Goal: Task Accomplishment & Management: Complete application form

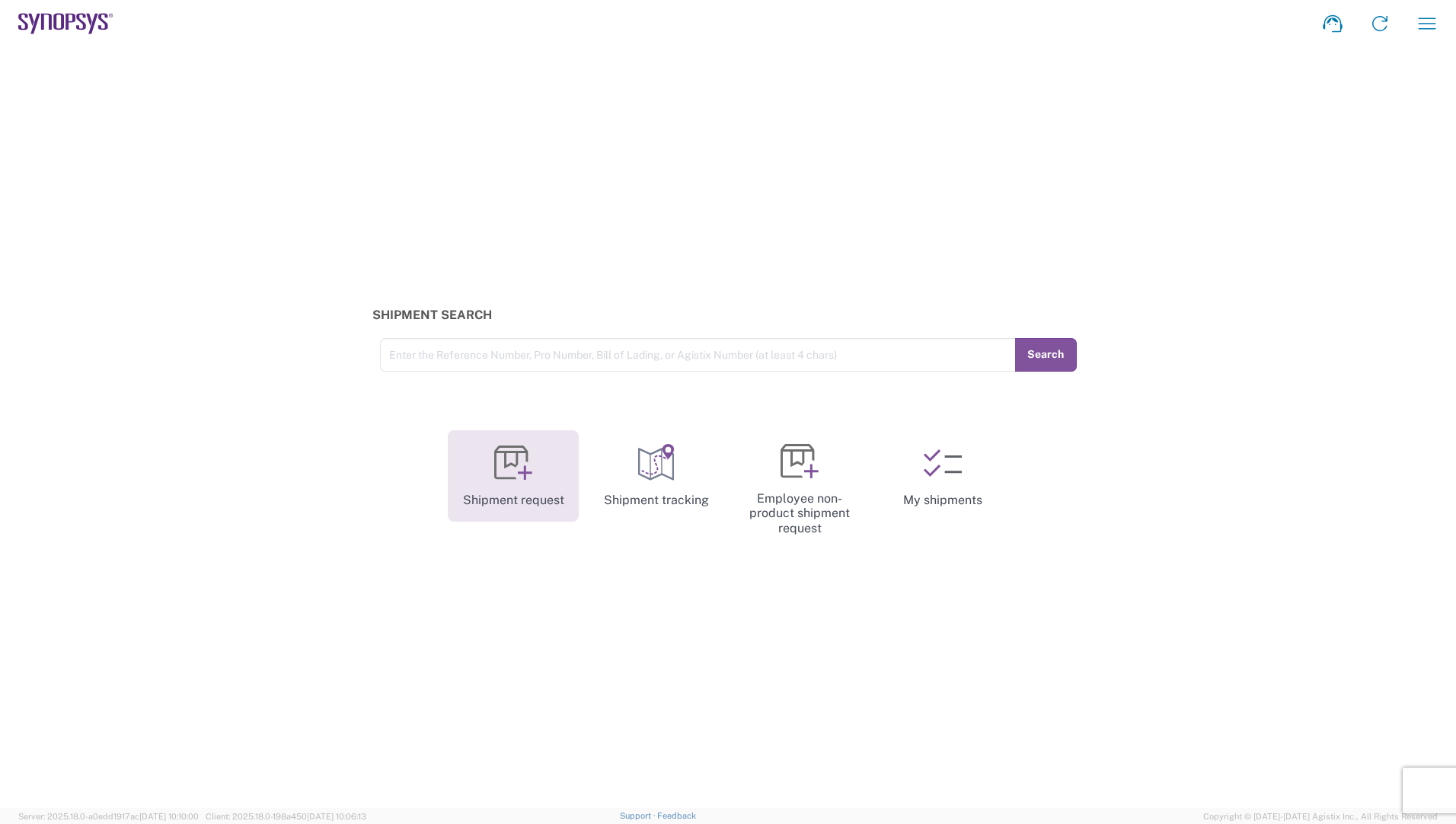
click at [528, 462] on icon at bounding box center [513, 463] width 38 height 38
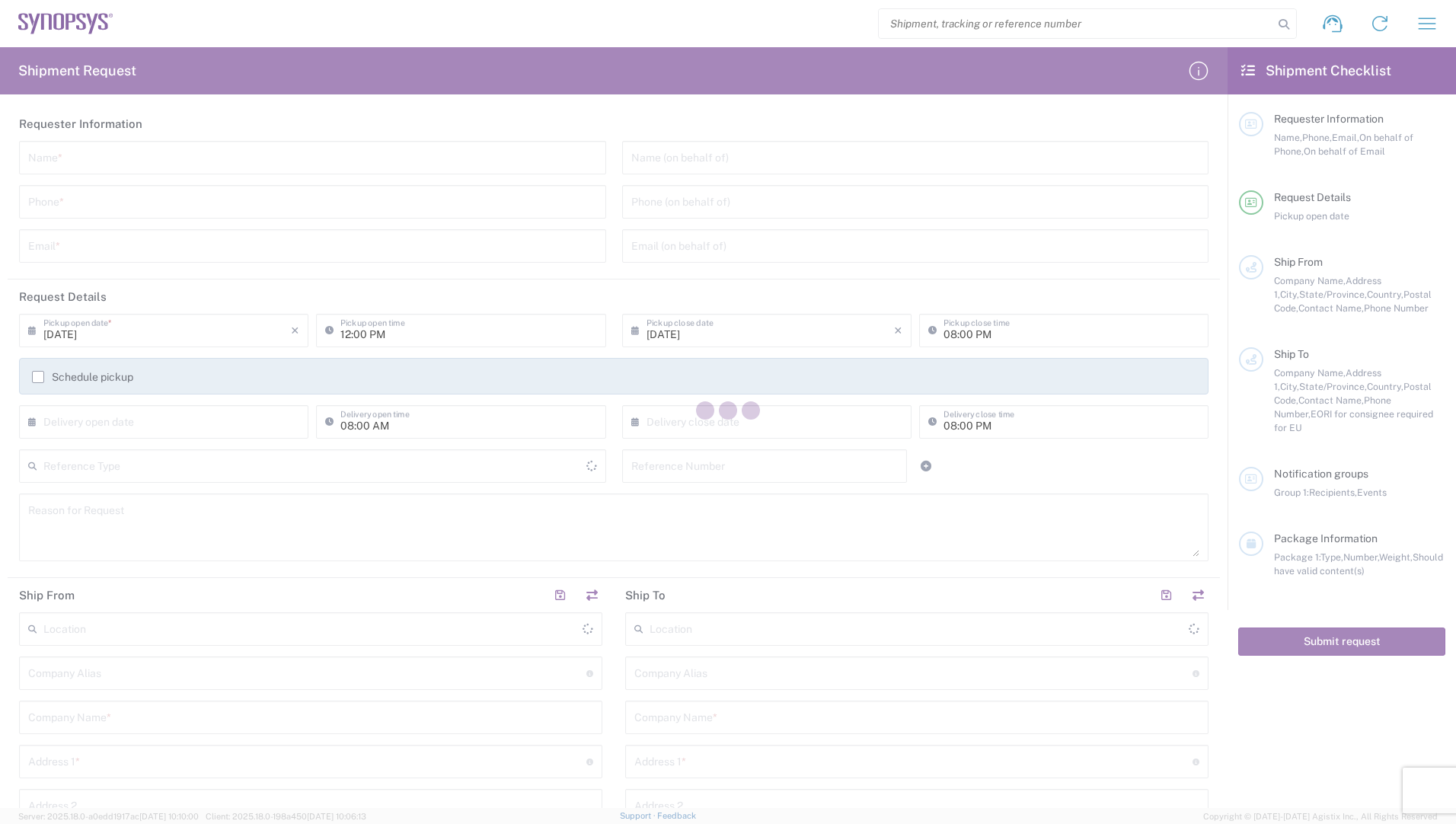
type input "[GEOGRAPHIC_DATA]"
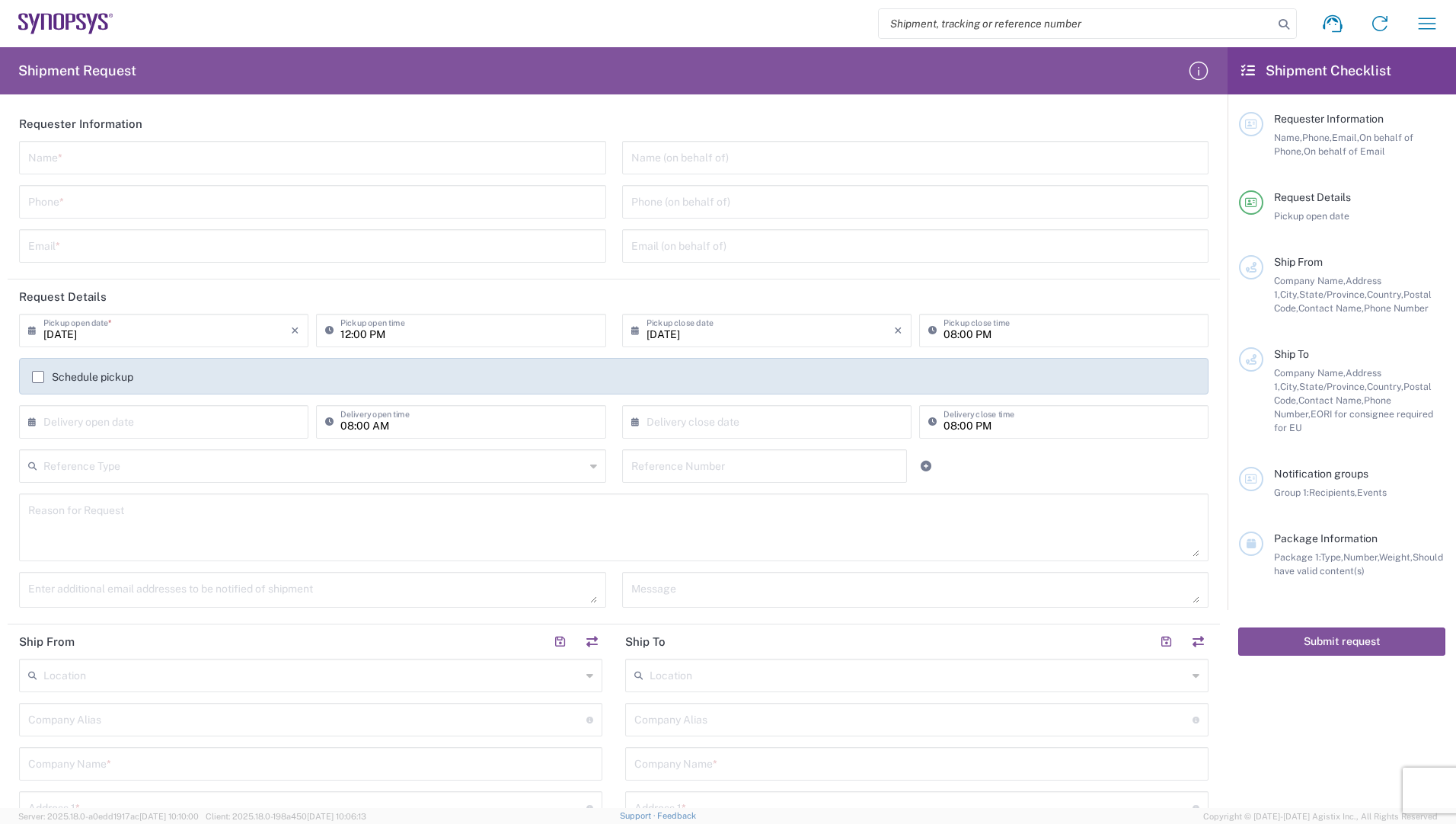
click at [150, 162] on input "text" at bounding box center [313, 156] width 569 height 27
type input "[PERSON_NAME]"
type input "[PHONE_NUMBER]"
type input "[PERSON_NAME][EMAIL_ADDRESS][PERSON_NAME][DOMAIN_NAME]"
click at [492, 331] on input "12:00 PM" at bounding box center [468, 329] width 256 height 27
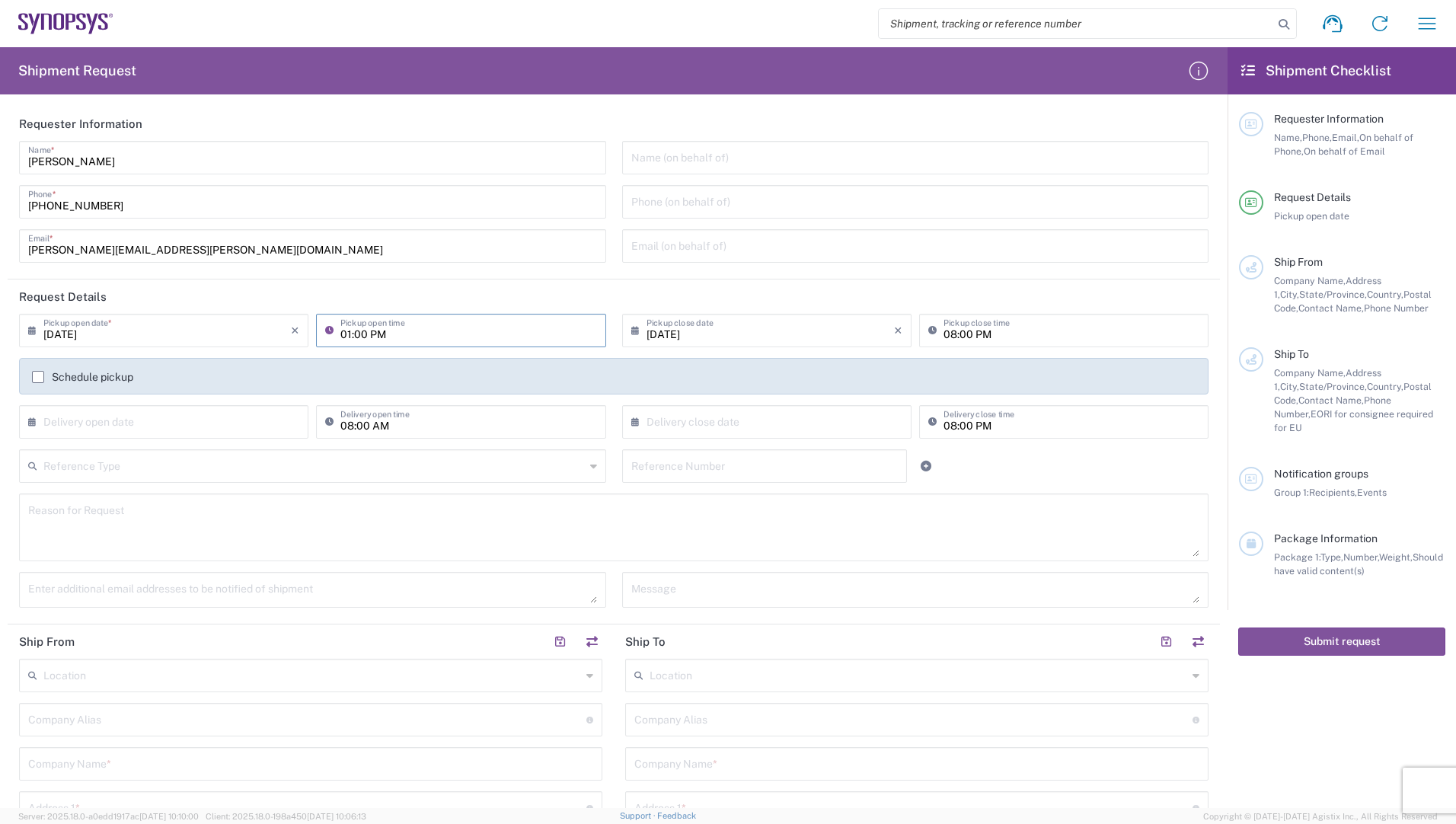
type input "01:00 PM"
click at [964, 335] on input "08:00 PM" at bounding box center [1071, 329] width 256 height 27
click at [724, 335] on input "[DATE]" at bounding box center [770, 329] width 247 height 27
click at [784, 423] on span "11" at bounding box center [786, 425] width 23 height 21
type input "[DATE]"
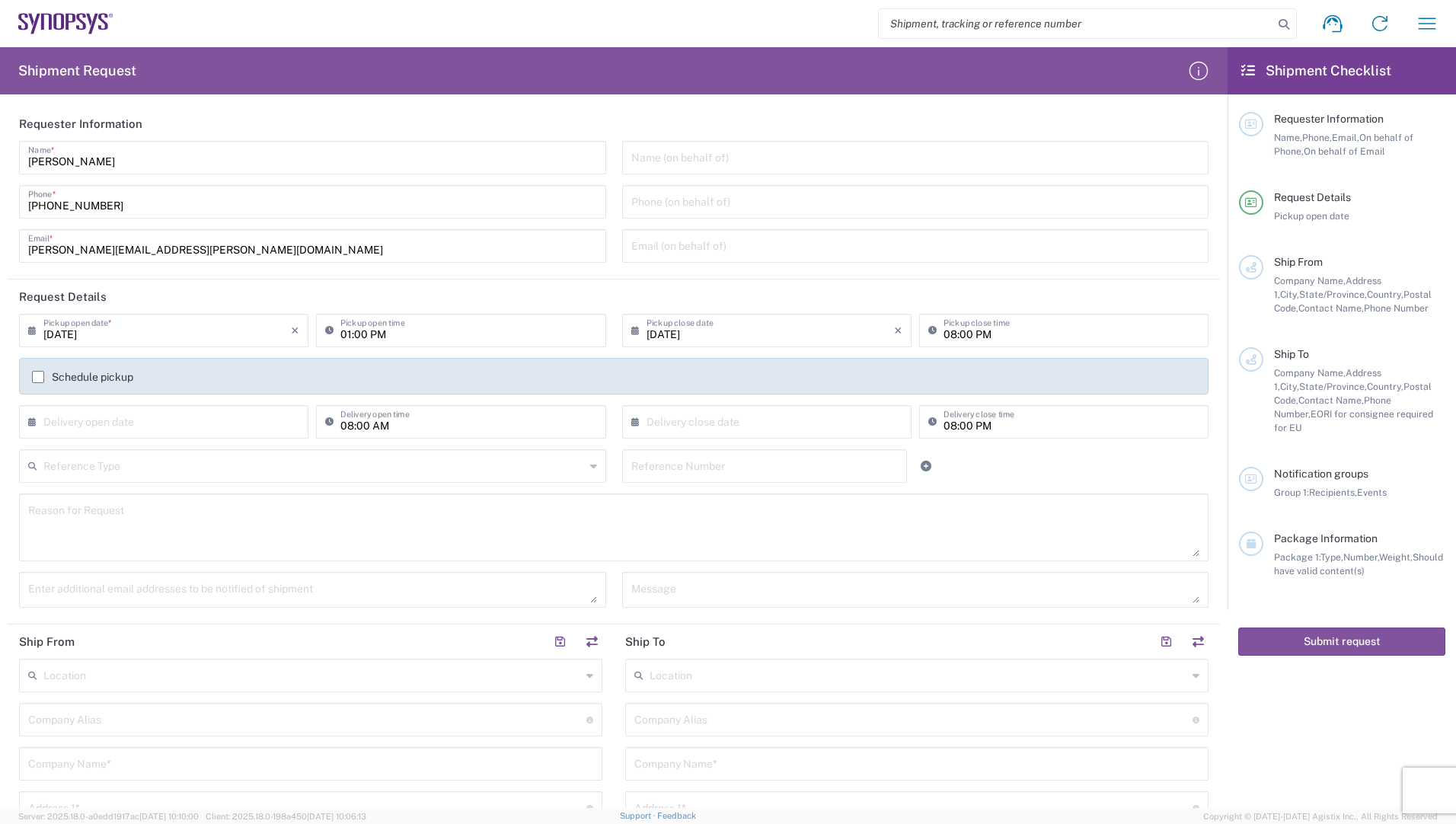
click at [991, 331] on input "08:00 PM" at bounding box center [1071, 329] width 256 height 27
type input "04:00 PM"
click at [798, 468] on input "text" at bounding box center [765, 465] width 267 height 27
click at [567, 461] on input "text" at bounding box center [313, 465] width 541 height 27
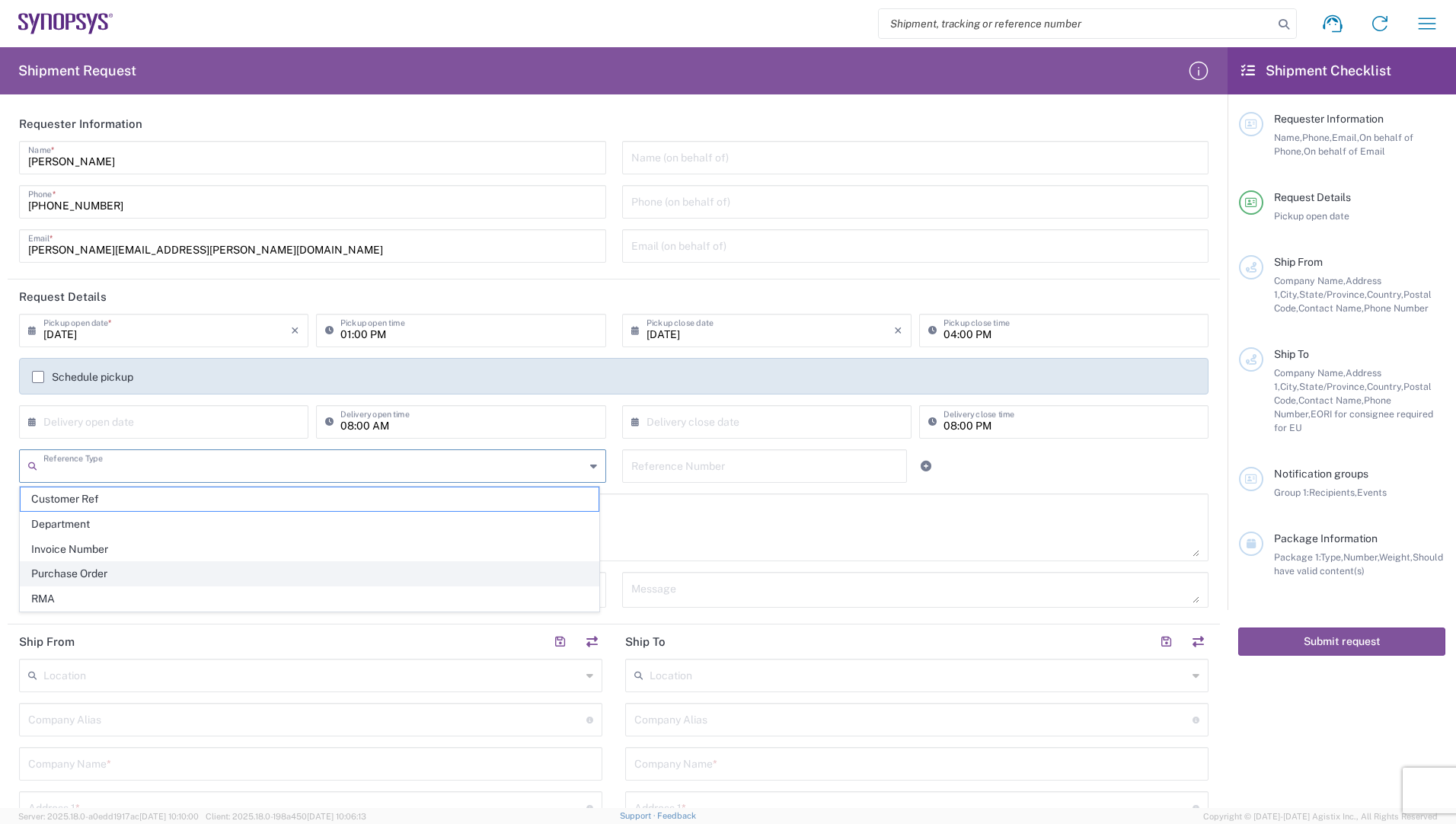
click at [120, 577] on span "Purchase Order" at bounding box center [309, 574] width 578 height 24
type input "Purchase Order"
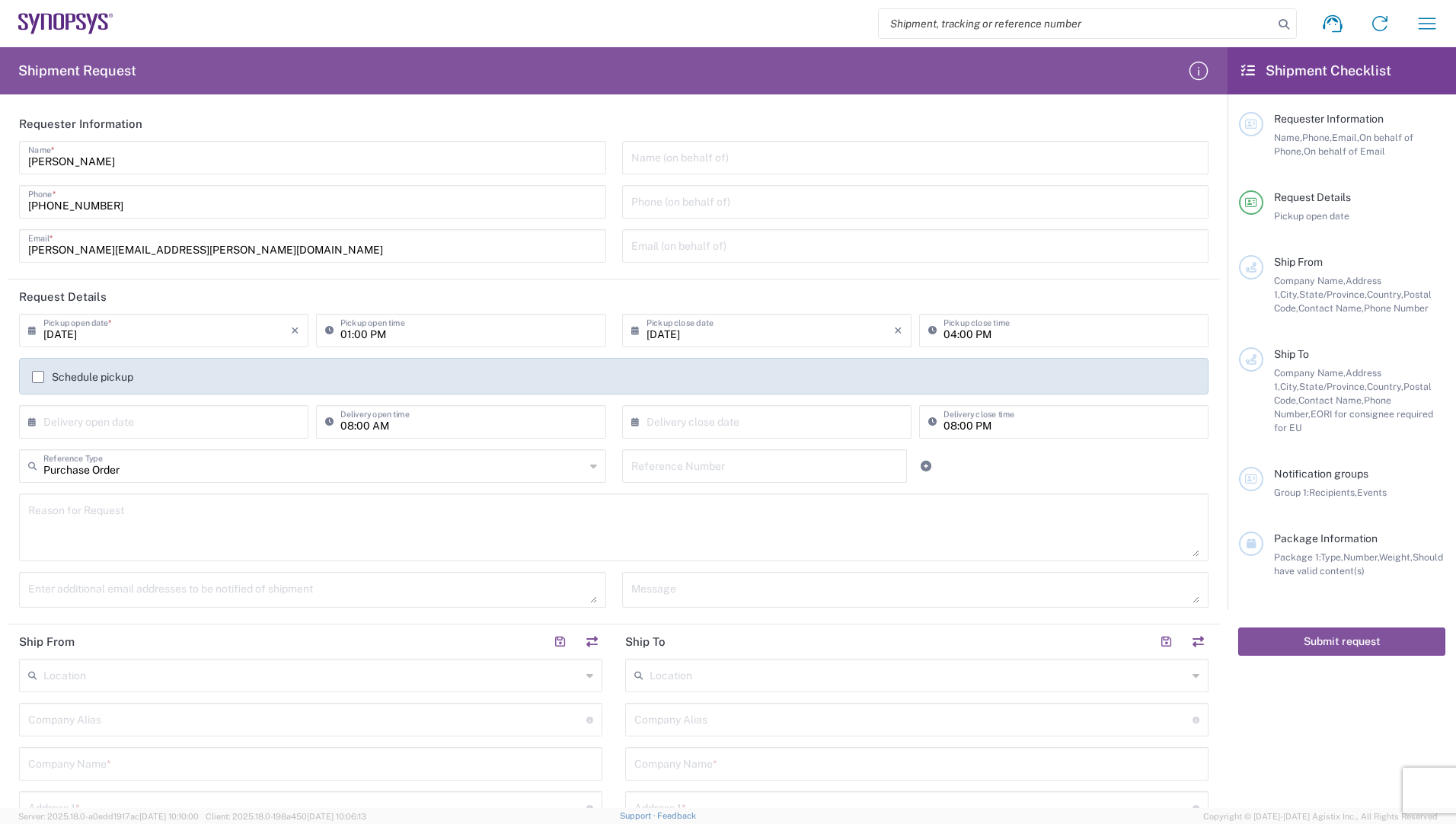
click at [670, 475] on input "text" at bounding box center [765, 465] width 267 height 27
click at [709, 470] on input "text" at bounding box center [765, 465] width 267 height 27
paste input "4800020731"
type input "4800020731"
click at [483, 515] on textarea at bounding box center [614, 528] width 1171 height 59
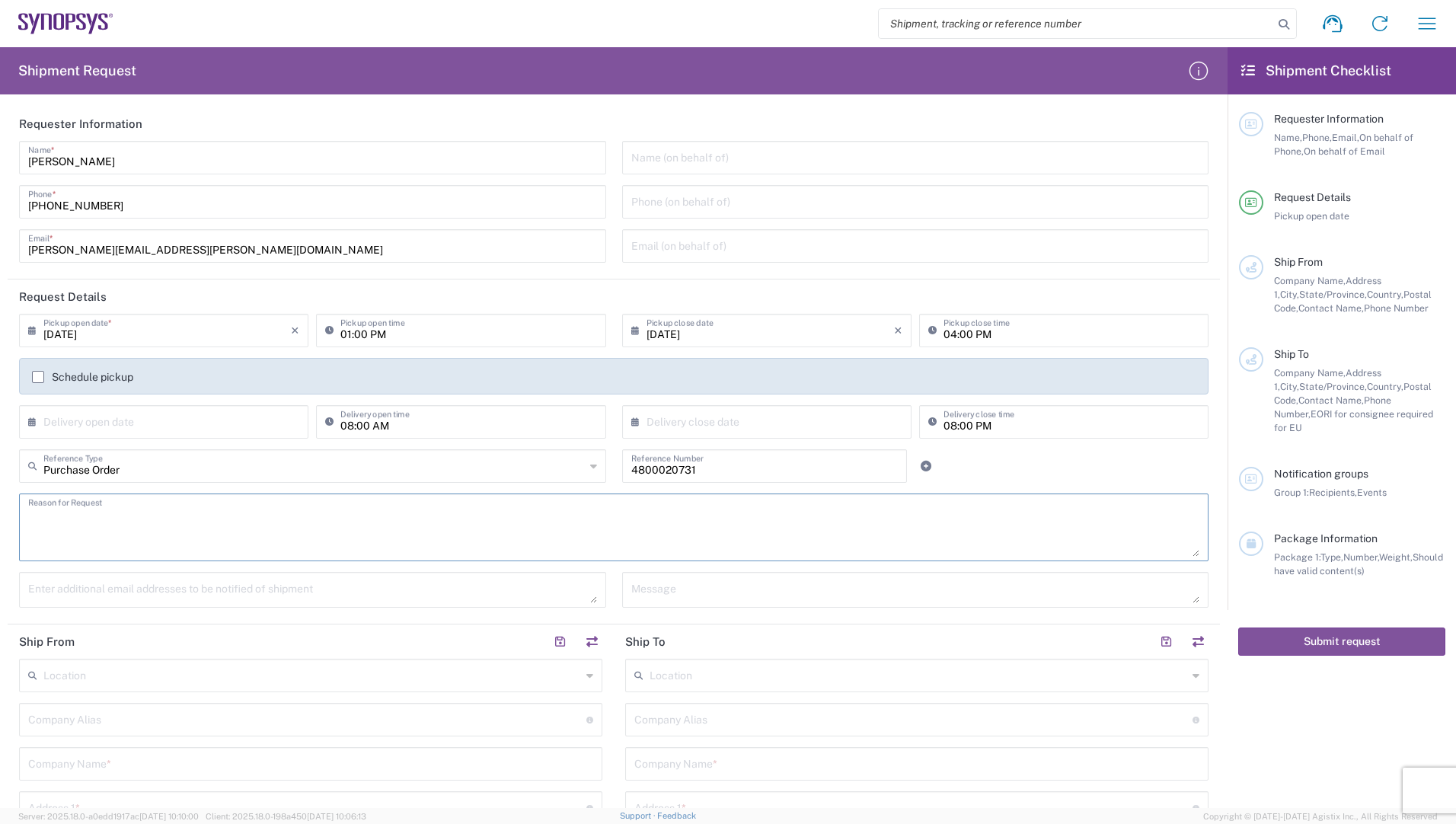
scroll to position [77, 0]
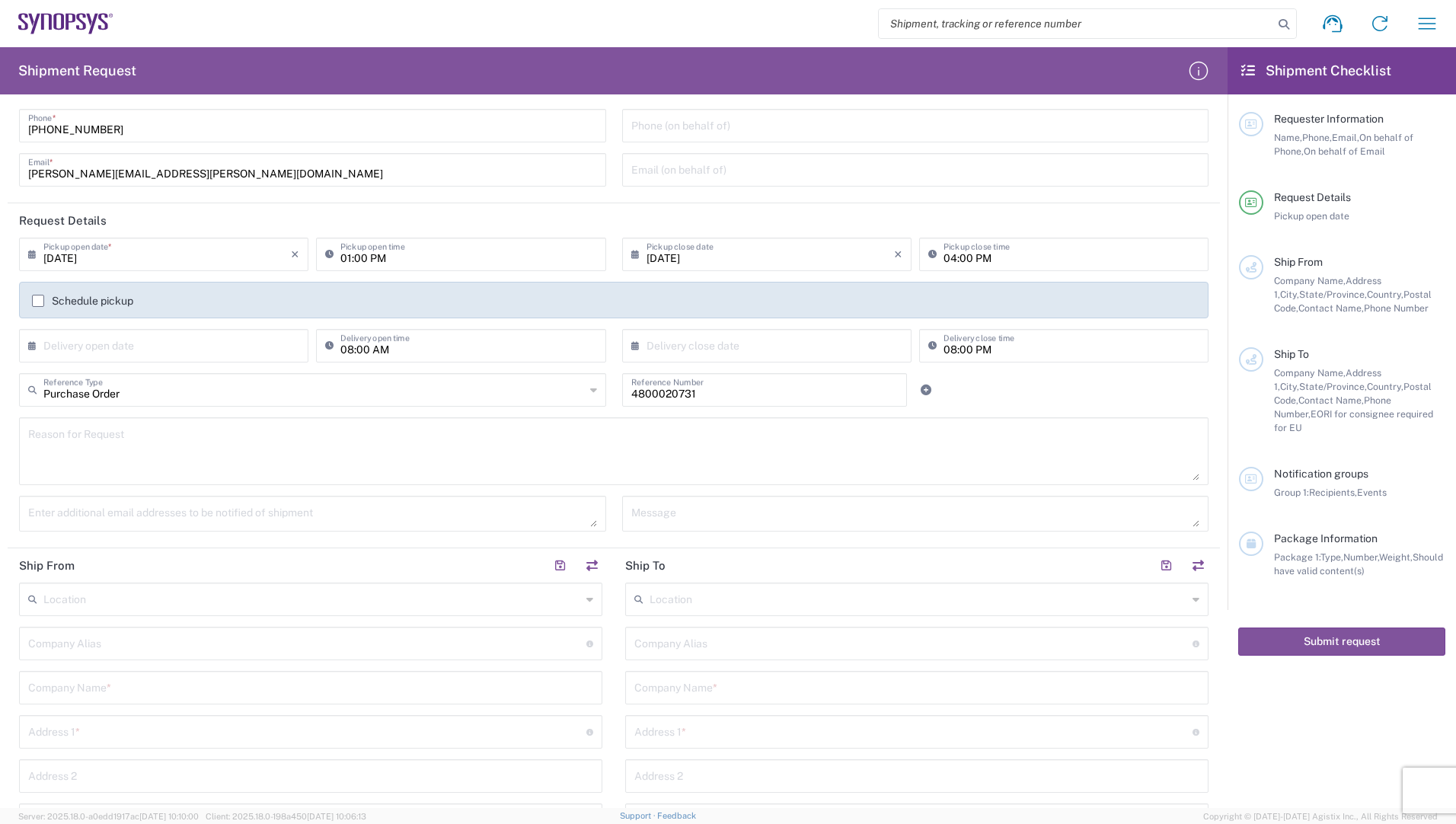
click at [162, 598] on input "text" at bounding box center [312, 598] width 538 height 27
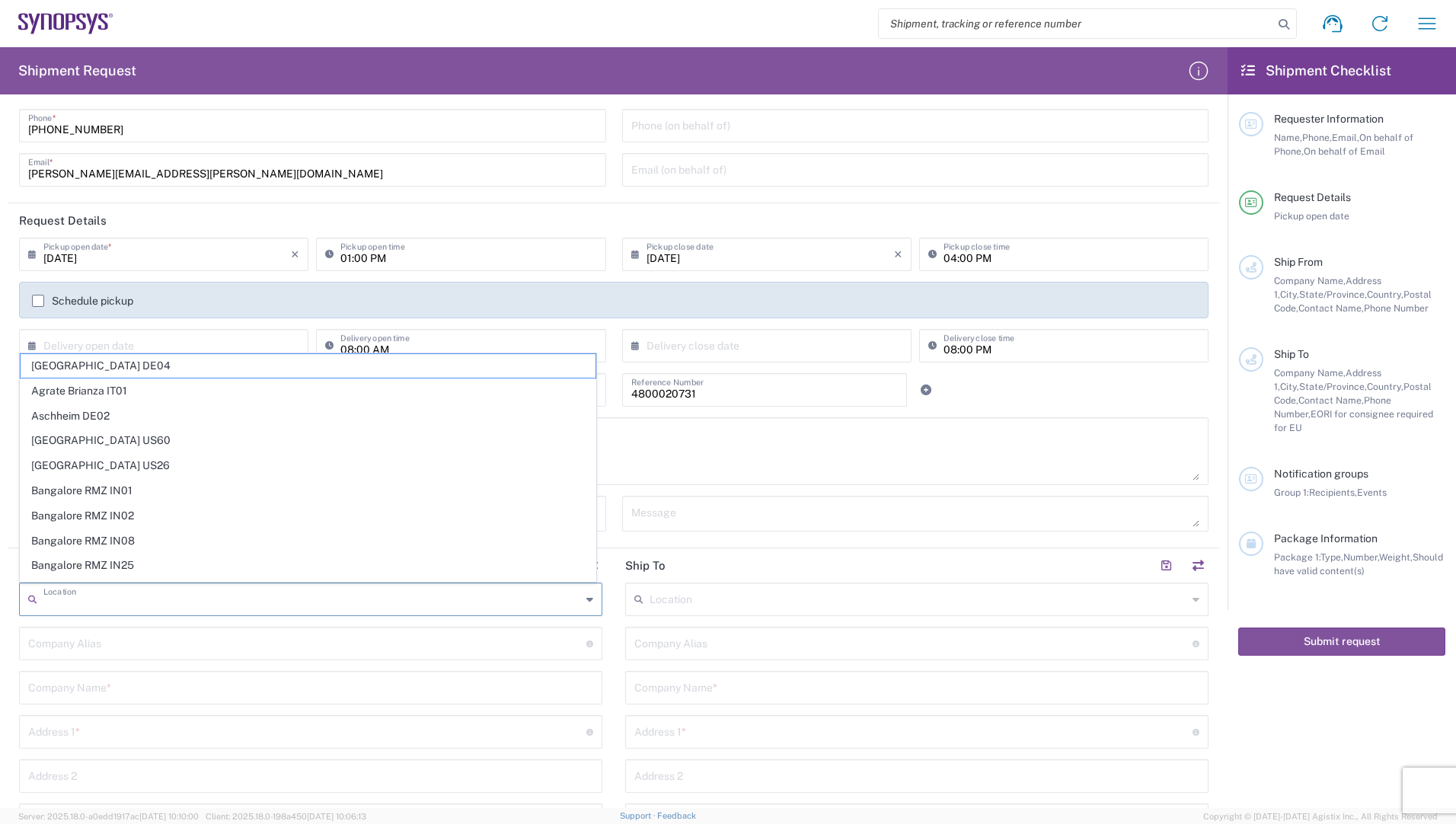
click at [72, 646] on input "text" at bounding box center [308, 642] width 558 height 27
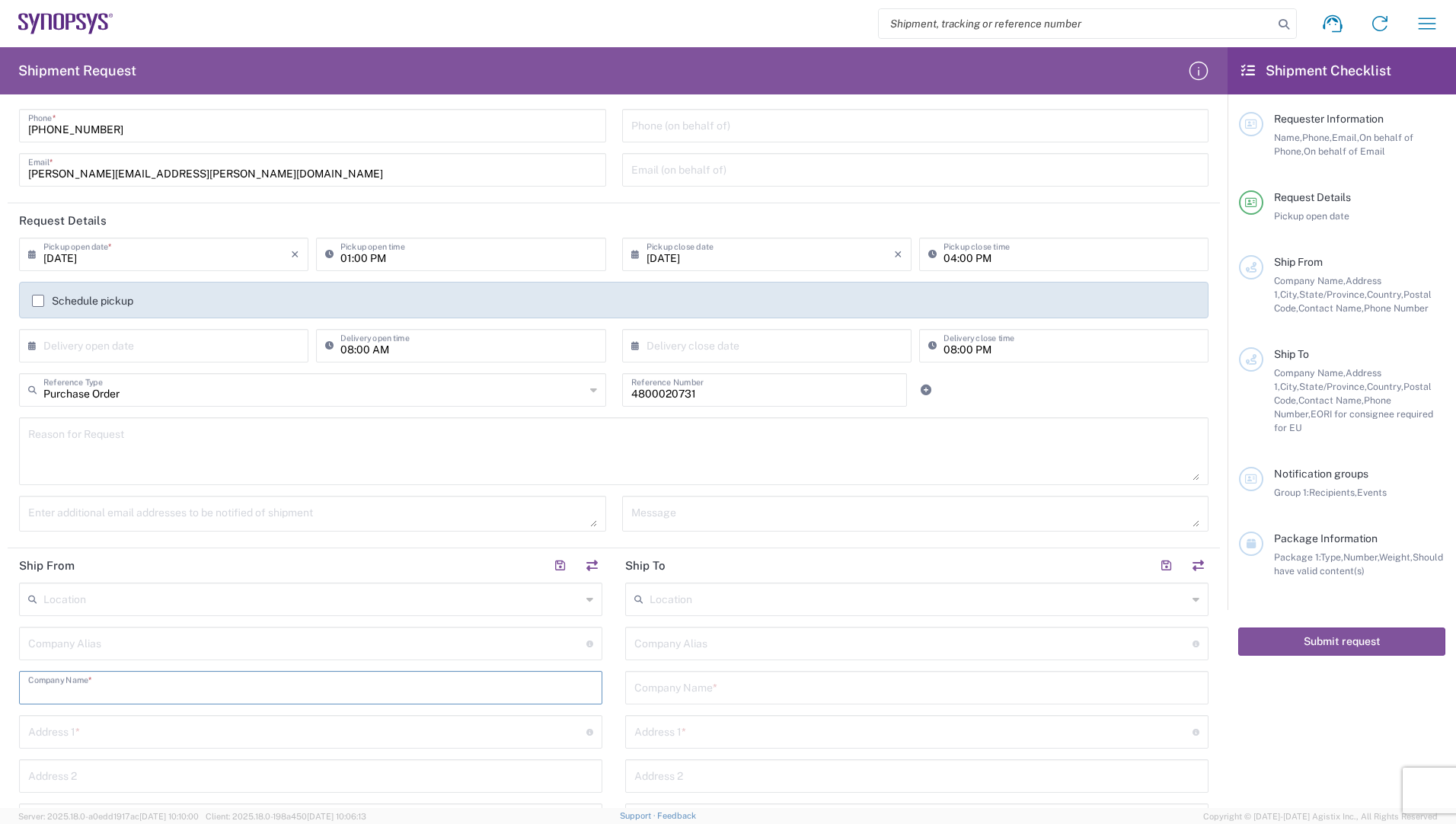
click at [66, 676] on input "text" at bounding box center [311, 686] width 565 height 27
type input "[PERSON_NAME]+[PERSON_NAME] AG"
type input "[STREET_ADDRESS]"
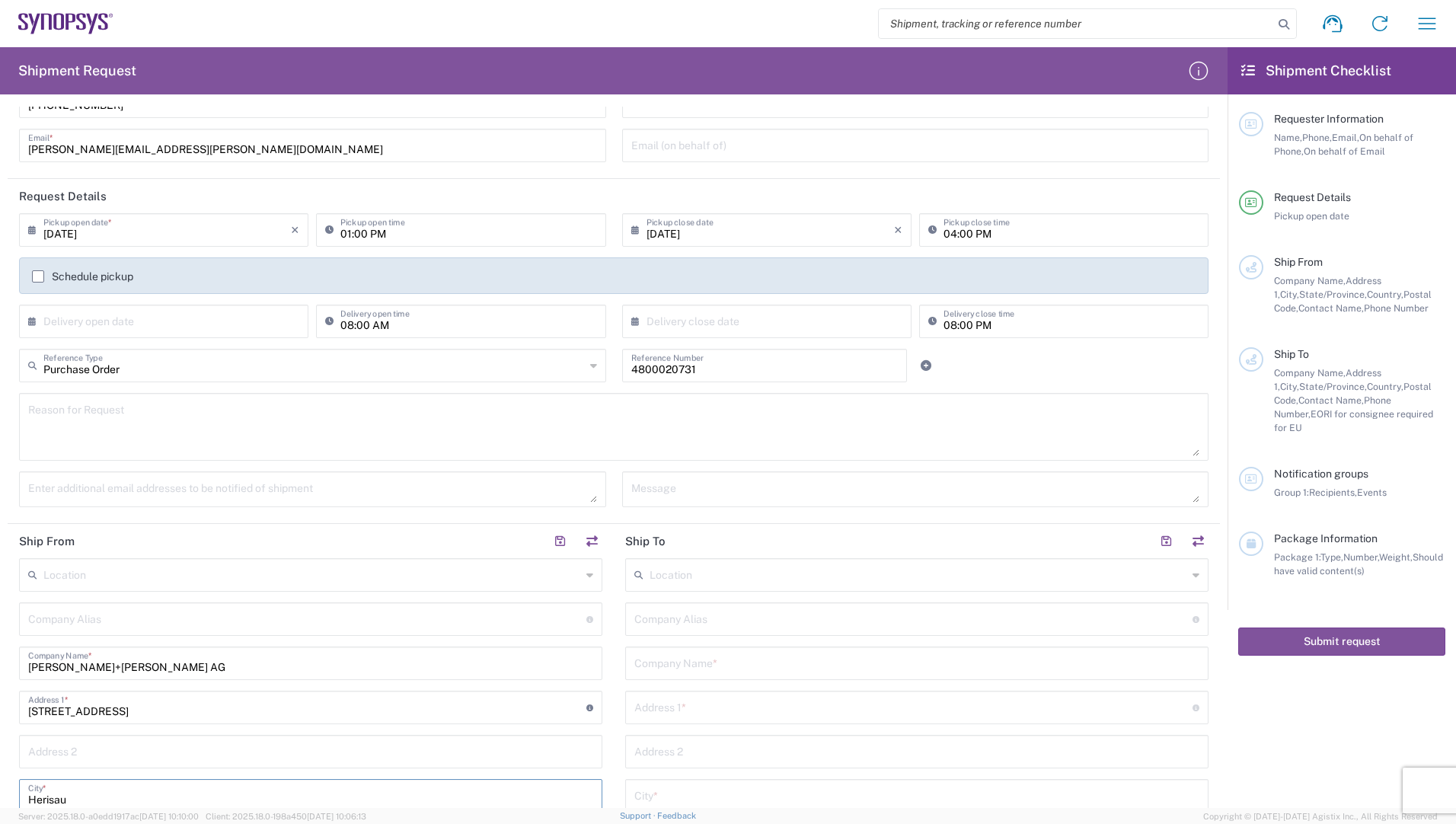
type input "Herisau"
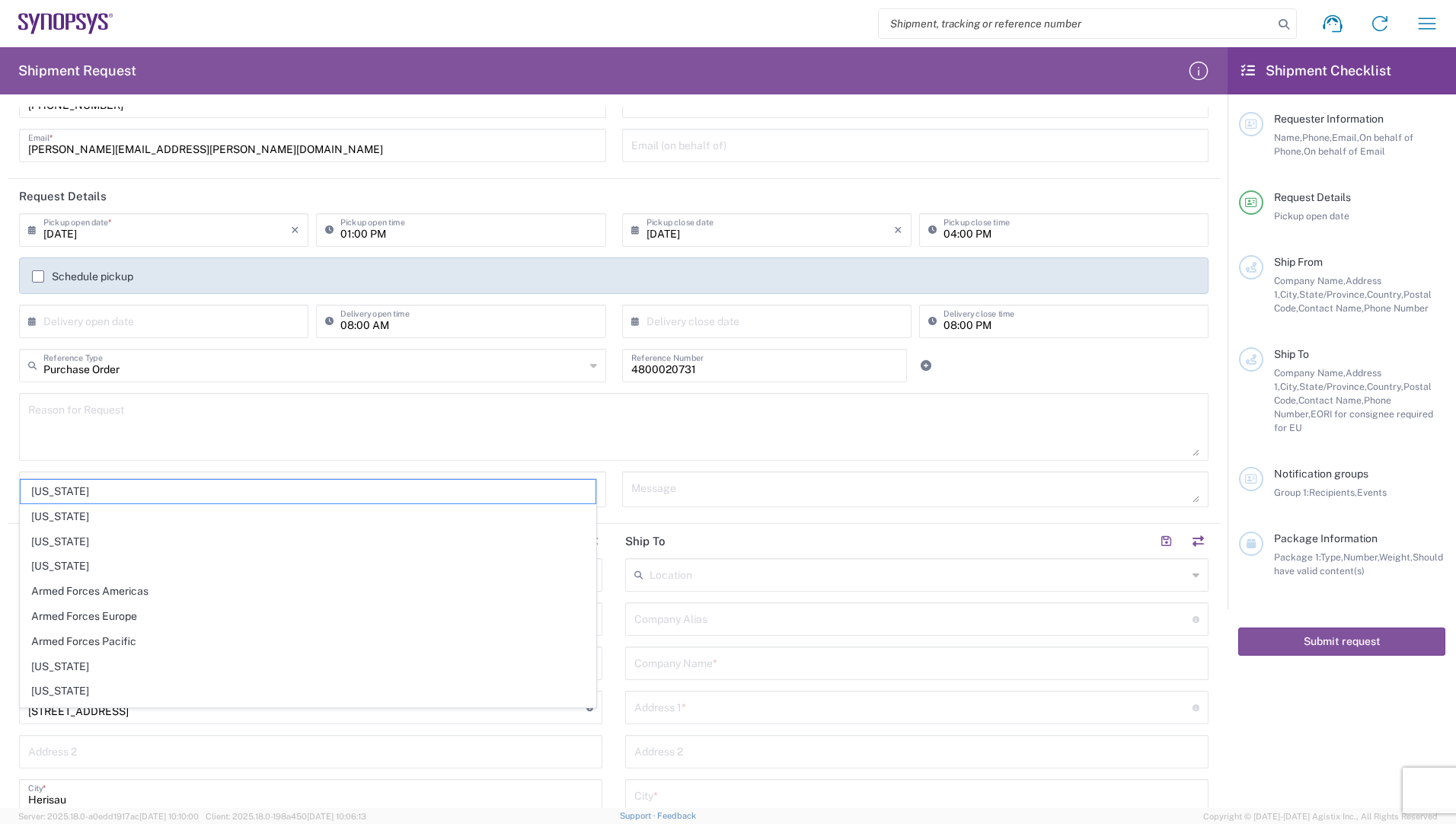
scroll to position [482, 0]
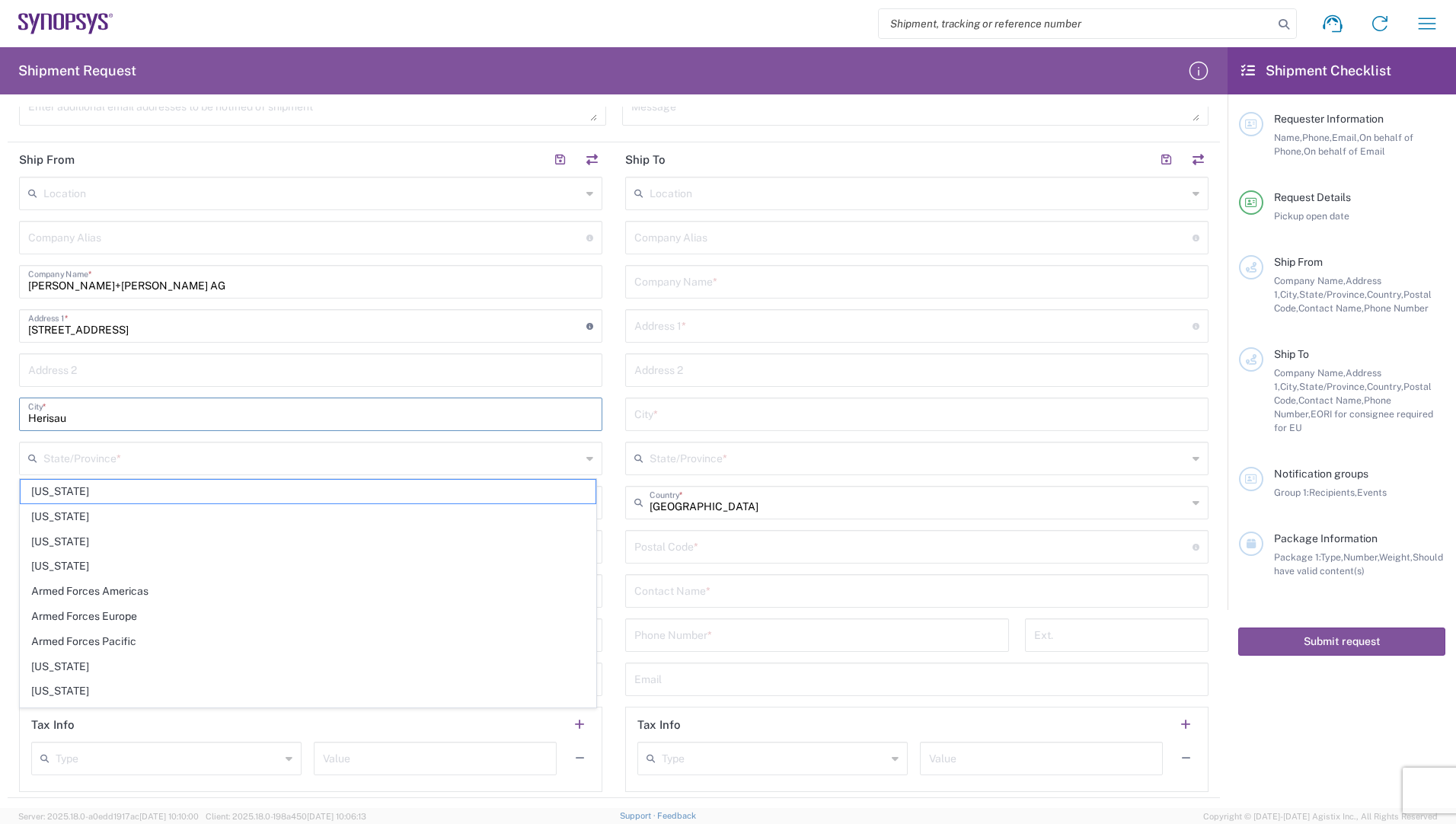
click at [231, 420] on input "Herisau" at bounding box center [311, 413] width 565 height 27
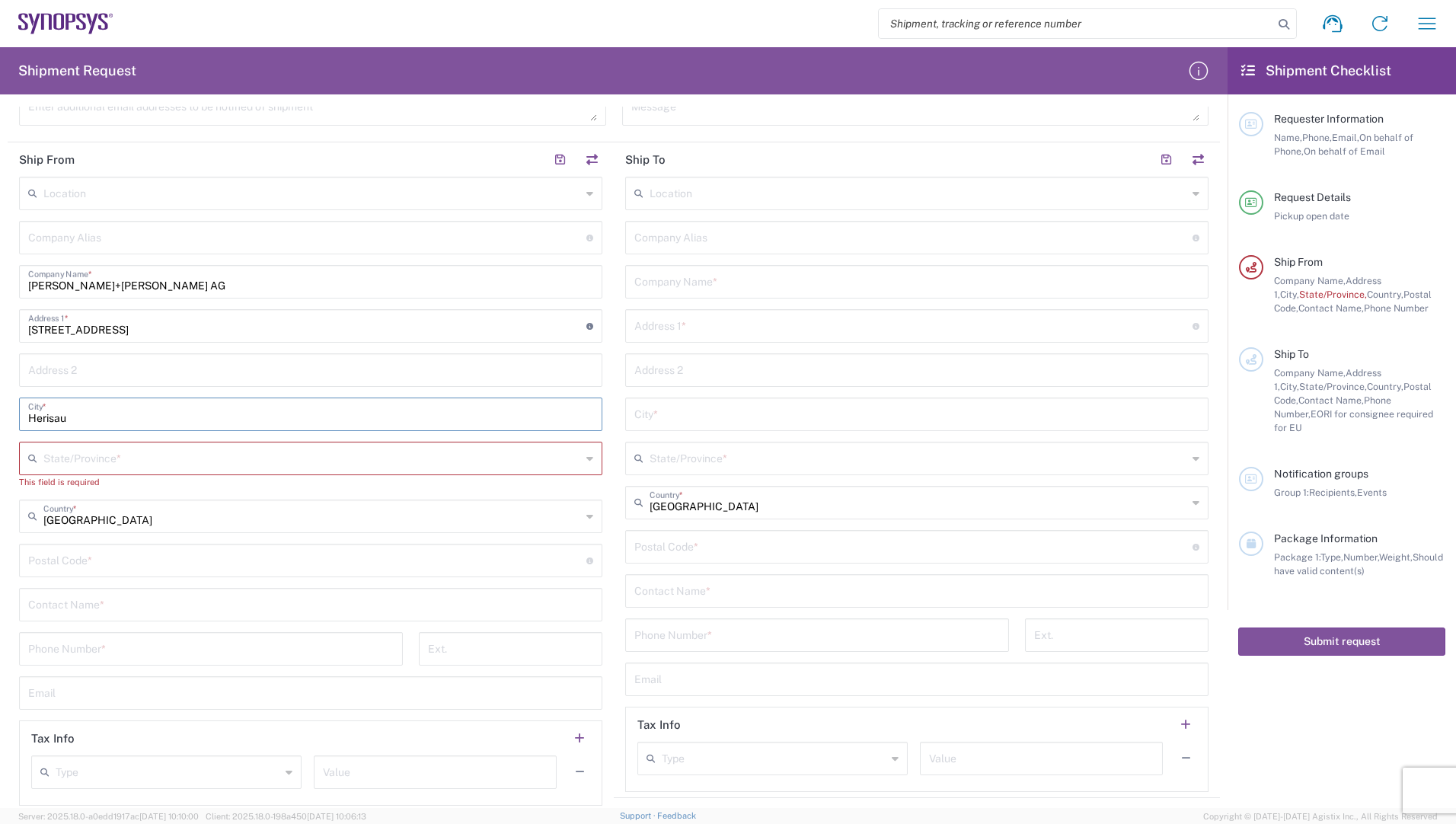
click at [107, 458] on input "text" at bounding box center [312, 458] width 538 height 27
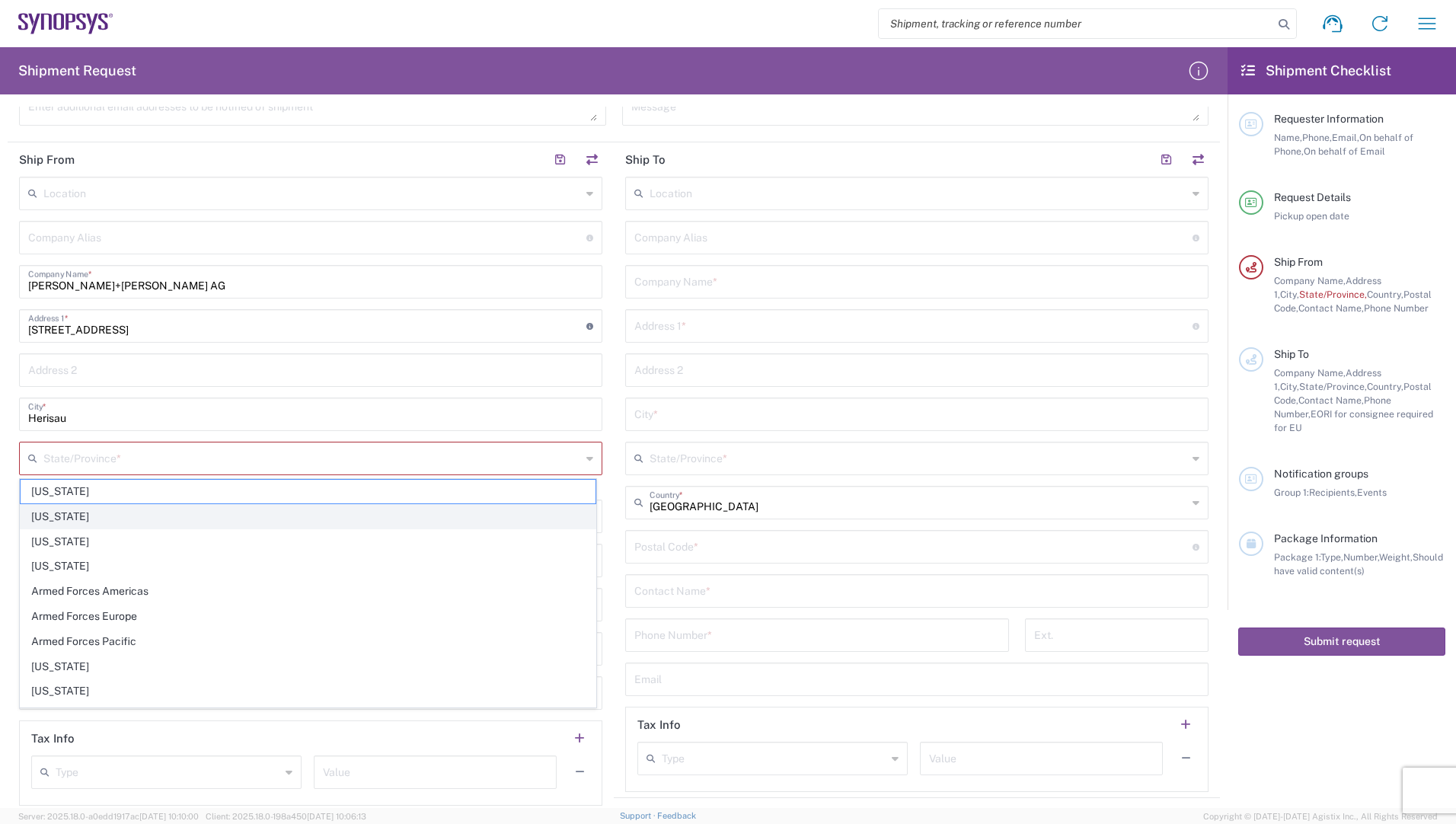
click at [345, 527] on span "[US_STATE]" at bounding box center [308, 516] width 575 height 24
type input "[US_STATE]"
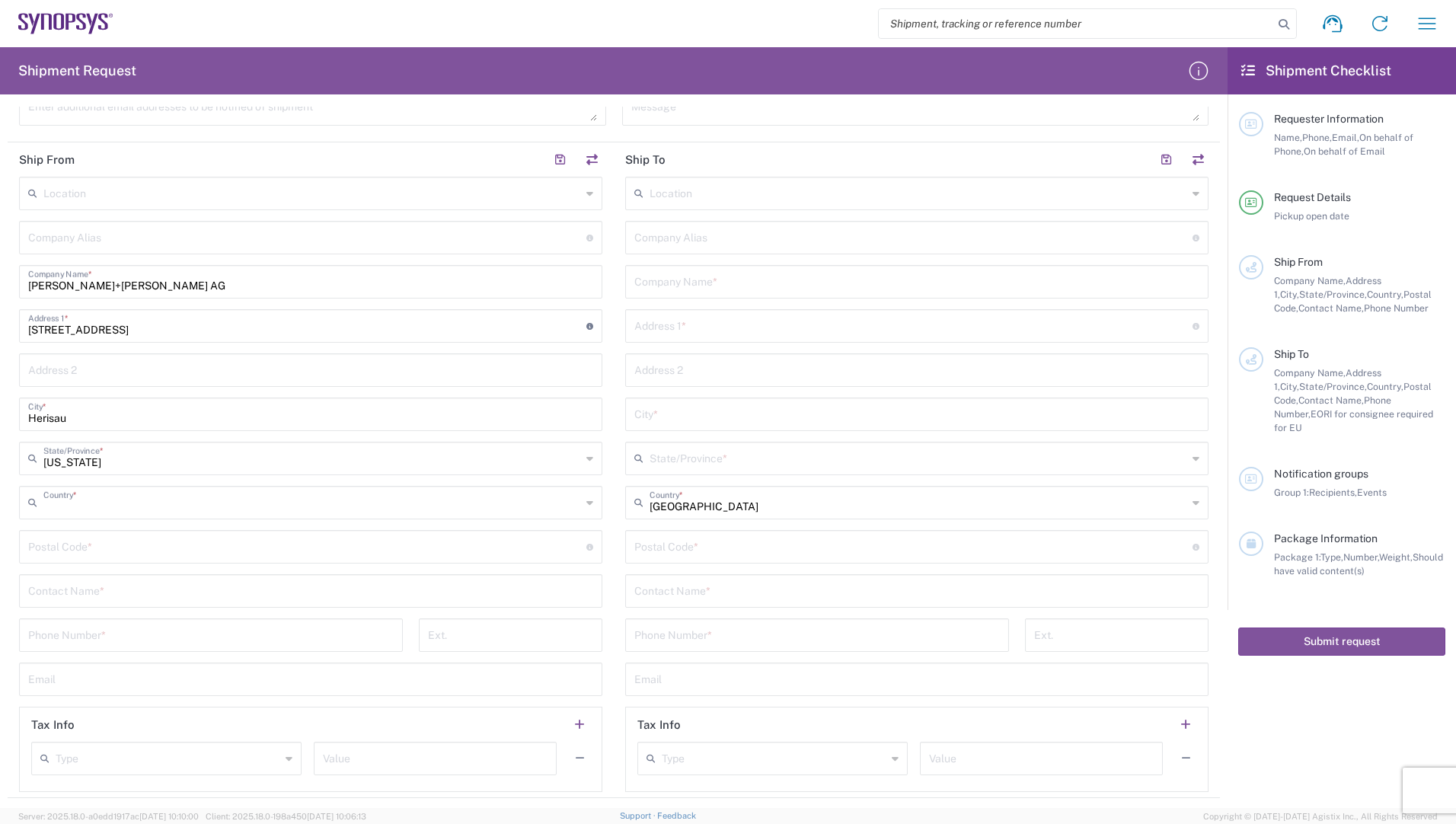
click at [281, 506] on input "text" at bounding box center [312, 502] width 538 height 27
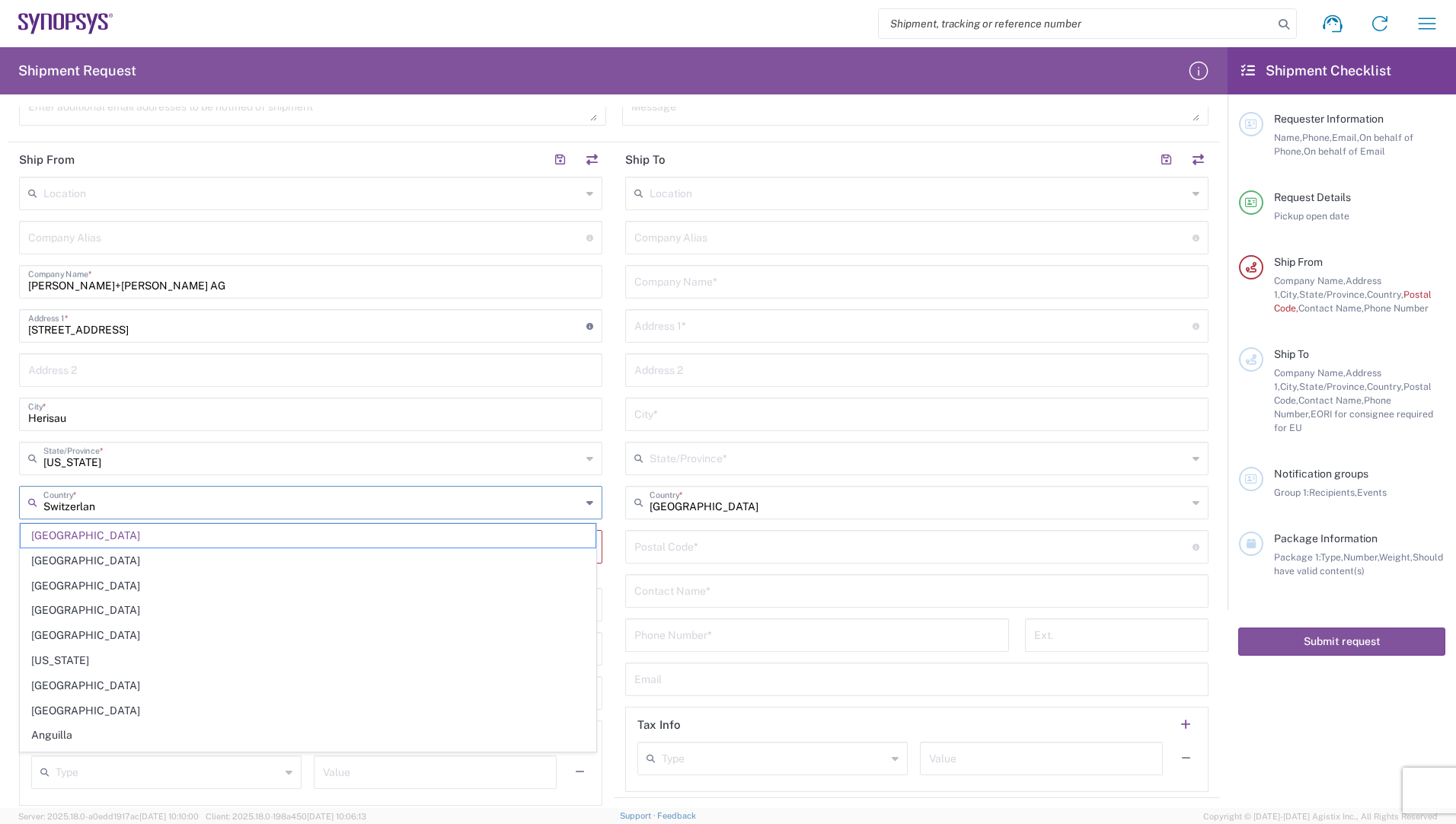
type input "[GEOGRAPHIC_DATA]"
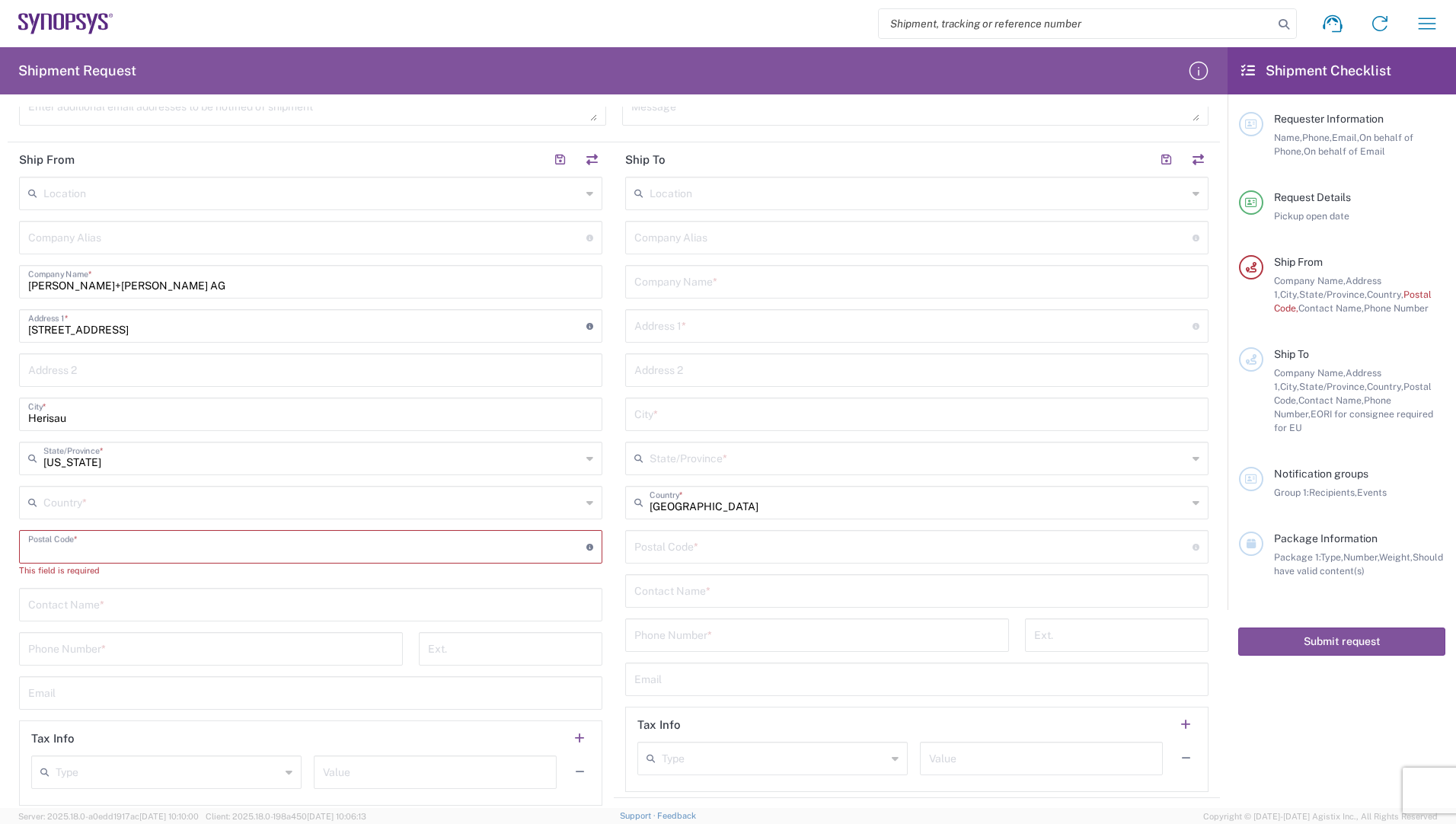
click at [137, 510] on input "text" at bounding box center [312, 502] width 538 height 27
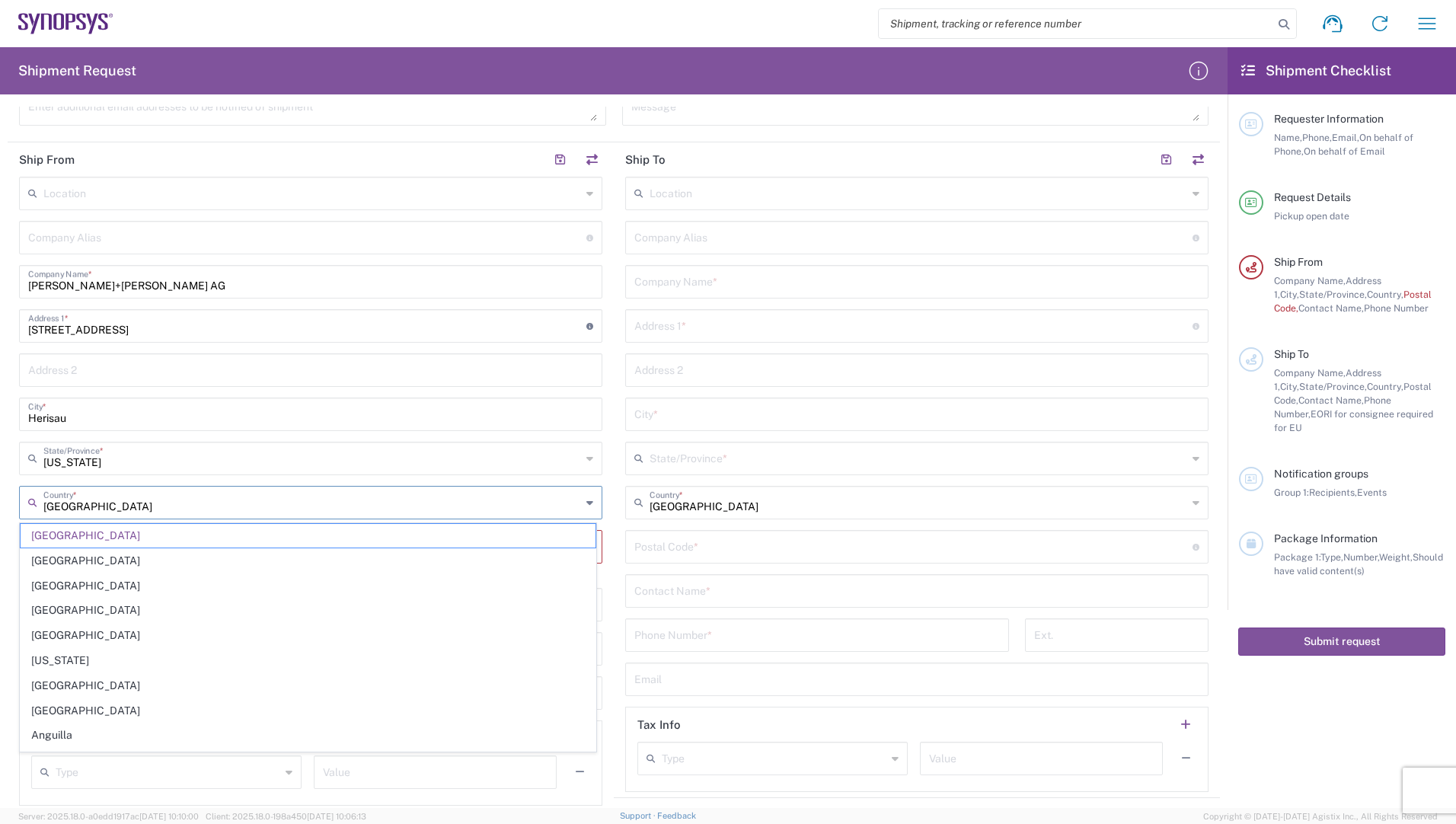
click at [0, 505] on html "Shipment request Shipment tracking Employee non-product shipment request My shi…" at bounding box center [728, 412] width 1456 height 824
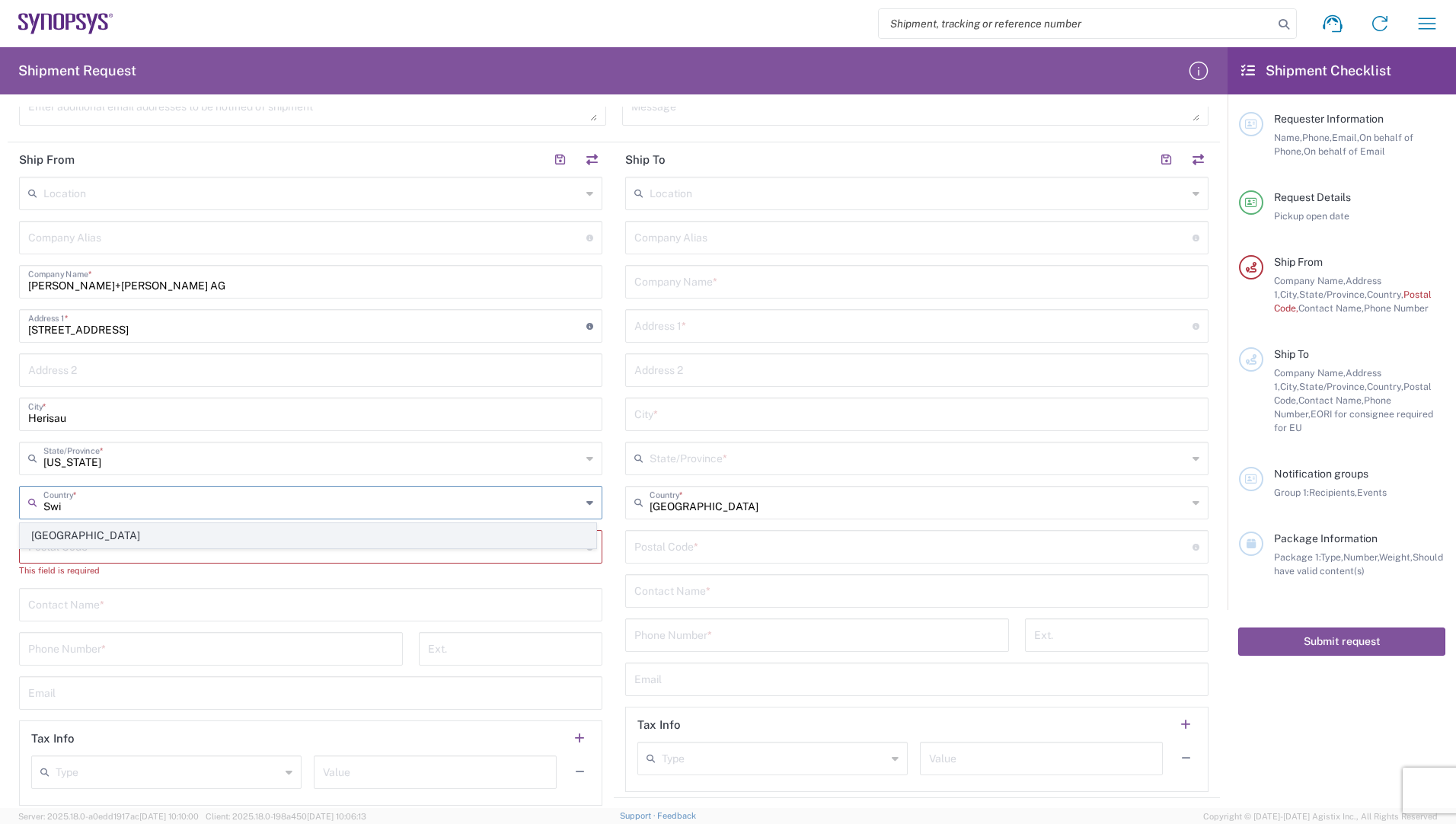
click at [49, 530] on span "[GEOGRAPHIC_DATA]" at bounding box center [308, 536] width 575 height 24
type input "[GEOGRAPHIC_DATA]"
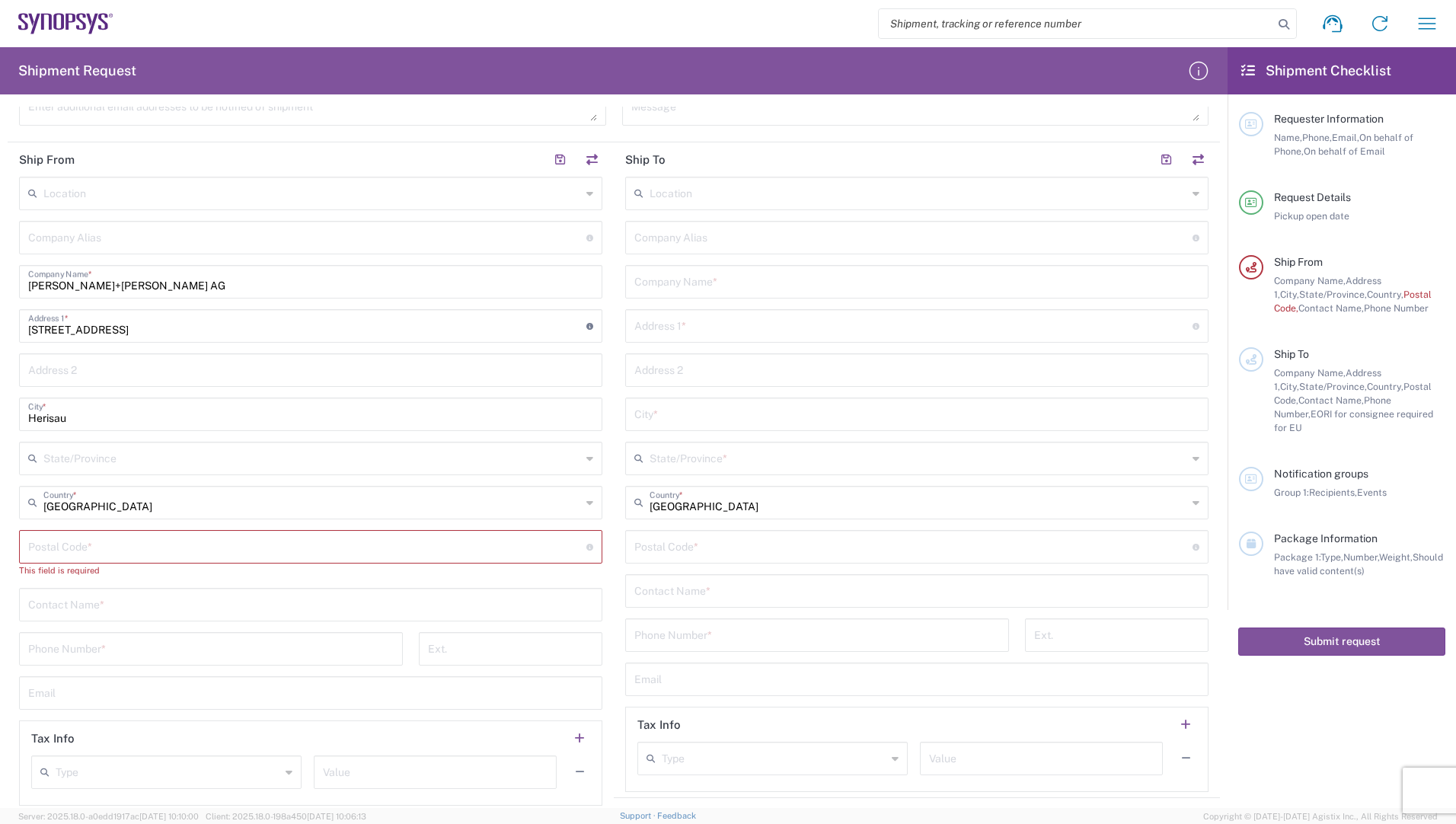
click at [97, 546] on input "undefined" at bounding box center [308, 546] width 558 height 27
type input "9100"
click at [178, 458] on input "text" at bounding box center [312, 458] width 538 height 27
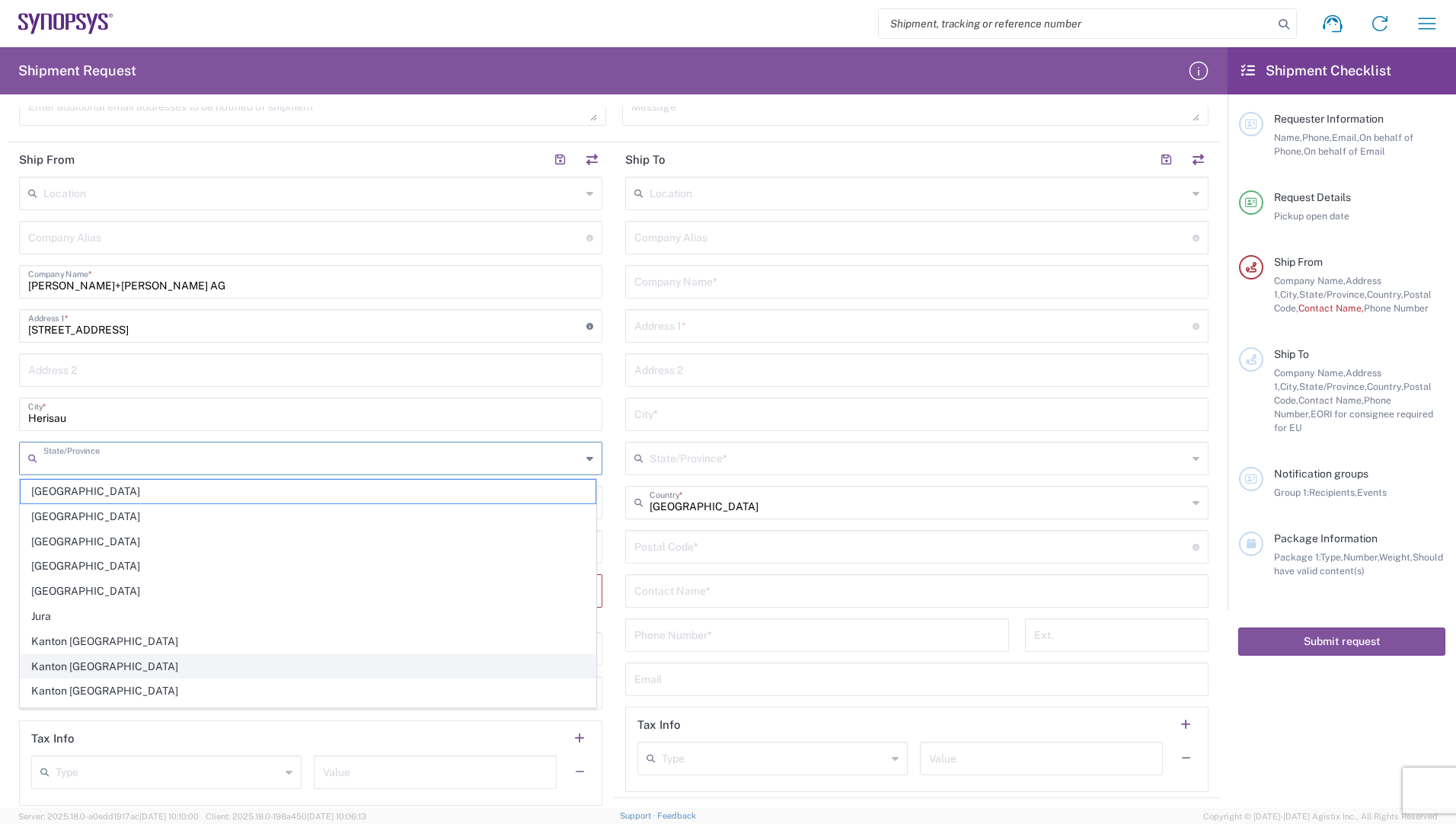
click at [101, 663] on span "Kanton [GEOGRAPHIC_DATA]" at bounding box center [308, 667] width 575 height 24
type input "Kanton [GEOGRAPHIC_DATA]"
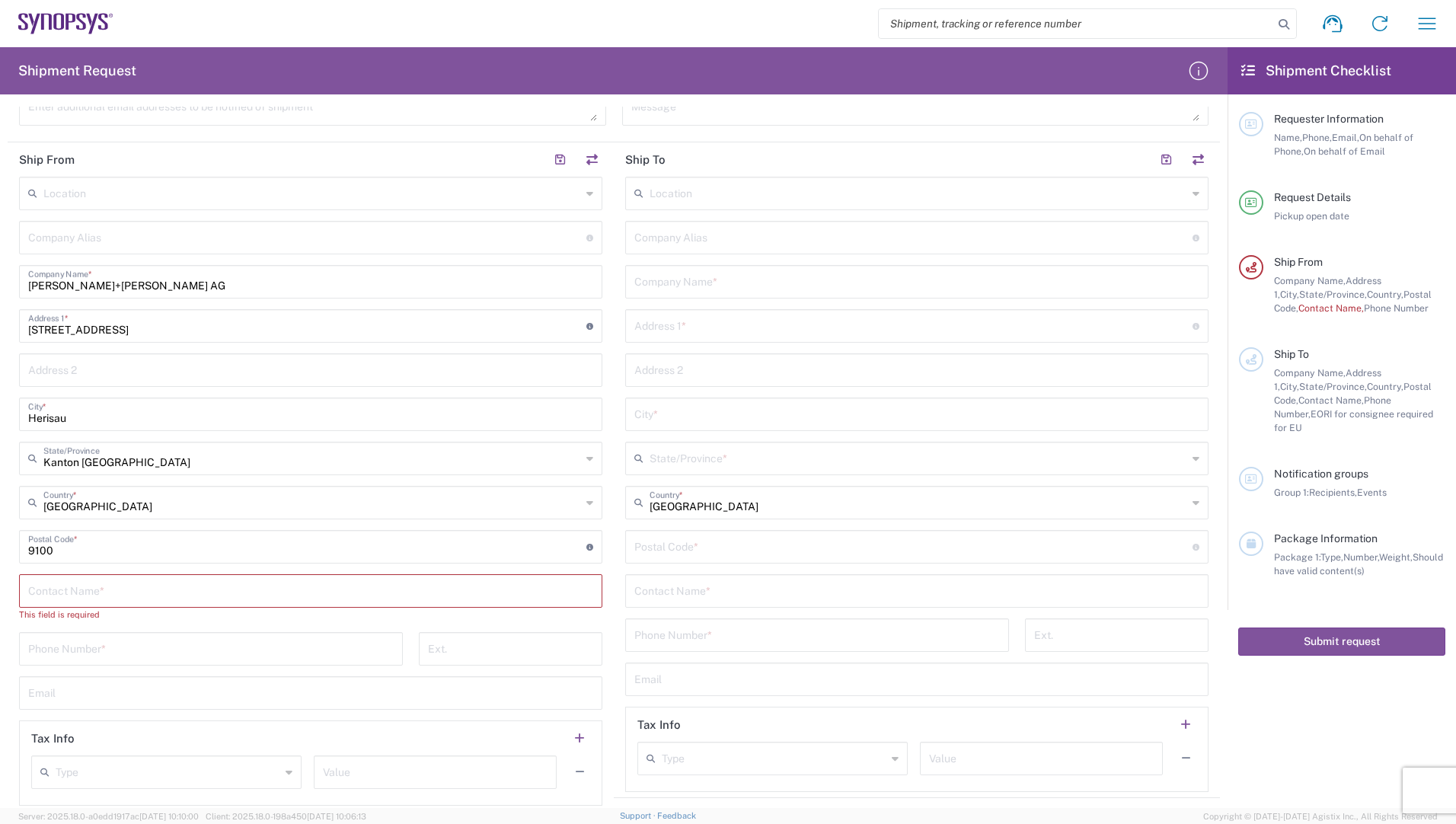
click at [130, 594] on input "text" at bounding box center [311, 590] width 565 height 27
type input "[PERSON_NAME]"
type input "[PHONE_NUMBER]"
click at [155, 689] on input "[PERSON_NAME]." at bounding box center [311, 678] width 565 height 27
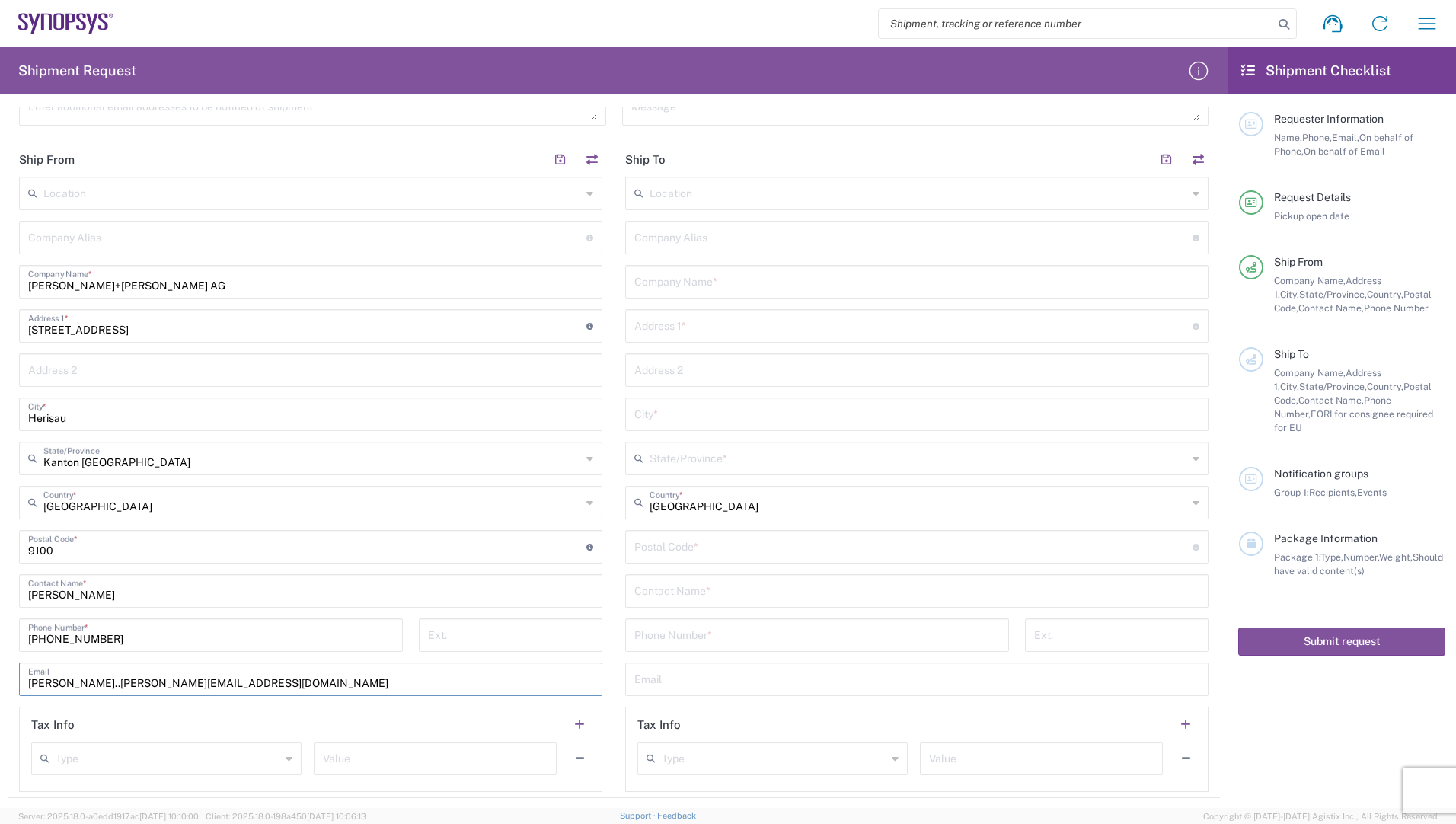
type input "[PERSON_NAME]..[PERSON_NAME][EMAIL_ADDRESS][DOMAIN_NAME]"
click at [746, 217] on div "Location [GEOGRAPHIC_DATA] DE04 Agrate Brianza IT01 [GEOGRAPHIC_DATA] DE02 [GEO…" at bounding box center [916, 484] width 584 height 616
click at [750, 206] on div "Location" at bounding box center [916, 193] width 584 height 33
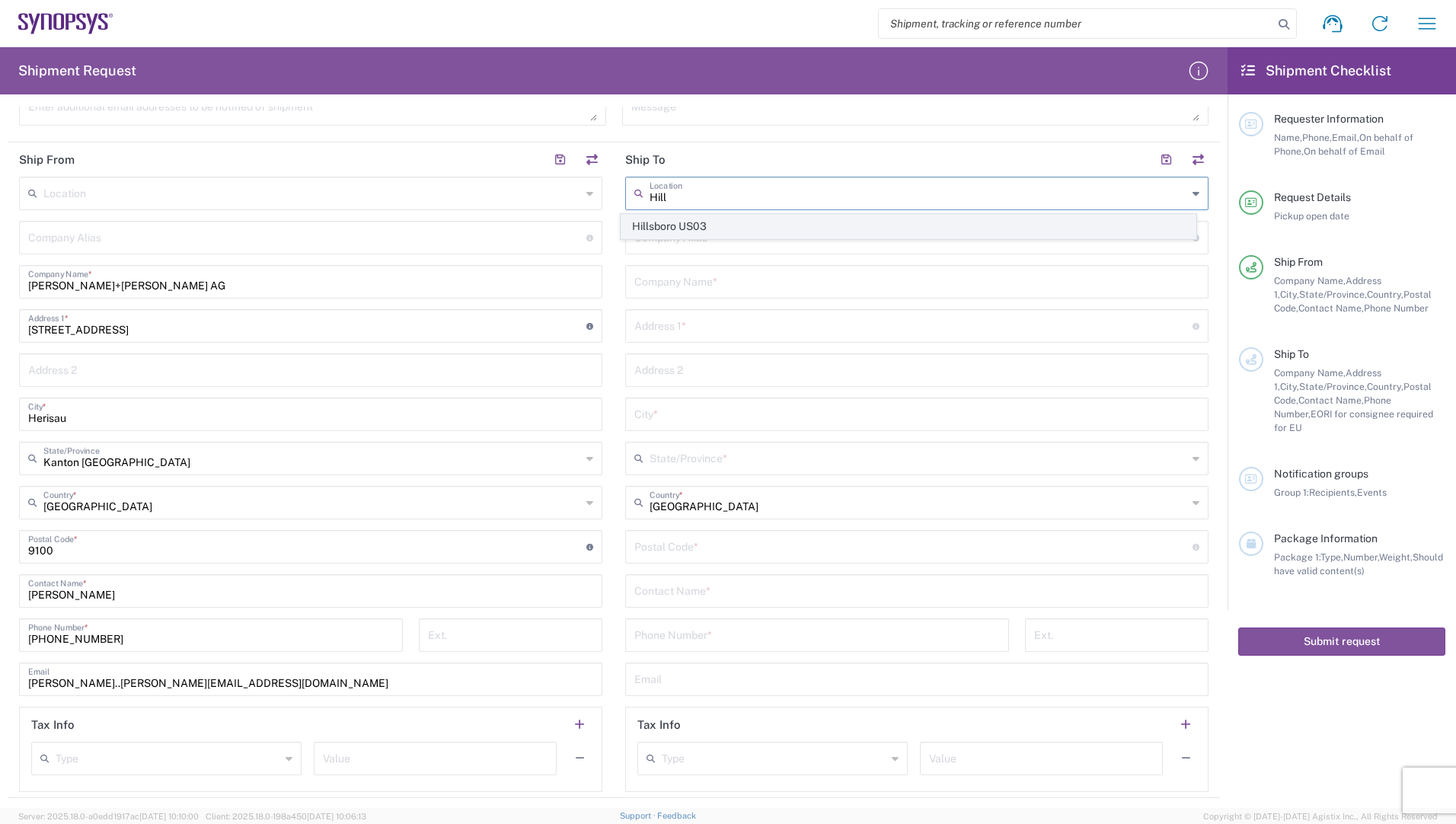
click at [636, 223] on span "Hillsboro US03" at bounding box center [909, 226] width 575 height 24
type input "Hillsboro US03"
type input "Synopsys Inc"
type input "[STREET_ADDRESS][PERSON_NAME]"
type input "Suite 400"
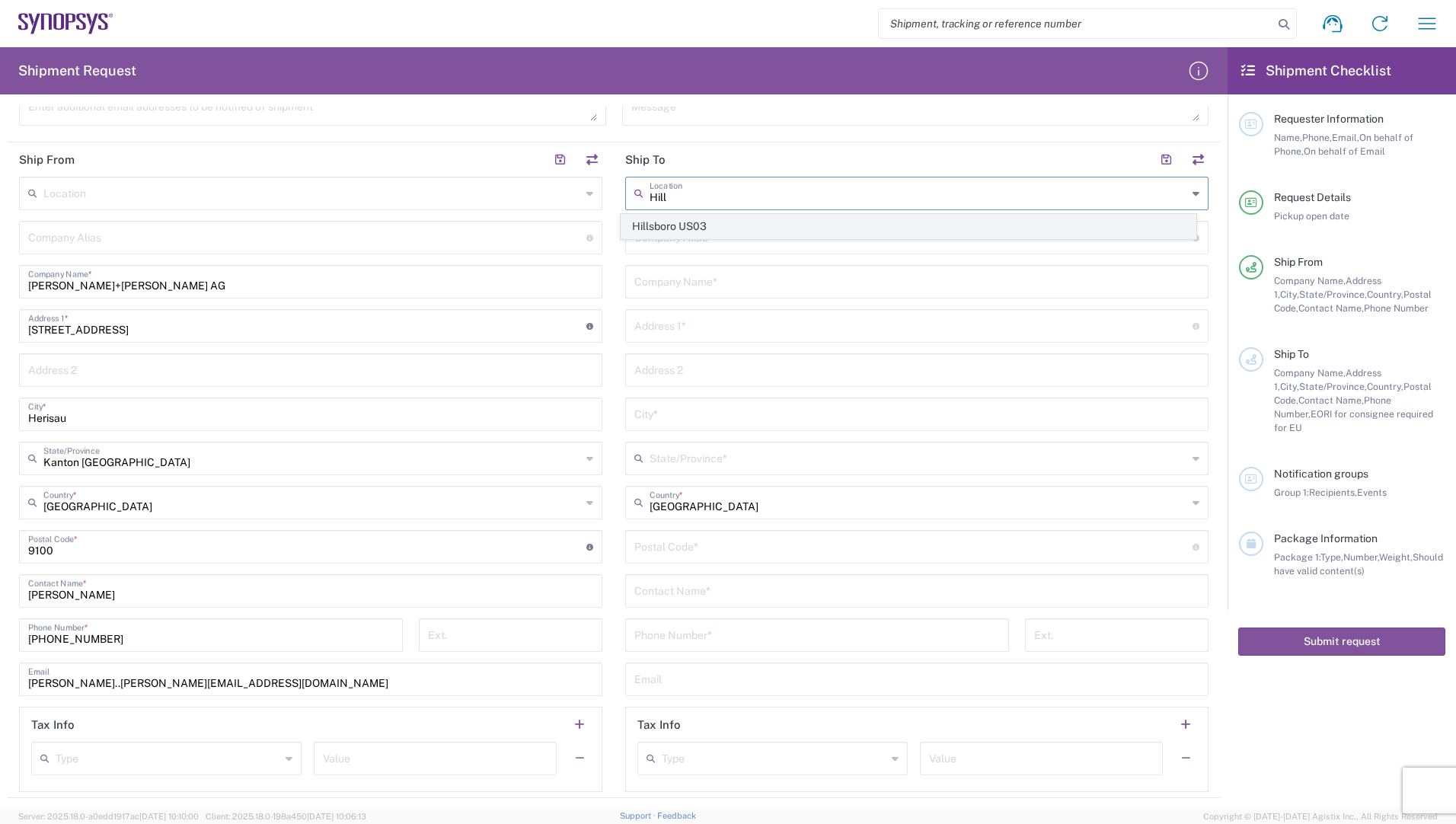
type input "Hillsboro"
type input "[US_STATE]"
type input "97124"
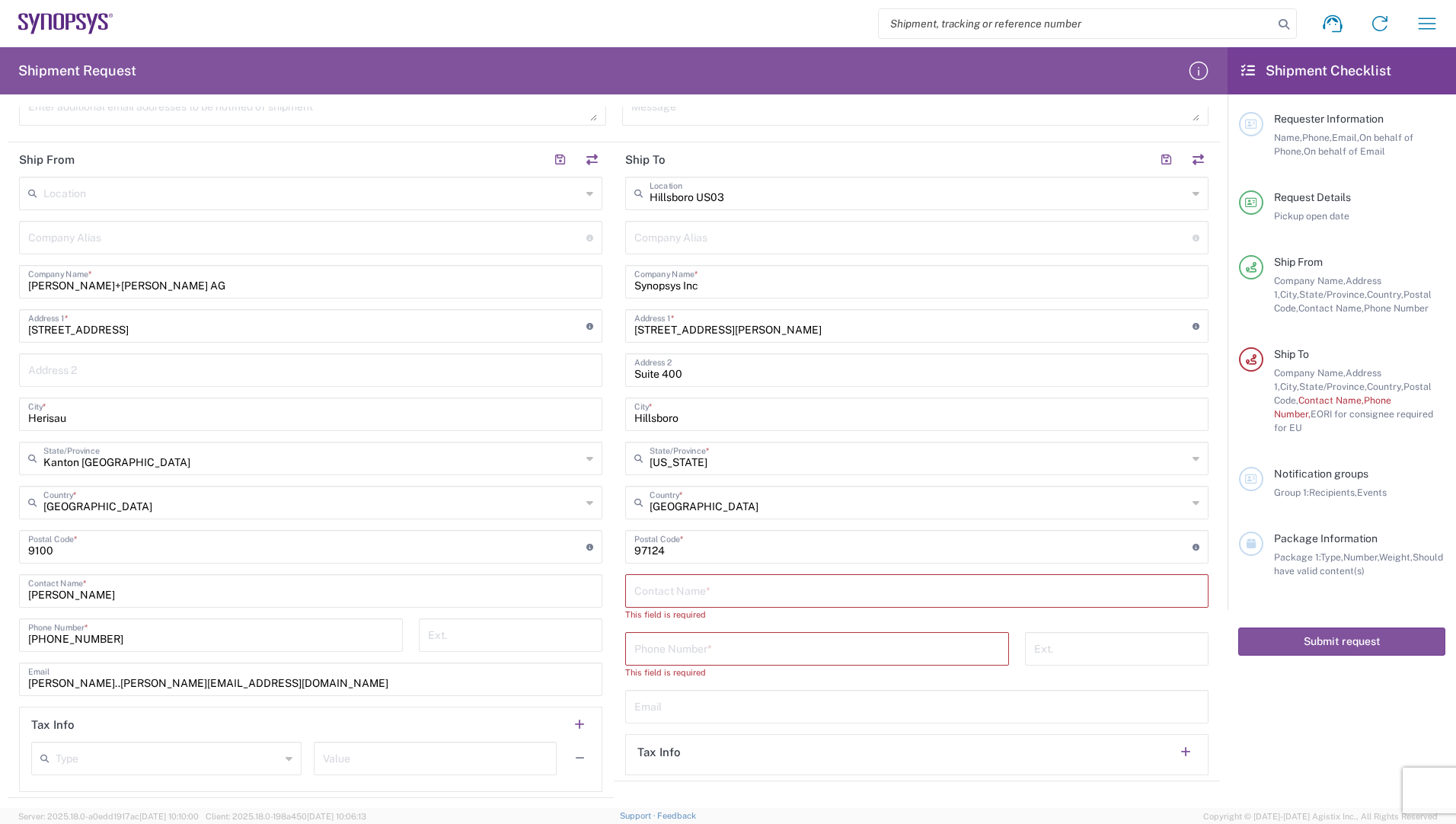
click at [705, 598] on input "text" at bounding box center [916, 590] width 565 height 27
click at [704, 589] on input "text" at bounding box center [916, 590] width 565 height 27
click at [716, 591] on input "[PERSON_NAME]" at bounding box center [916, 590] width 565 height 27
drag, startPoint x: 702, startPoint y: 596, endPoint x: 639, endPoint y: 594, distance: 63.0
click at [639, 594] on input "[PERSON_NAME]" at bounding box center [916, 590] width 565 height 27
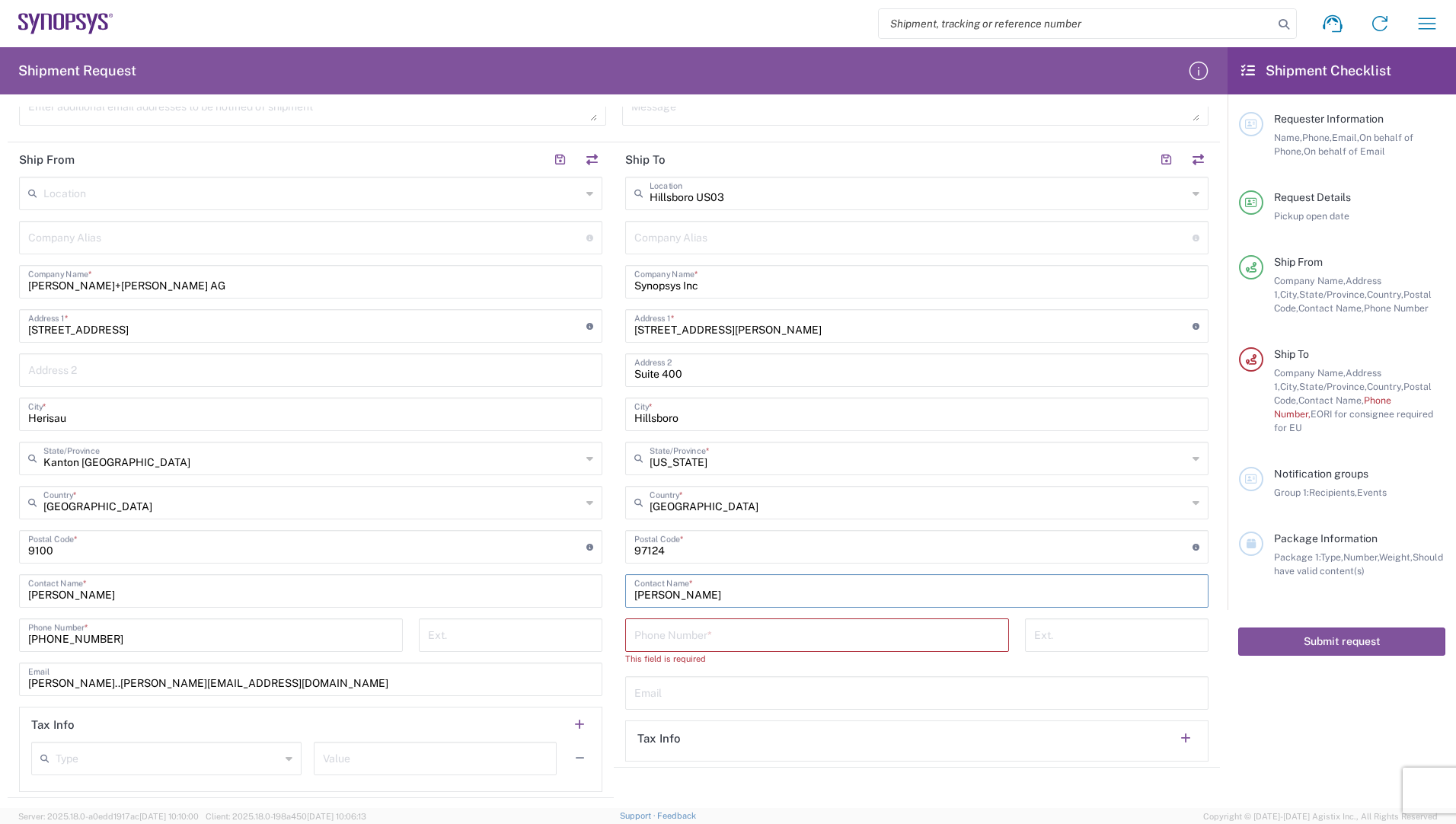
type input "[PERSON_NAME]"
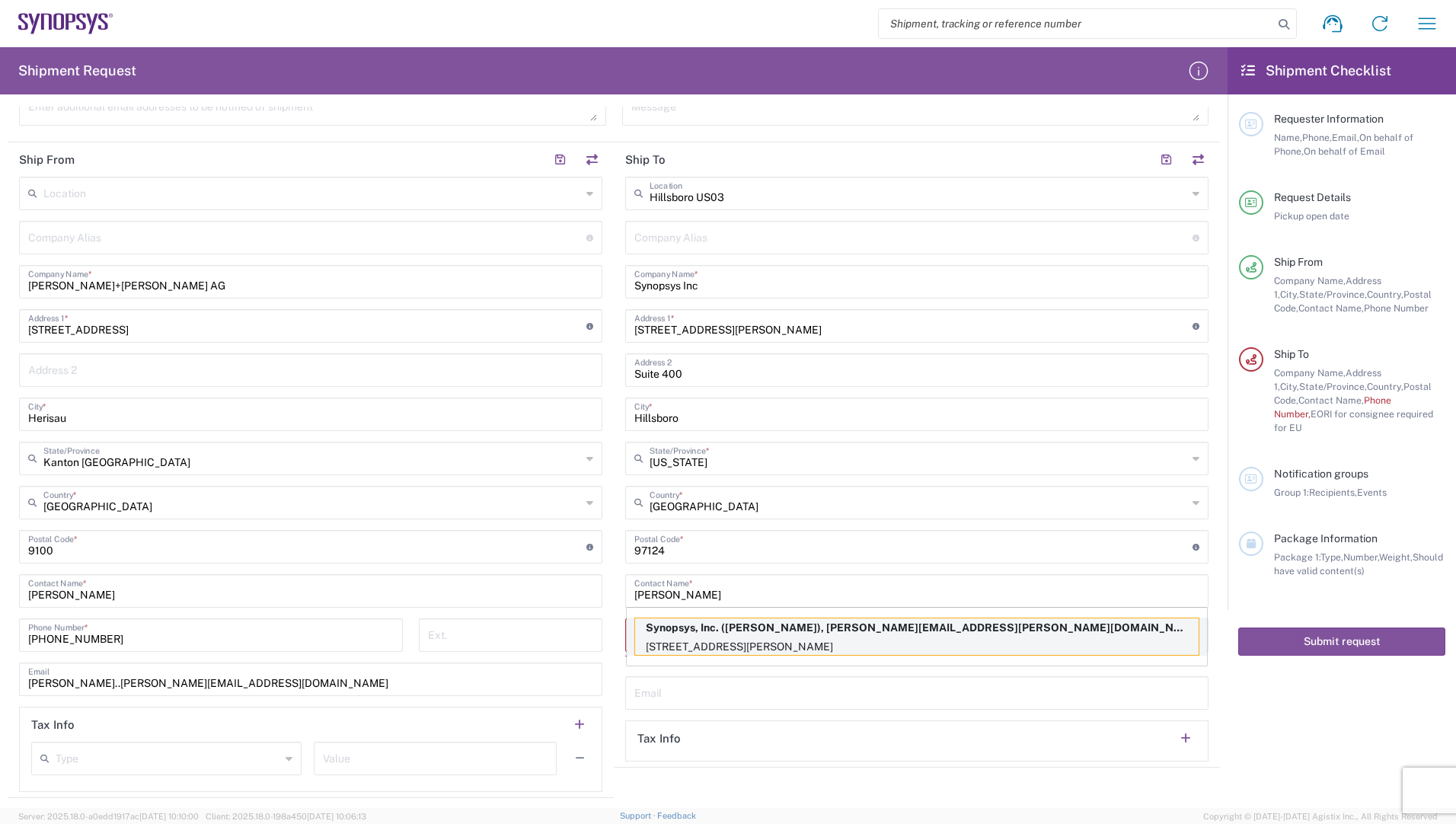
click at [733, 633] on p "Synopsys, Inc. ([PERSON_NAME]), [PERSON_NAME][EMAIL_ADDRESS][PERSON_NAME][DOMAI…" at bounding box center [916, 628] width 563 height 19
type input "Synopsys Hillsboro"
type input "Synopsys, Inc."
type input "[STREET_ADDRESS][PERSON_NAME]"
type input "5038808195"
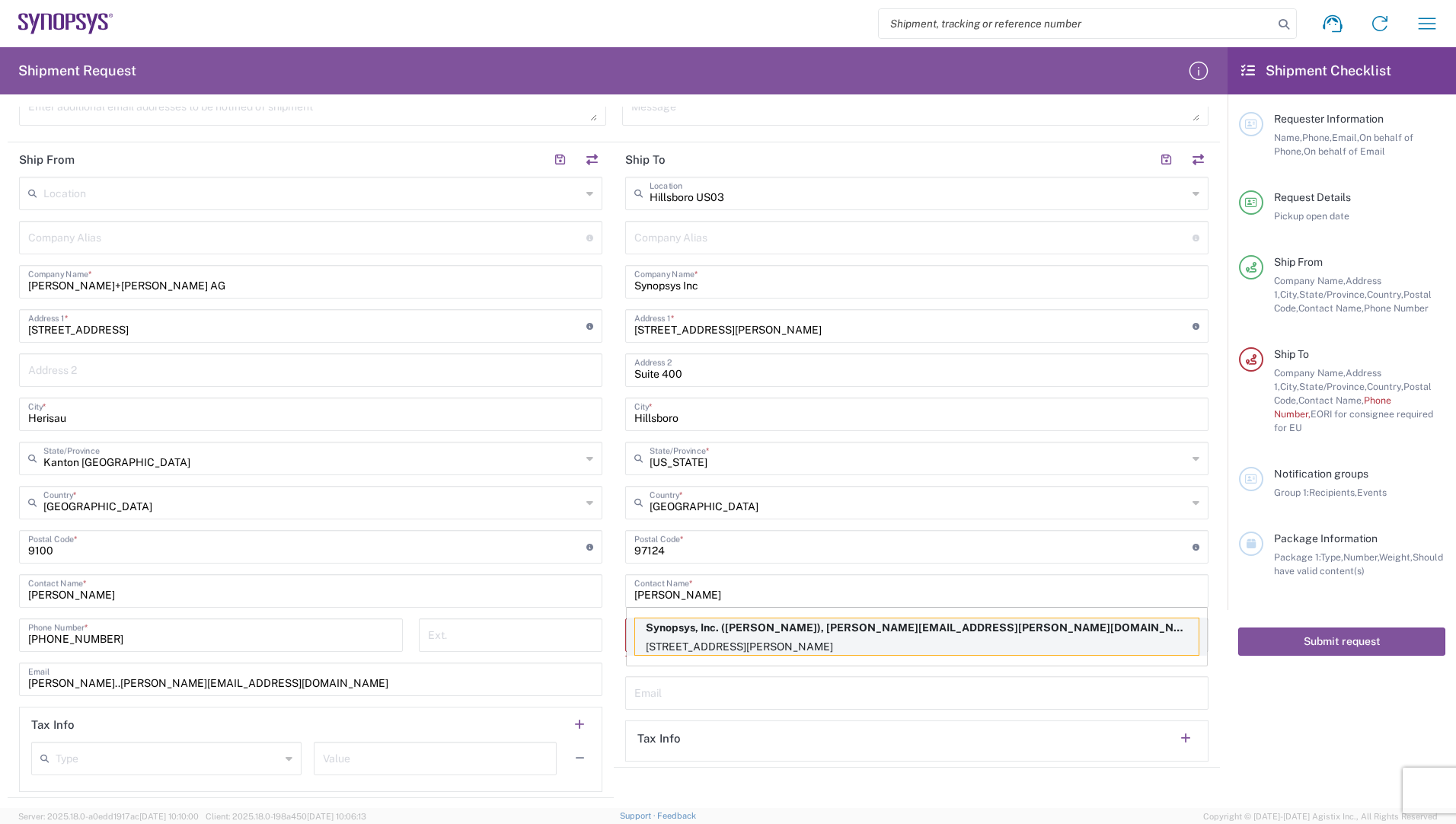
type input "[PERSON_NAME][EMAIL_ADDRESS][PERSON_NAME][DOMAIN_NAME]"
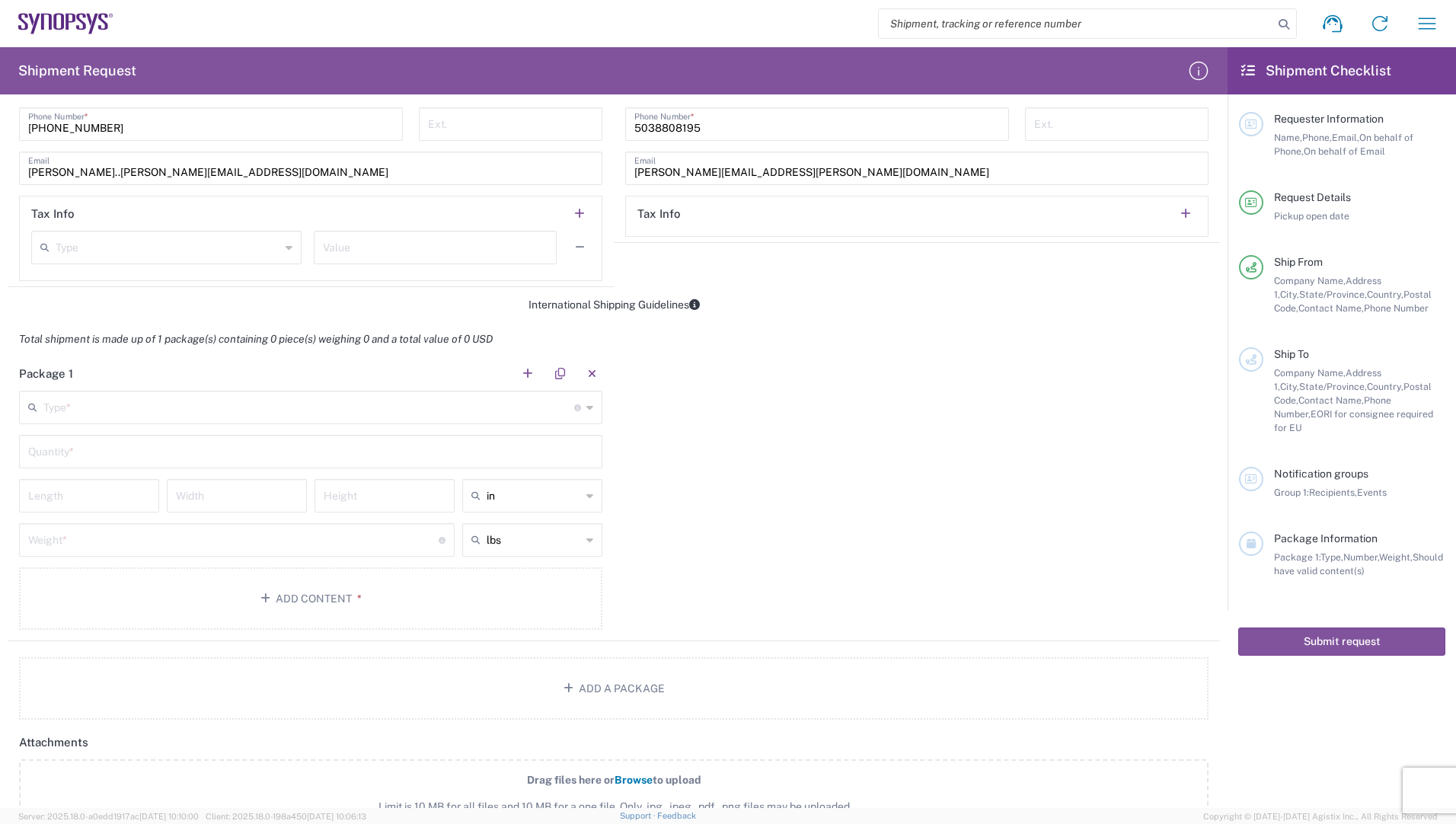
scroll to position [1015, 0]
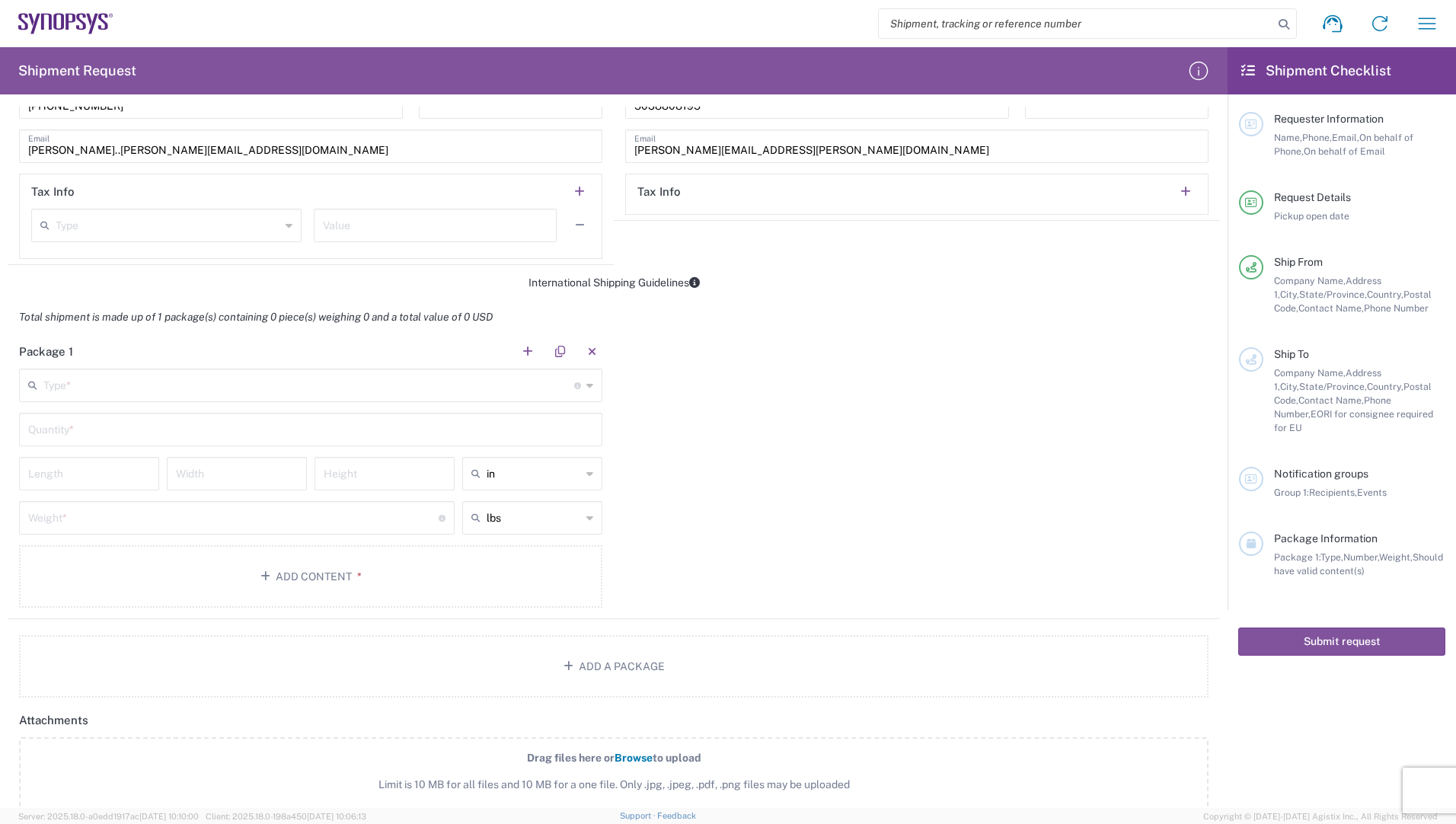
click at [80, 390] on input "text" at bounding box center [308, 384] width 531 height 27
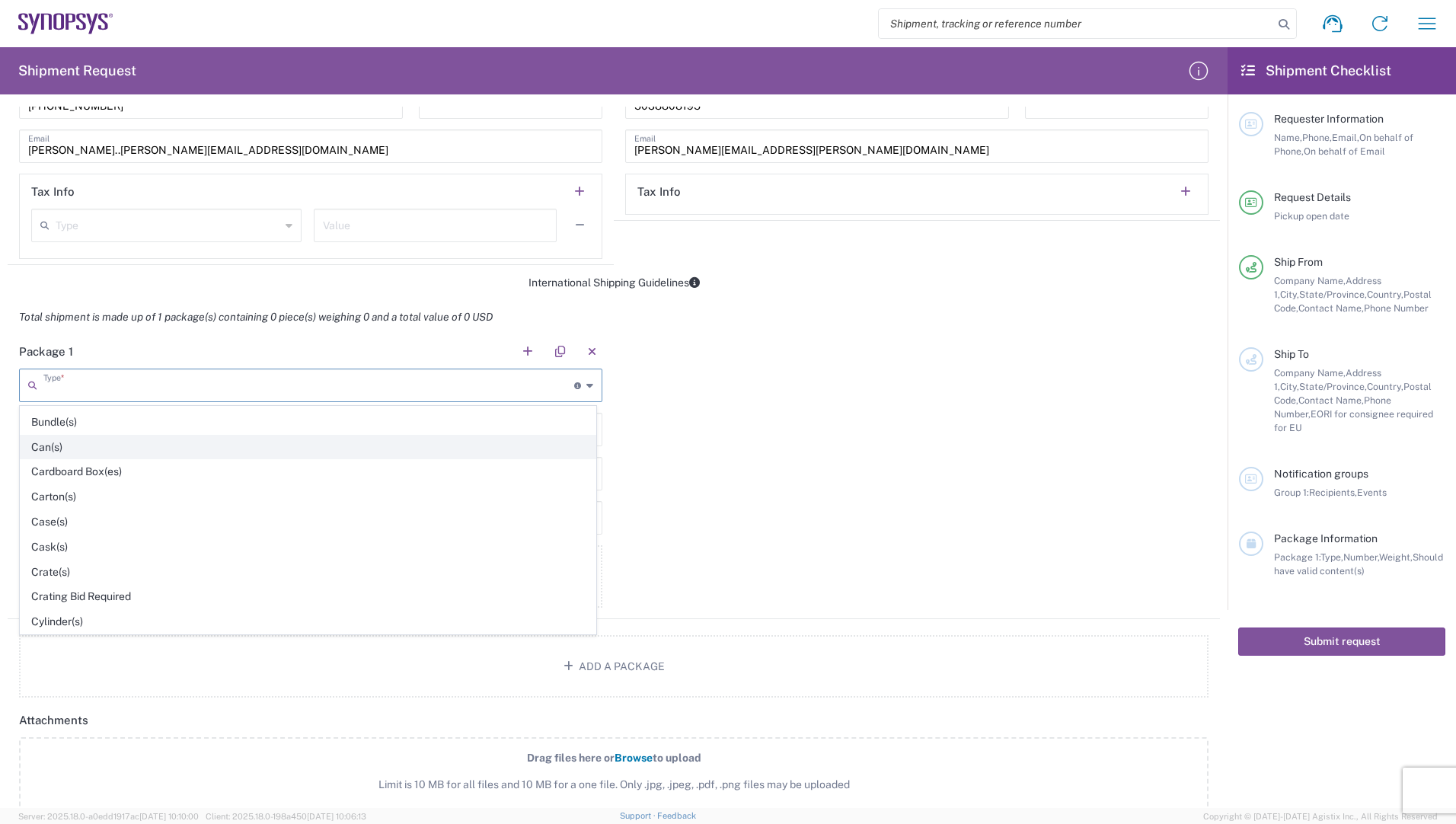
scroll to position [152, 0]
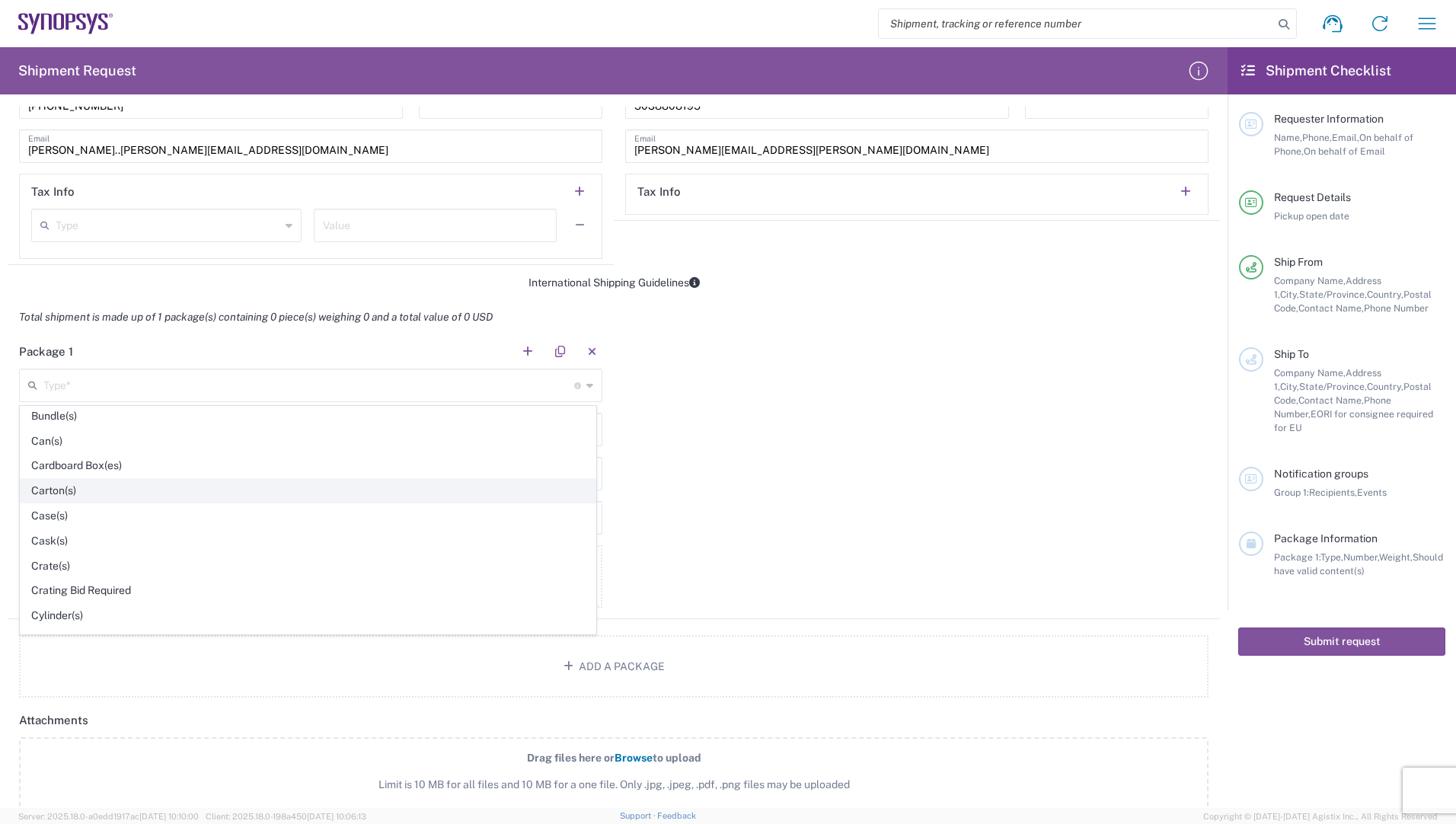
click at [65, 491] on span "Carton(s)" at bounding box center [308, 491] width 575 height 24
type input "Carton(s)"
click at [89, 432] on input "text" at bounding box center [311, 428] width 565 height 27
type input "1"
type input "30"
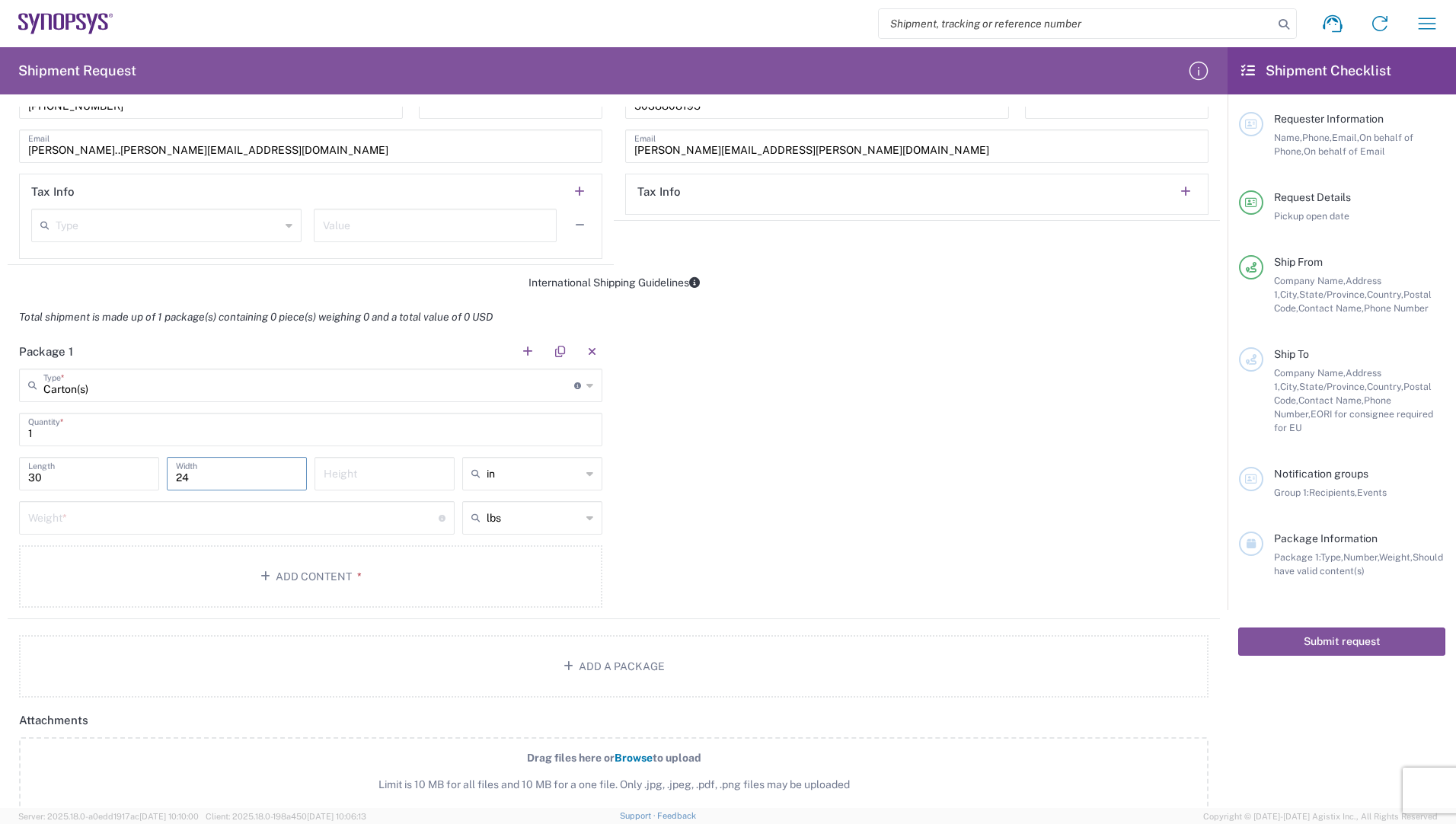
type input "24"
type input "23"
type input "cm"
type input "in"
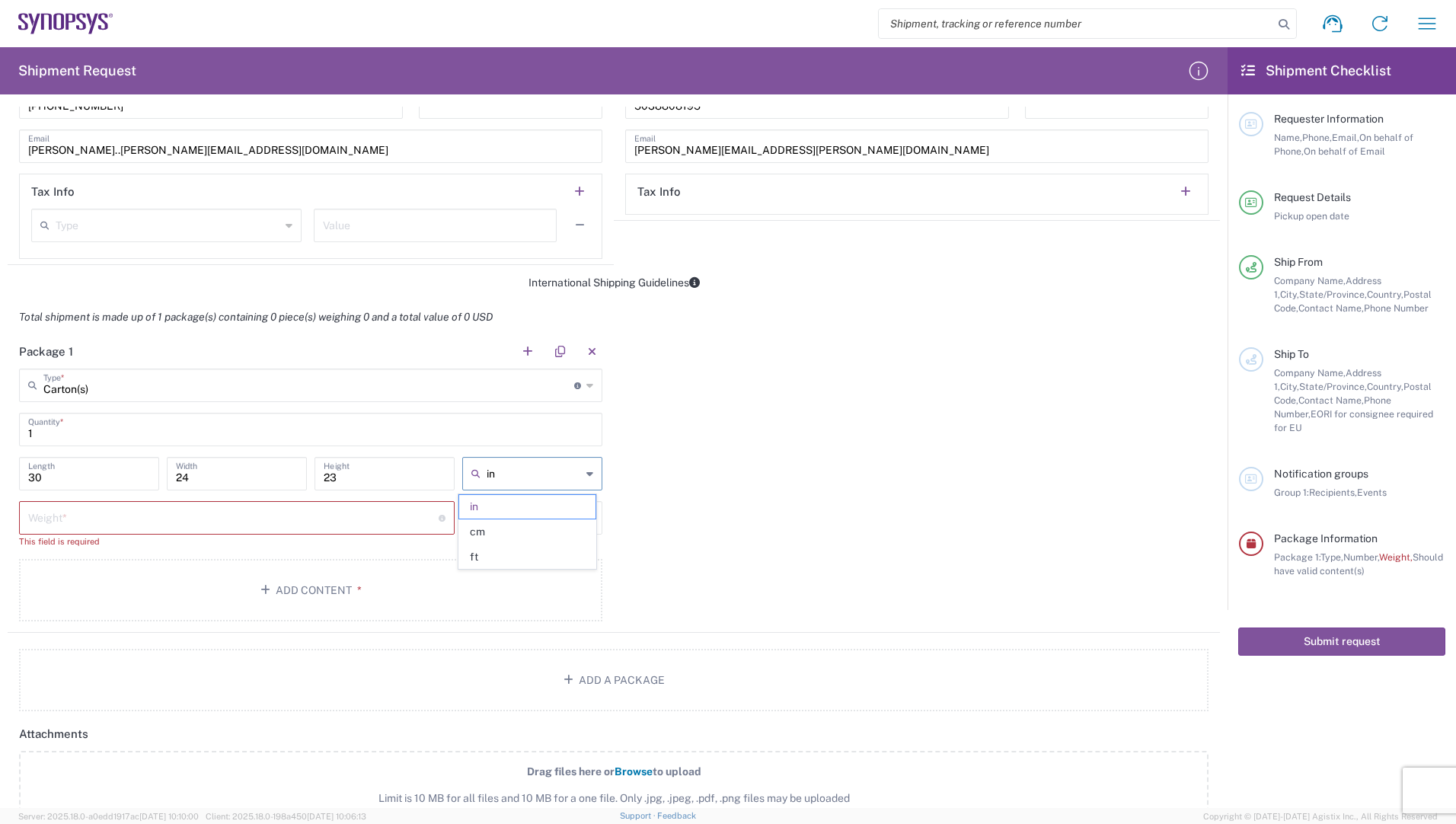
click at [515, 480] on input "in" at bounding box center [534, 474] width 94 height 24
click at [505, 527] on span "cm" at bounding box center [527, 532] width 136 height 24
type input "76.2"
type input "60.96"
type input "58.42"
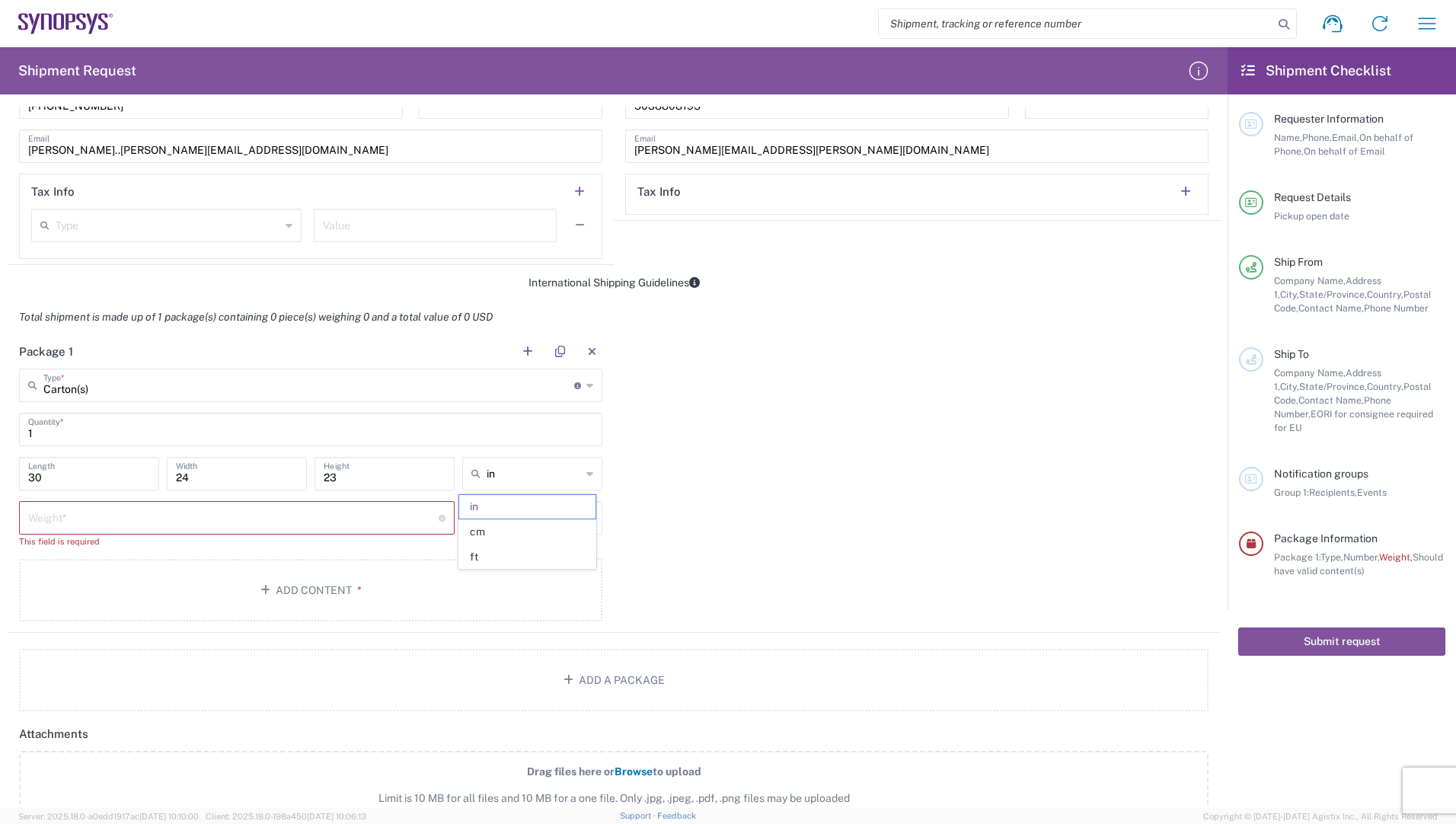
type input "cm"
drag, startPoint x: 103, startPoint y: 477, endPoint x: 0, endPoint y: 452, distance: 106.0
click at [0, 461] on html "Shipment request Shipment tracking Employee non-product shipment request My shi…" at bounding box center [728, 412] width 1456 height 824
type input "30"
type input "24"
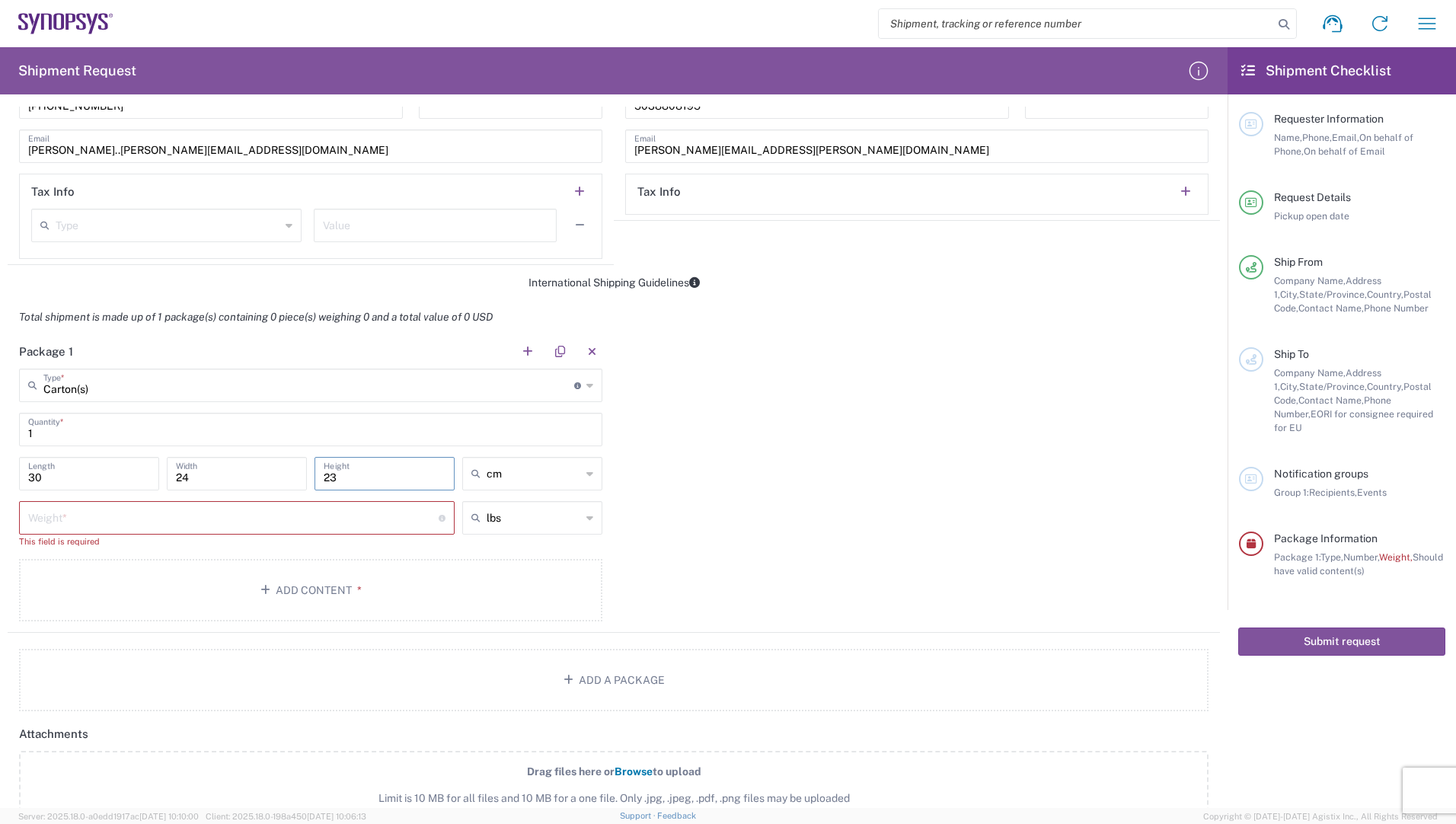
type input "23"
type input "cm"
click at [520, 518] on input "text" at bounding box center [534, 518] width 94 height 24
click at [499, 573] on span "kgs" at bounding box center [527, 576] width 136 height 24
type input "kgs"
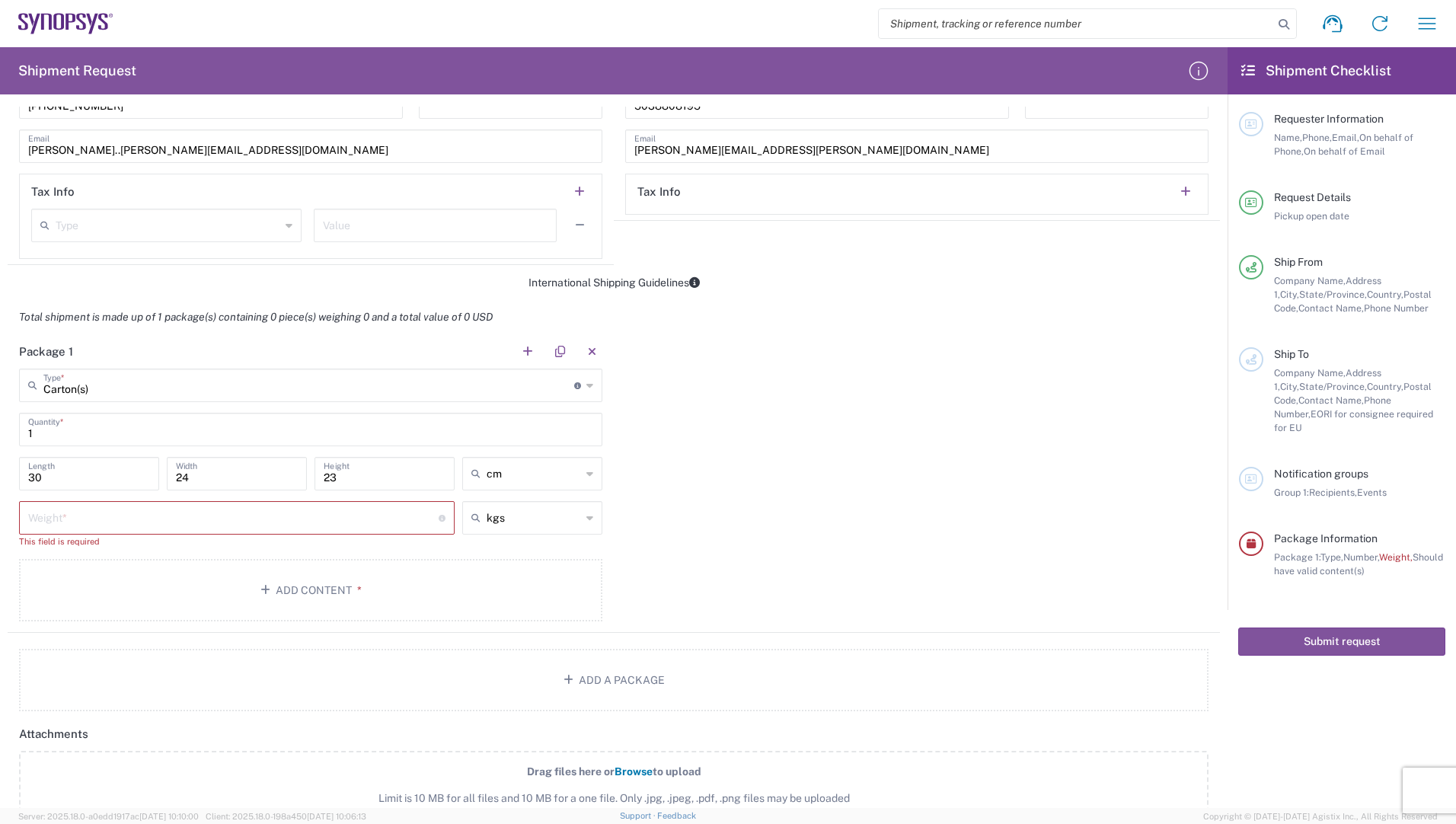
click at [204, 515] on input "number" at bounding box center [234, 516] width 410 height 27
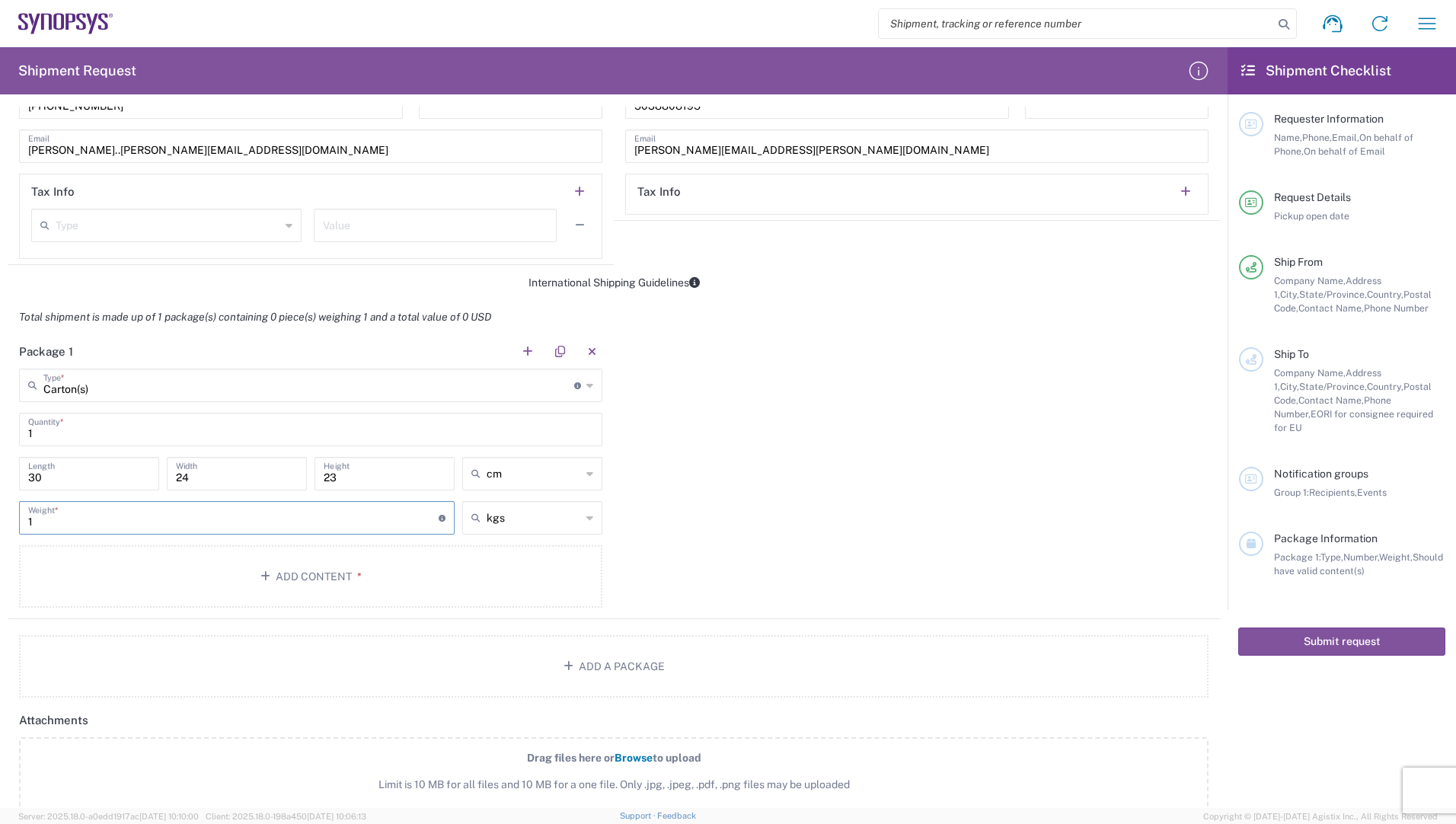
type input "1"
type input "kgs"
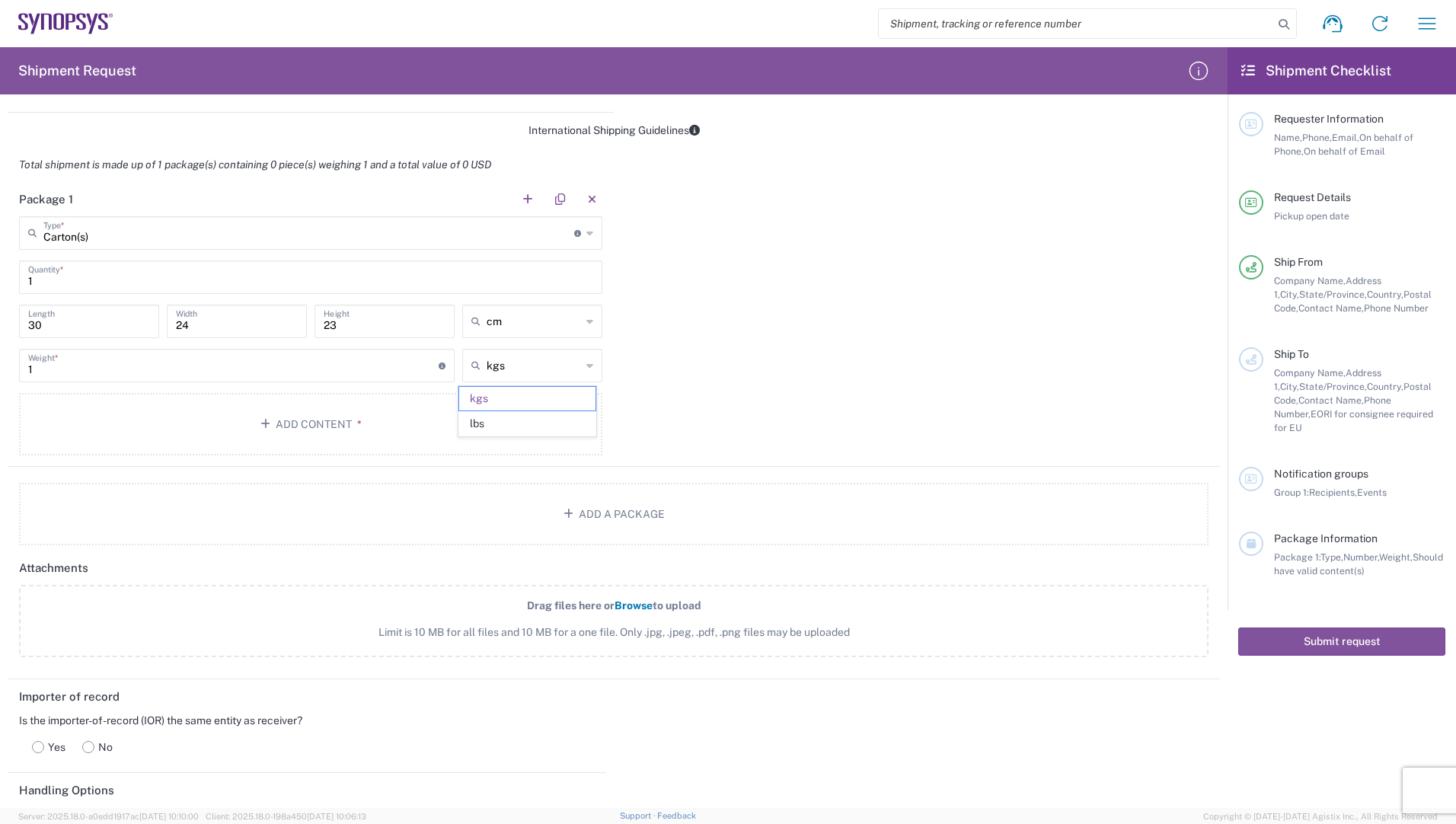
click at [682, 401] on div "Package 1 Carton(s) Type * Material used to package goods Bale(s) Basket(s) Bol…" at bounding box center [614, 325] width 1213 height 285
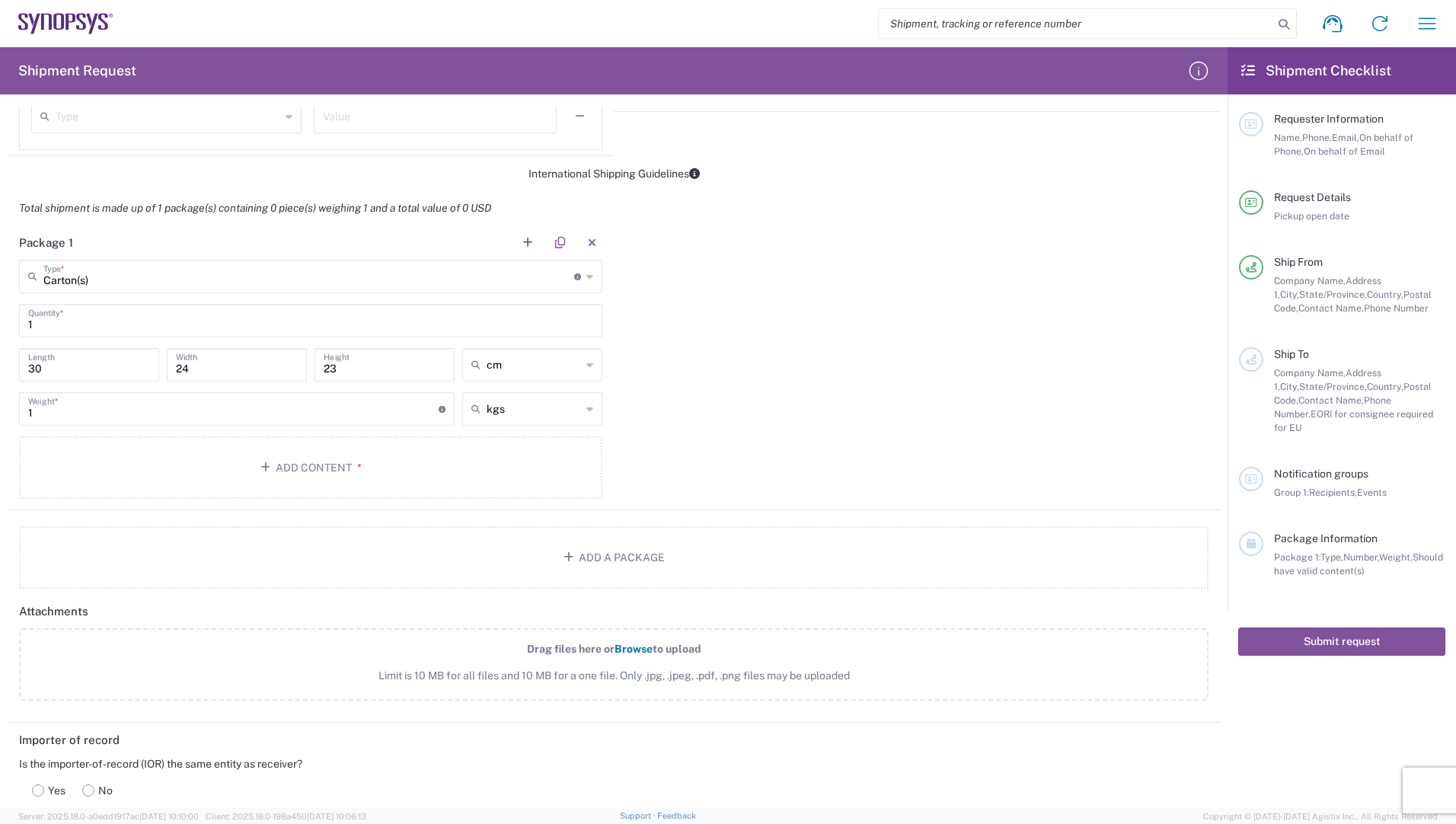
scroll to position [1048, 0]
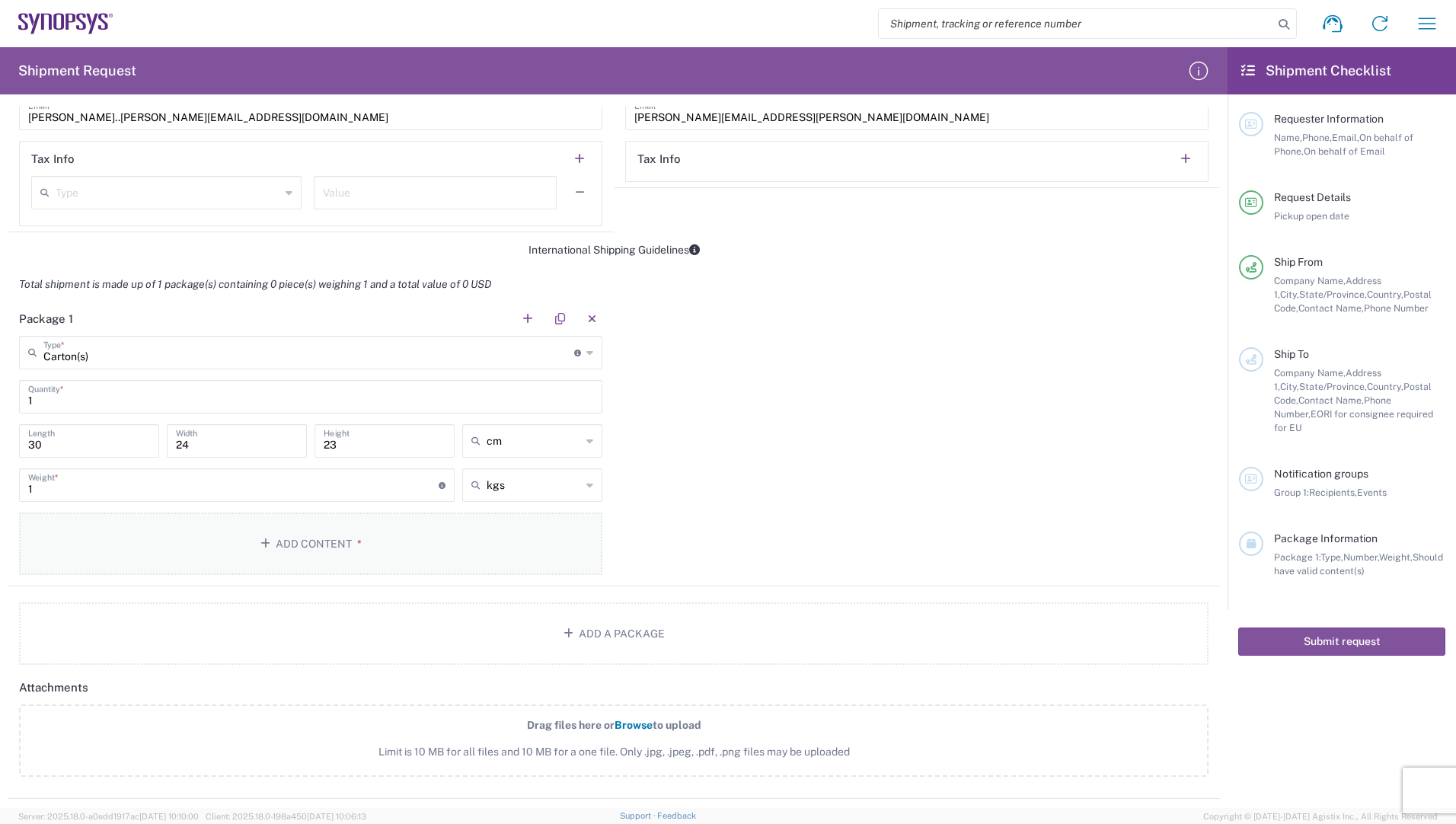
click at [309, 549] on button "Add Content *" at bounding box center [310, 544] width 584 height 63
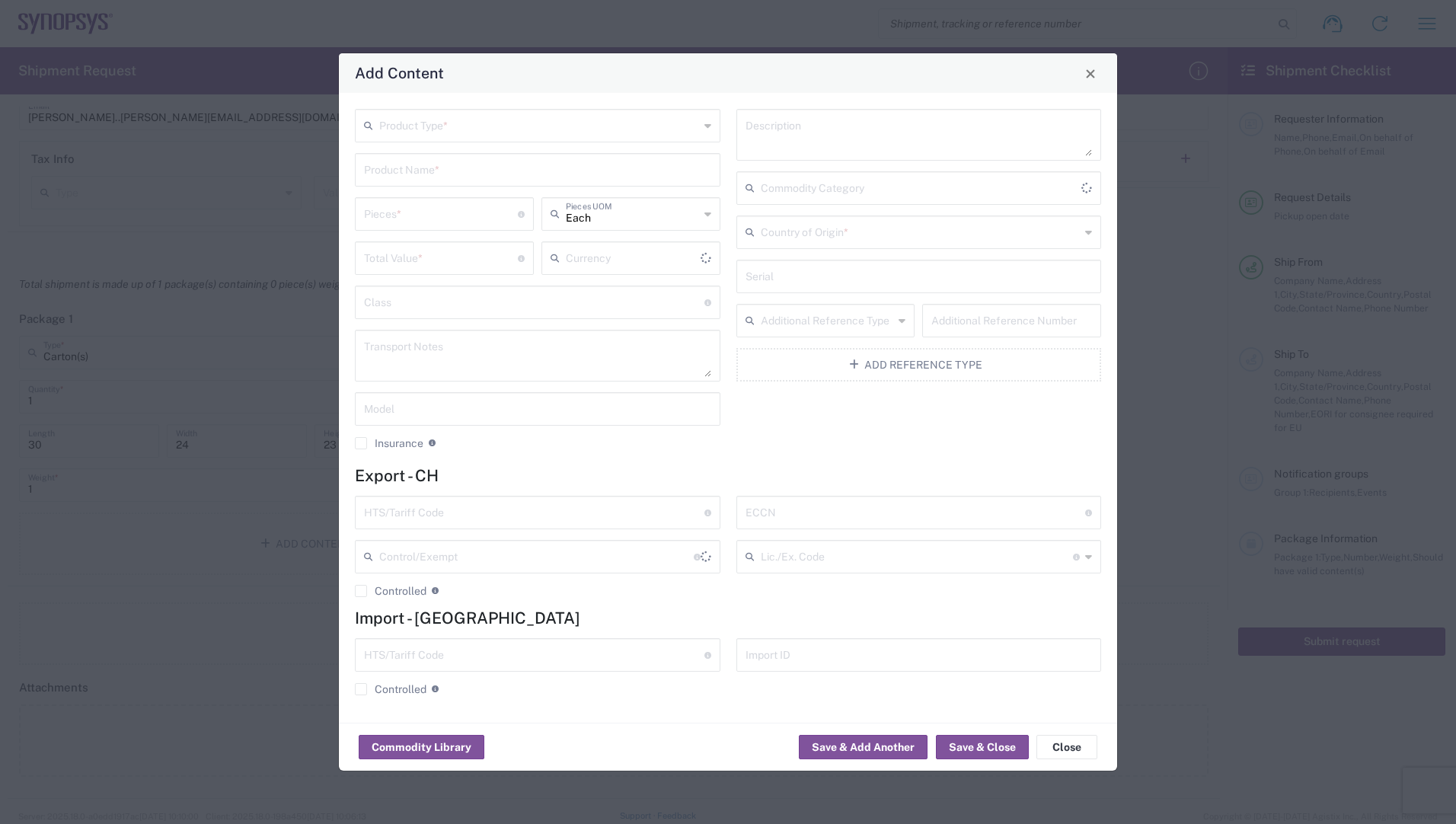
type input "US Dollar"
click at [413, 126] on input "text" at bounding box center [539, 125] width 320 height 27
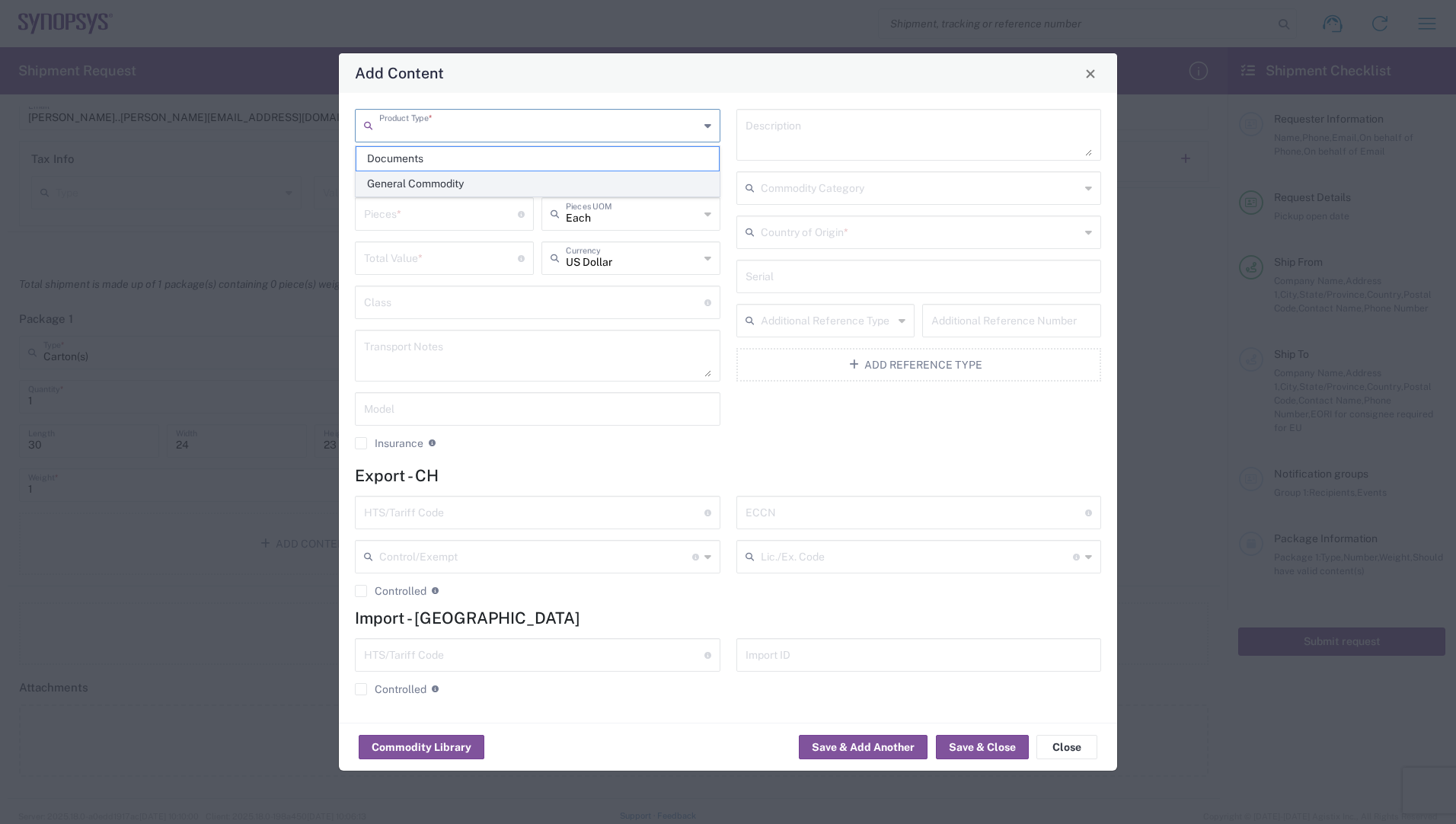
click at [396, 183] on span "General Commodity" at bounding box center [537, 183] width 362 height 24
type input "General Commodity"
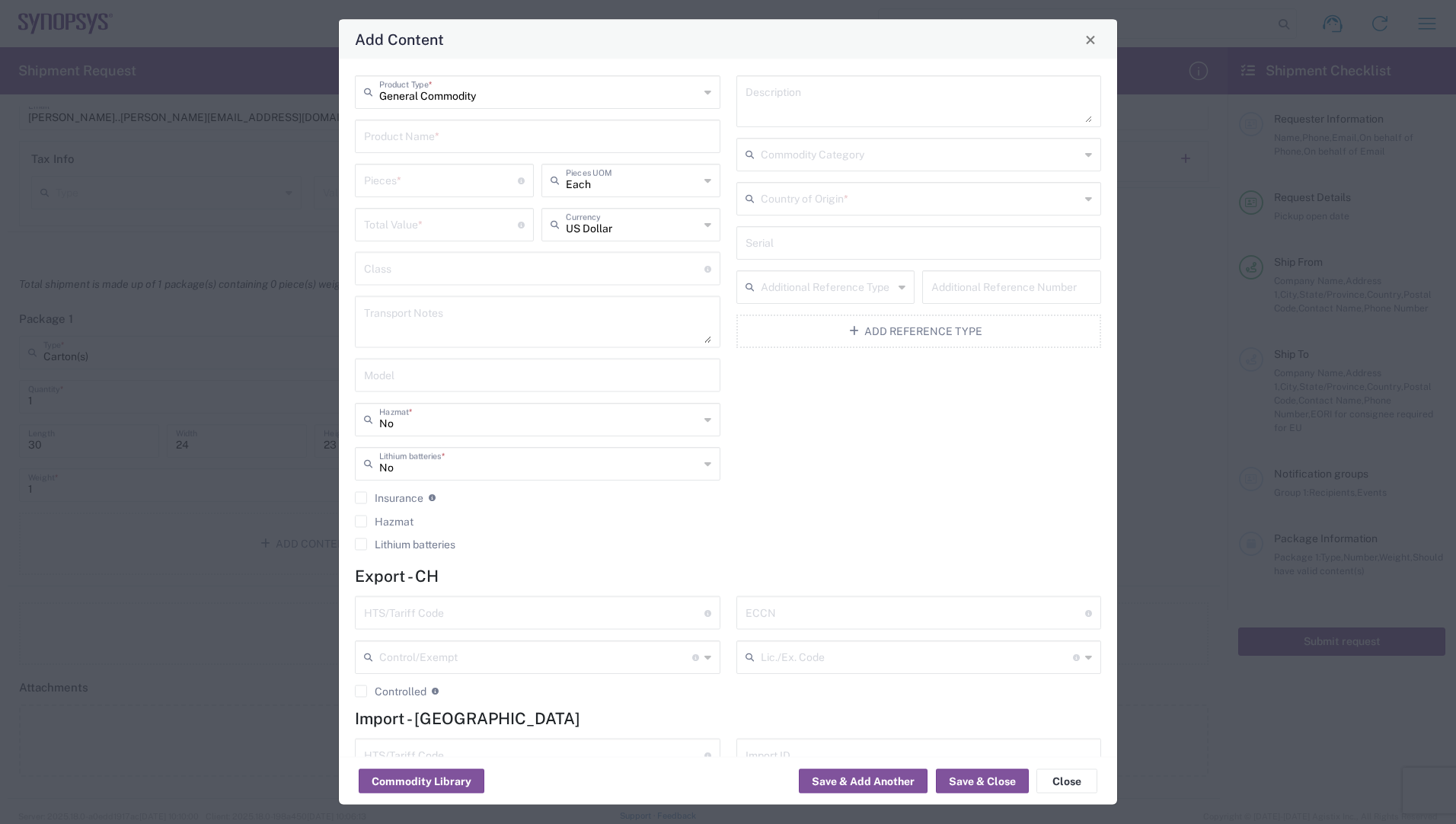
click at [469, 146] on input "text" at bounding box center [537, 135] width 348 height 27
paste input "84123731 MF86/11MMPX/11PC185/610mm"
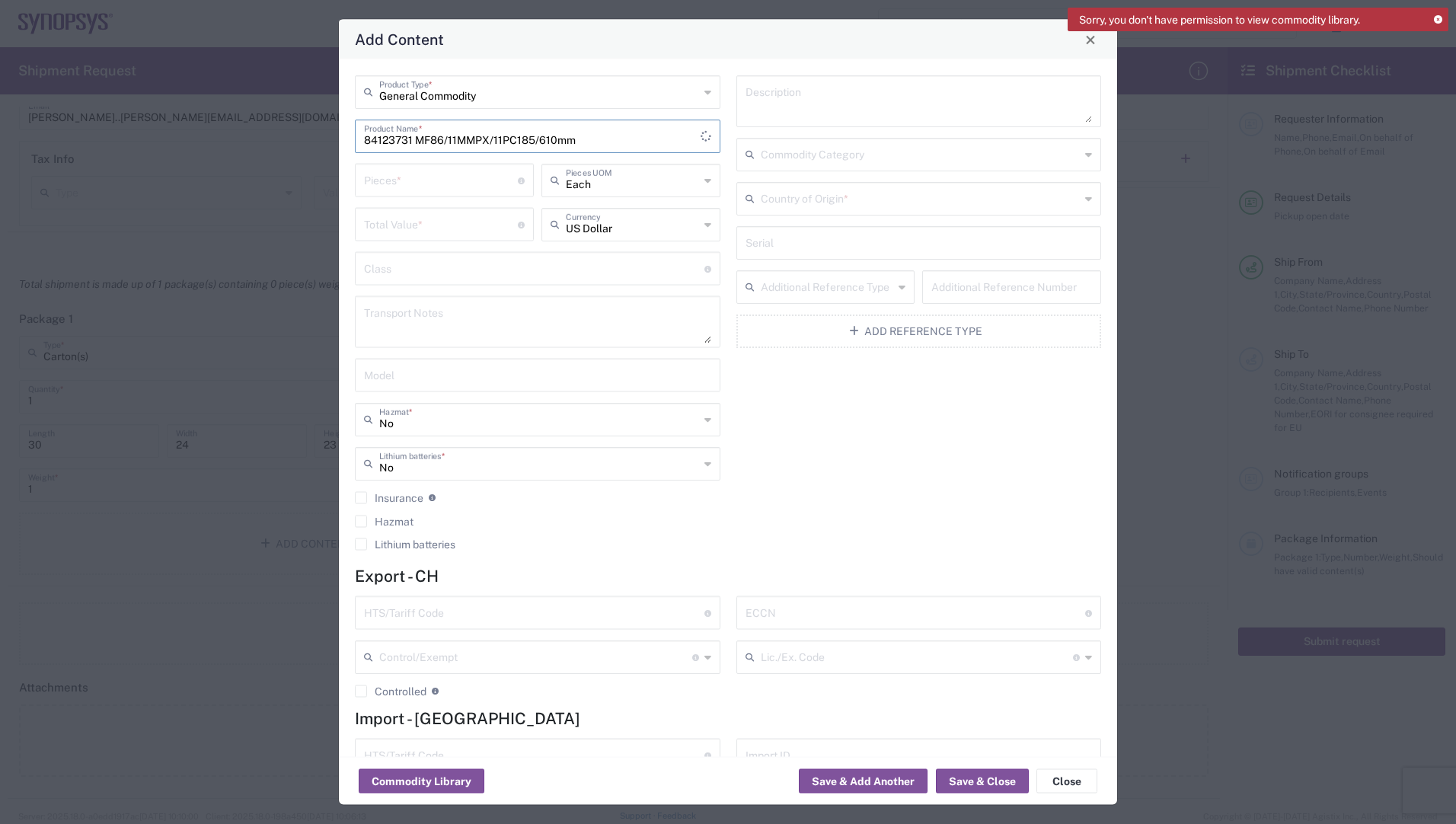
type input "84123731 MF86/11MMPX/11PC185/610mm"
click at [438, 182] on input "number" at bounding box center [440, 179] width 154 height 27
type input "16"
type input "Each"
type input "3556.32"
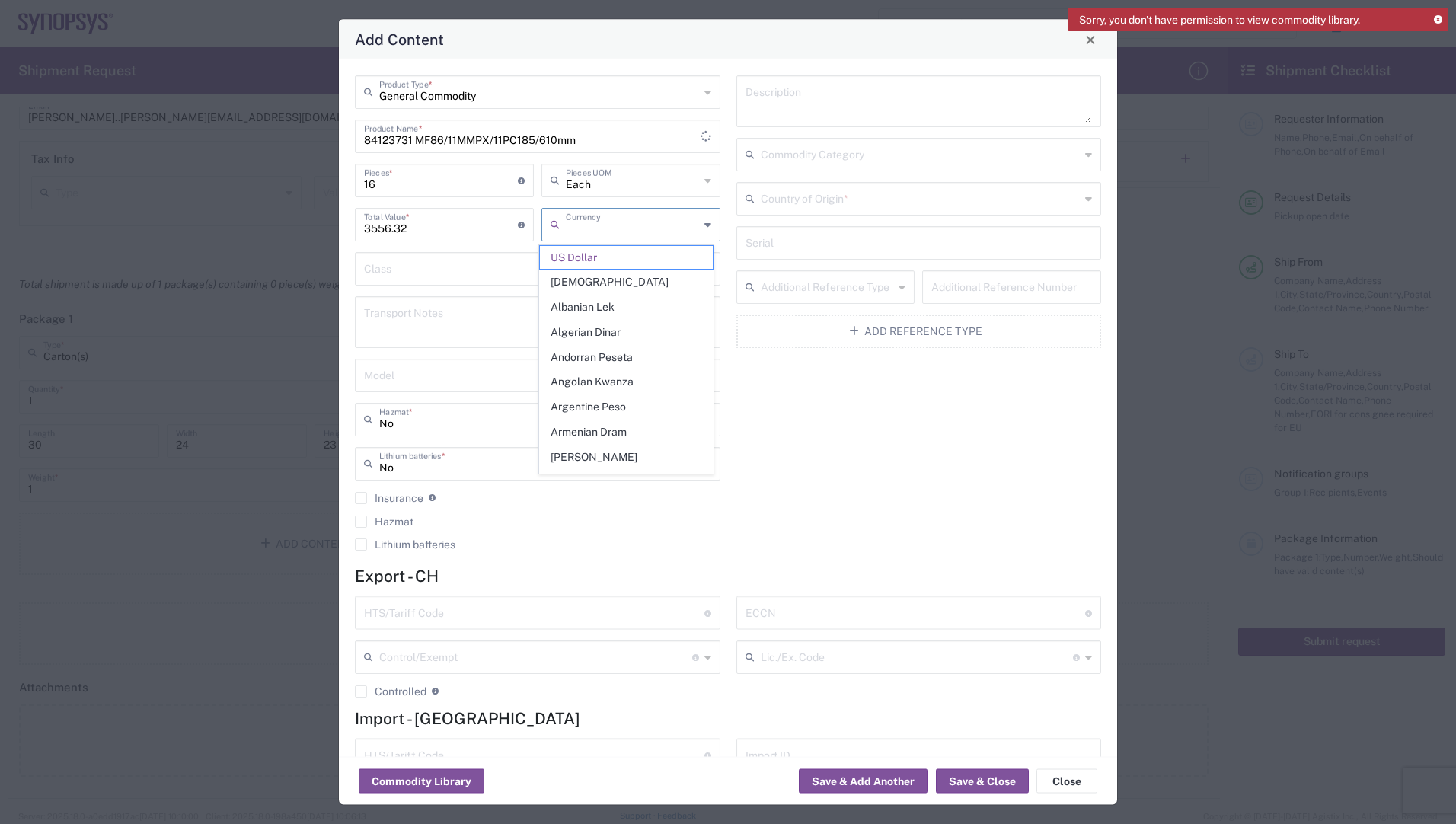
type input "US Dollar"
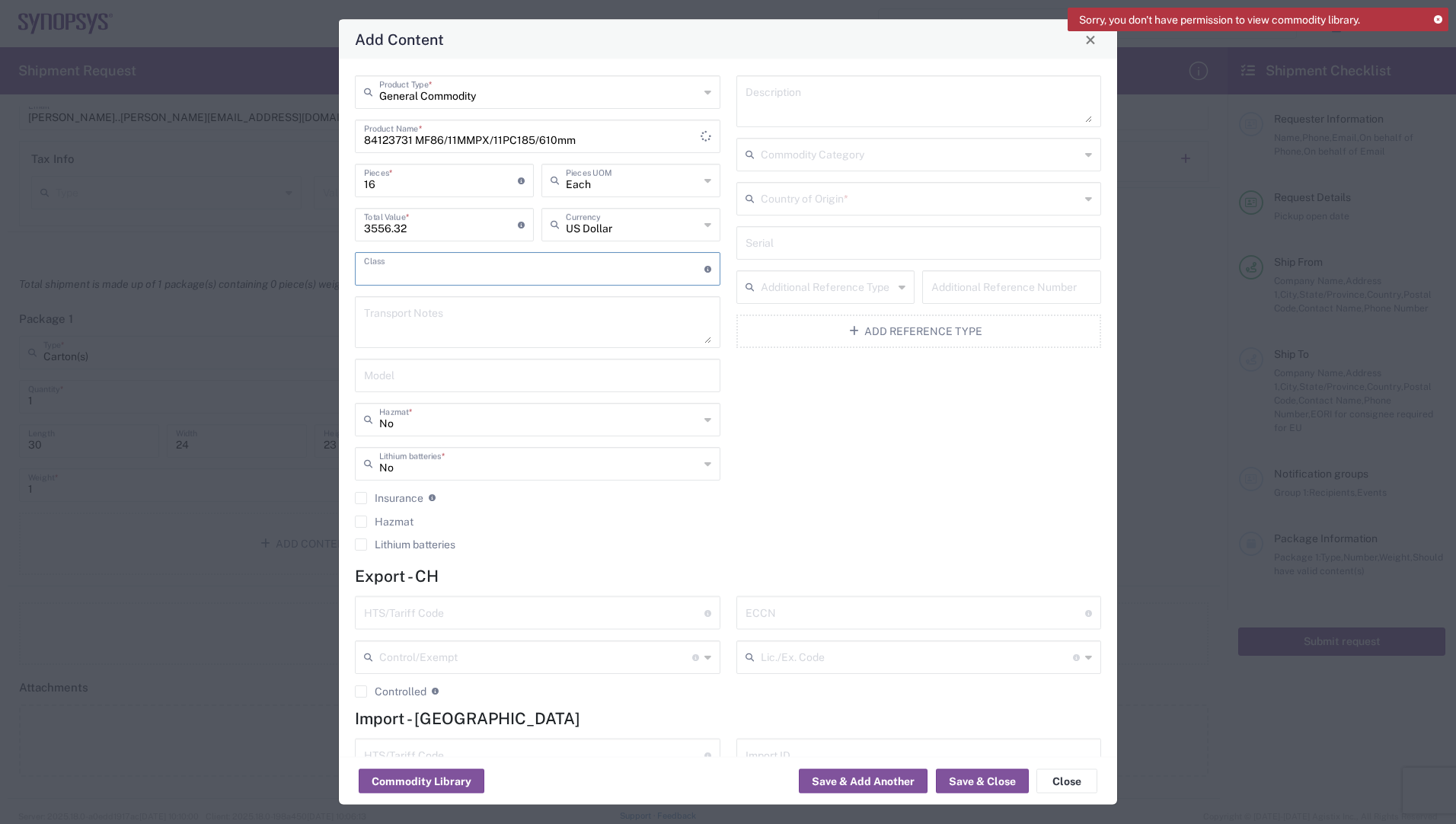
click at [804, 101] on textarea at bounding box center [919, 101] width 348 height 42
click at [798, 99] on textarea at bounding box center [919, 101] width 348 height 42
paste textarea "co-axial cable and other co-axial electr"
type textarea "co-axial cable and other co-axial electr"
click at [767, 156] on input "text" at bounding box center [920, 153] width 320 height 27
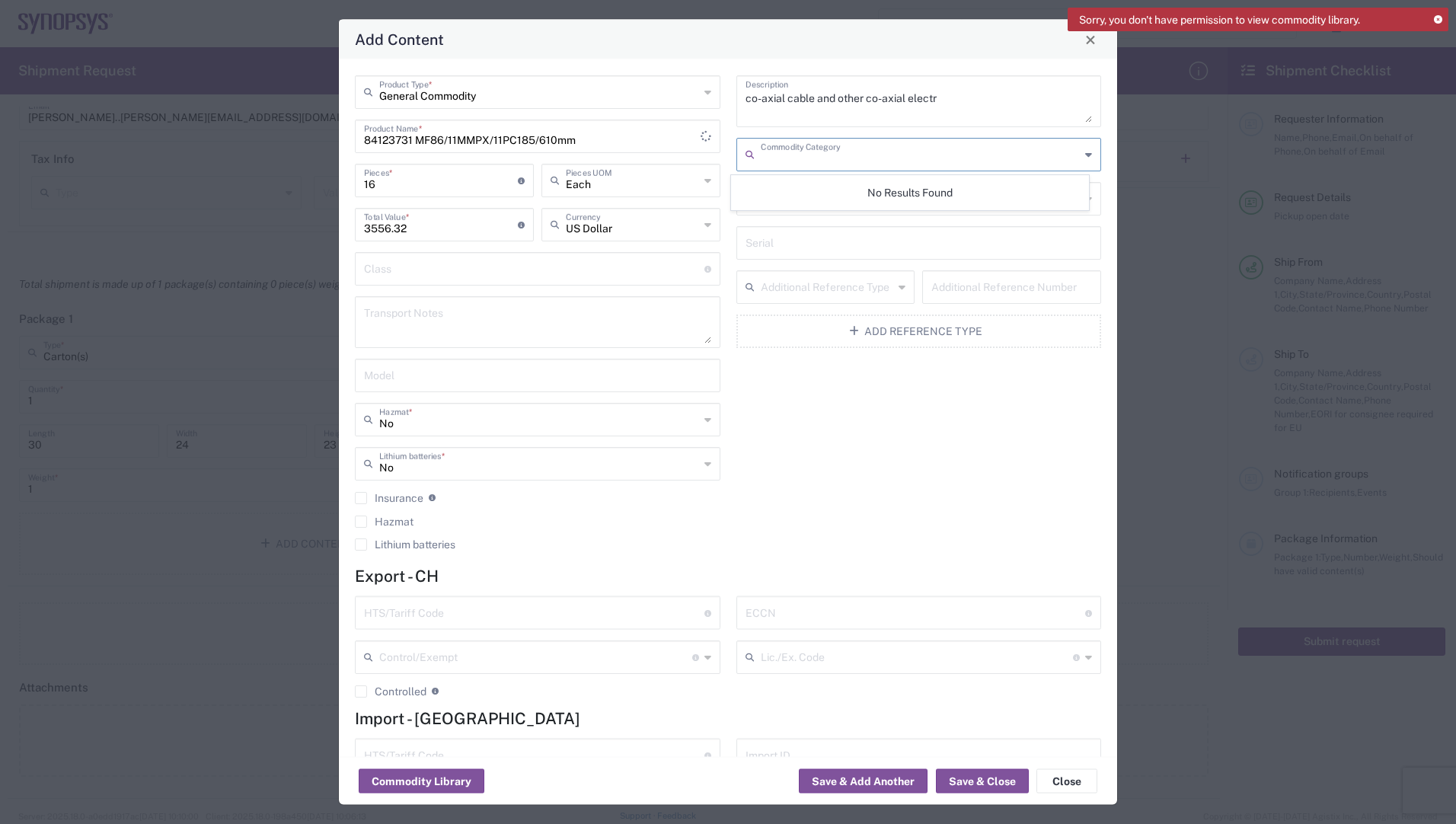
click at [846, 156] on input "text" at bounding box center [920, 153] width 320 height 27
click at [904, 412] on div "co-axial cable and other co-axial electr Description Commodity Category Country…" at bounding box center [919, 318] width 382 height 486
click at [848, 204] on input "text" at bounding box center [920, 197] width 320 height 27
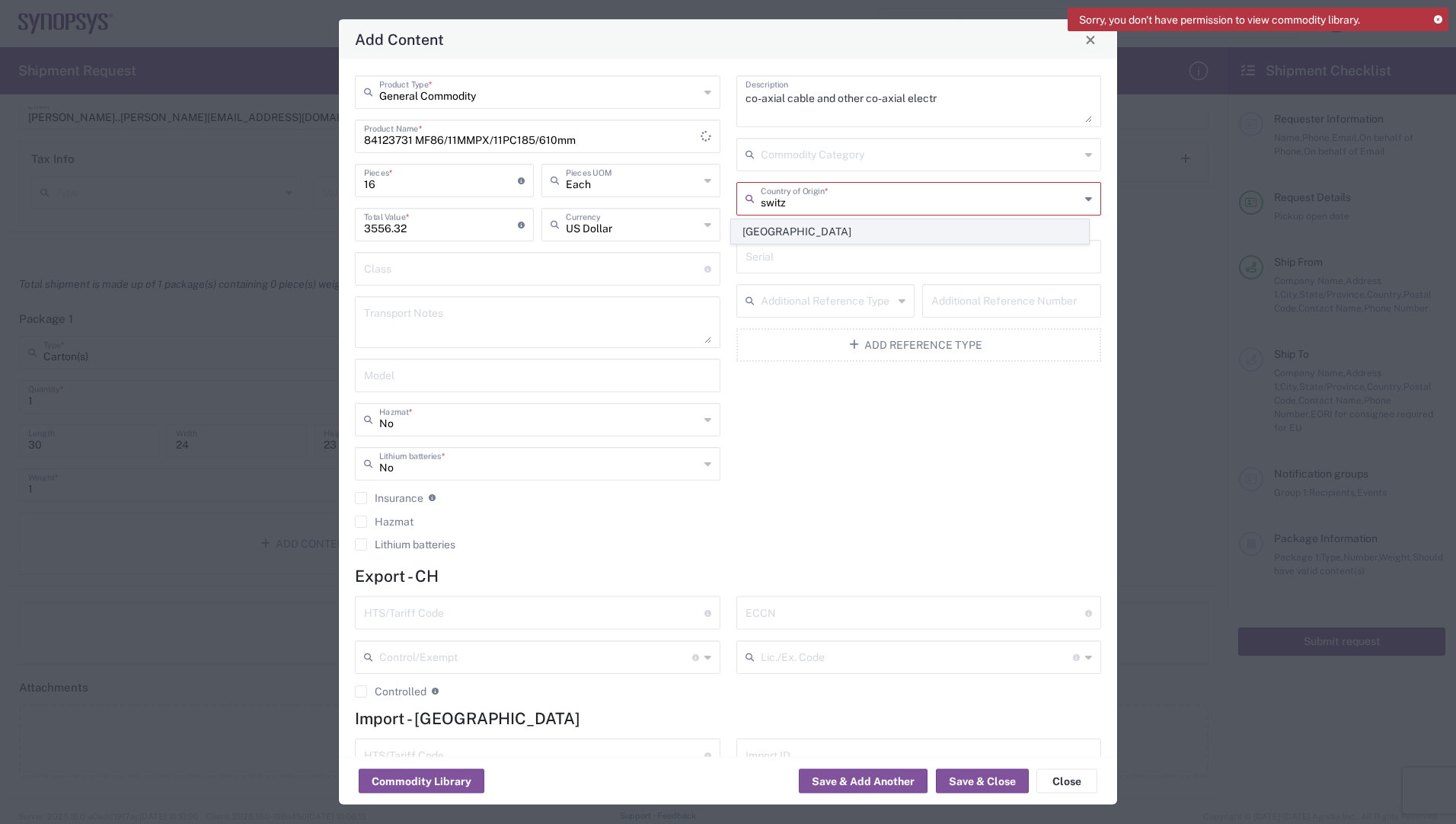
click at [782, 234] on span "[GEOGRAPHIC_DATA]" at bounding box center [910, 231] width 356 height 24
type input "[GEOGRAPHIC_DATA]"
click at [807, 440] on div "co-axial cable and other co-axial electr Description Commodity Category [GEOGRA…" at bounding box center [919, 318] width 382 height 486
click at [525, 617] on input "text" at bounding box center [534, 611] width 340 height 27
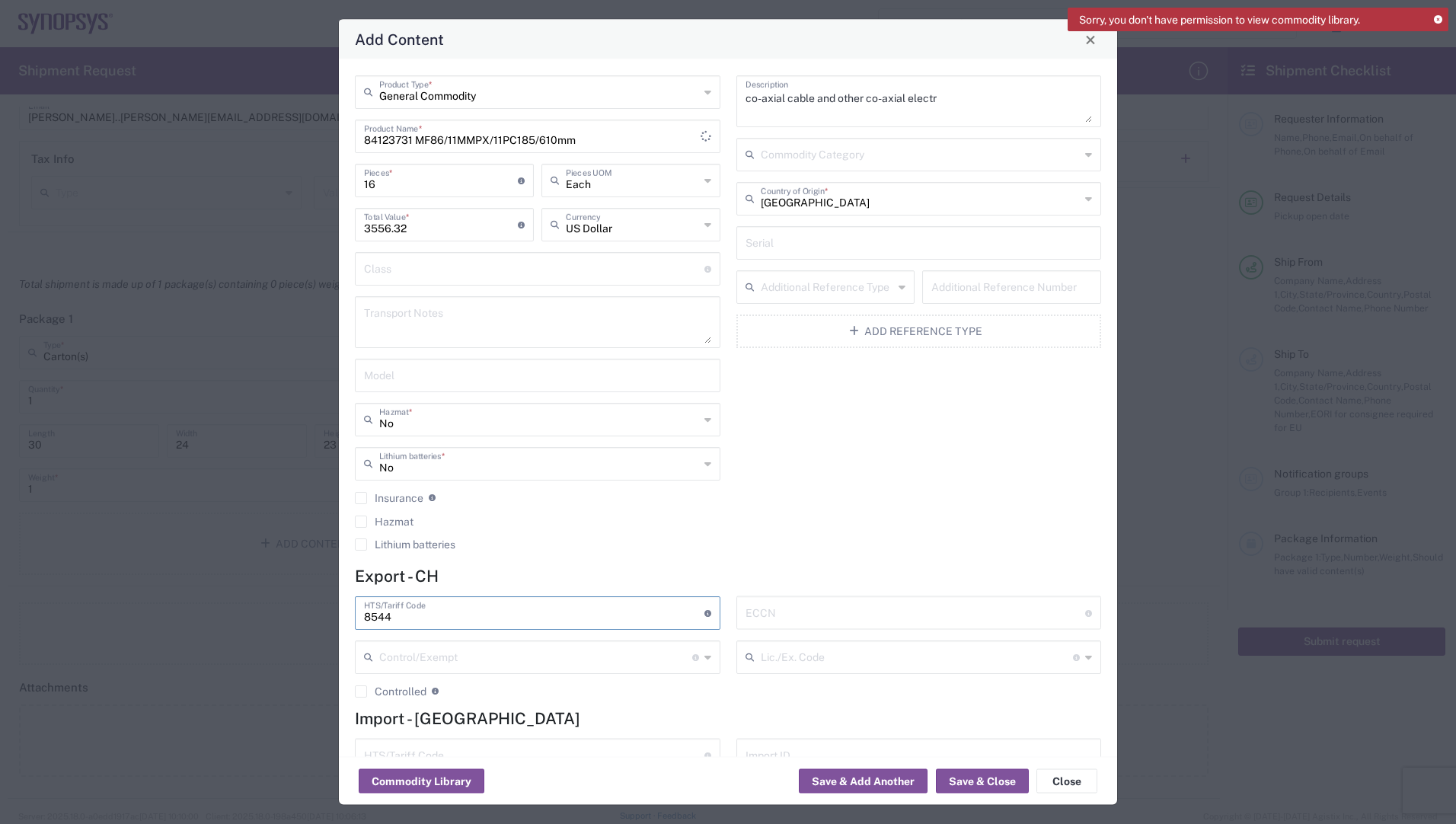
click at [493, 541] on agx-checkbox-control "Lithium batteries" at bounding box center [537, 545] width 365 height 12
click at [540, 689] on agx-checkbox-control "Controlled Governmental control of exports for statistical, strategic and suppl…" at bounding box center [537, 691] width 365 height 14
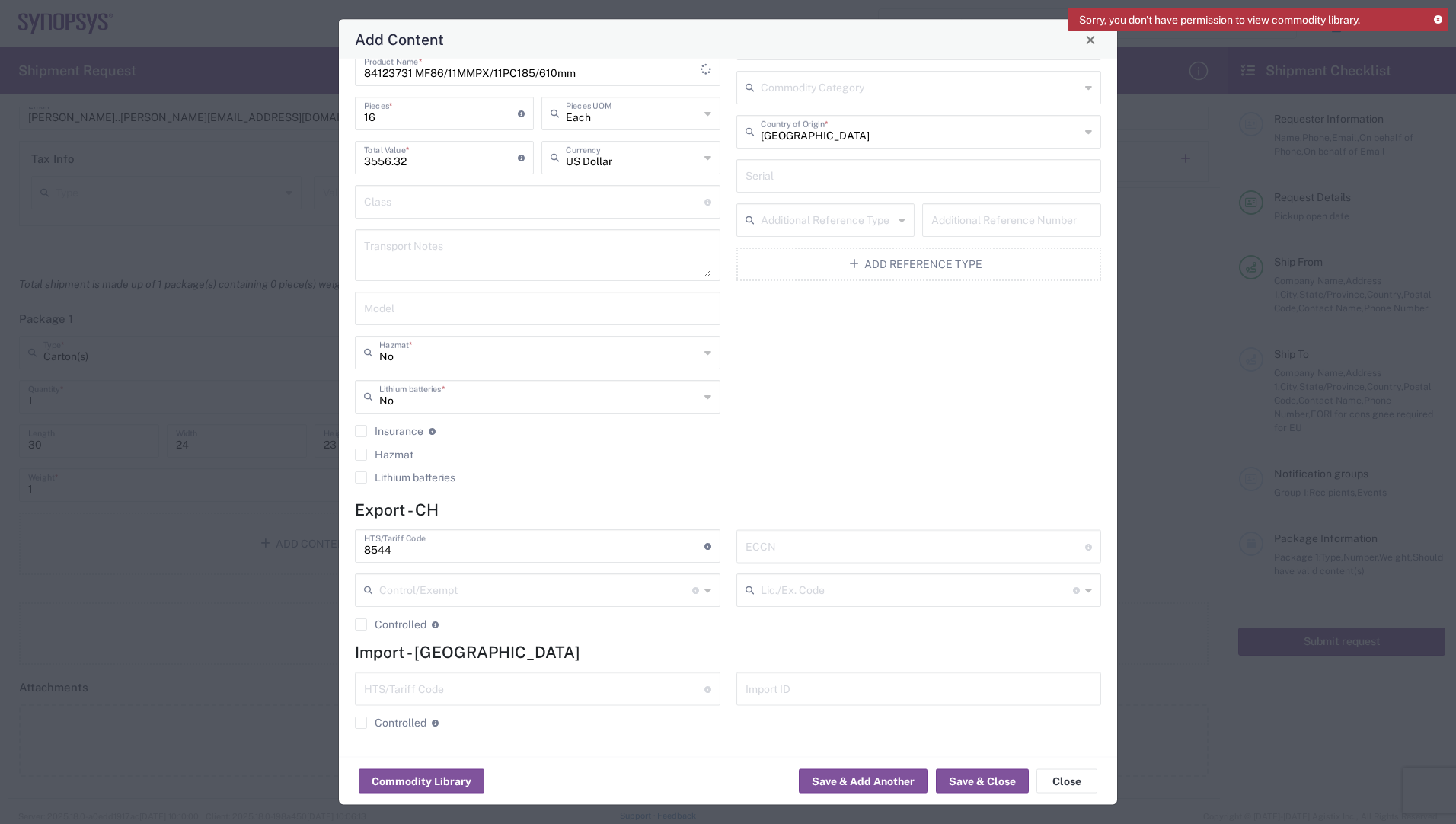
click at [445, 552] on input "8544" at bounding box center [534, 546] width 340 height 27
type input "85442000"
click at [877, 358] on div "co-axial cable and other co-axial electr Description Commodity Category [GEOGRA…" at bounding box center [919, 252] width 382 height 486
click at [979, 782] on button "Save & Close" at bounding box center [982, 782] width 93 height 24
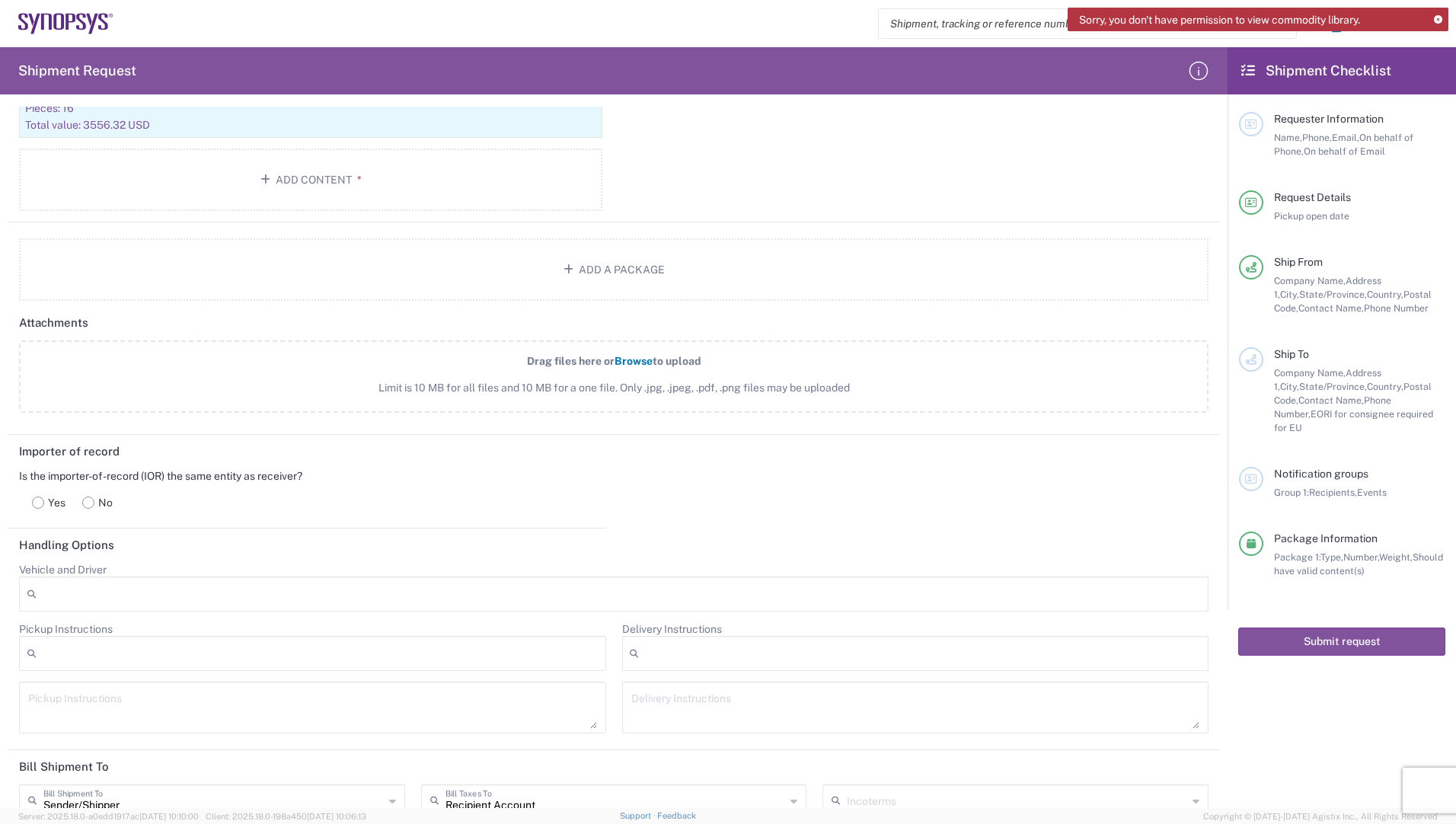
scroll to position [1506, 0]
click at [633, 355] on span "Browse" at bounding box center [633, 357] width 38 height 12
click at [0, 0] on input "Drag files here or Browse to upload Limit is 10 MB for all files and 10 MB for …" at bounding box center [0, 0] width 0 height 0
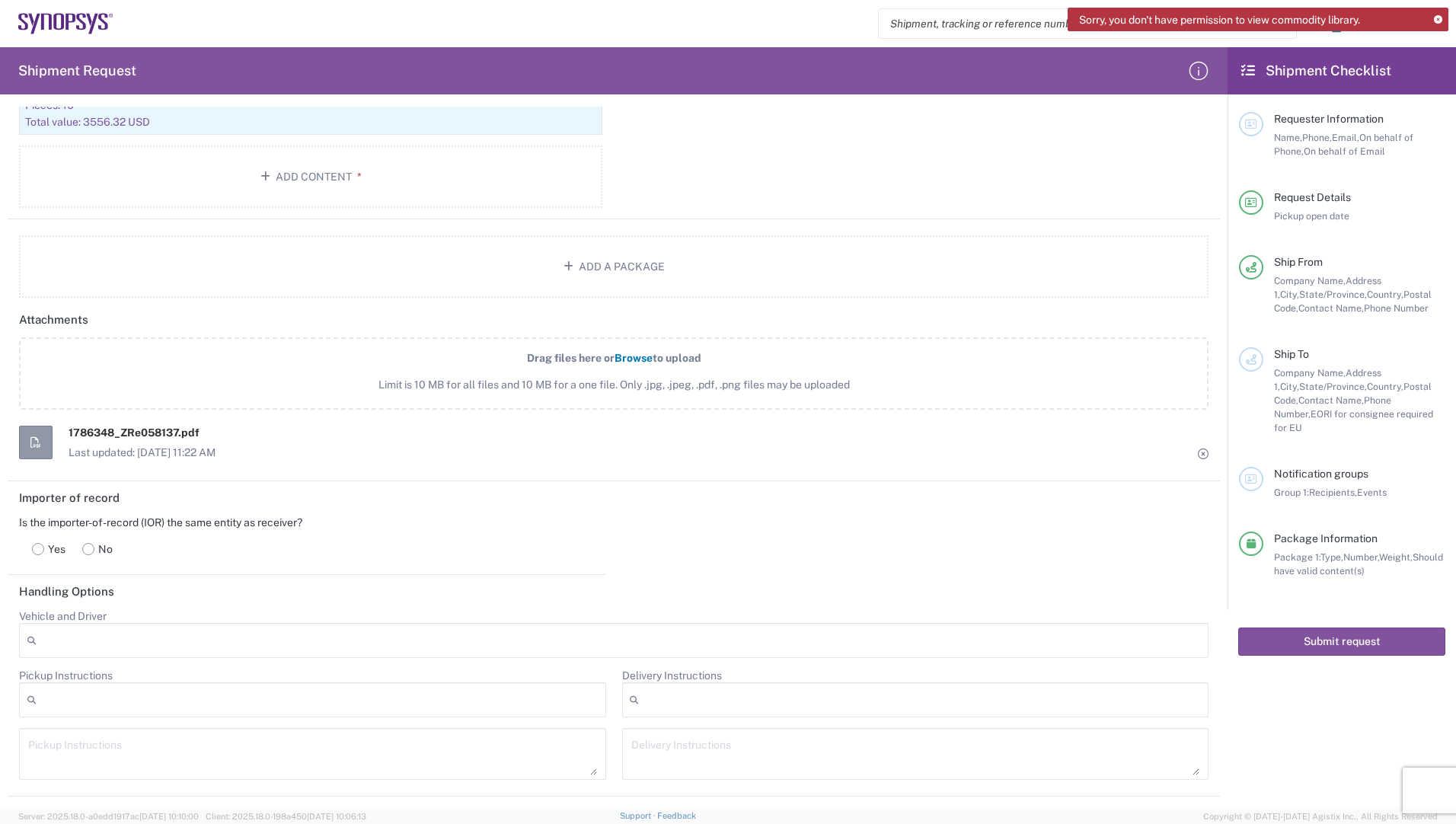
click at [629, 355] on span "Browse" at bounding box center [633, 357] width 38 height 12
click at [0, 0] on input "Drag files here or Browse to upload Limit is 10 MB for all files and 10 MB for …" at bounding box center [0, 0] width 0 height 0
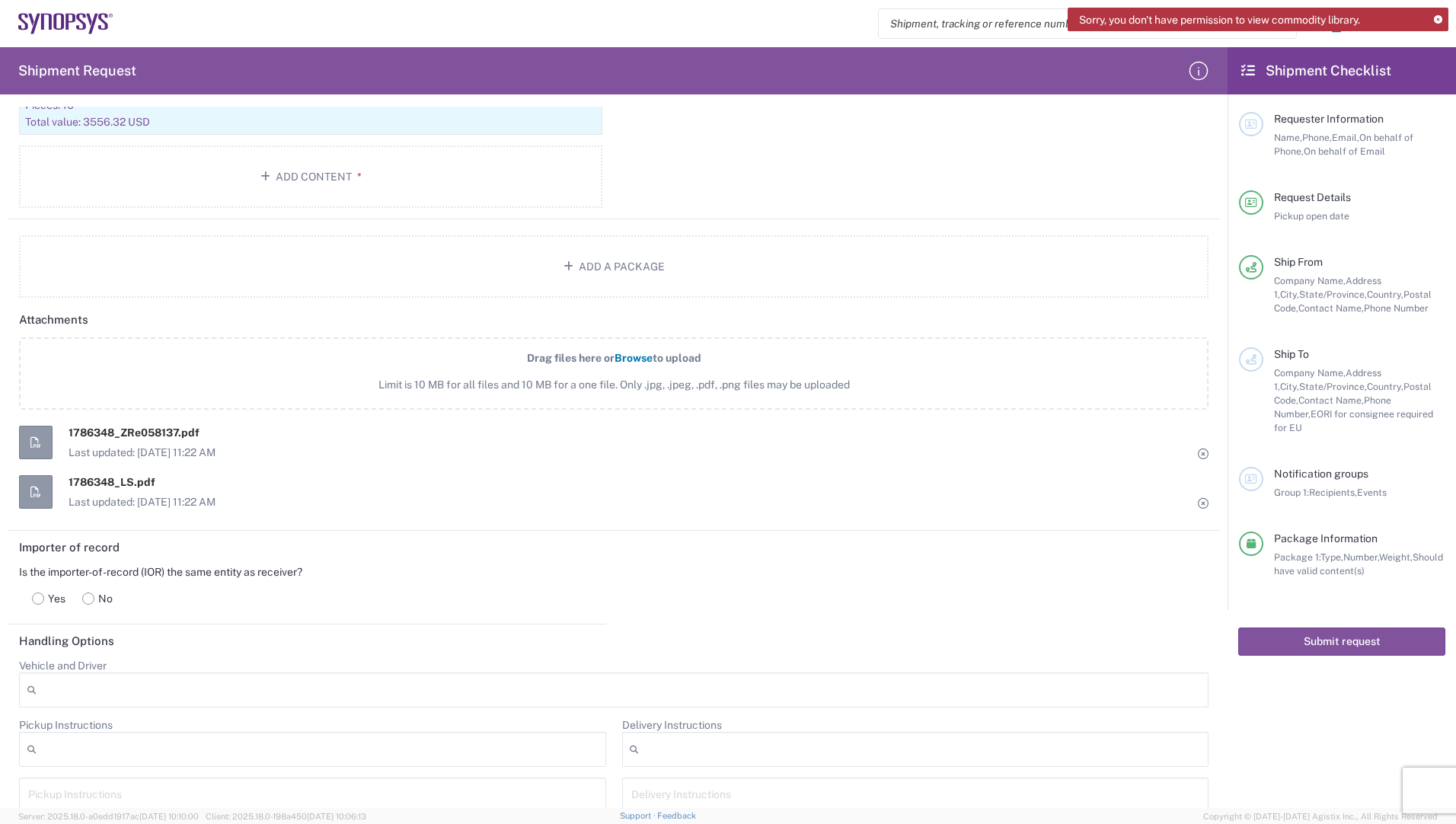
click at [614, 357] on span "Browse" at bounding box center [633, 357] width 38 height 12
click at [0, 0] on input "Drag files here or Browse to upload Limit is 10 MB for all files and 10 MB for …" at bounding box center [0, 0] width 0 height 0
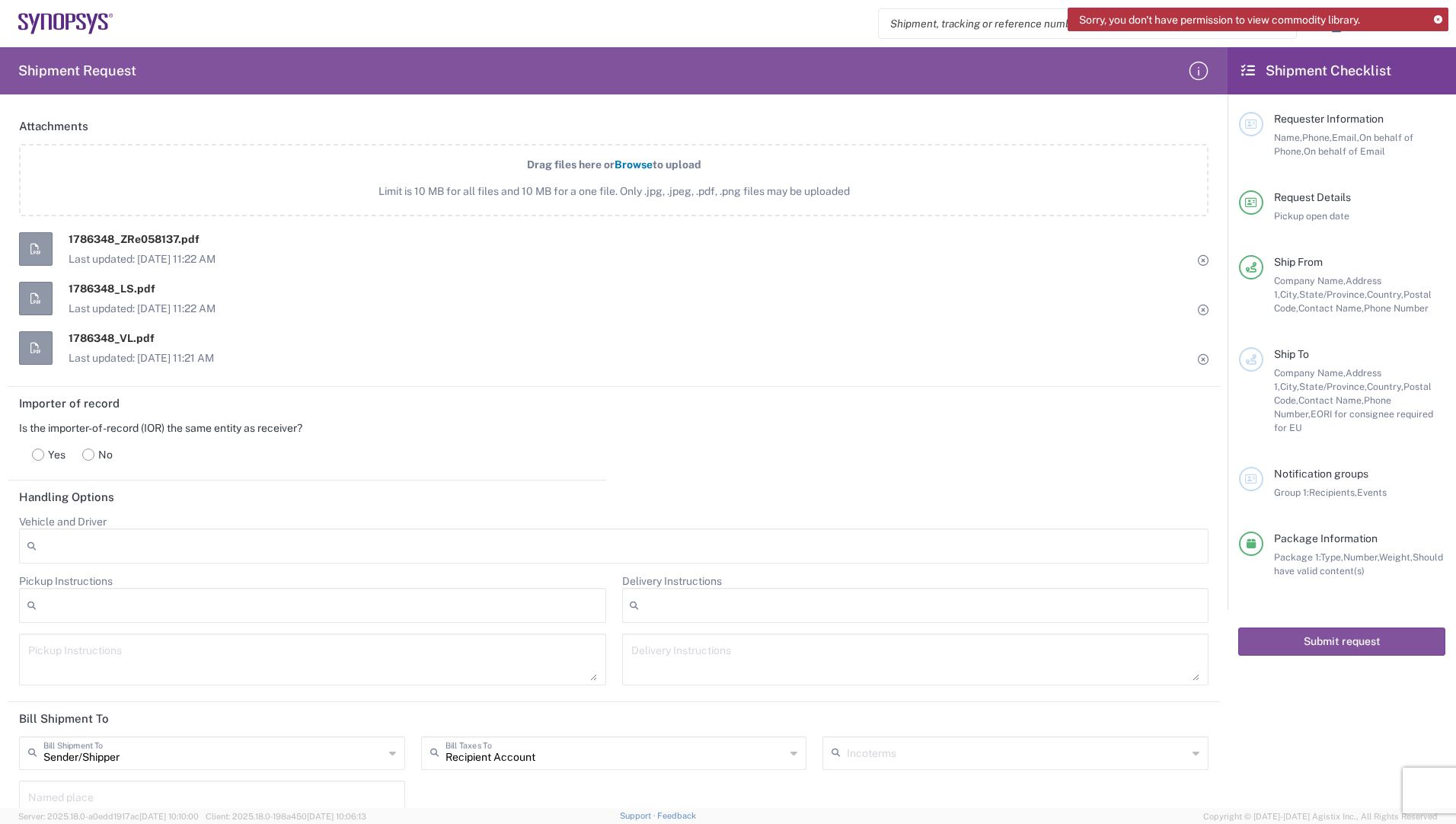
scroll to position [1734, 0]
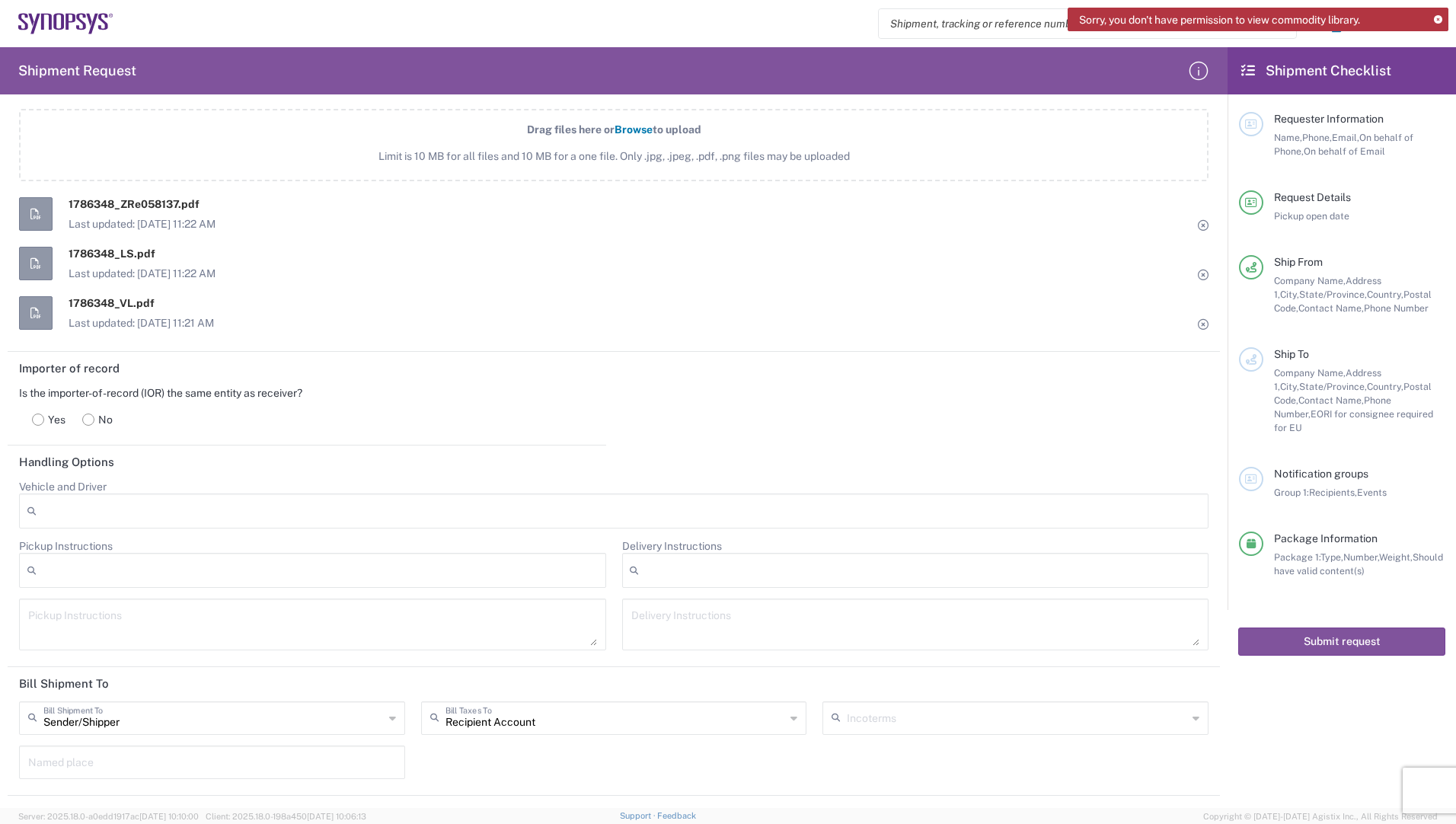
click at [86, 419] on rect at bounding box center [89, 419] width 11 height 11
click at [36, 417] on rect at bounding box center [38, 419] width 11 height 11
click at [89, 414] on rect at bounding box center [89, 419] width 11 height 11
click at [160, 490] on input "text" at bounding box center [308, 490] width 505 height 27
type input "S"
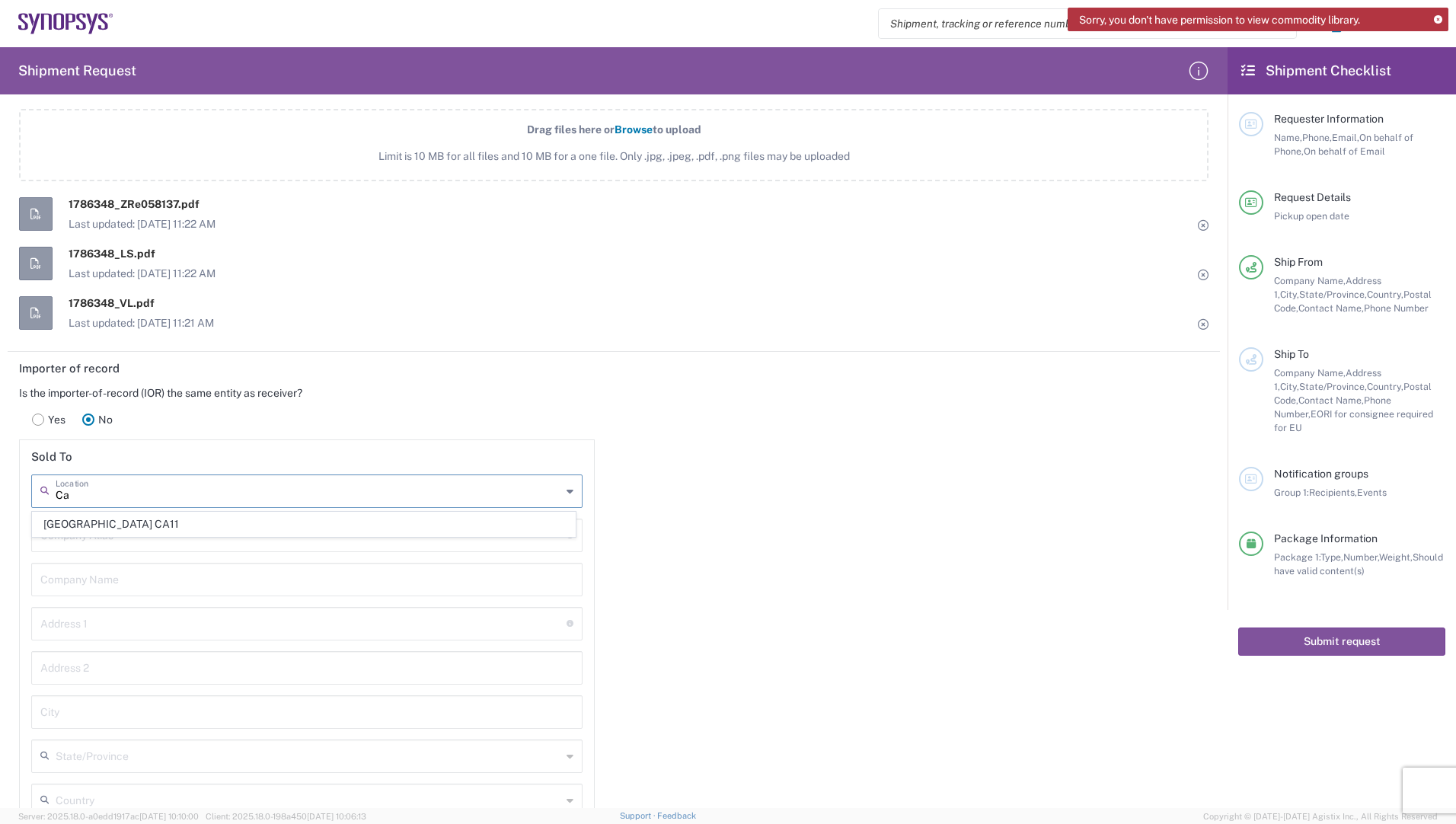
type input "C"
type input "Sunnyvale"
click at [203, 462] on header "Sold To" at bounding box center [307, 458] width 575 height 34
click at [112, 534] on input "text" at bounding box center [304, 534] width 527 height 27
click at [46, 416] on label "Yes" at bounding box center [49, 419] width 50 height 30
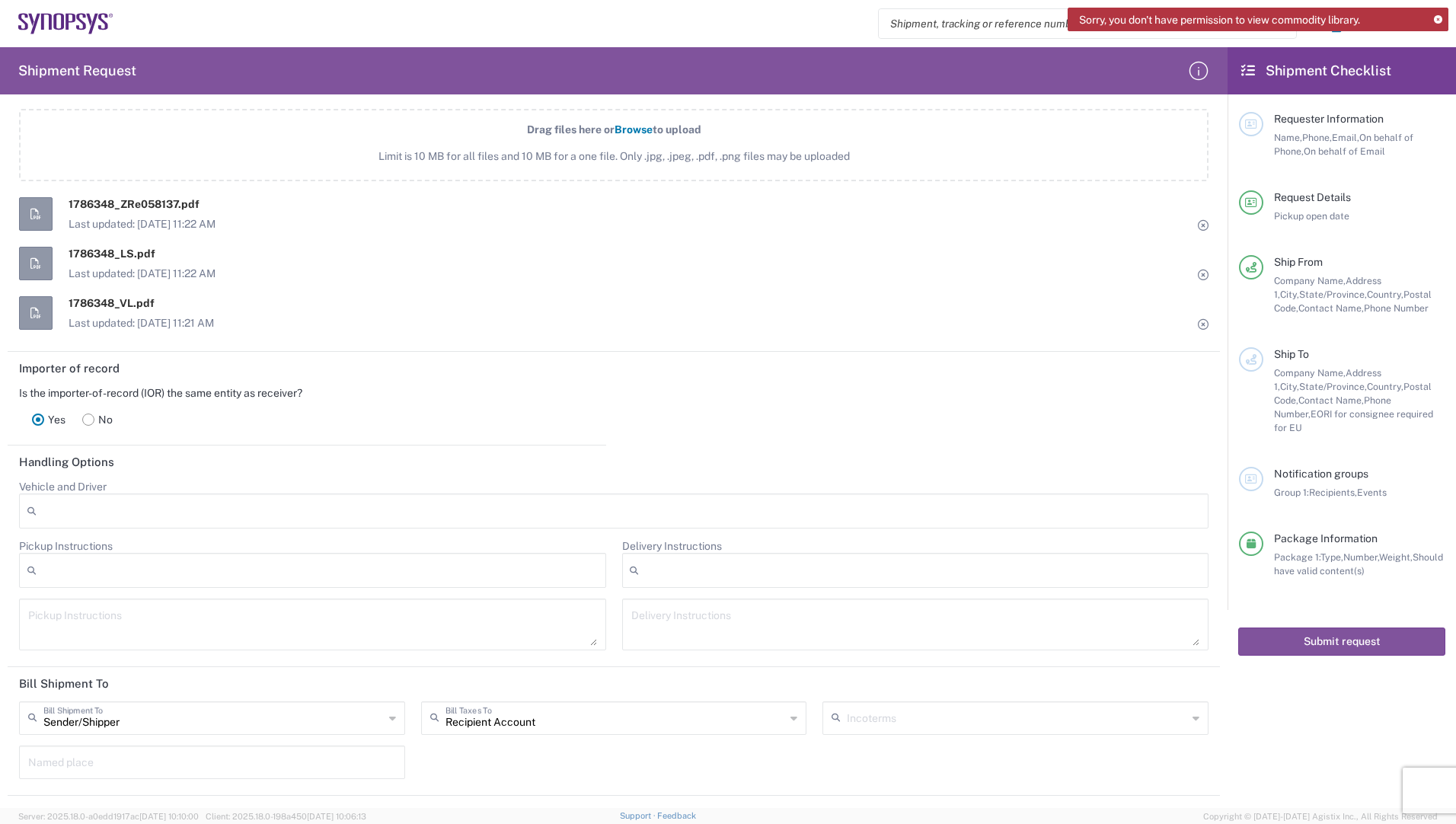
scroll to position [1820, 0]
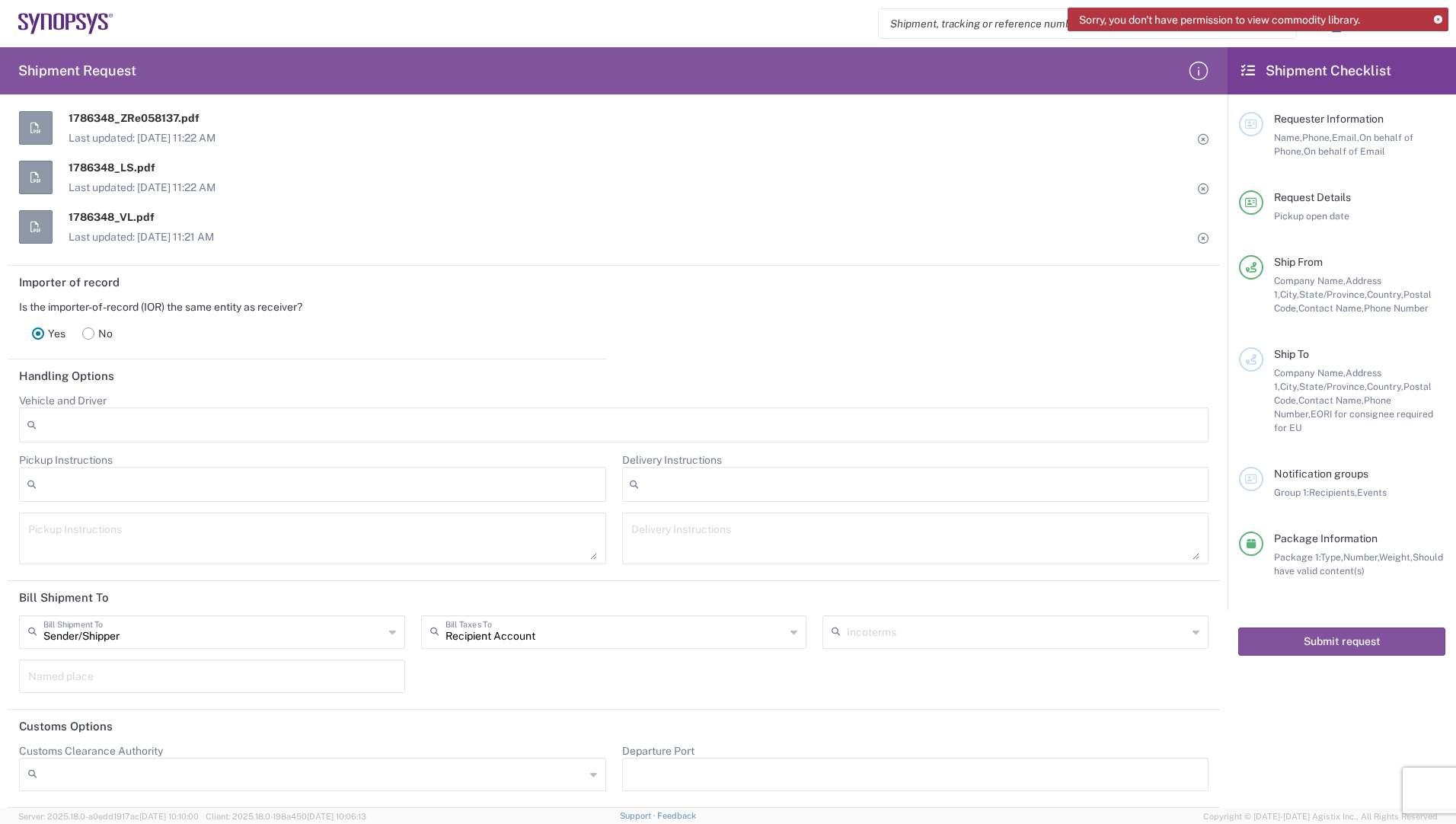
click at [384, 633] on div "Sender/[PERSON_NAME] Shipment To" at bounding box center [212, 632] width 386 height 33
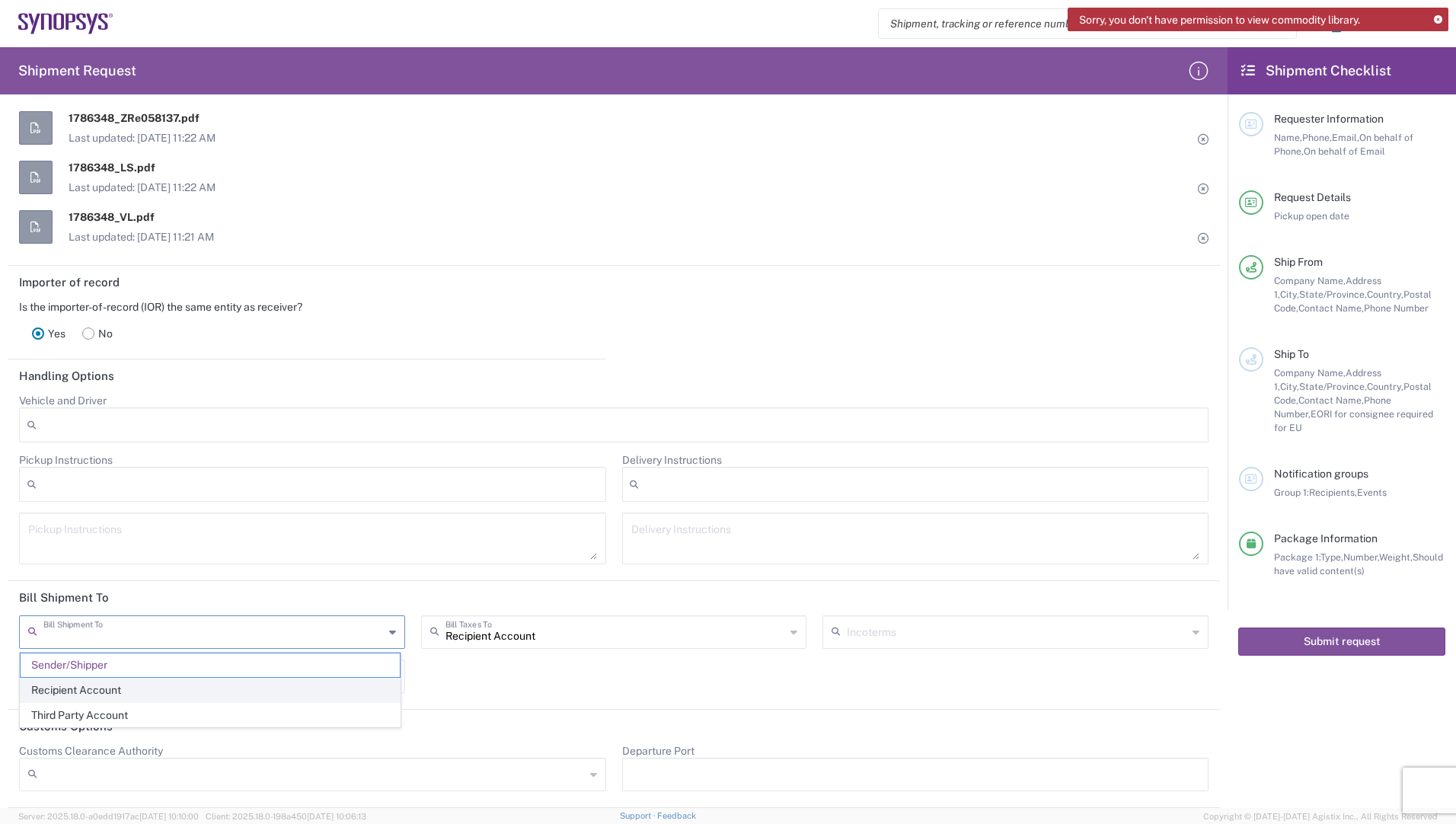
click at [83, 690] on span "Recipient Account" at bounding box center [210, 690] width 379 height 24
type input "Recipient Account"
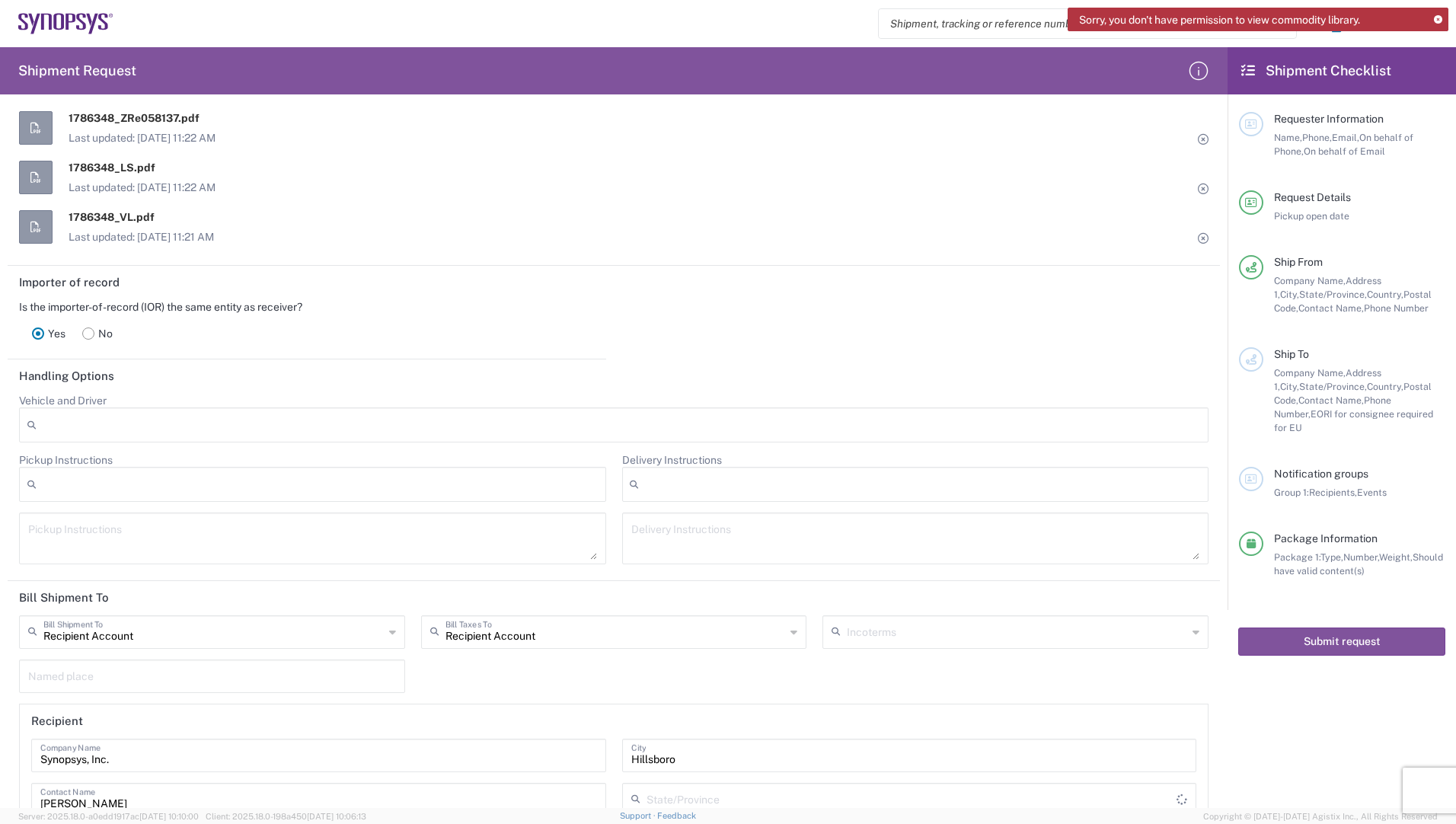
type input "[US_STATE]"
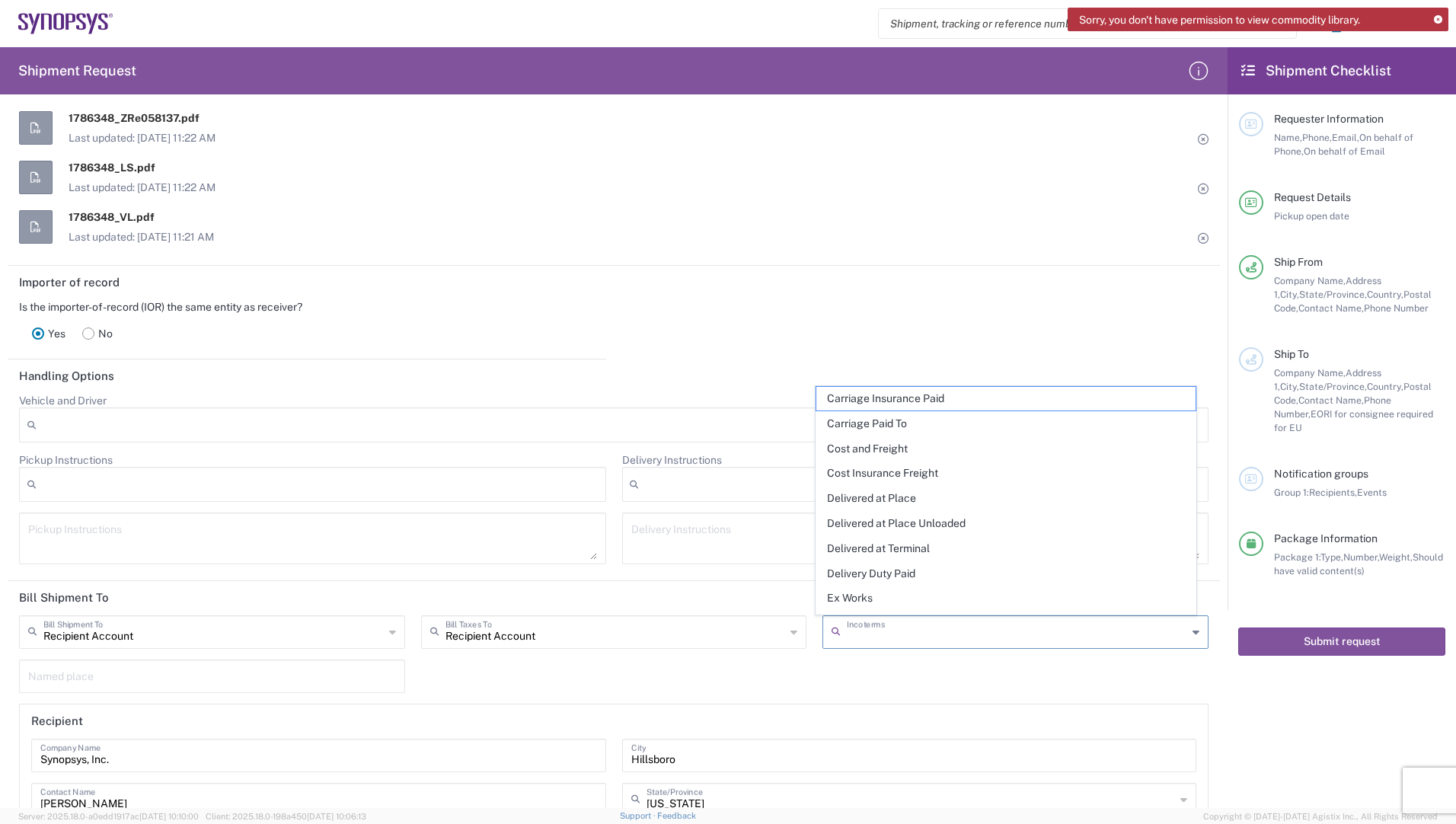
click at [882, 637] on input "text" at bounding box center [1017, 631] width 340 height 27
click at [884, 579] on span "Free Carrier" at bounding box center [1006, 576] width 379 height 24
type input "Sender/Shipper"
type input "Free Carrier"
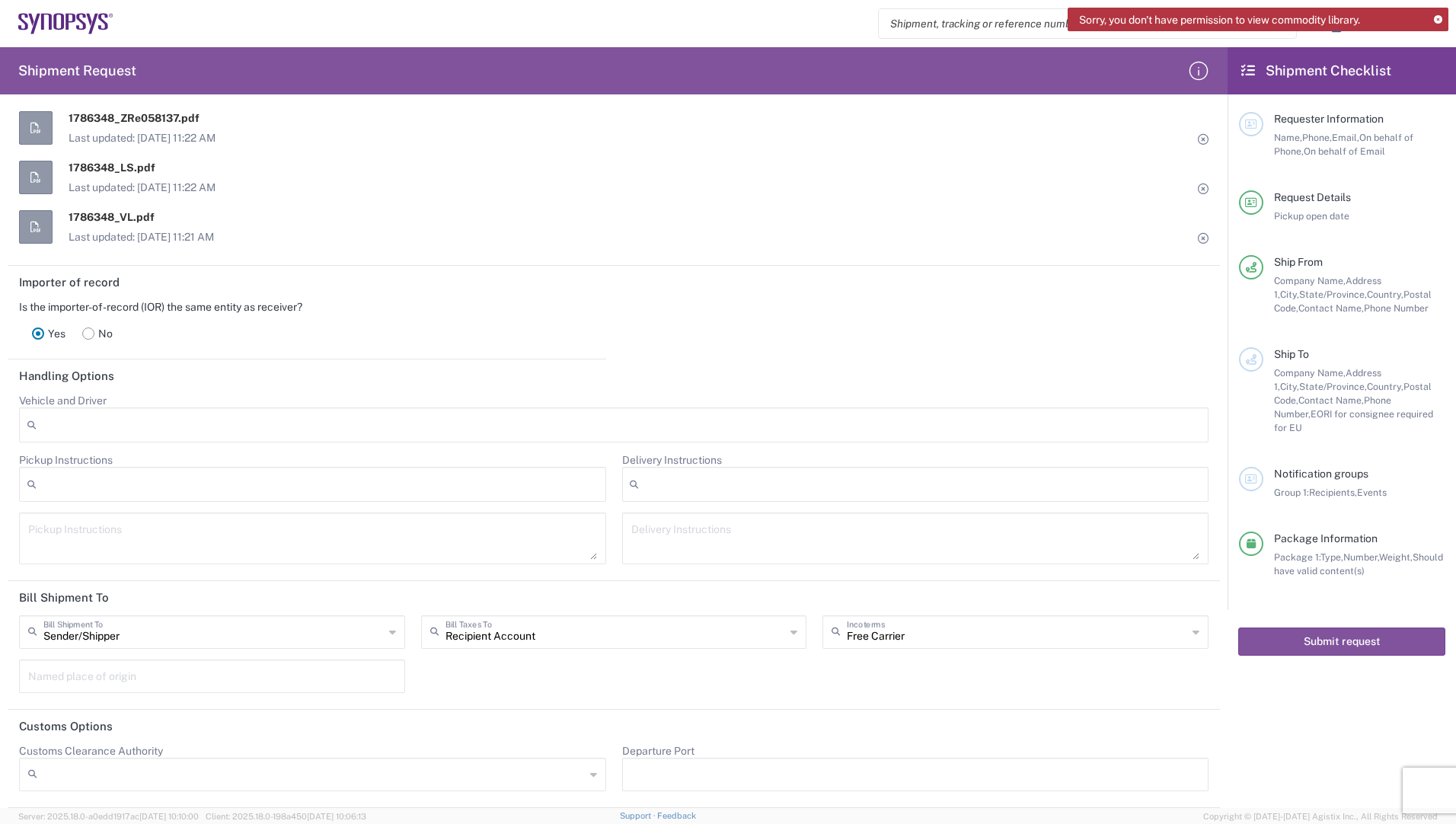
click at [196, 676] on input "text" at bounding box center [212, 675] width 368 height 27
type input "Herisau"
click at [512, 723] on header "Customs Options" at bounding box center [614, 727] width 1213 height 34
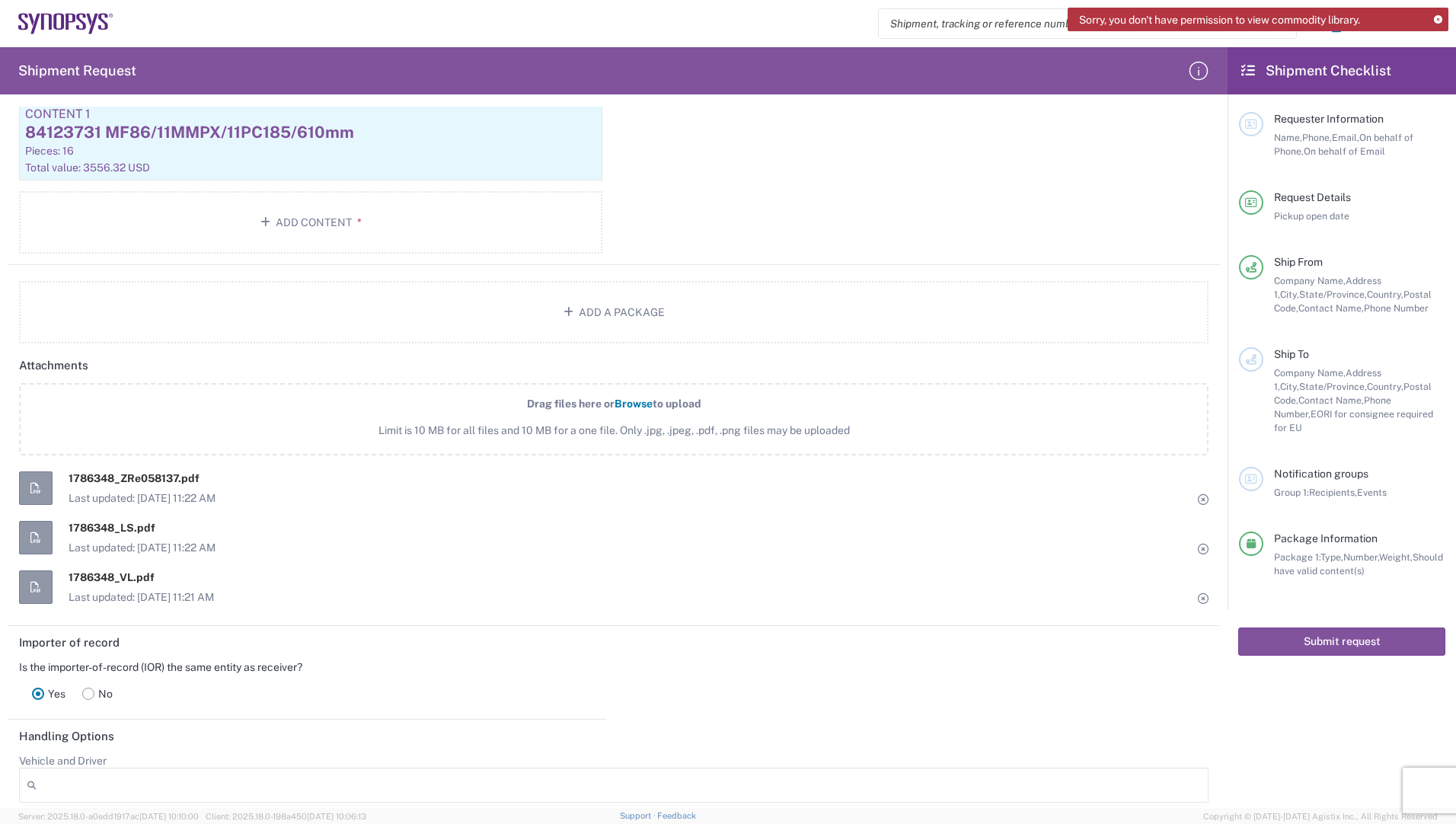
scroll to position [1820, 0]
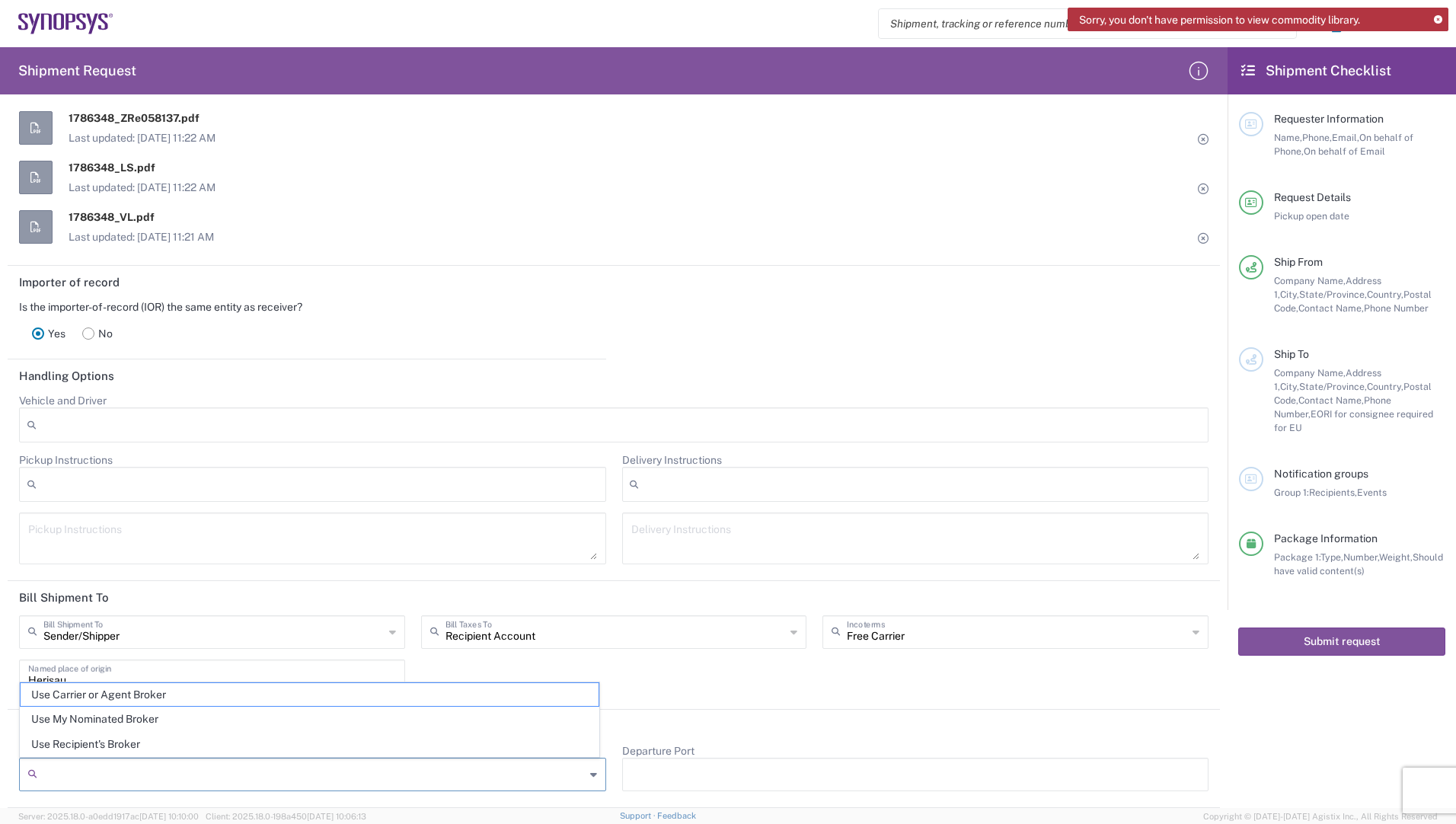
click at [558, 776] on input "Customs Clearance Authority" at bounding box center [313, 775] width 541 height 24
click at [591, 778] on div at bounding box center [312, 774] width 587 height 33
click at [657, 724] on header "Customs Options" at bounding box center [614, 727] width 1213 height 34
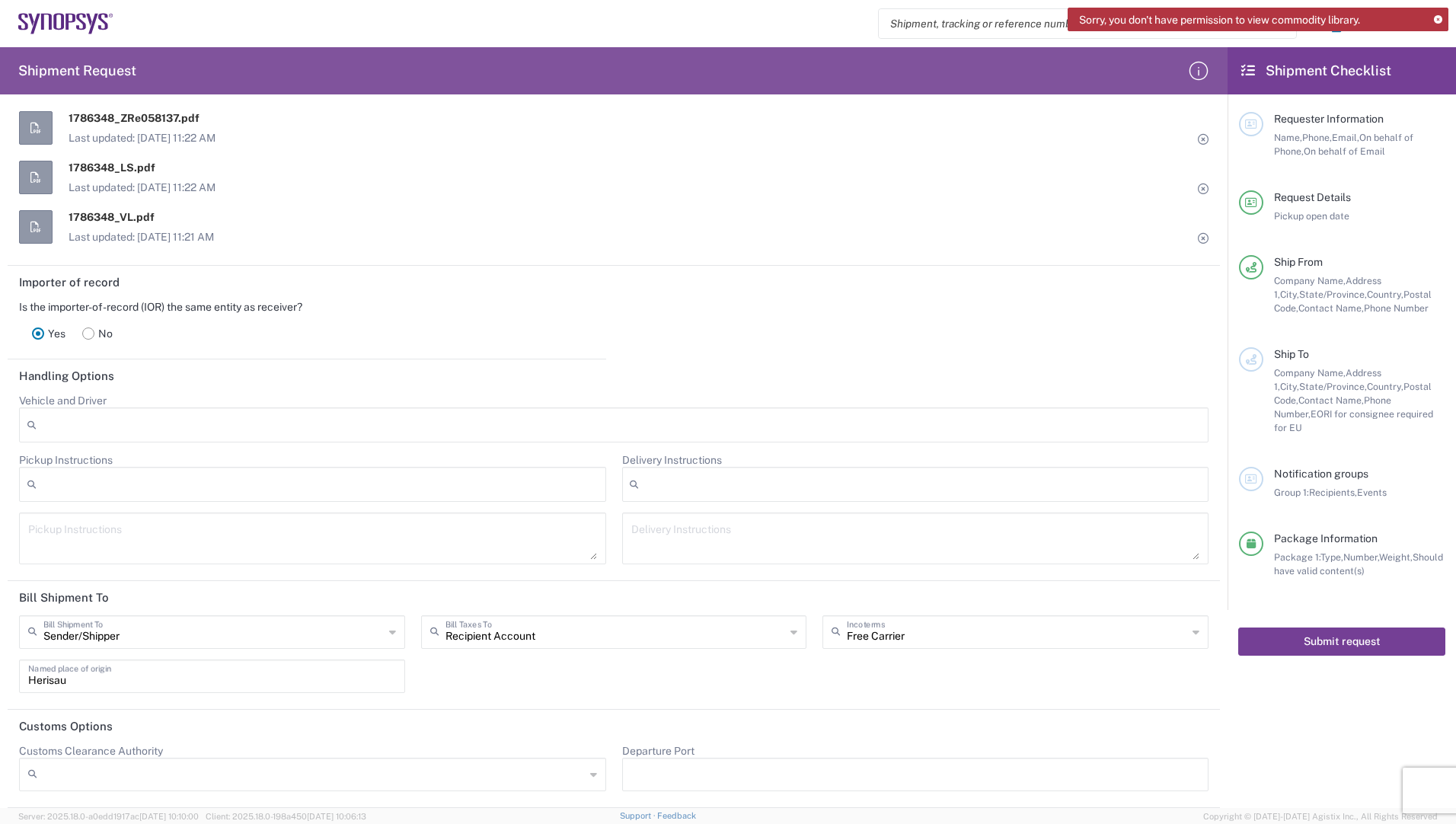
click at [1367, 628] on button "Submit request" at bounding box center [1341, 642] width 208 height 28
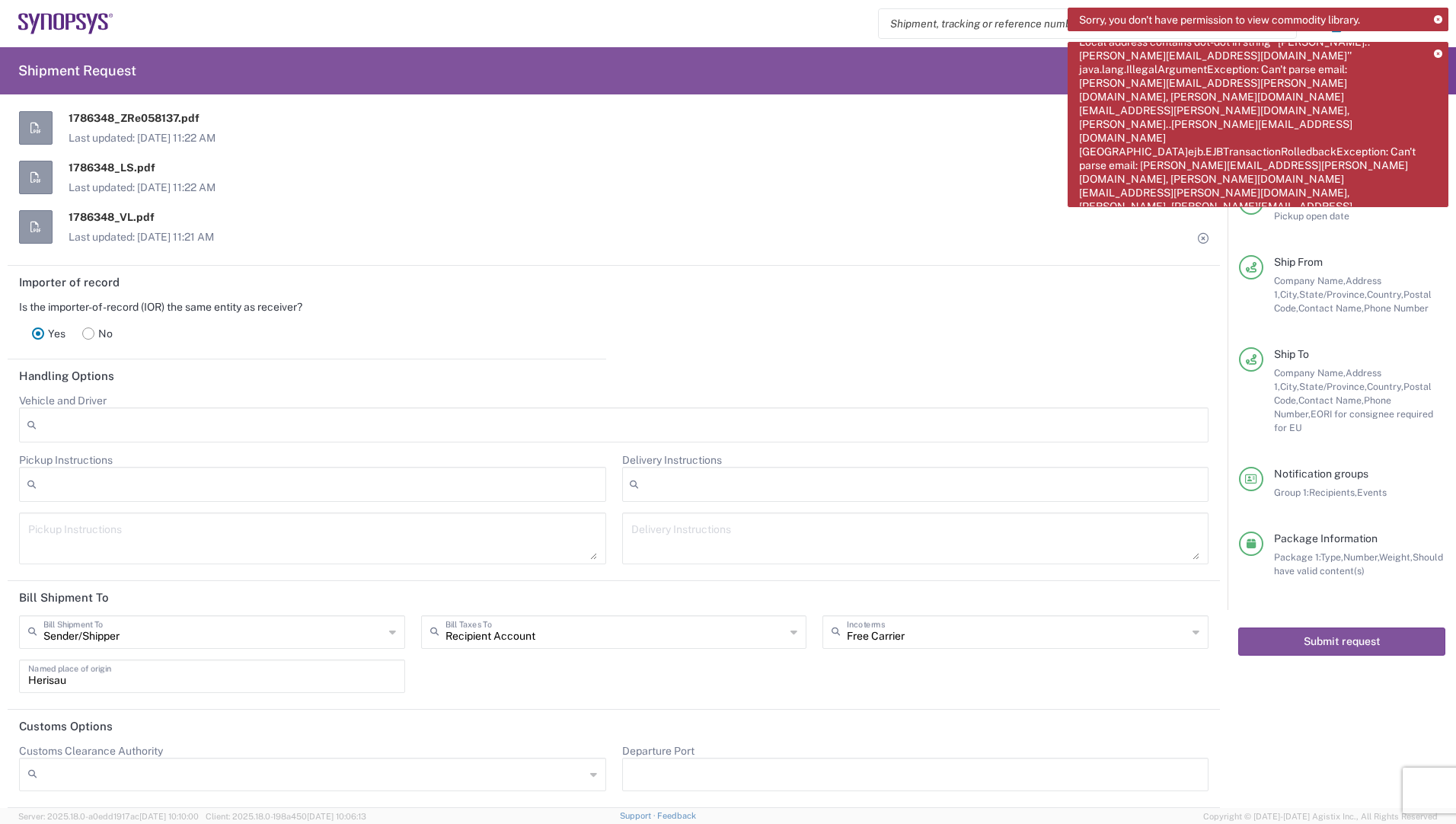
click at [993, 358] on div "Importer of record Is the importer-of-record (IOR) the same entity as receiver?…" at bounding box center [614, 313] width 1228 height 94
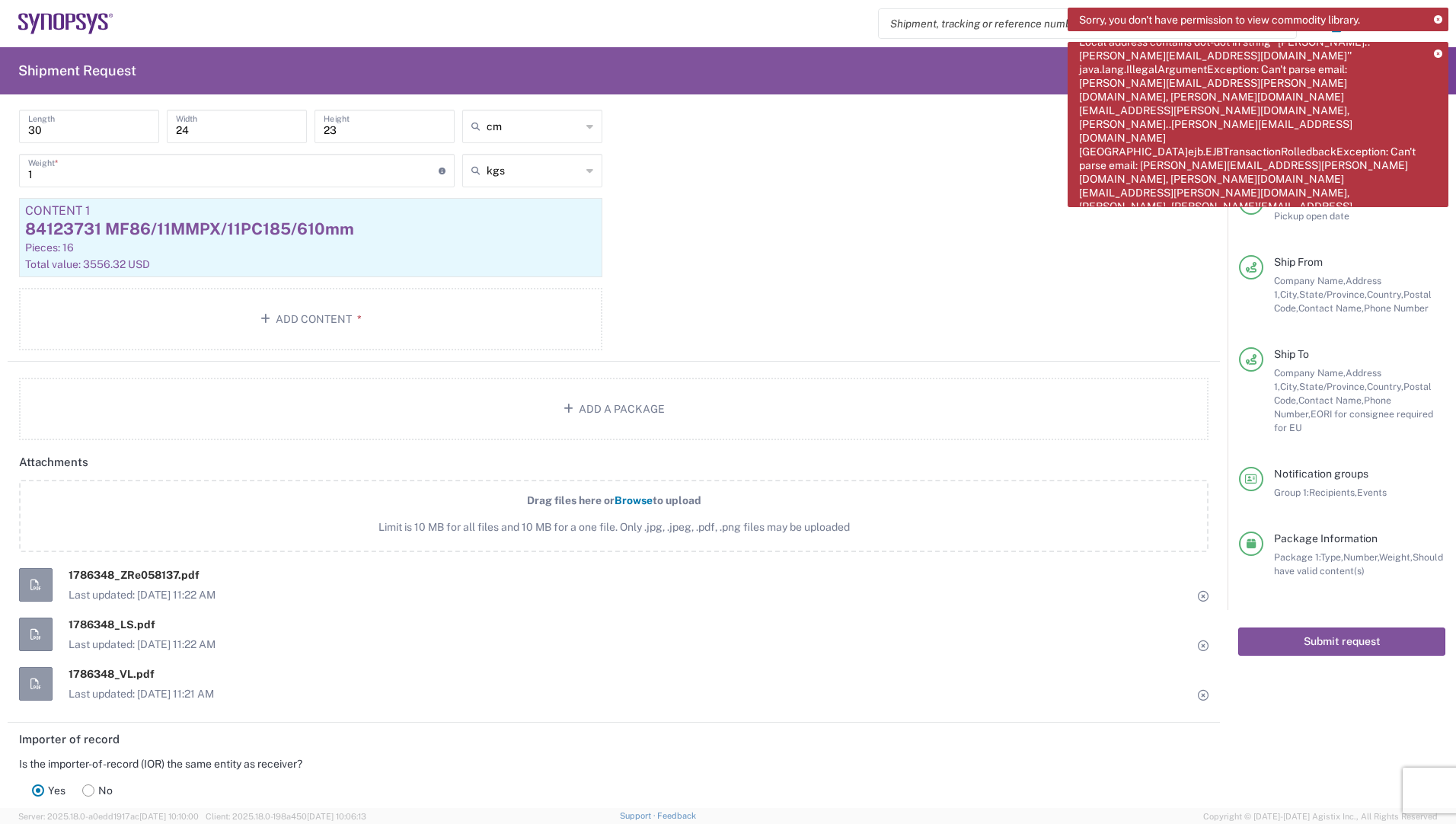
scroll to position [1058, 0]
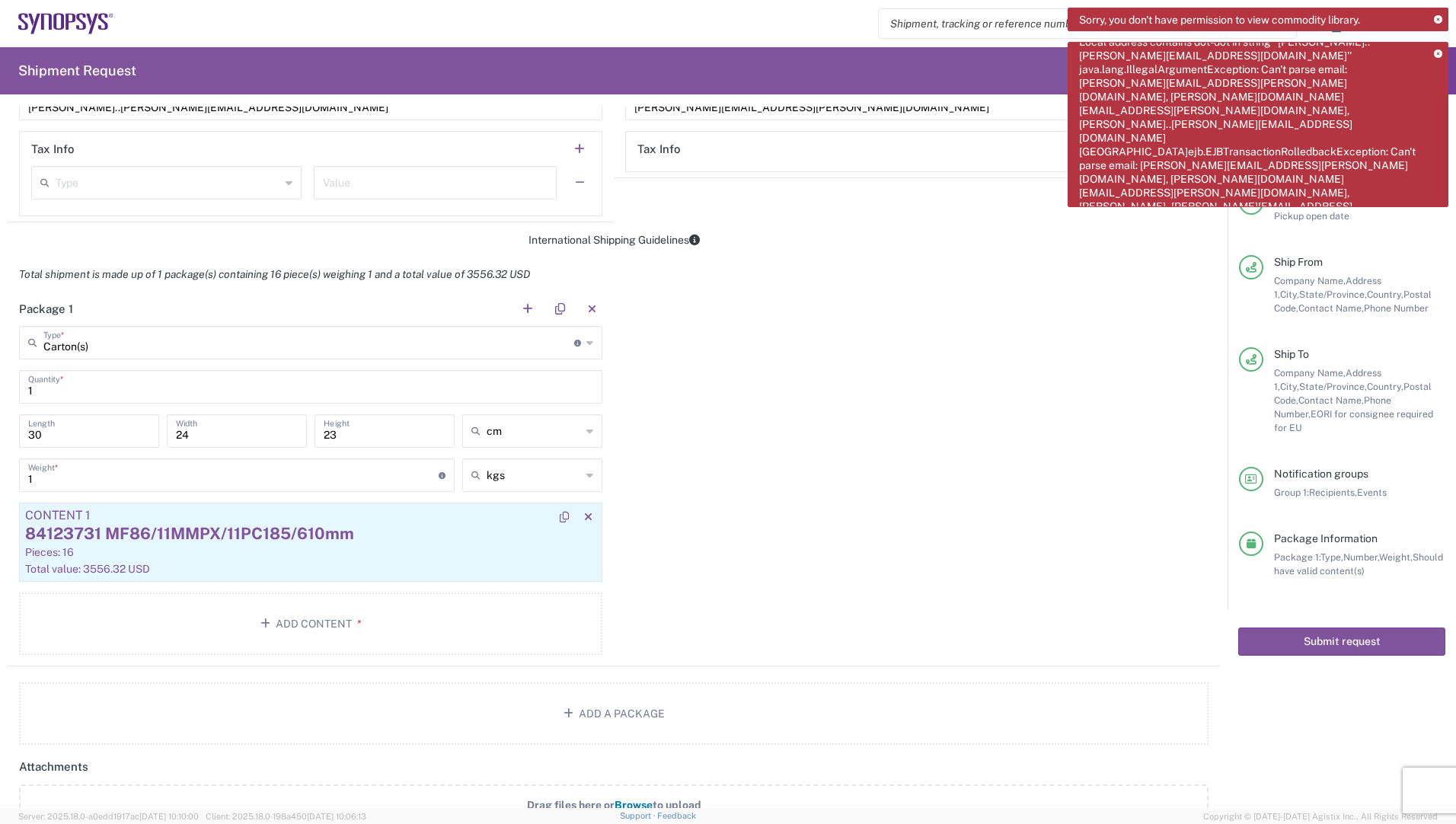
click at [213, 533] on div "84123731 MF86/11MMPX/11PC185/610mm" at bounding box center [311, 534] width 571 height 23
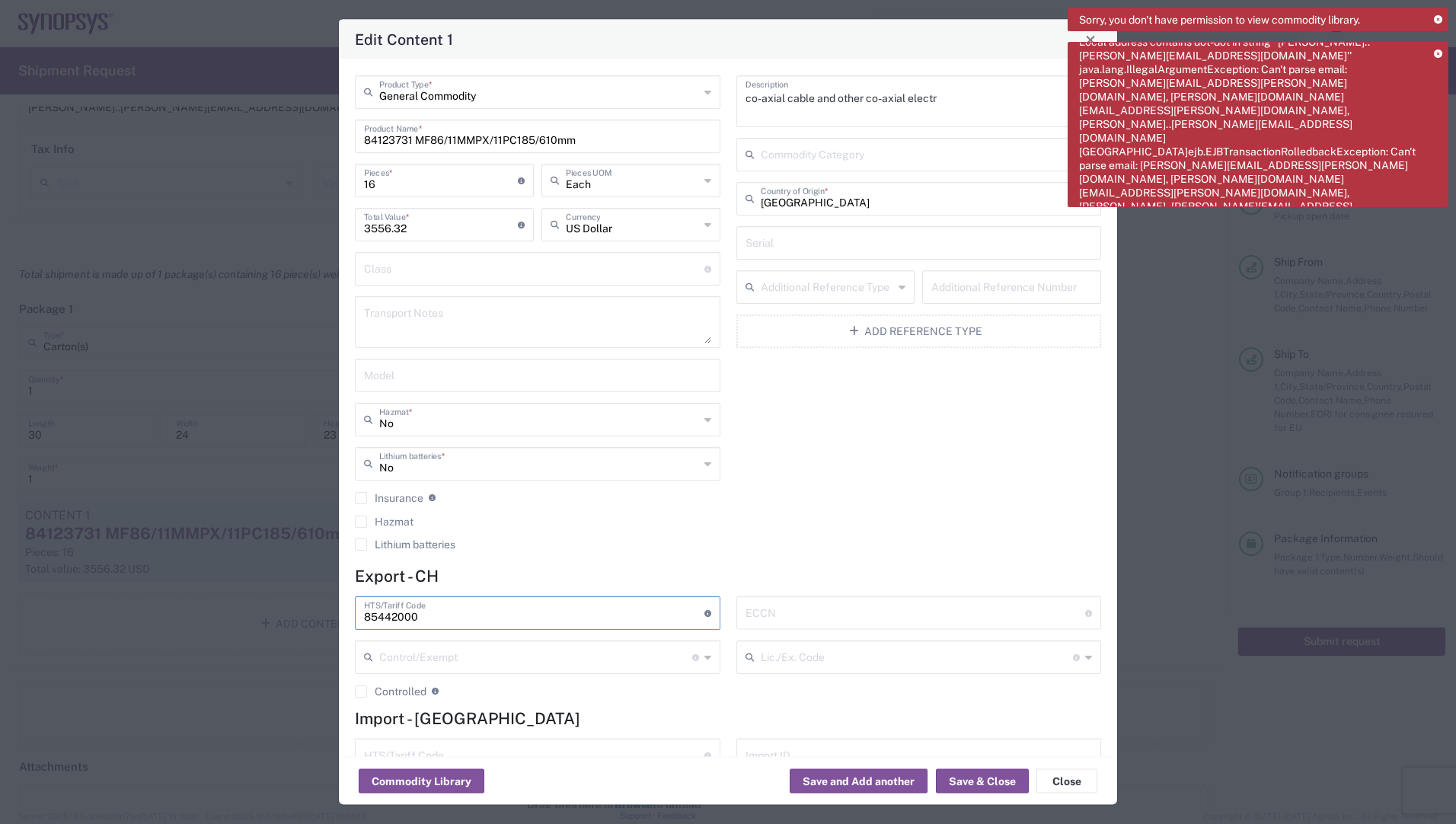
drag, startPoint x: 443, startPoint y: 619, endPoint x: 271, endPoint y: 603, distance: 172.7
click at [271, 603] on div "Edit Content 1 General Commodity Product Type * 84123731 MF86/11MMPX/11PC185/61…" at bounding box center [728, 412] width 1456 height 824
click at [957, 778] on button "Save & Close" at bounding box center [982, 782] width 93 height 24
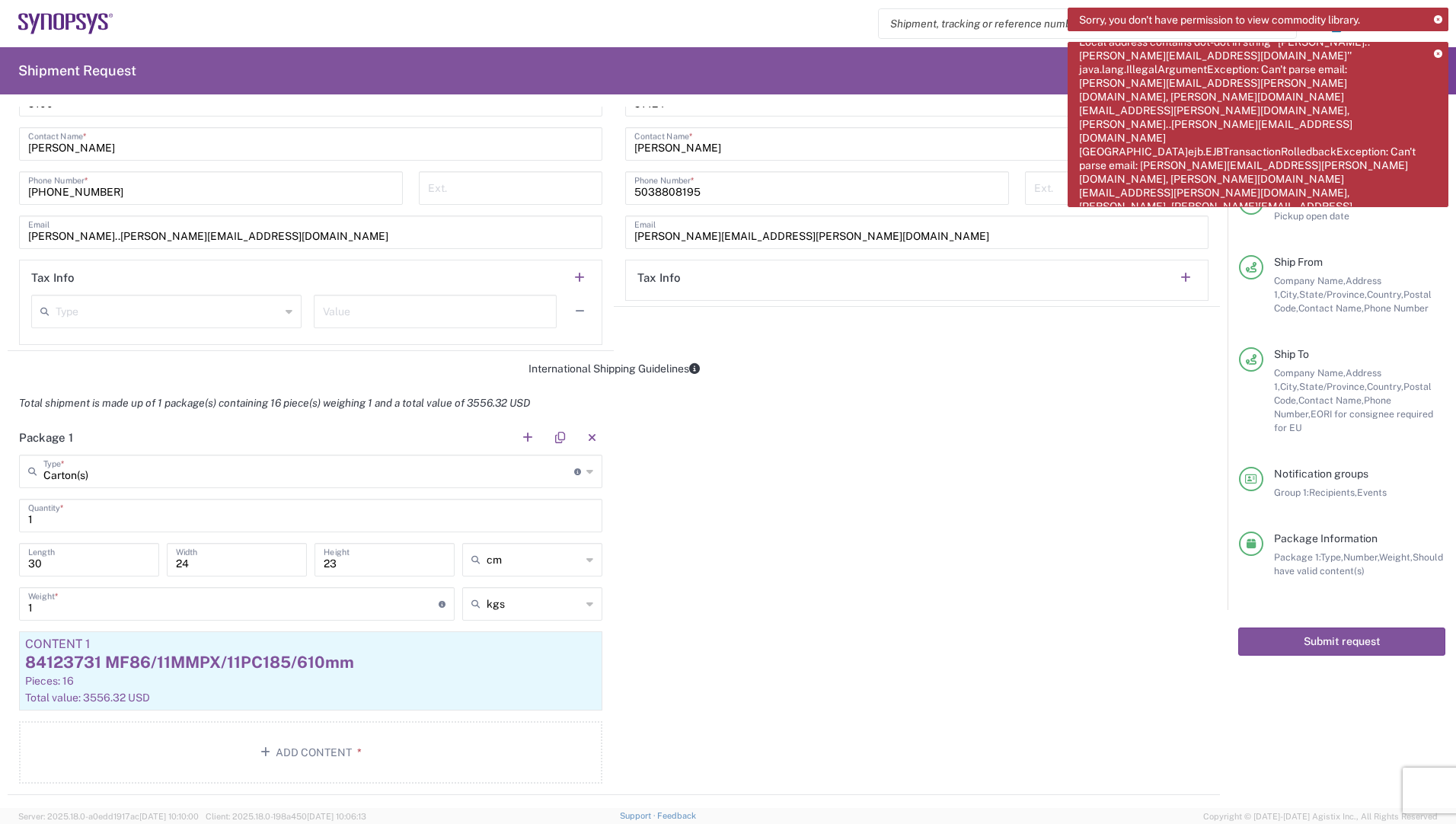
scroll to position [906, 0]
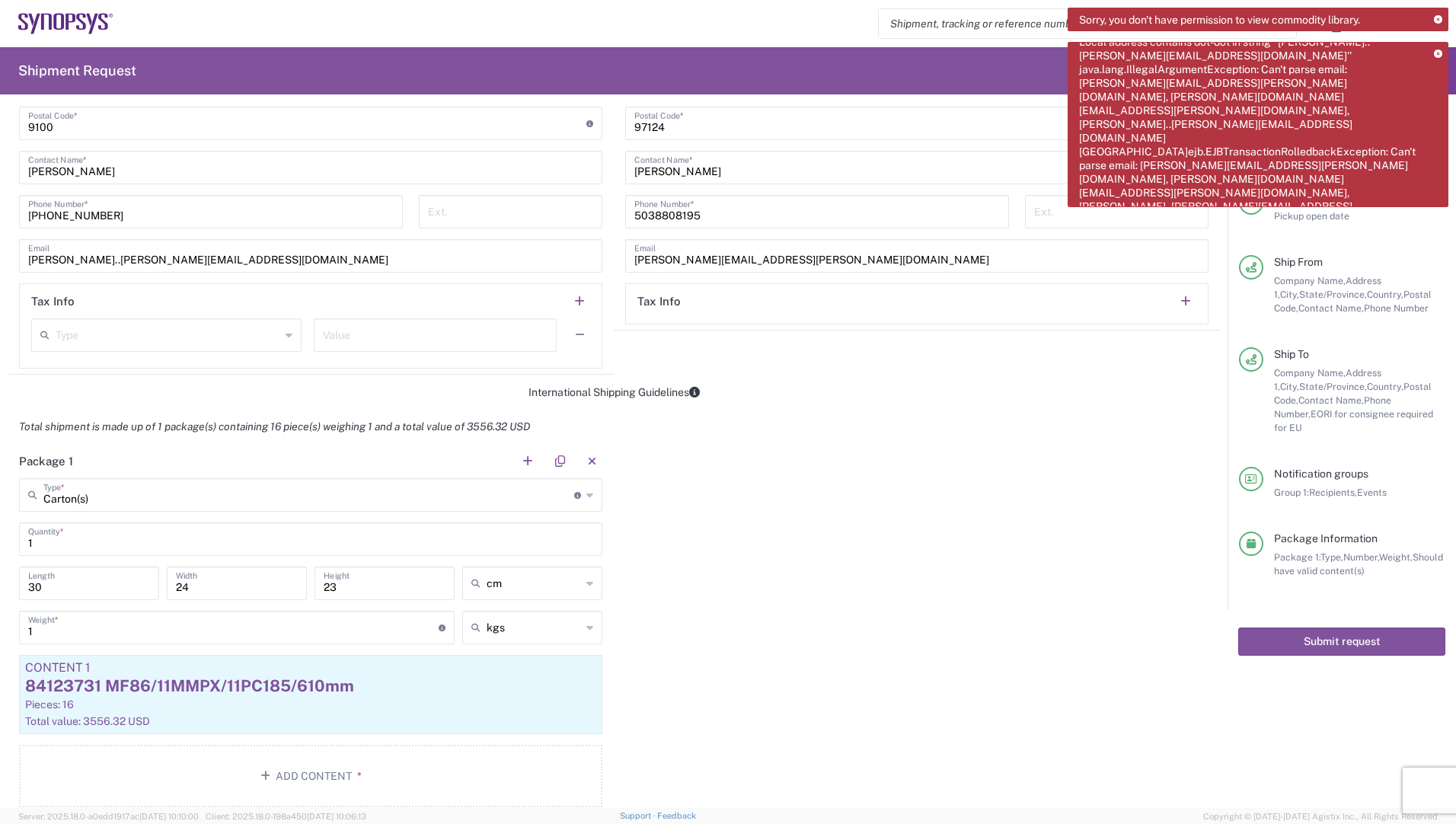
click at [1439, 53] on icon at bounding box center [1438, 55] width 8 height 8
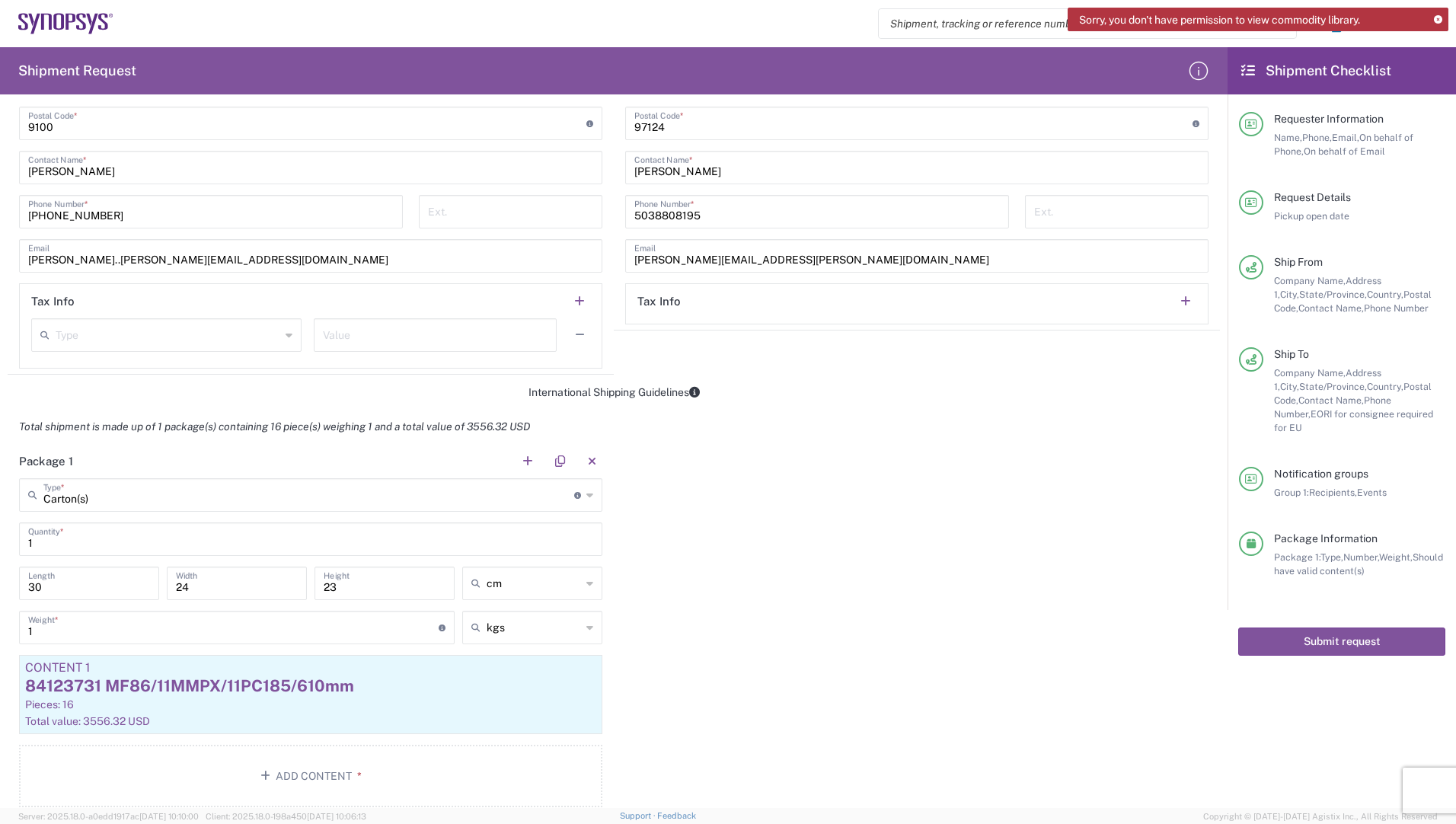
click at [1434, 19] on icon at bounding box center [1438, 20] width 8 height 8
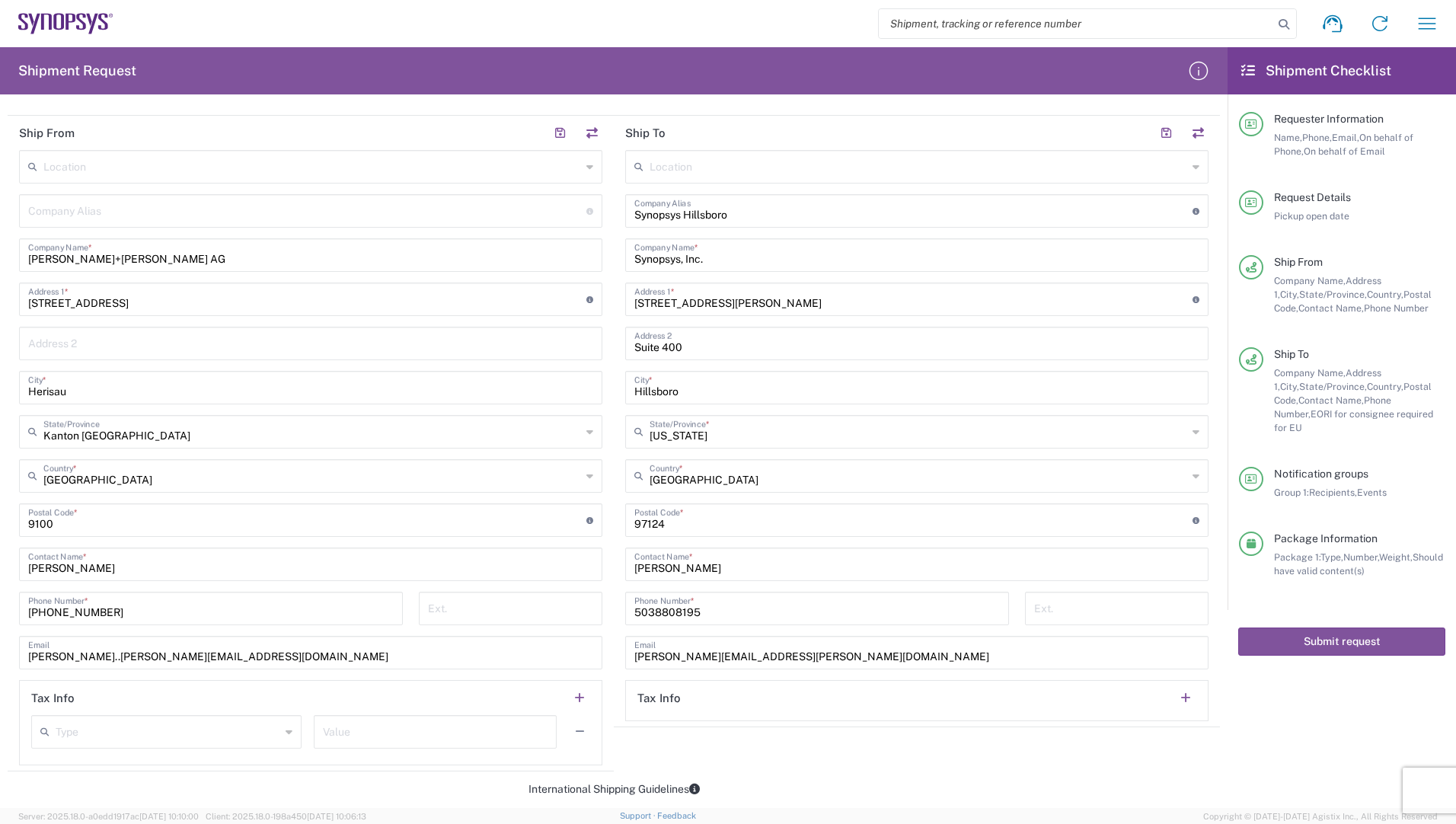
scroll to position [533, 0]
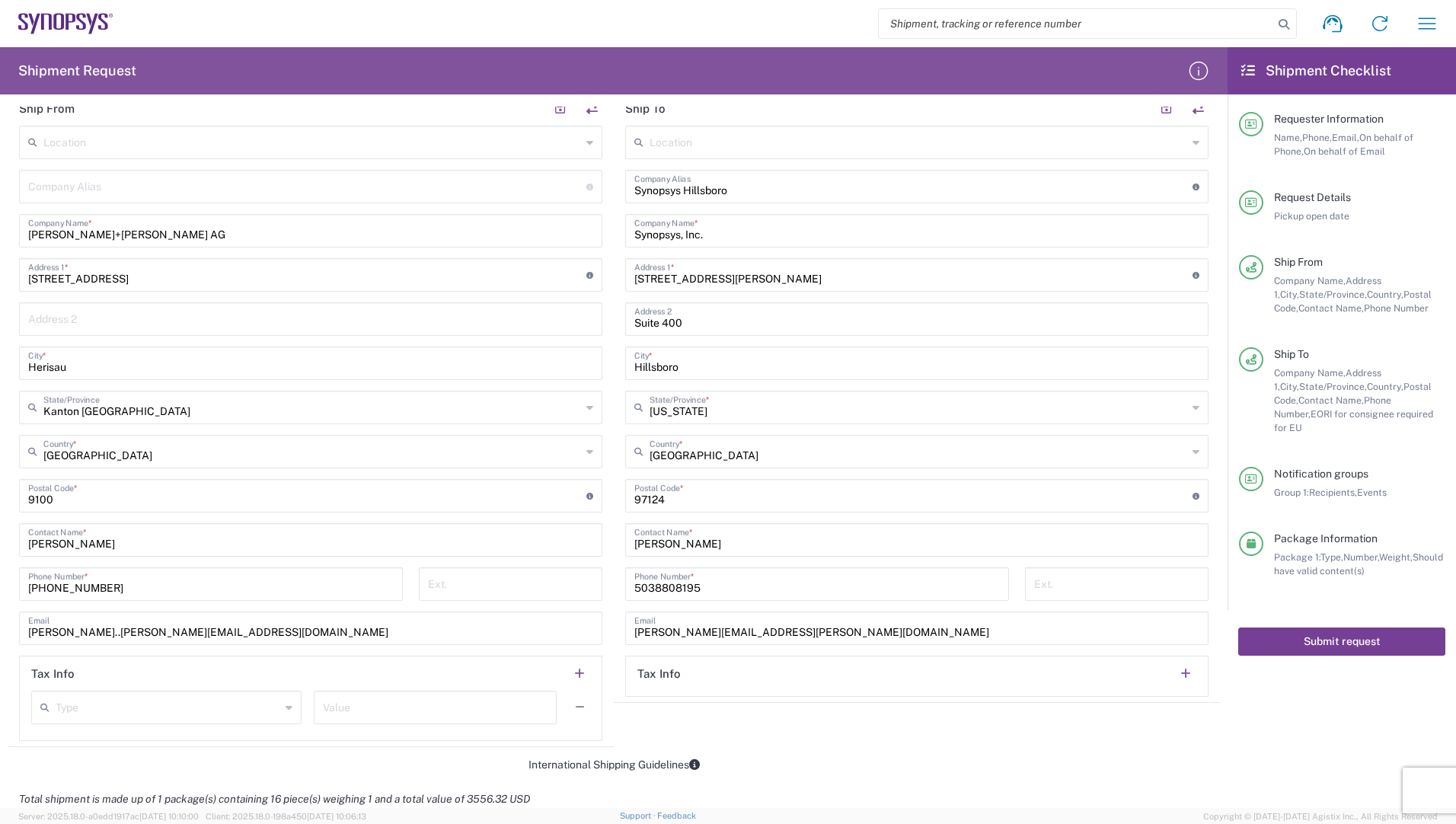
click at [1344, 630] on button "Submit request" at bounding box center [1341, 642] width 208 height 28
click at [1346, 628] on button "Submit request" at bounding box center [1341, 642] width 208 height 28
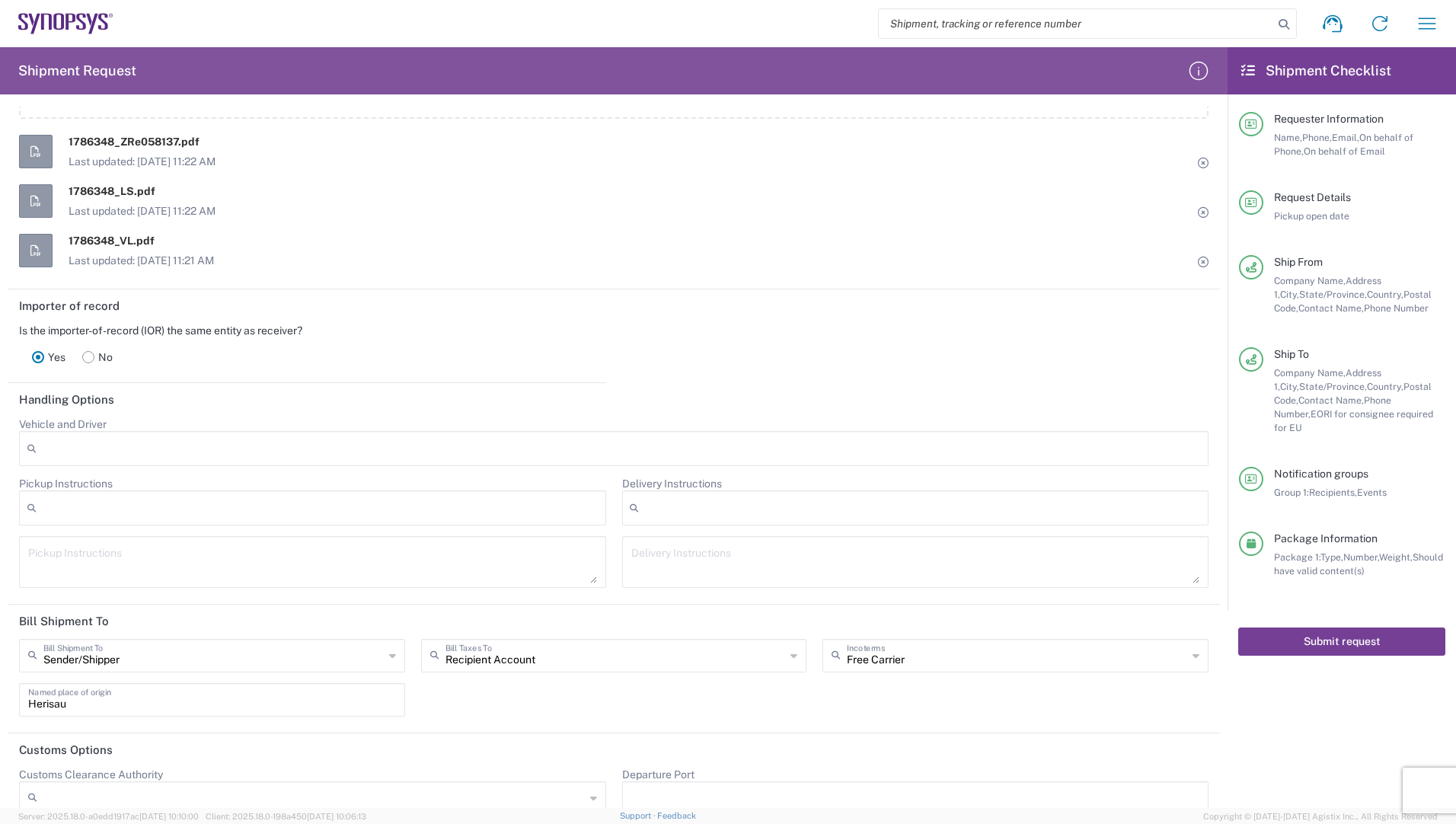
scroll to position [1820, 0]
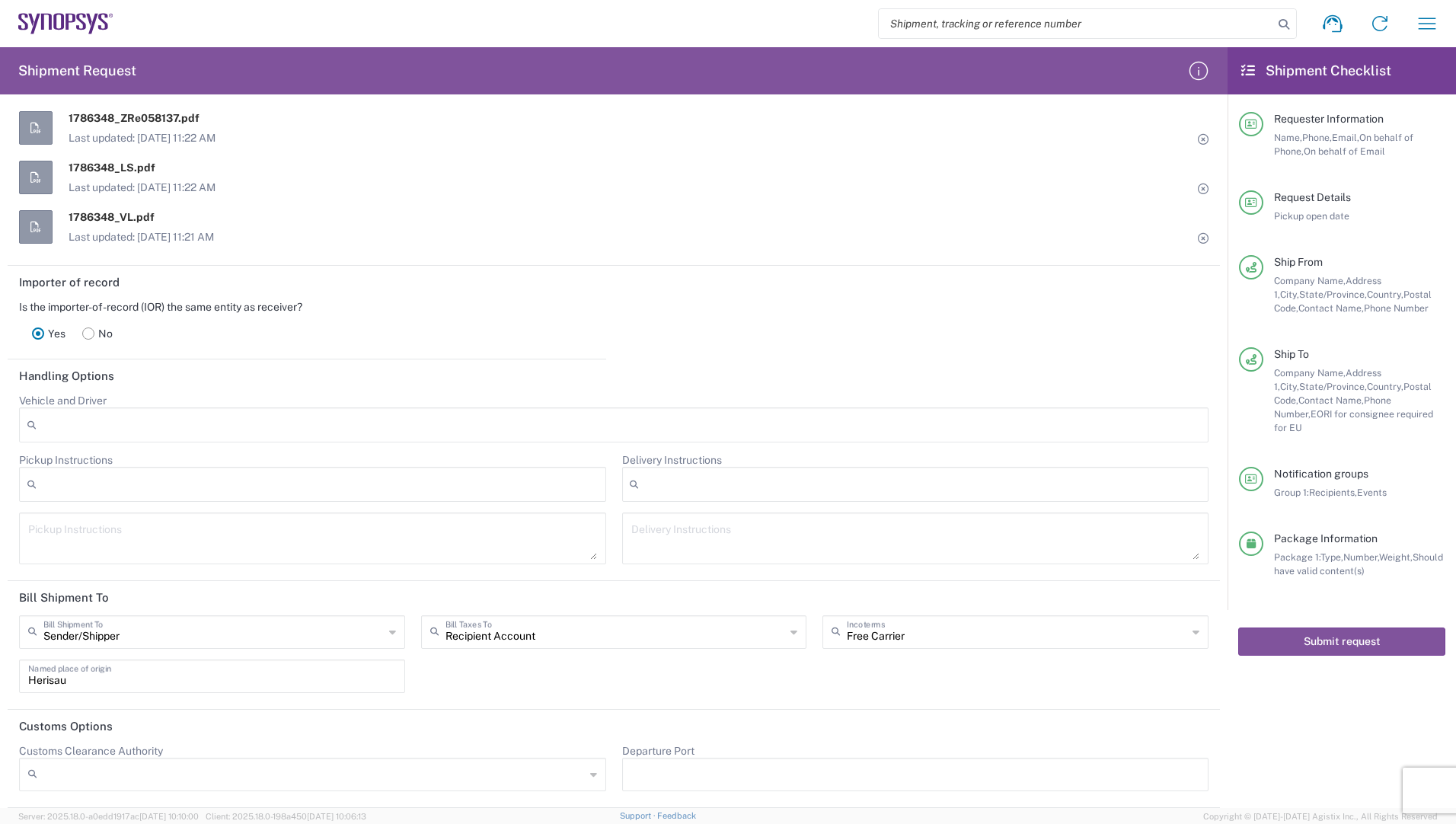
click at [1052, 696] on div "Sender/[PERSON_NAME] Shipment To Sender/Shipper Recipient Account Third Party A…" at bounding box center [614, 660] width 1205 height 89
click at [1296, 628] on button "Submit request" at bounding box center [1341, 642] width 208 height 28
click at [1342, 628] on button "Submit request" at bounding box center [1341, 642] width 208 height 28
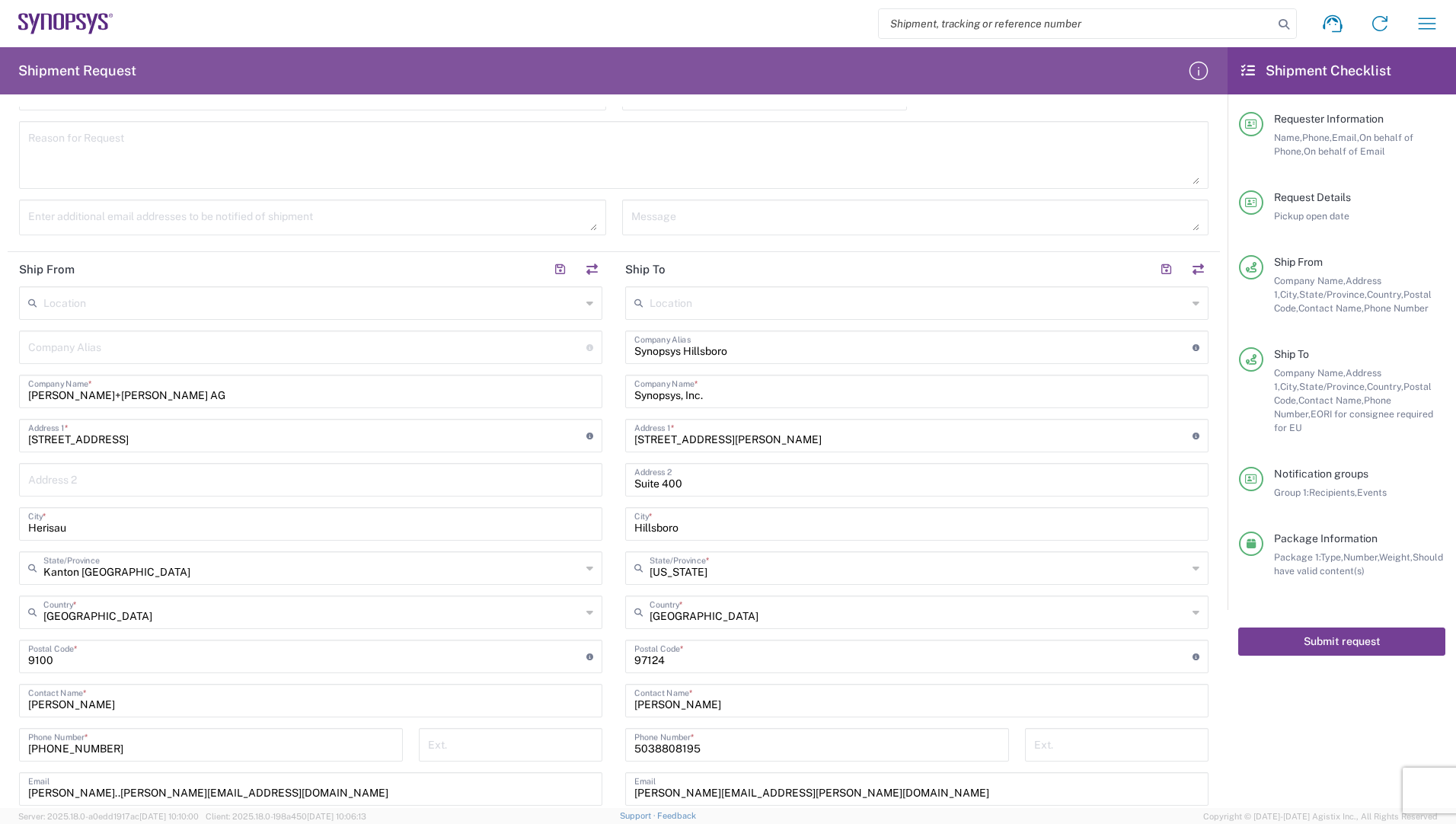
scroll to position [0, 0]
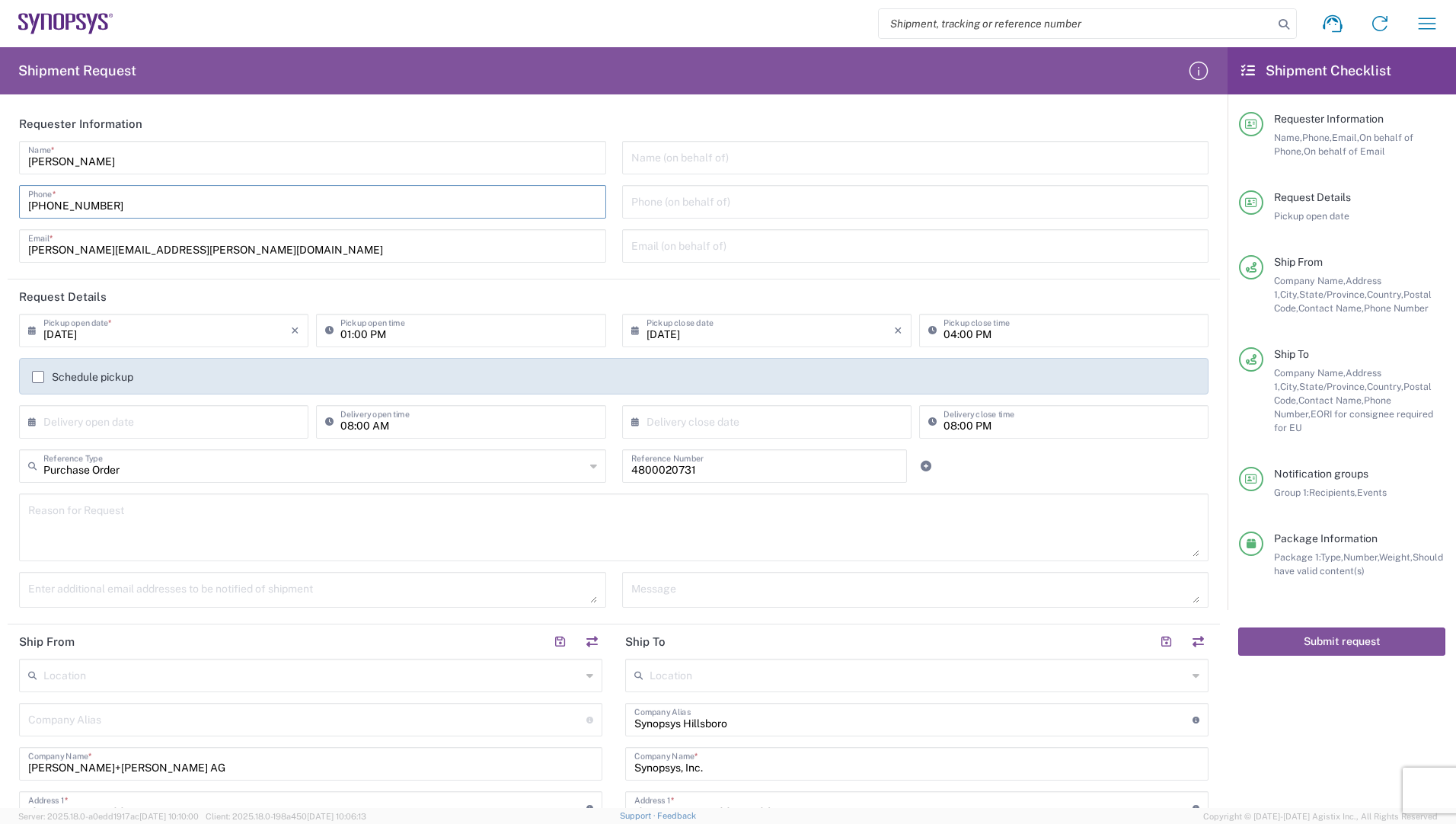
click at [155, 194] on input "[PHONE_NUMBER]" at bounding box center [313, 200] width 569 height 27
click at [819, 537] on textarea at bounding box center [614, 528] width 1171 height 59
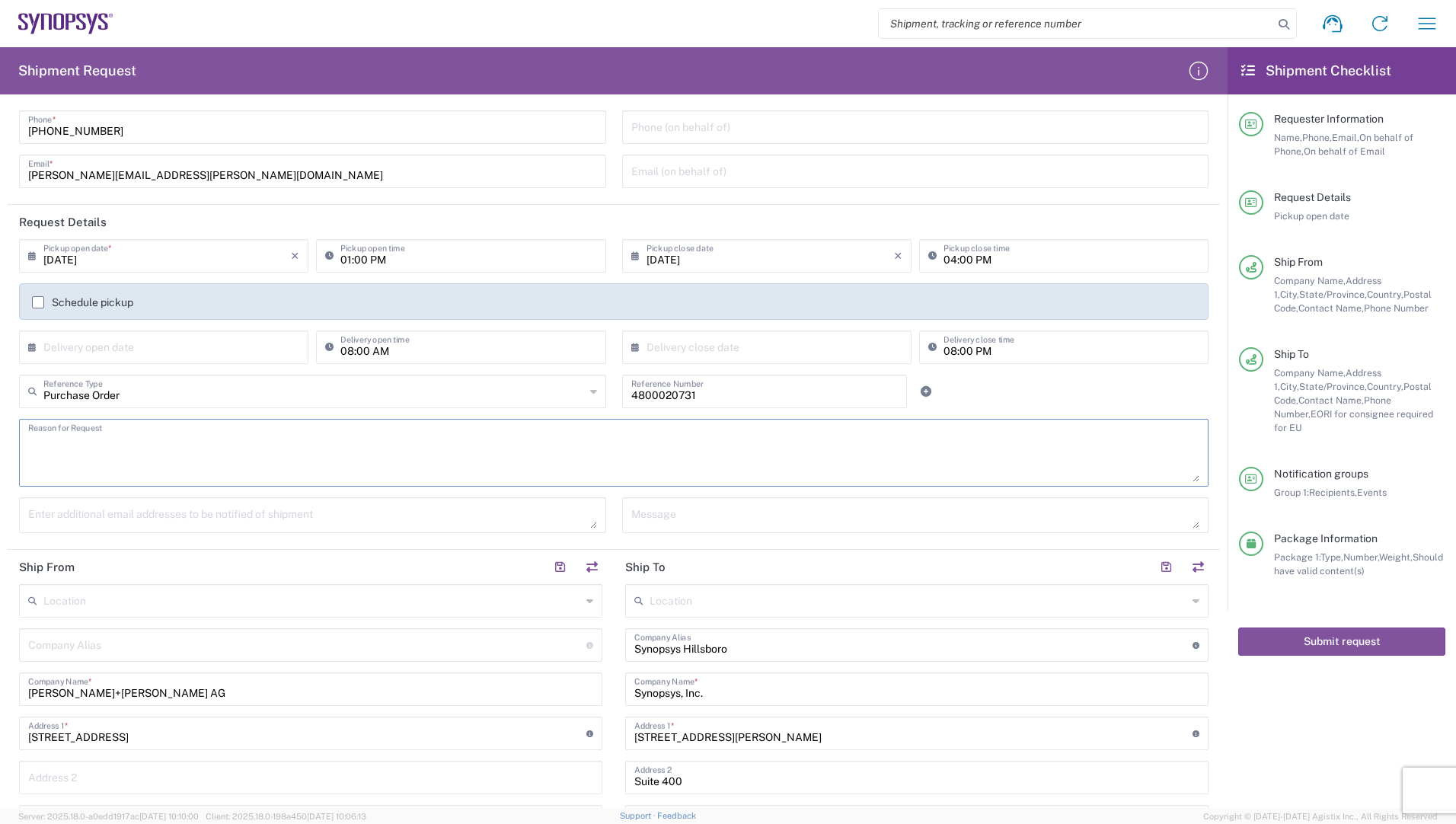
scroll to position [229, 0]
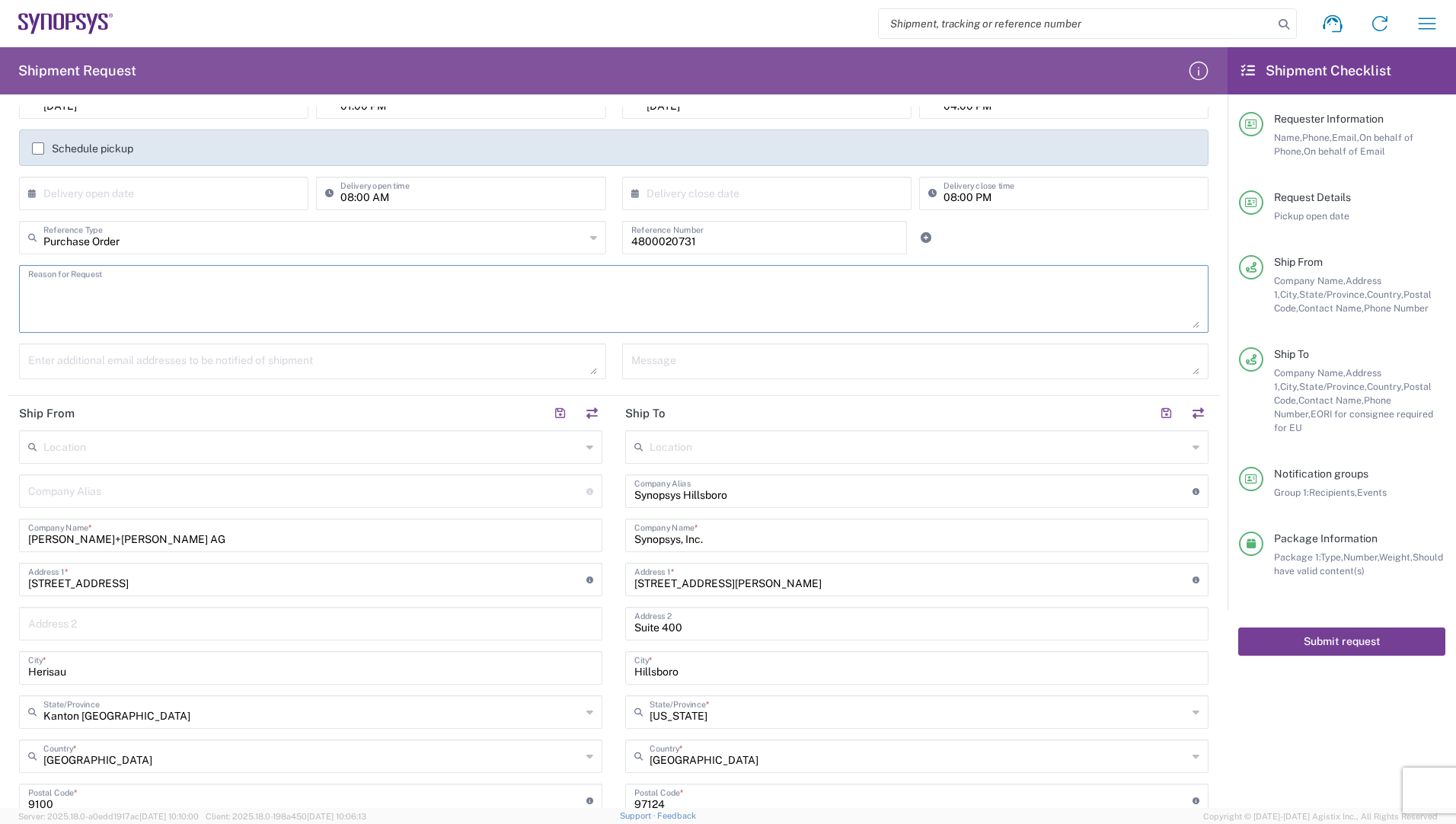
click at [1314, 629] on button "Submit request" at bounding box center [1341, 642] width 208 height 28
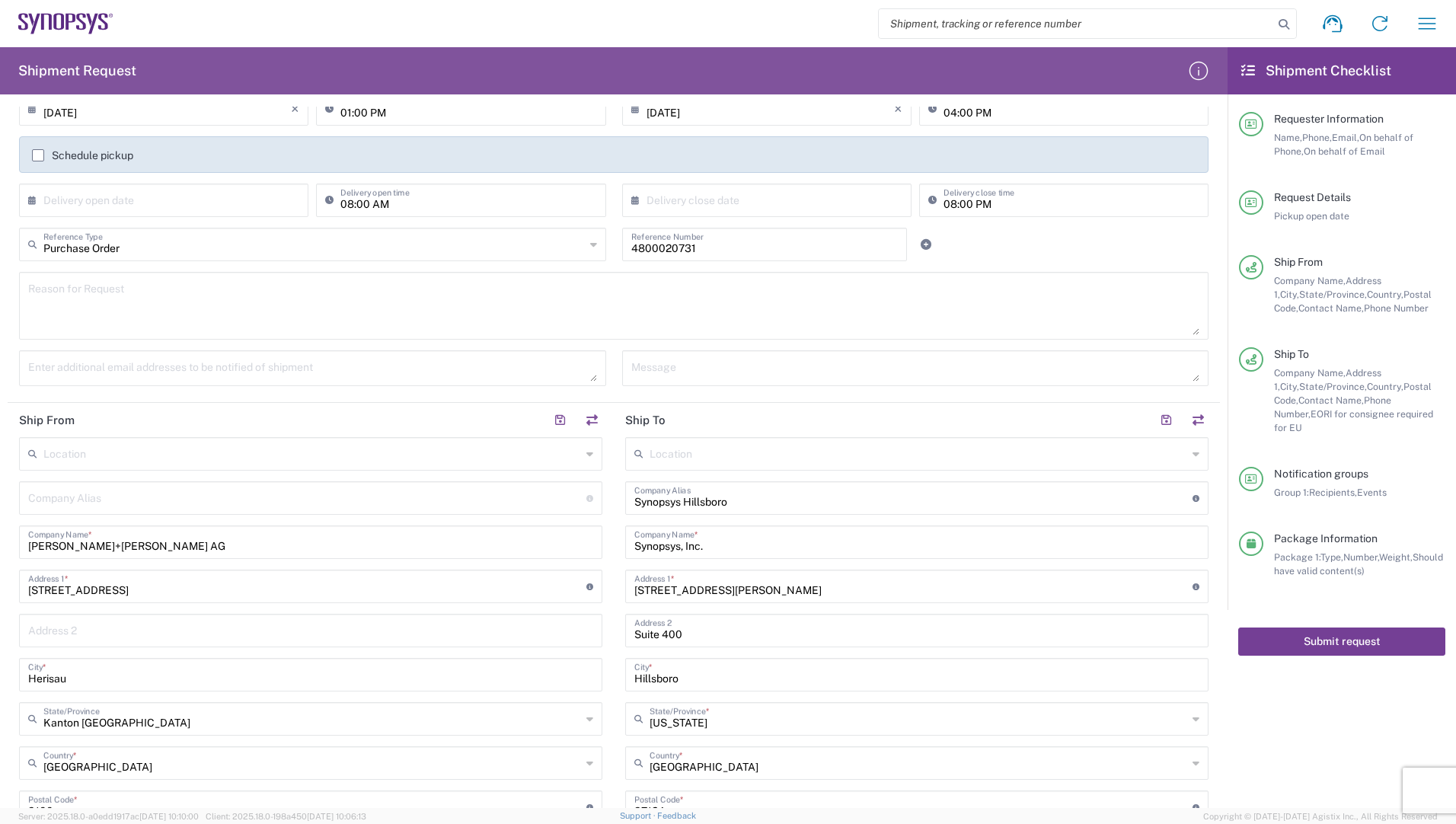
scroll to position [220, 0]
click at [1314, 628] on button "Submit request" at bounding box center [1341, 642] width 208 height 28
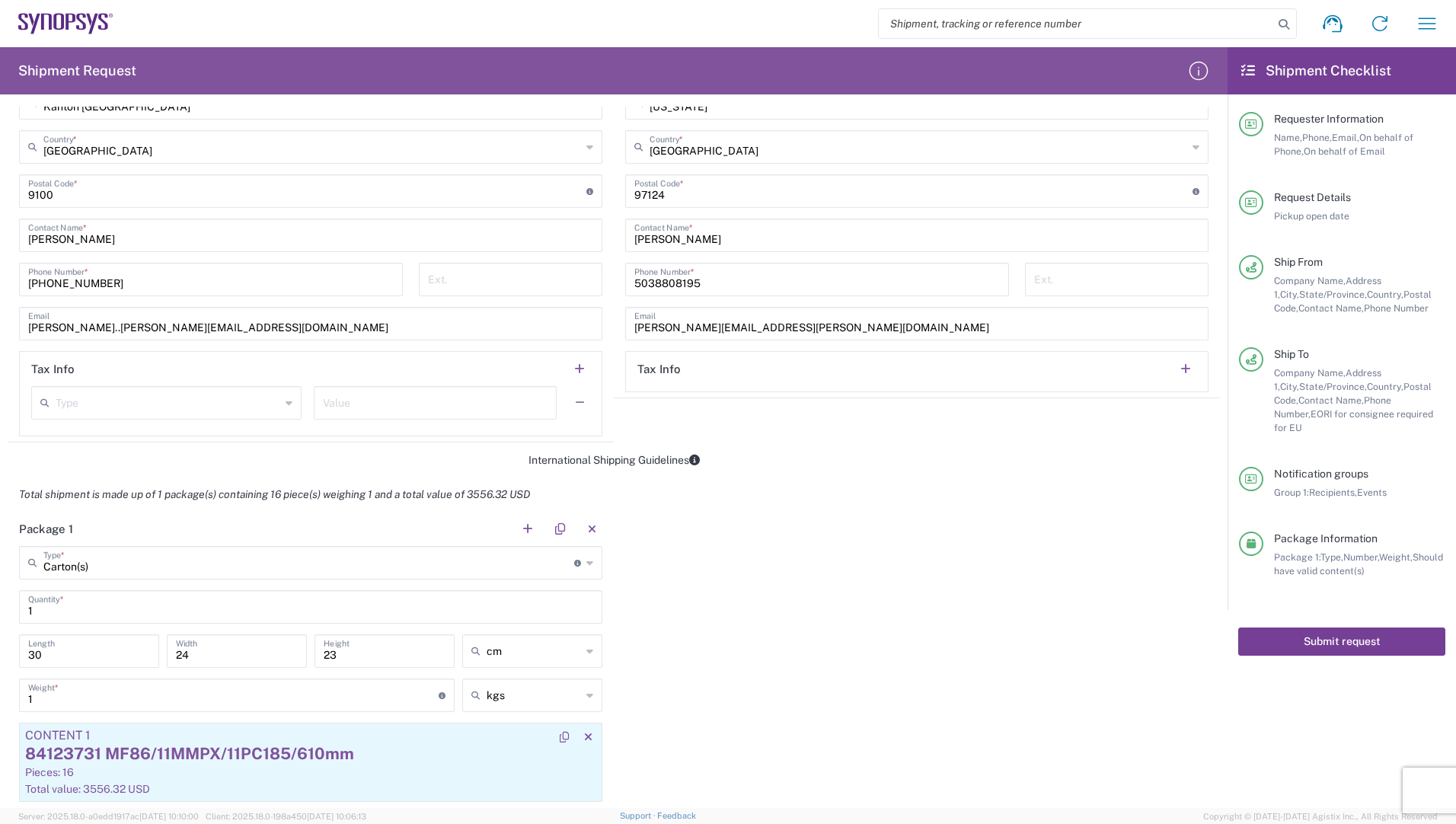
scroll to position [1219, 0]
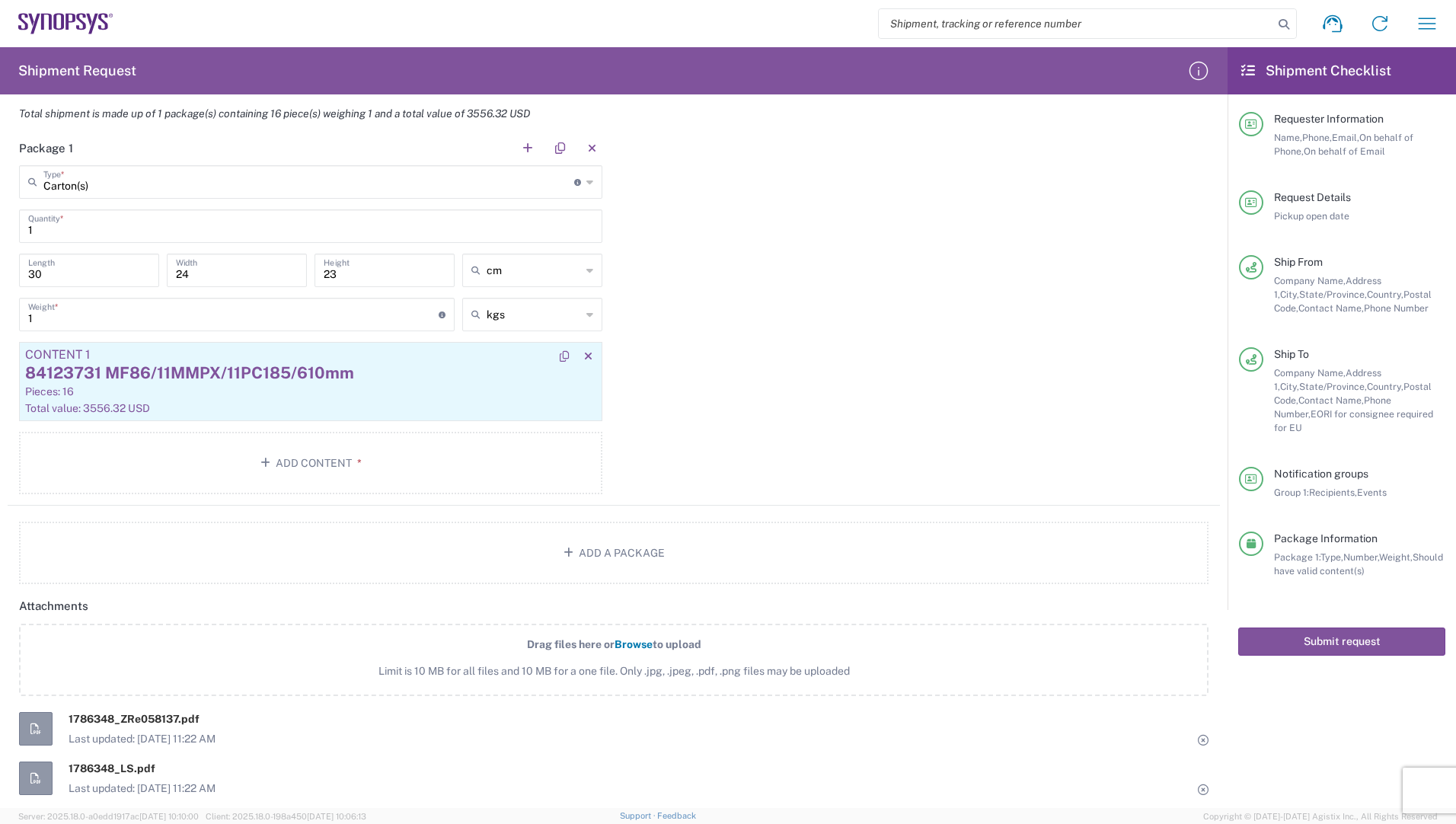
click at [252, 376] on div "84123731 MF86/11MMPX/11PC185/610mm" at bounding box center [311, 373] width 571 height 23
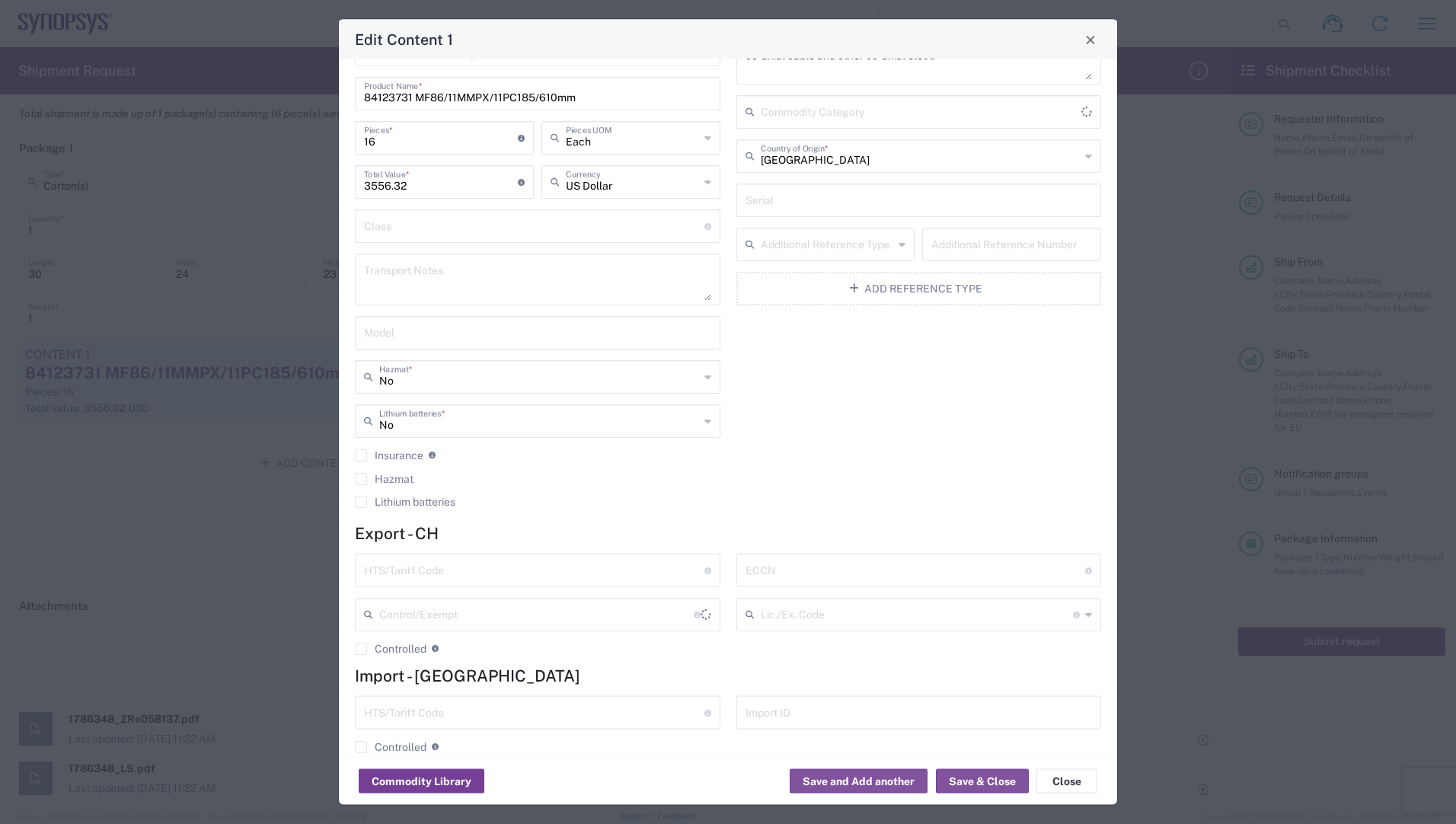
scroll to position [66, 0]
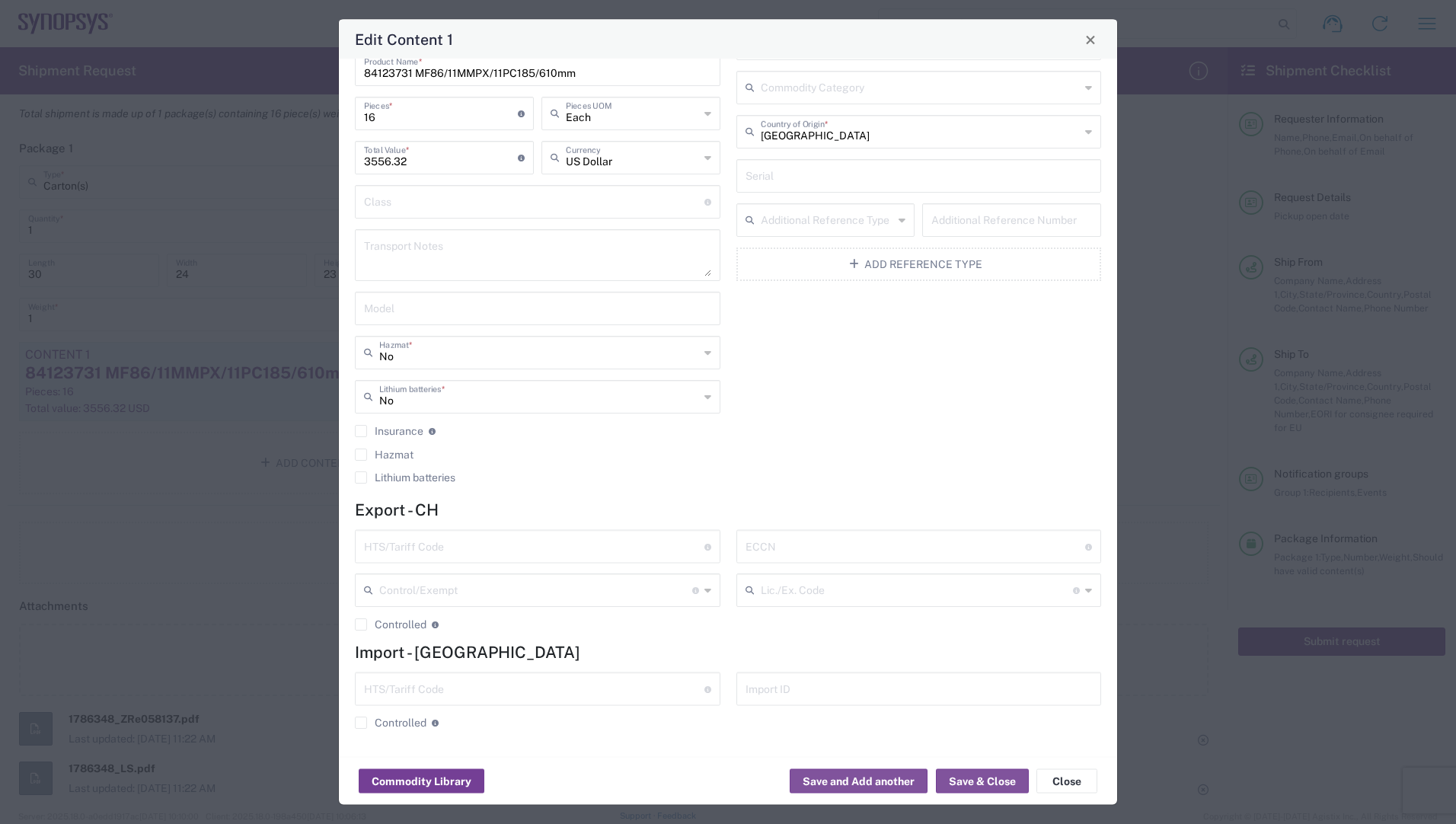
click at [428, 773] on button "Commodity Library" at bounding box center [422, 782] width 125 height 24
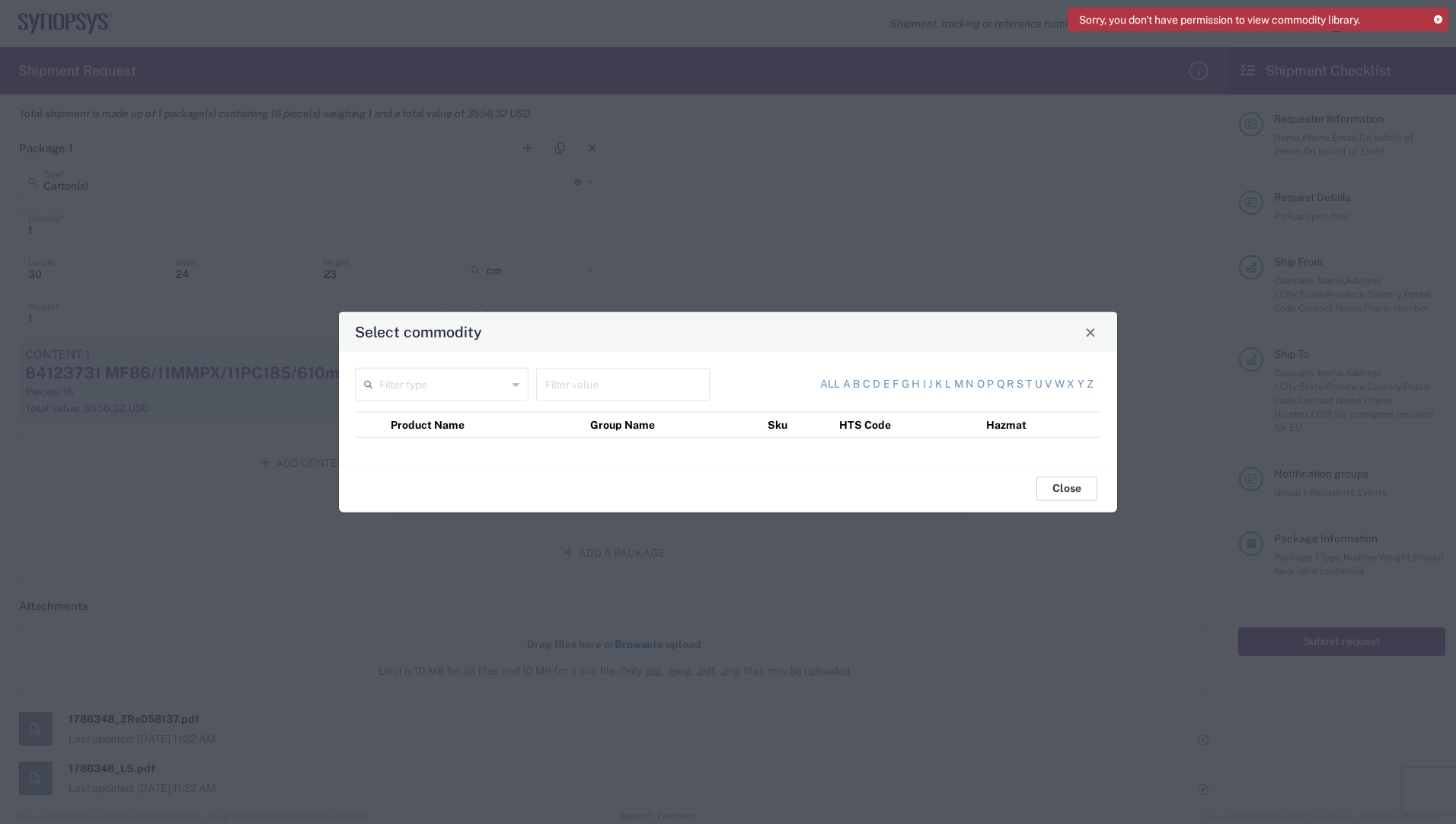
click at [1092, 492] on button "Close" at bounding box center [1066, 489] width 61 height 24
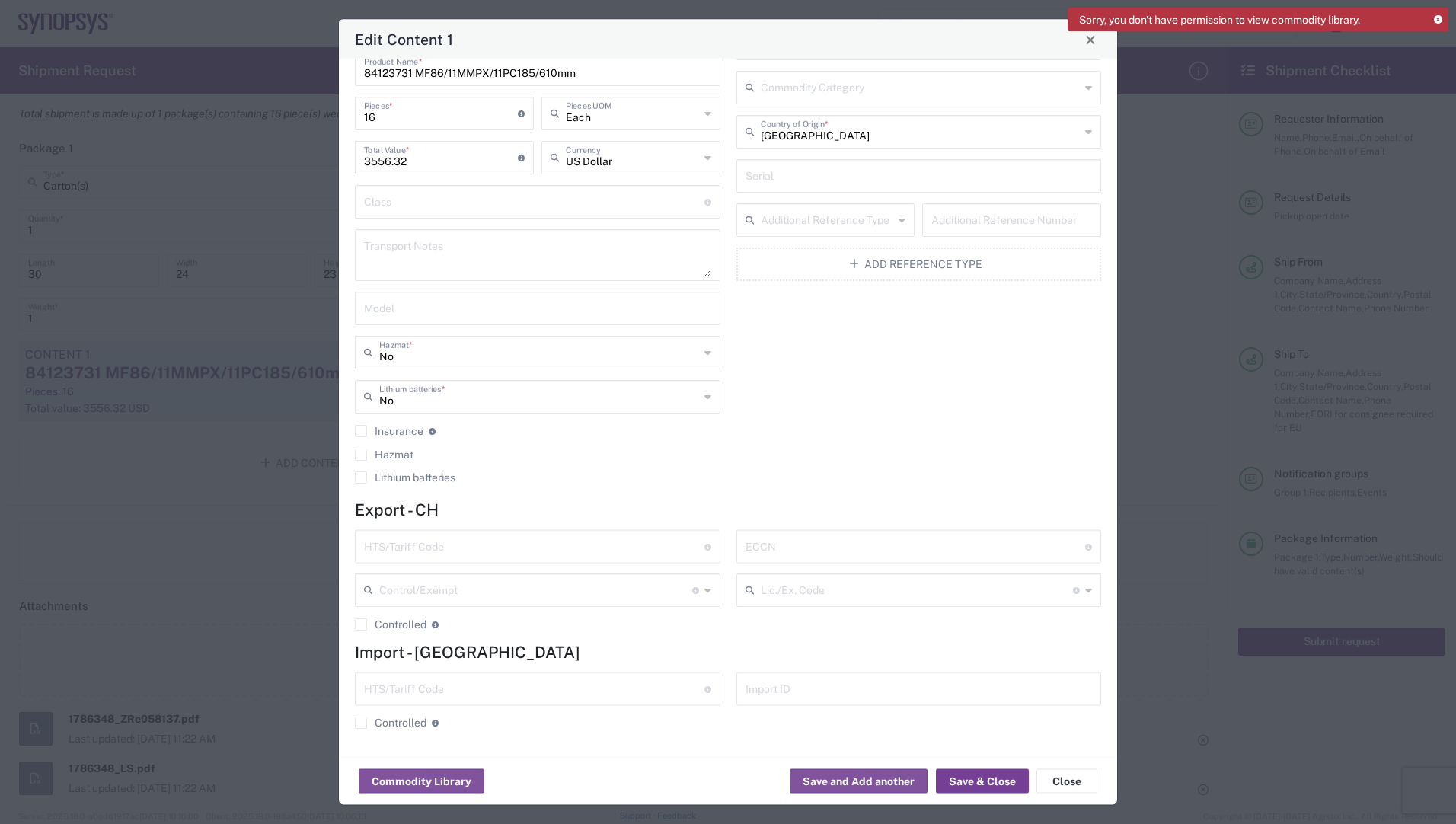
click at [980, 772] on button "Save & Close" at bounding box center [982, 782] width 93 height 24
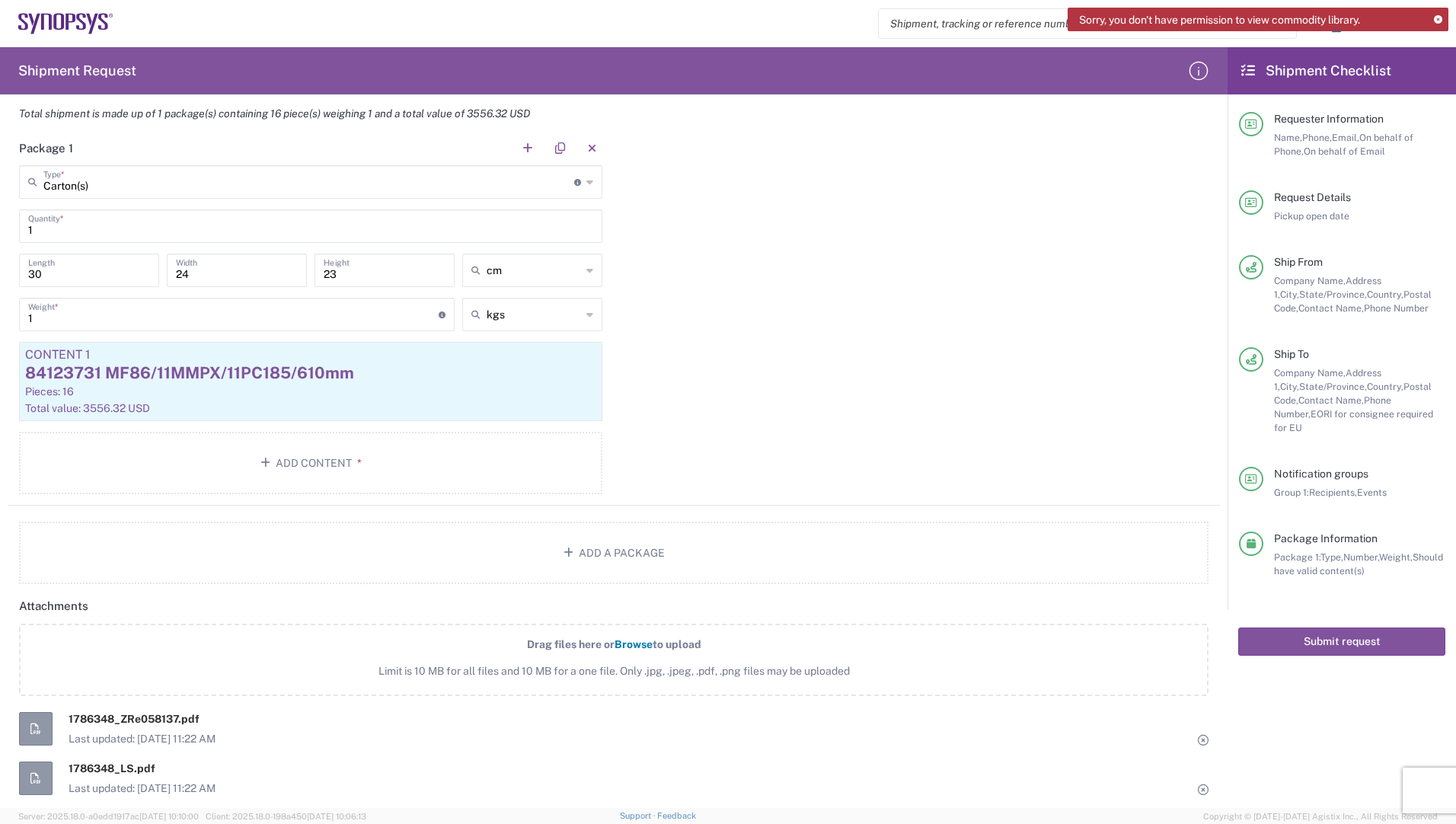
click at [745, 708] on div "Drag files here or Browse to upload Limit is 10 MB for all files and 10 MB for …" at bounding box center [614, 734] width 1190 height 221
click at [1345, 628] on button "Submit request" at bounding box center [1341, 642] width 208 height 28
click at [1441, 17] on icon at bounding box center [1438, 20] width 8 height 8
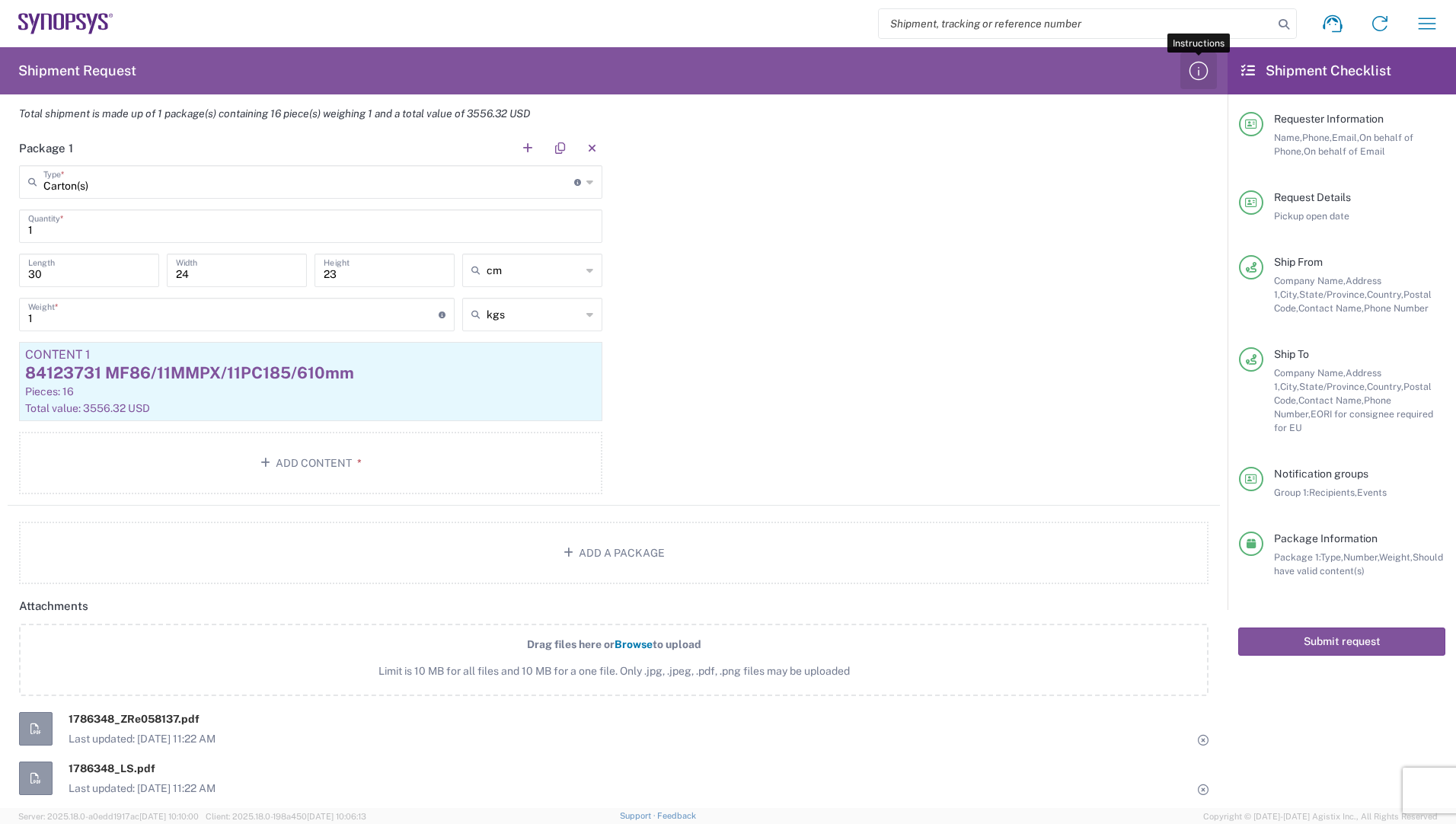
click at [1200, 66] on icon "button" at bounding box center [1199, 71] width 24 height 24
click at [1250, 72] on icon at bounding box center [1248, 71] width 14 height 14
click at [1350, 628] on button "Submit request" at bounding box center [1341, 642] width 208 height 28
click at [1356, 628] on button "Submit request" at bounding box center [1341, 642] width 208 height 28
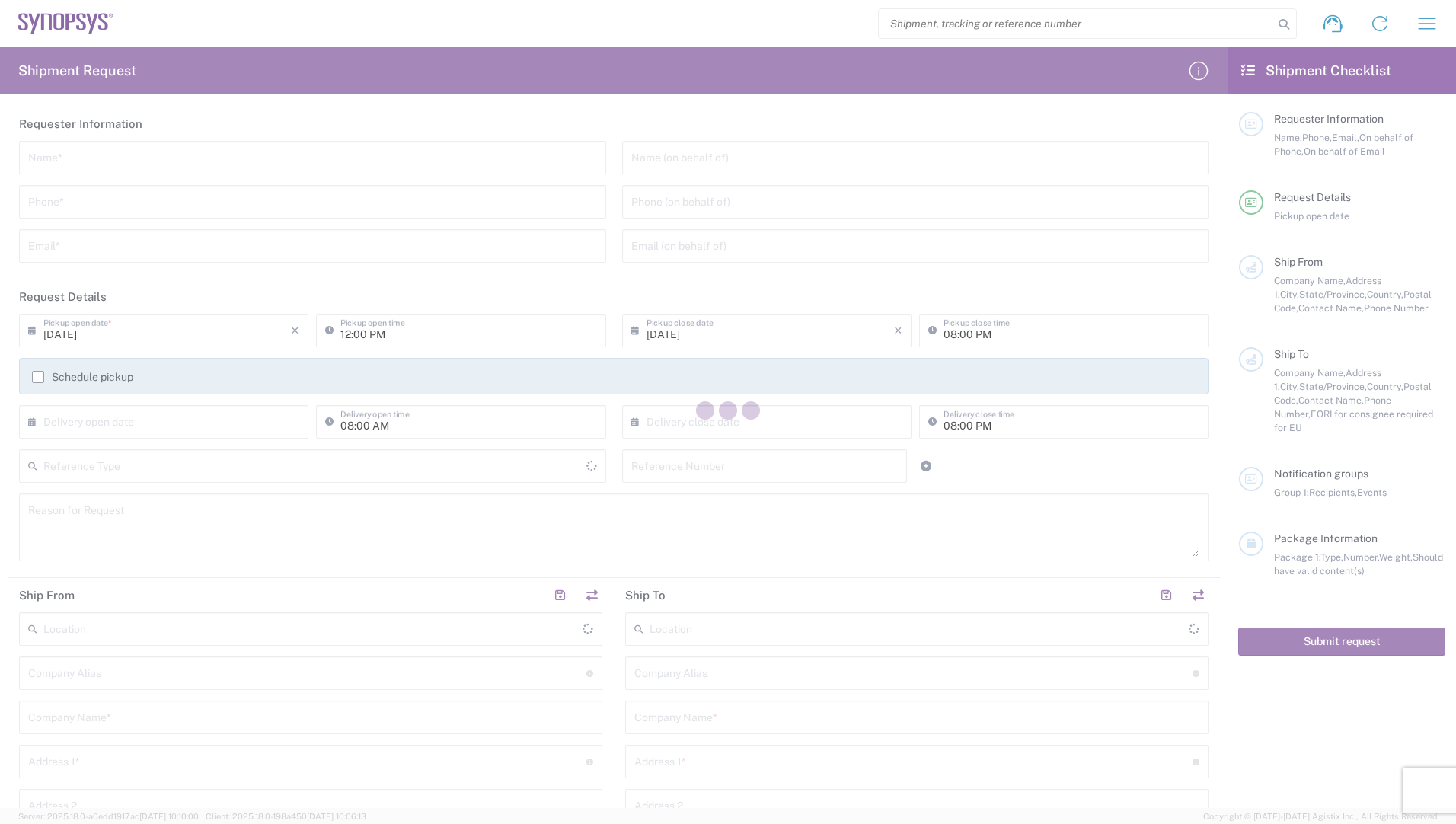
type input "[GEOGRAPHIC_DATA]"
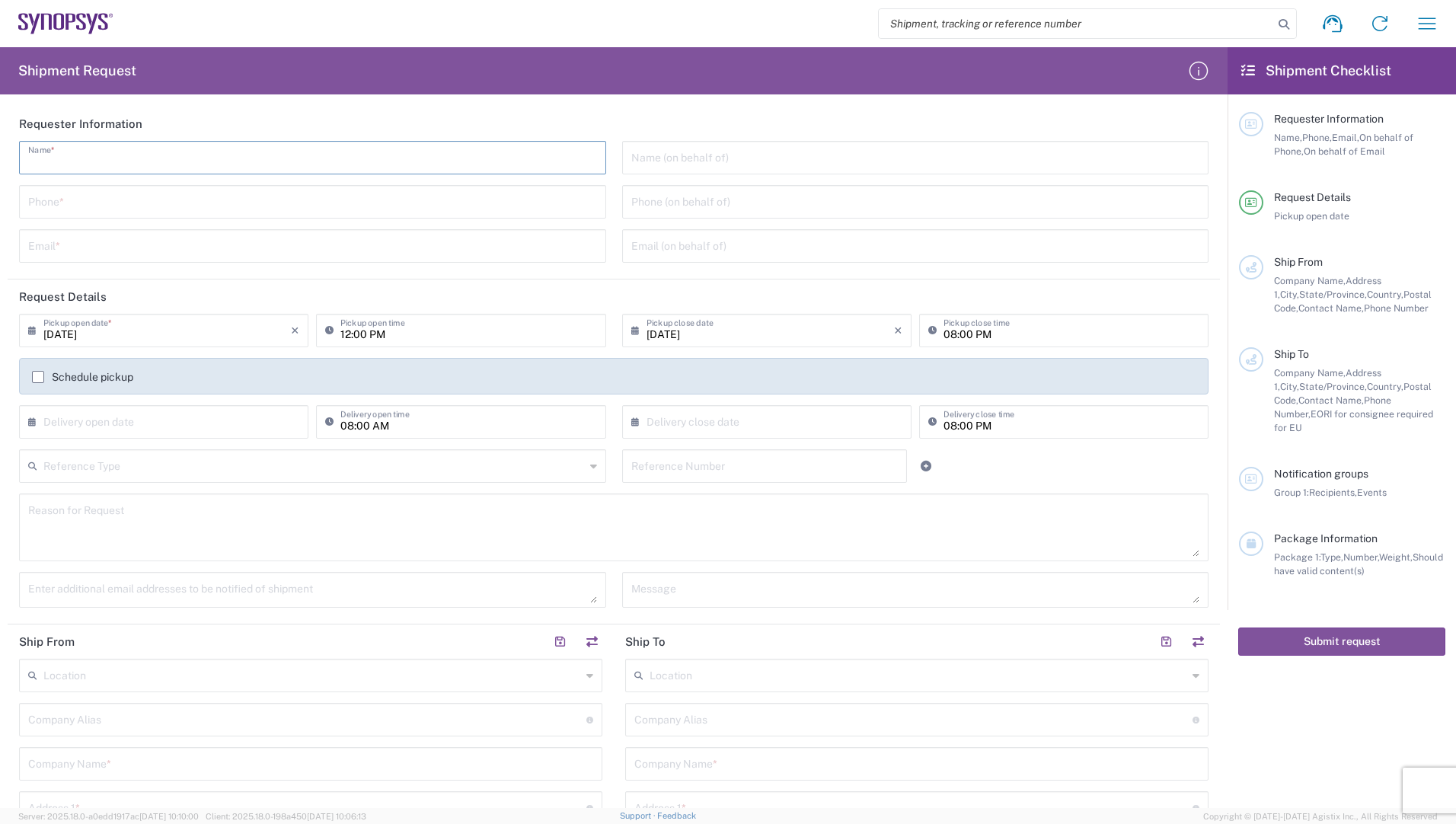
click at [111, 158] on input "text" at bounding box center [313, 156] width 569 height 27
type input "[PERSON_NAME]"
type input "[PHONE_NUMBER]"
type input "[PERSON_NAME][EMAIL_ADDRESS][PERSON_NAME][DOMAIN_NAME]"
type input "[PERSON_NAME]+[PERSON_NAME] AG"
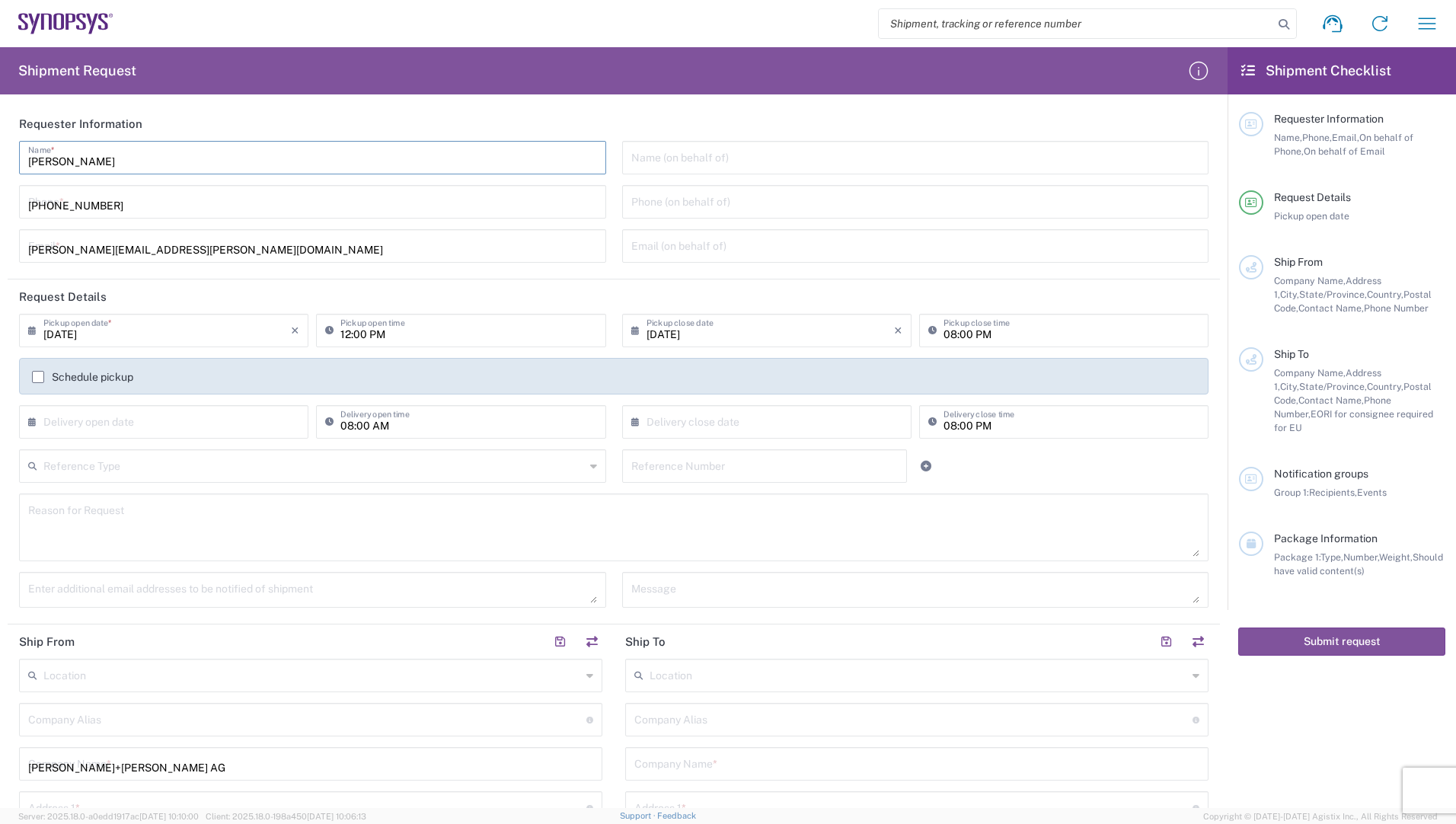
type input "[STREET_ADDRESS]"
type input "Herisau"
type input "Kanton [GEOGRAPHIC_DATA]"
type input "9100"
type input "[PHONE_NUMBER]"
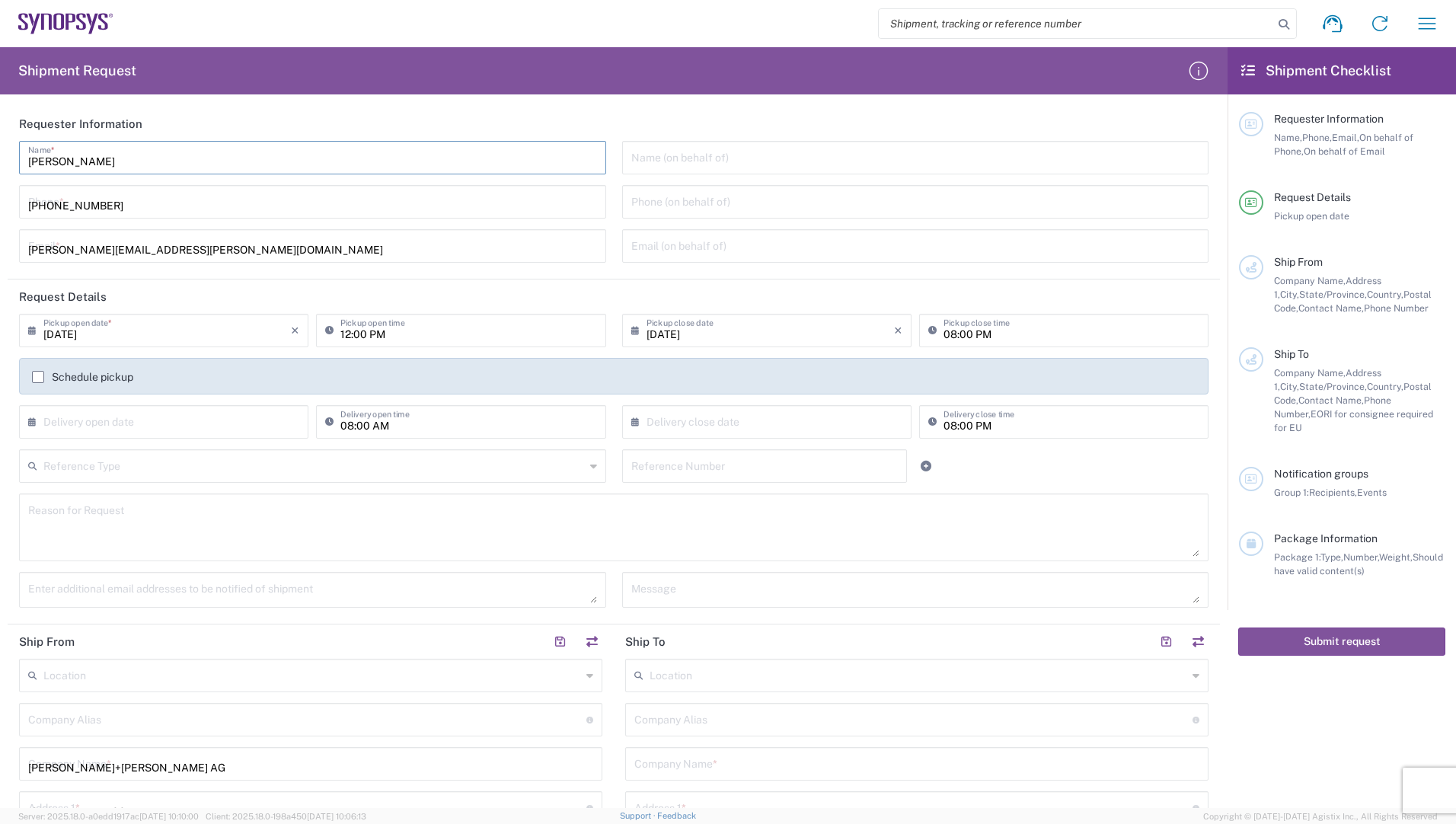
type input "[PERSON_NAME]..[PERSON_NAME][EMAIL_ADDRESS][DOMAIN_NAME]"
type input "Synopsys Hillsboro"
type input "Synopsys, Inc."
type input "[STREET_ADDRESS][PERSON_NAME]"
type input "Suite 400"
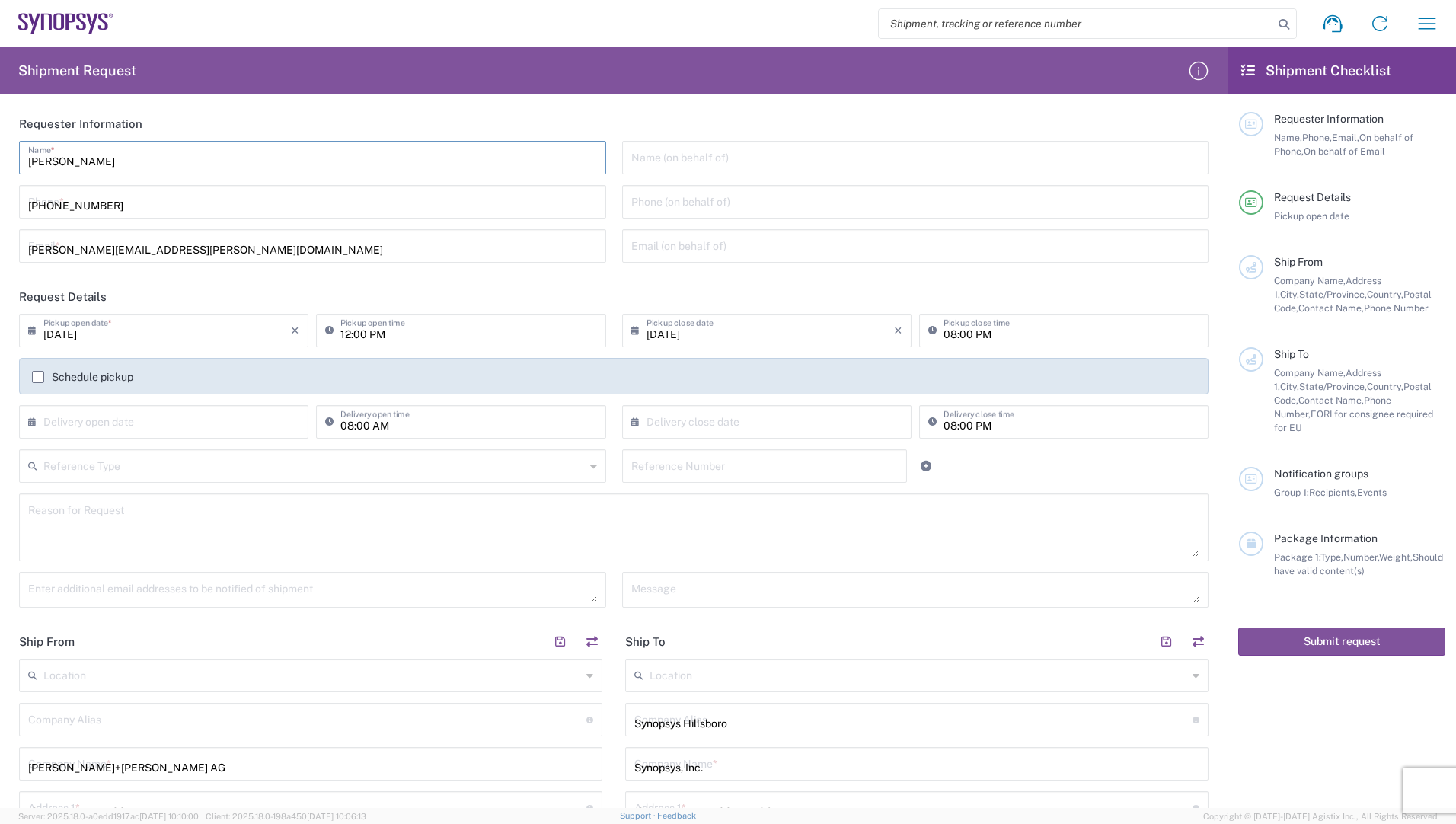
type input "Hillsboro"
type input "[US_STATE]"
type input "97124"
type input "5038808195"
type input "[PERSON_NAME][EMAIL_ADDRESS][PERSON_NAME][DOMAIN_NAME]"
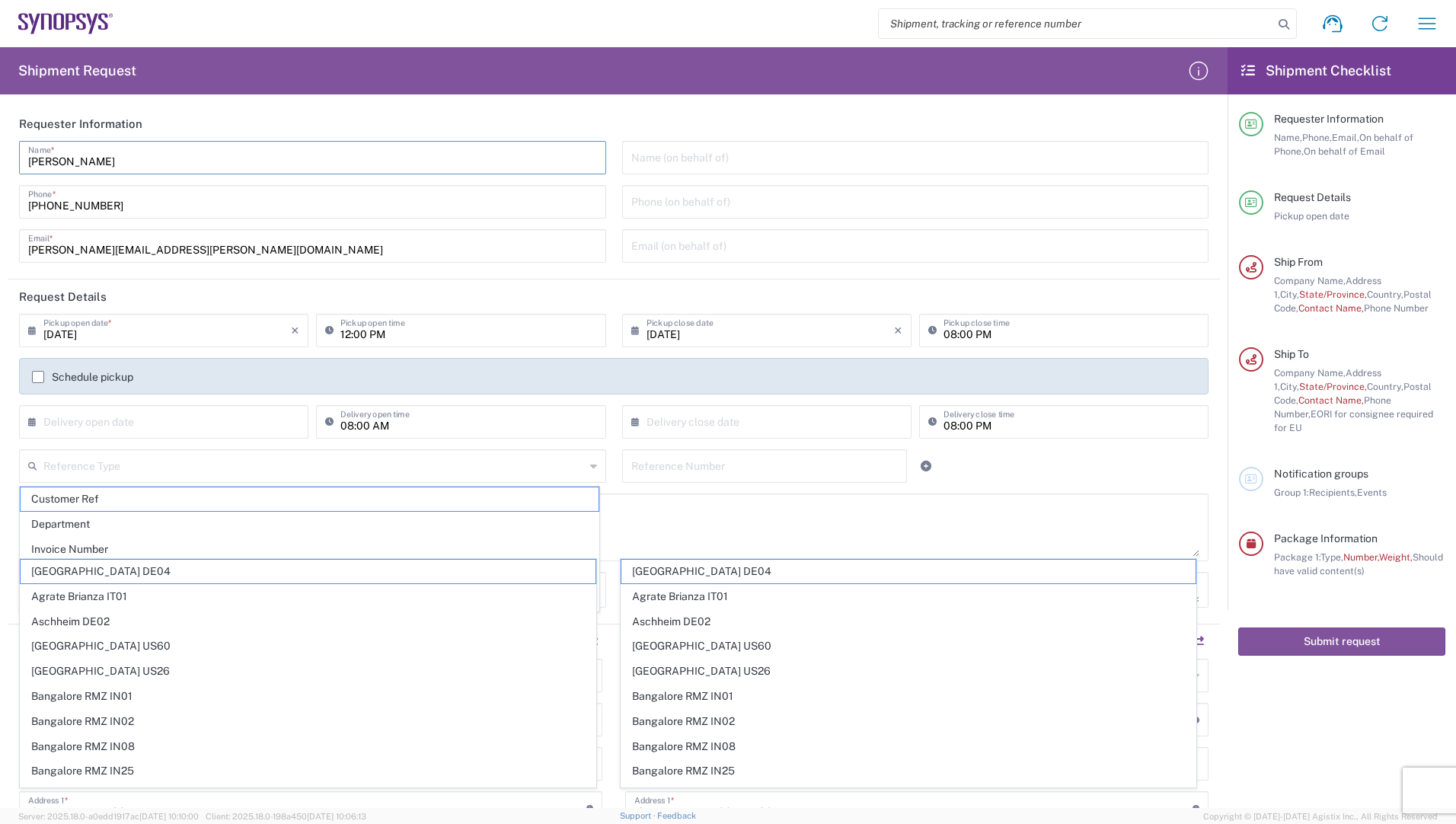
click at [964, 331] on input "08:00 PM" at bounding box center [1071, 329] width 256 height 27
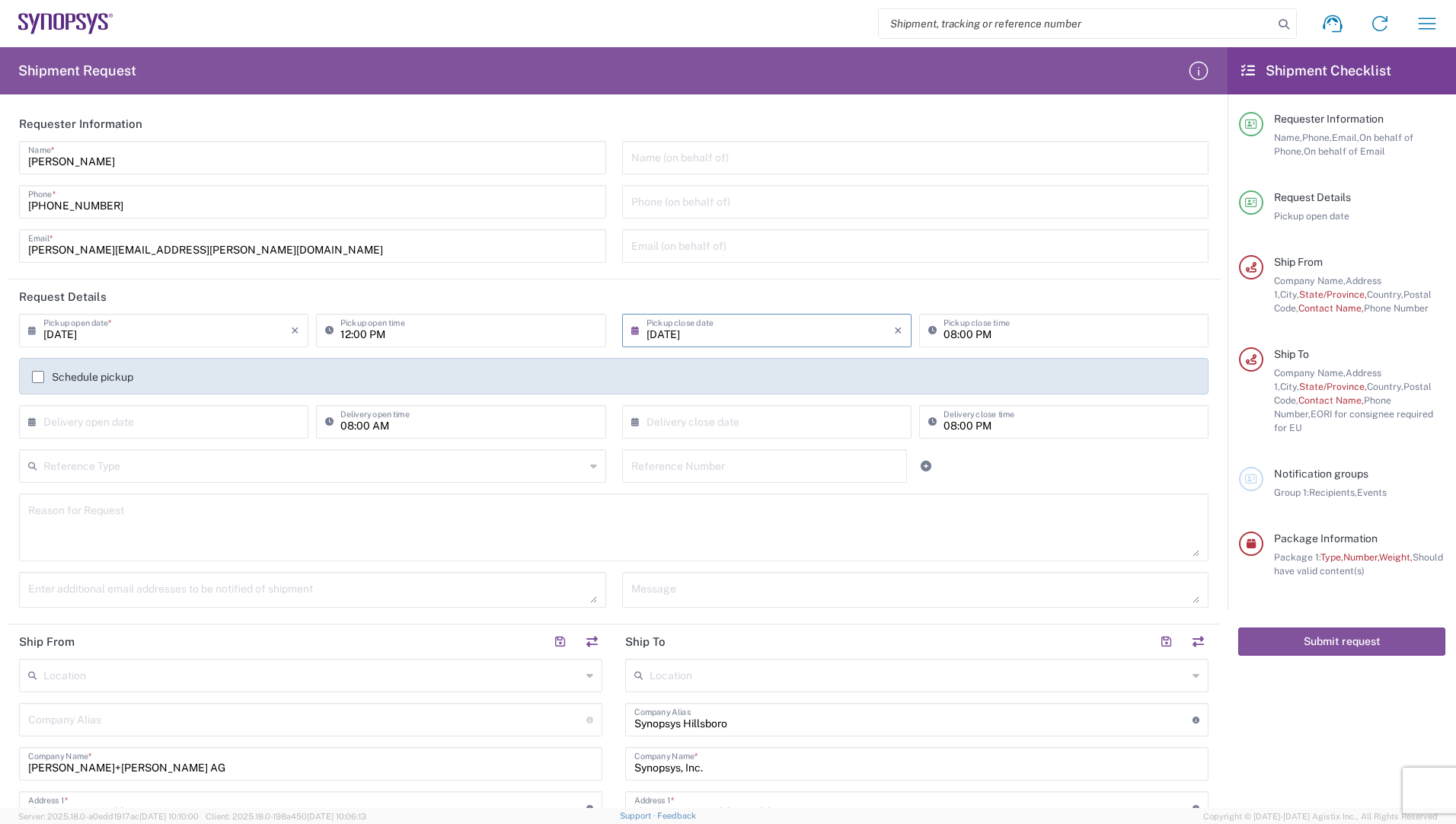
click at [804, 331] on input "[DATE]" at bounding box center [770, 329] width 247 height 27
click at [894, 331] on icon "×" at bounding box center [898, 331] width 8 height 24
type input "[DATE]"
click at [894, 333] on icon "×" at bounding box center [898, 331] width 8 height 24
click at [943, 335] on input "08:00 PM" at bounding box center [1071, 329] width 256 height 27
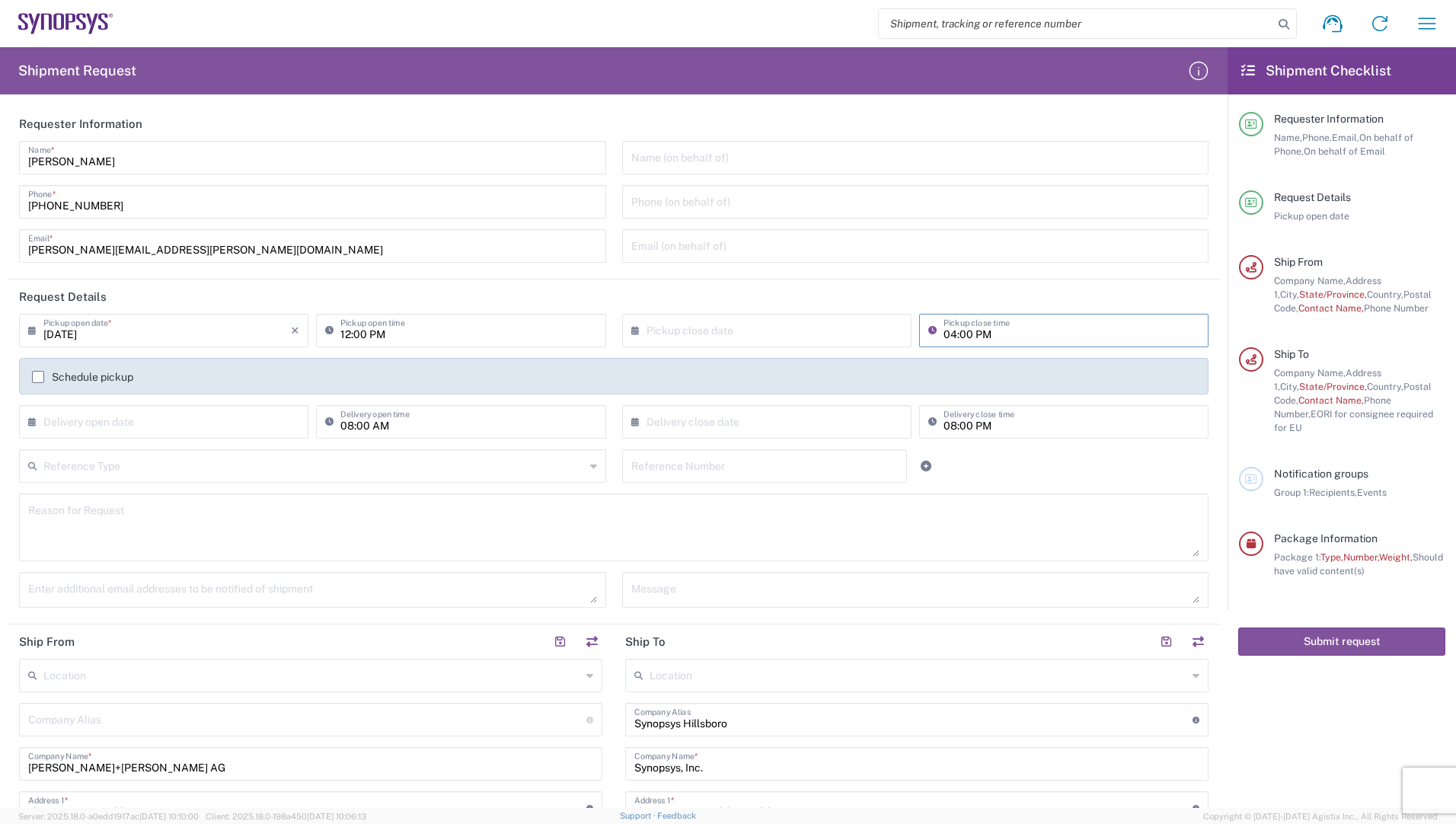
type input "04:00 PM"
click at [658, 468] on input "text" at bounding box center [765, 465] width 267 height 27
type input "4800020731"
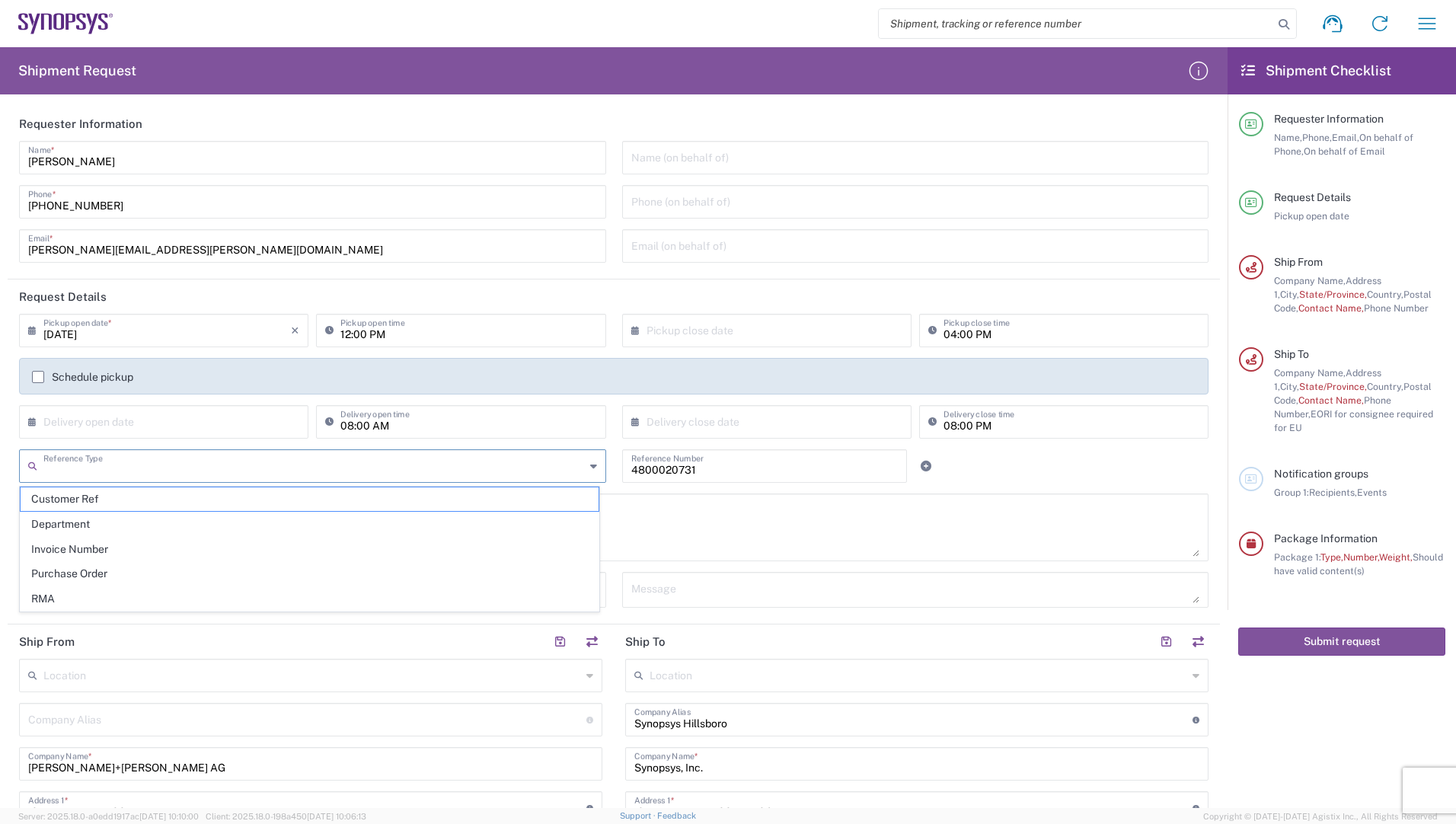
click at [183, 464] on input "text" at bounding box center [313, 465] width 541 height 27
click at [106, 574] on span "Purchase Order" at bounding box center [309, 574] width 578 height 24
type input "Purchase Order"
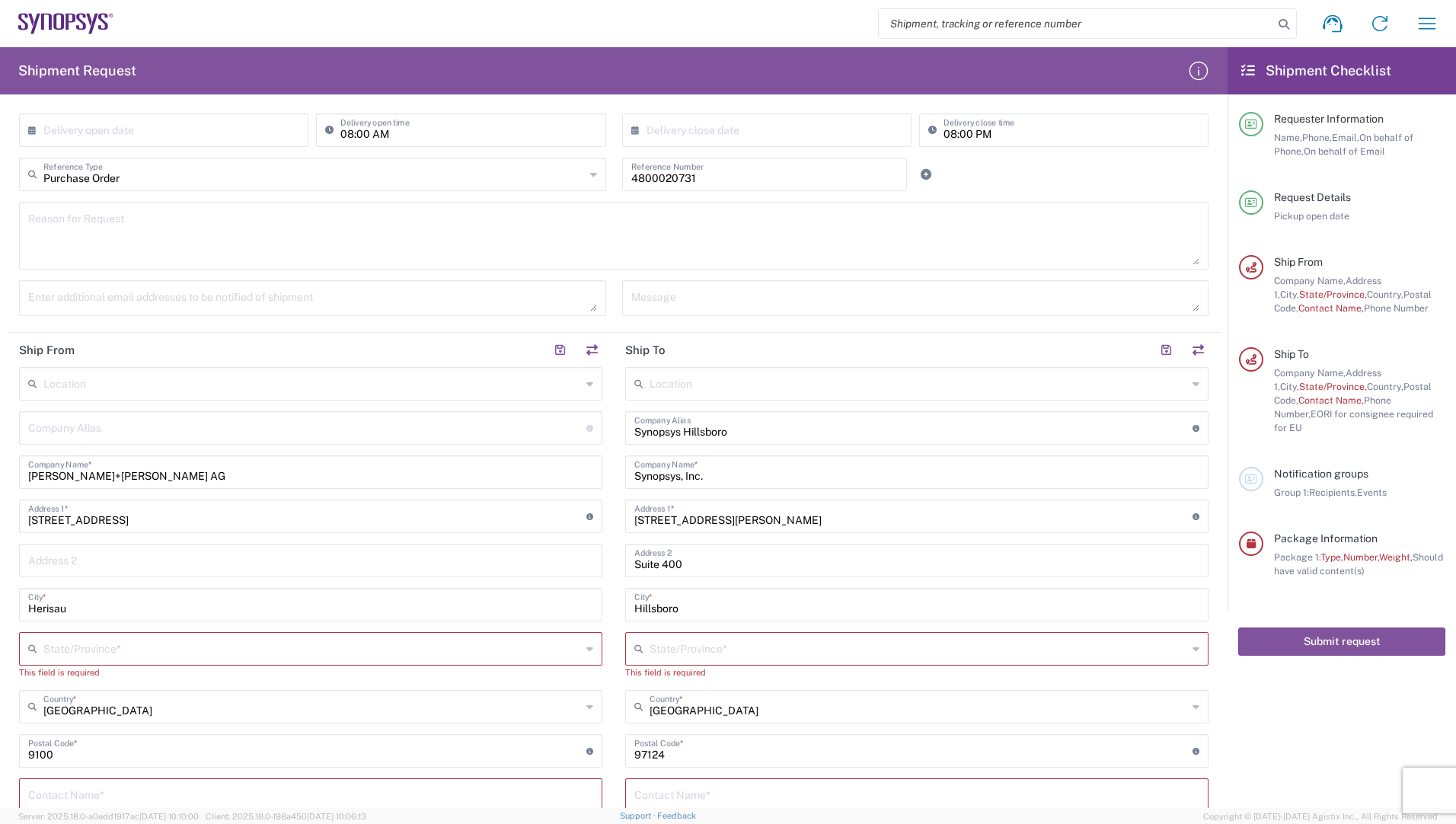
scroll to position [305, 0]
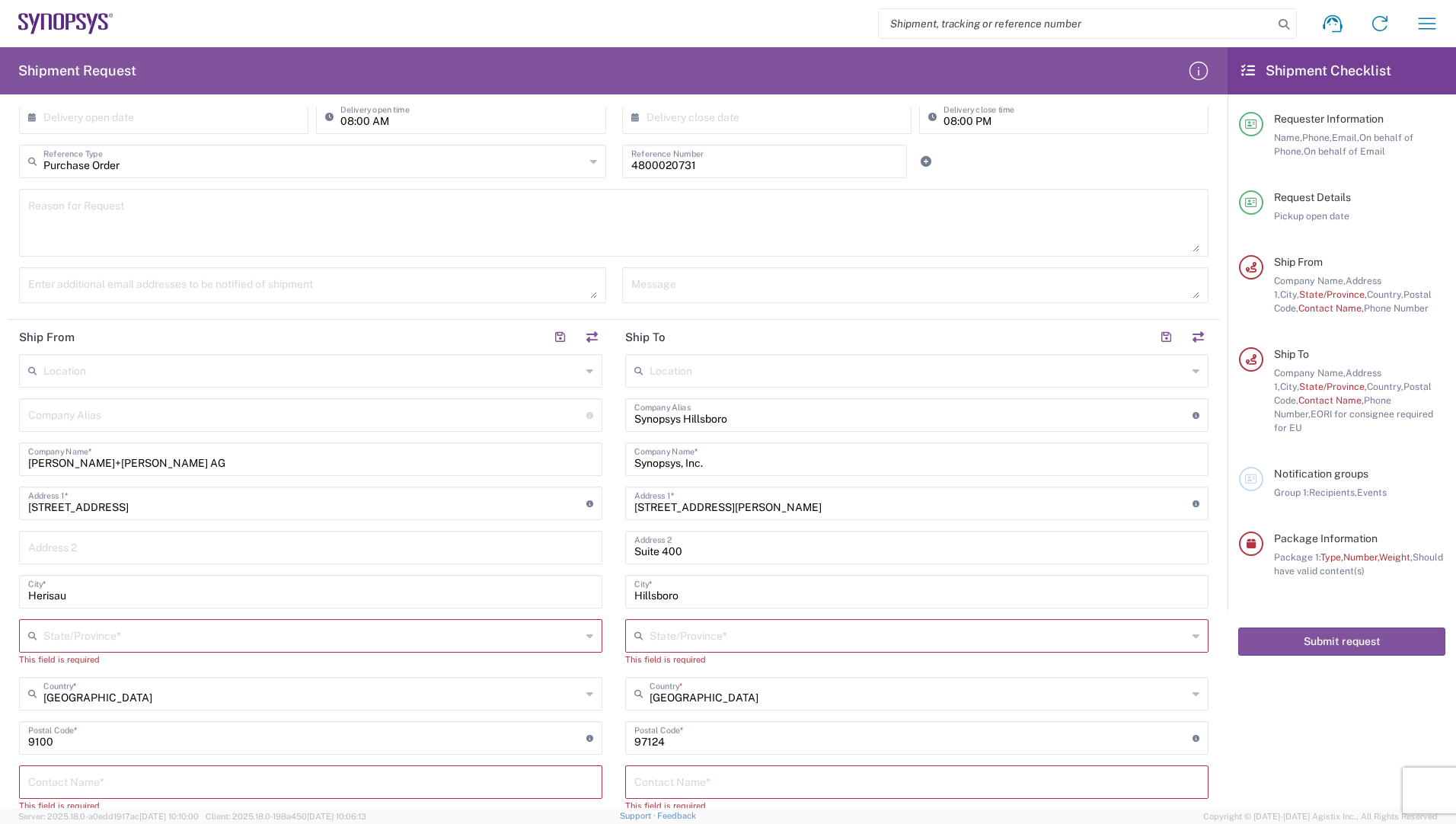
click at [215, 286] on textarea at bounding box center [313, 285] width 569 height 27
click at [717, 641] on input "text" at bounding box center [918, 635] width 538 height 27
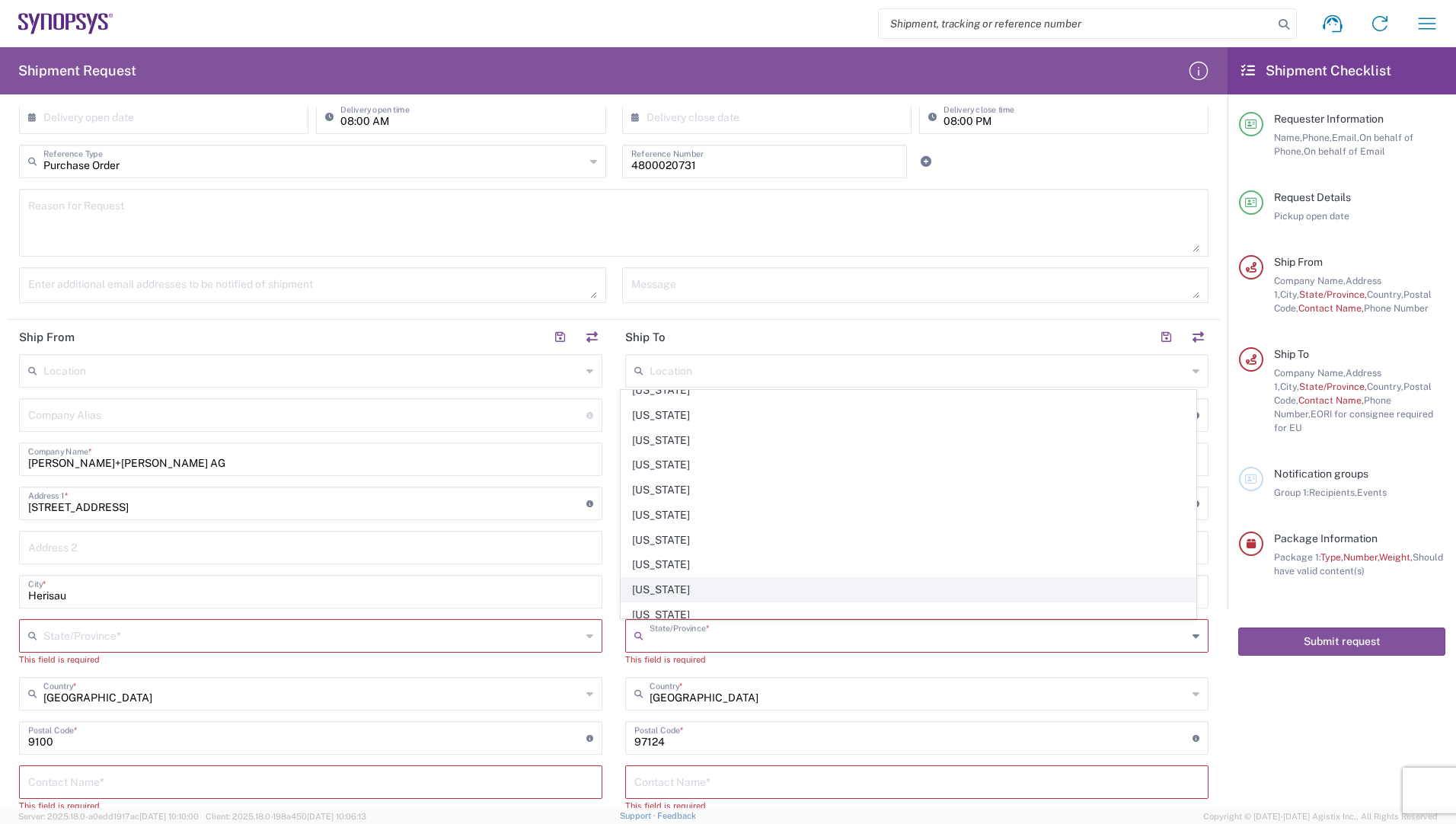
scroll to position [914, 0]
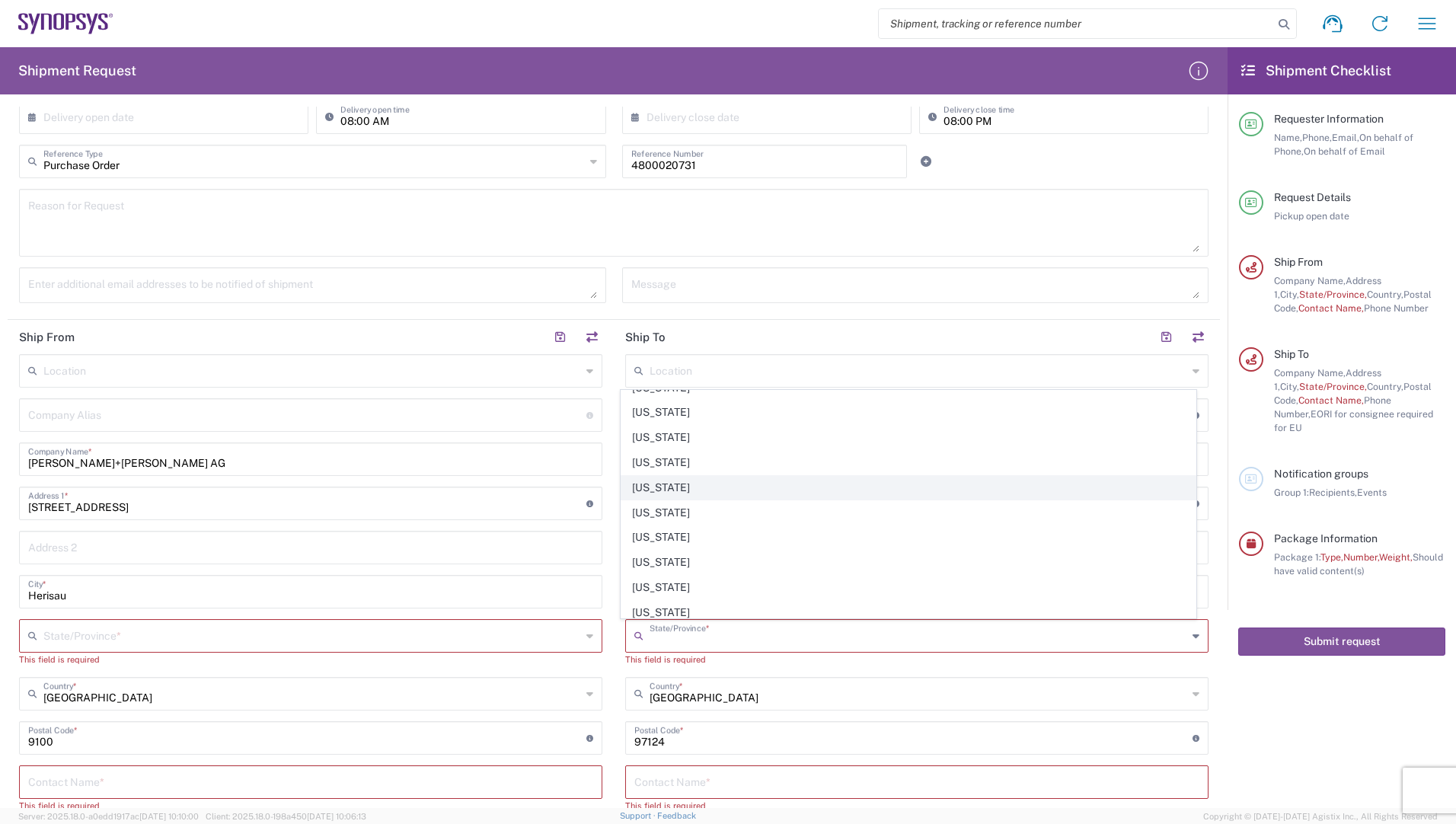
click at [663, 491] on span "[US_STATE]" at bounding box center [909, 488] width 575 height 24
type input "[US_STATE]"
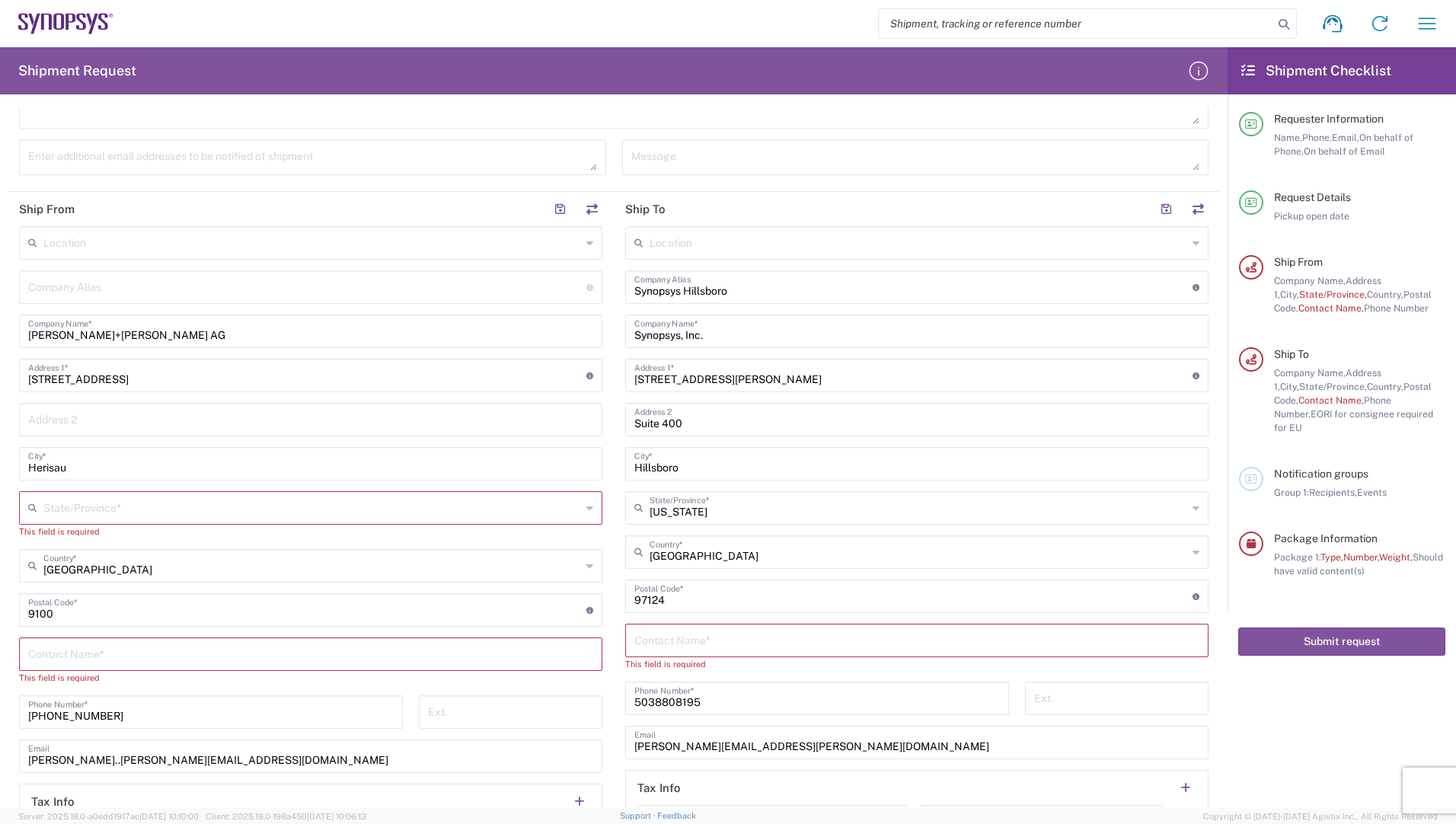
scroll to position [457, 0]
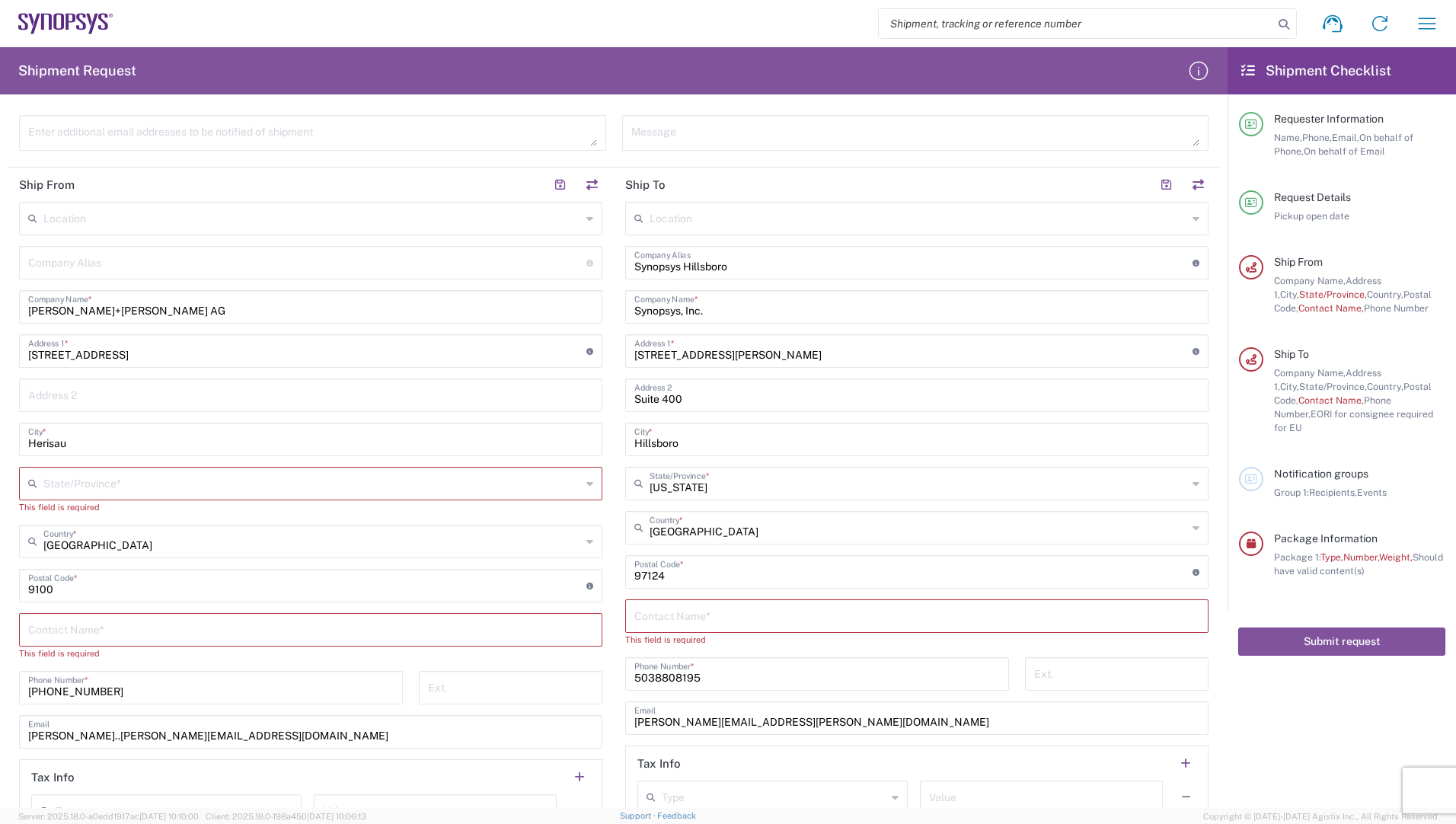
click at [687, 620] on input "text" at bounding box center [916, 615] width 565 height 27
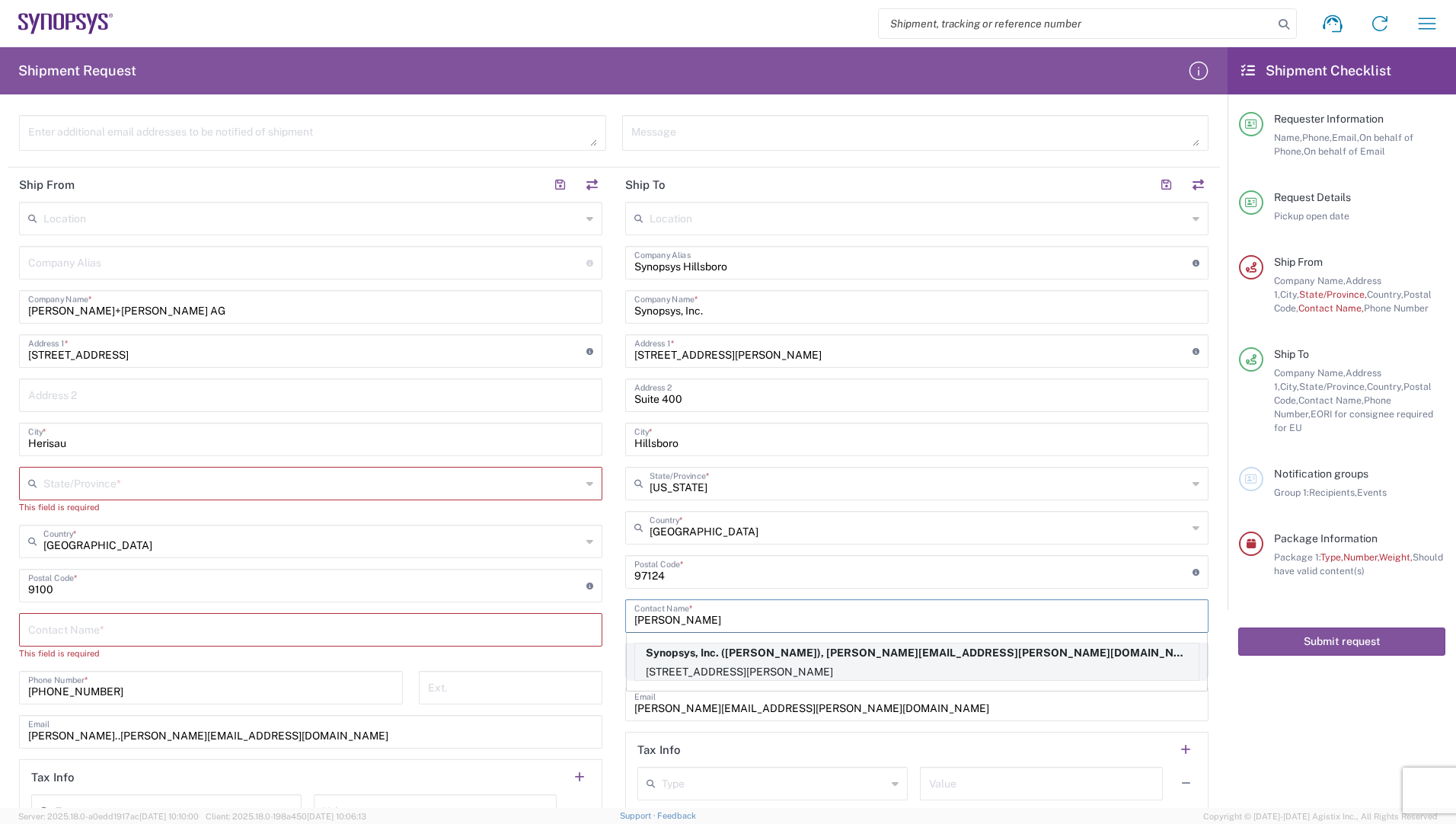
type input "[PERSON_NAME]"
click at [693, 663] on p "[STREET_ADDRESS][PERSON_NAME]" at bounding box center [916, 672] width 563 height 19
type input "[US_STATE]"
type input "[PERSON_NAME]"
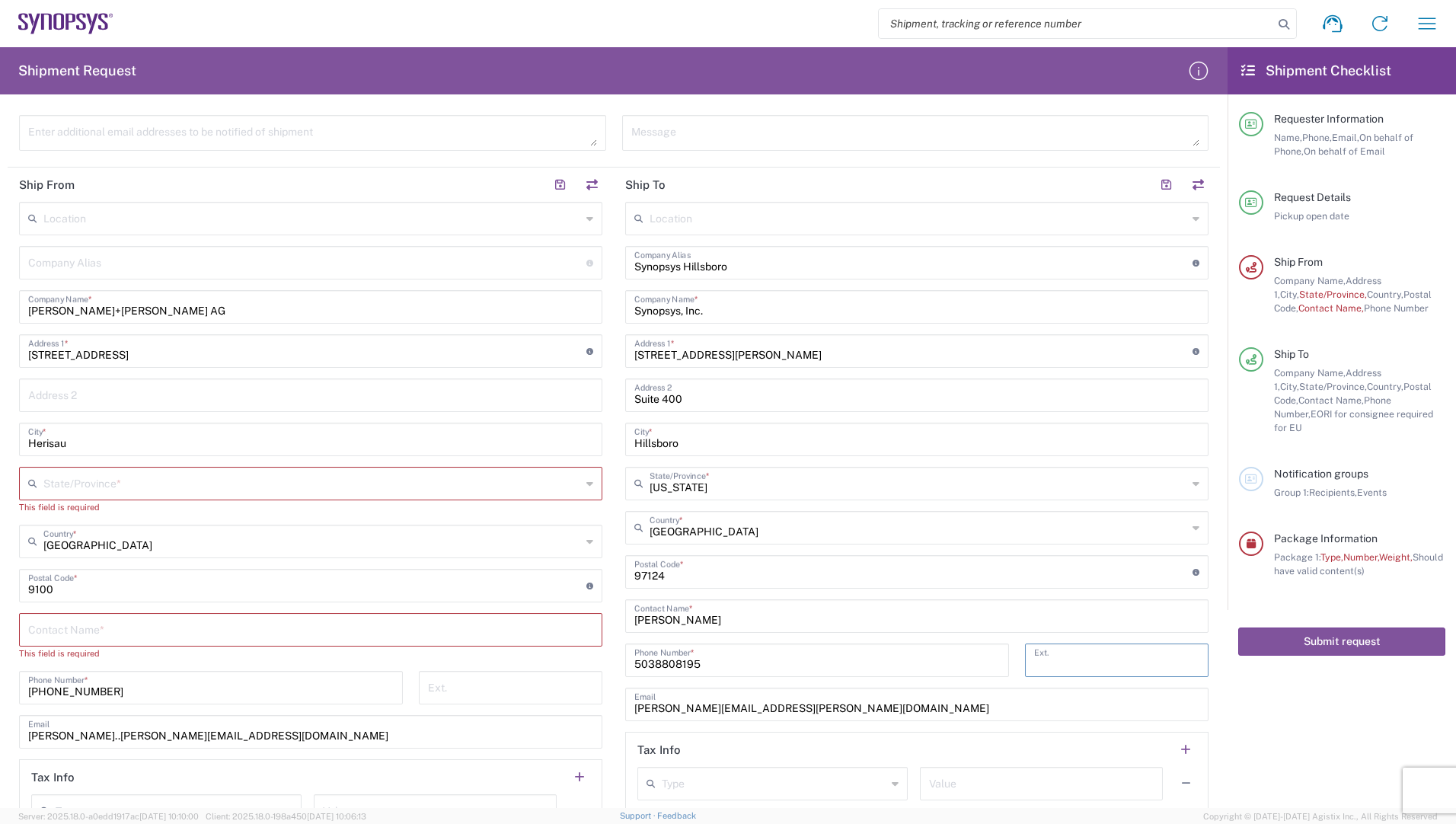
click at [1080, 661] on input "tel" at bounding box center [1117, 659] width 165 height 27
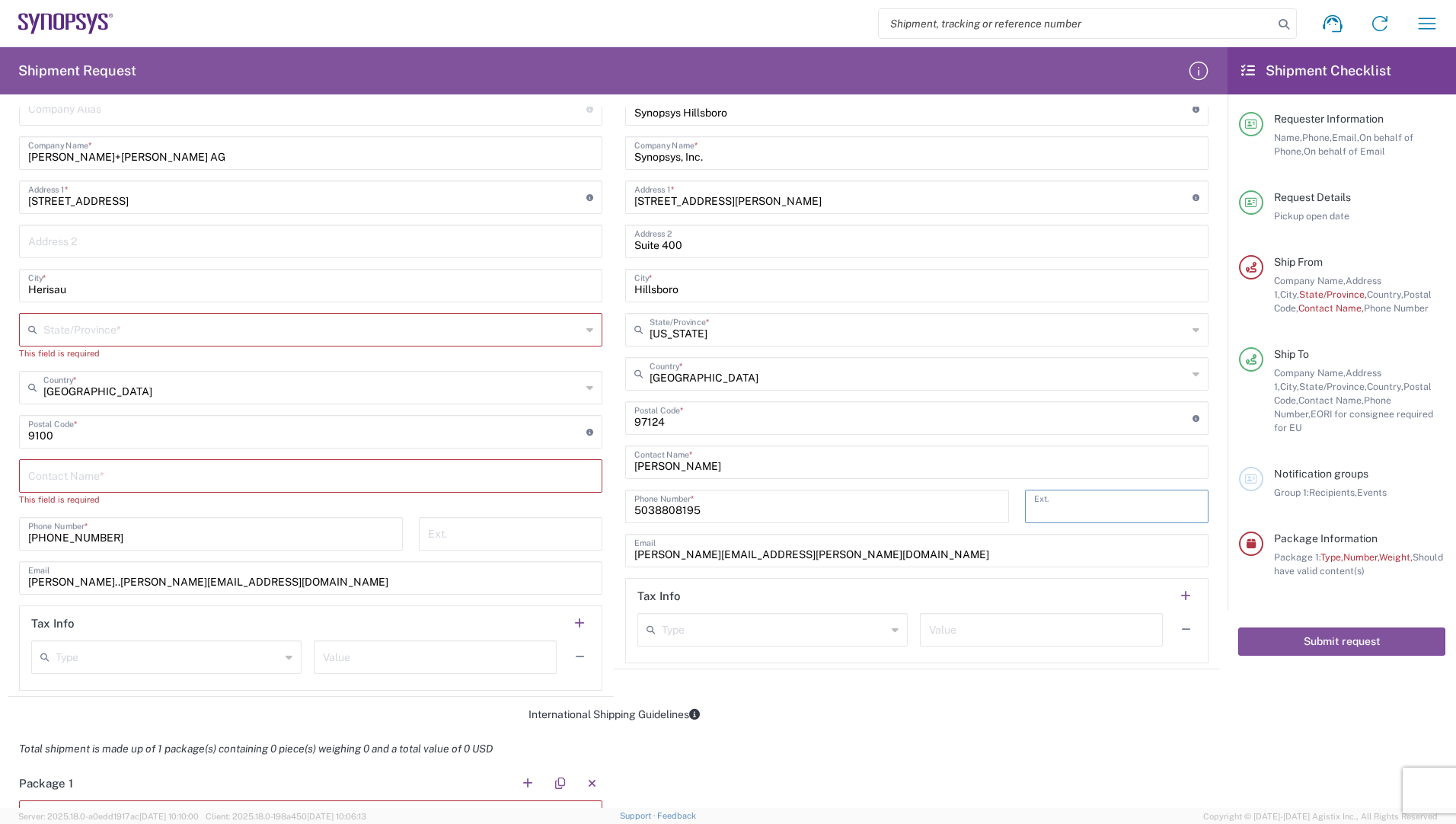
scroll to position [533, 0]
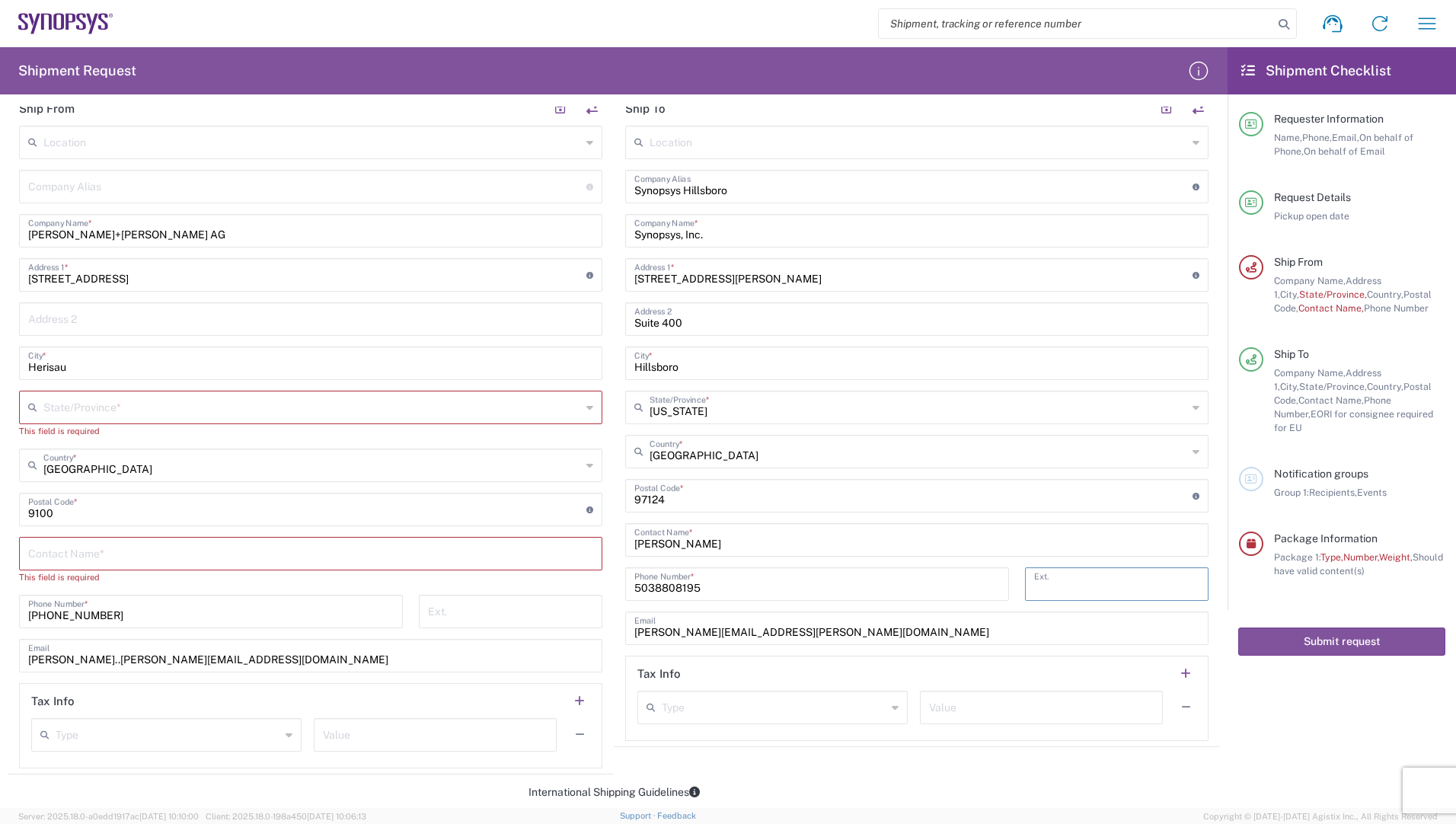
click at [78, 408] on input "text" at bounding box center [312, 406] width 538 height 27
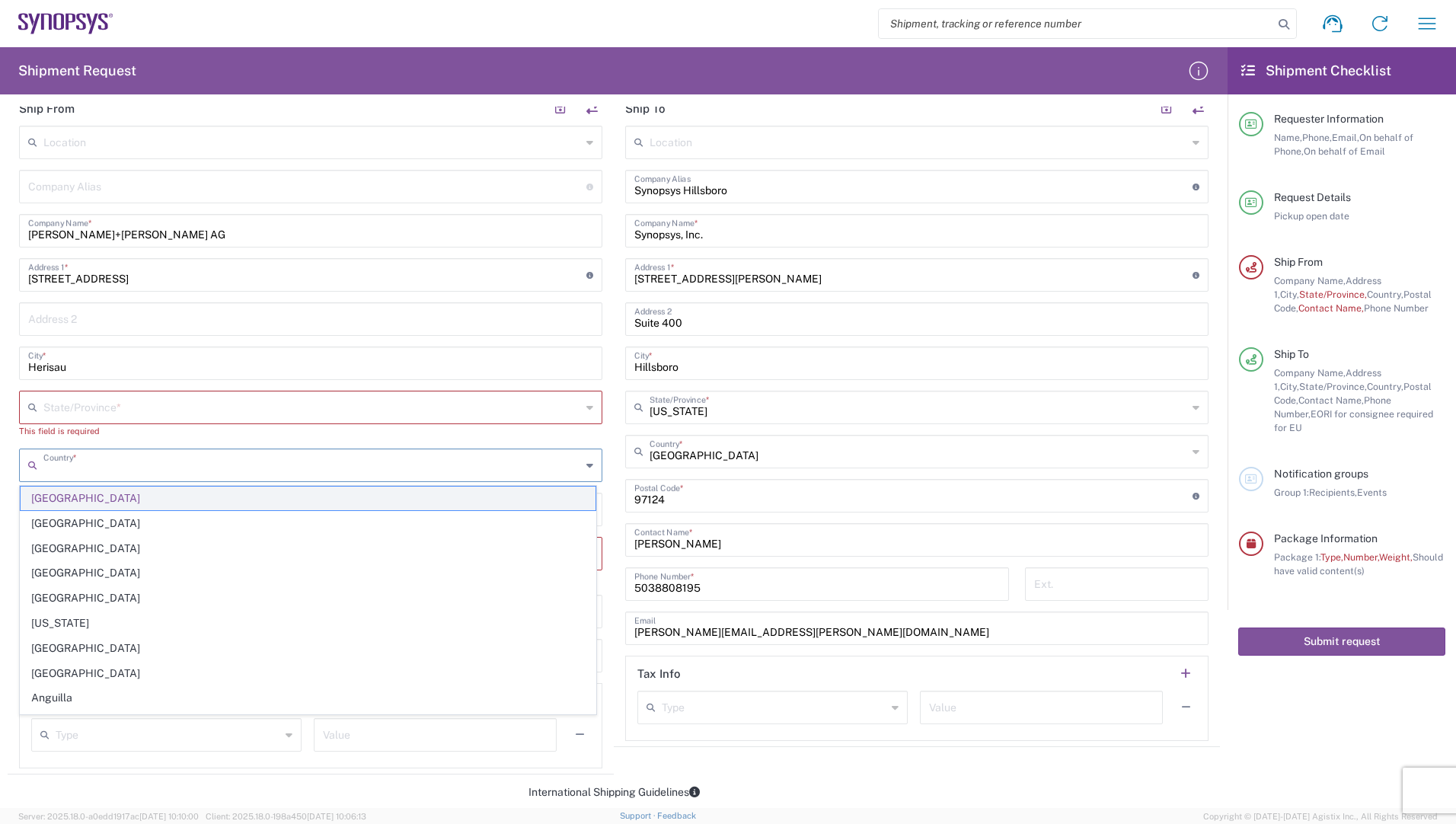
click at [124, 493] on span "[GEOGRAPHIC_DATA]" at bounding box center [308, 498] width 575 height 24
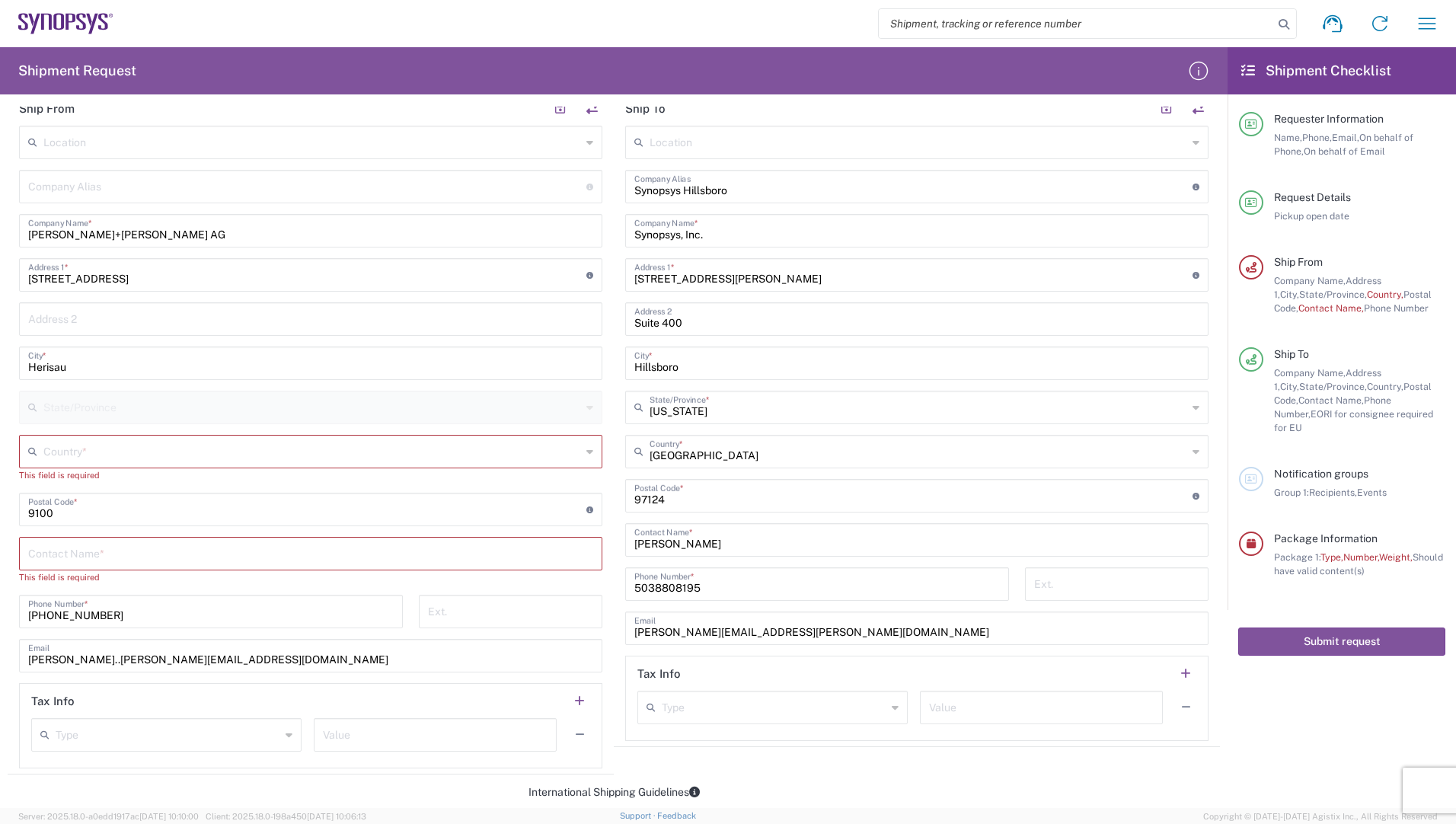
click at [107, 455] on input "text" at bounding box center [312, 450] width 538 height 27
click at [60, 554] on span "[GEOGRAPHIC_DATA]" at bounding box center [308, 559] width 575 height 24
type input "[GEOGRAPHIC_DATA]"
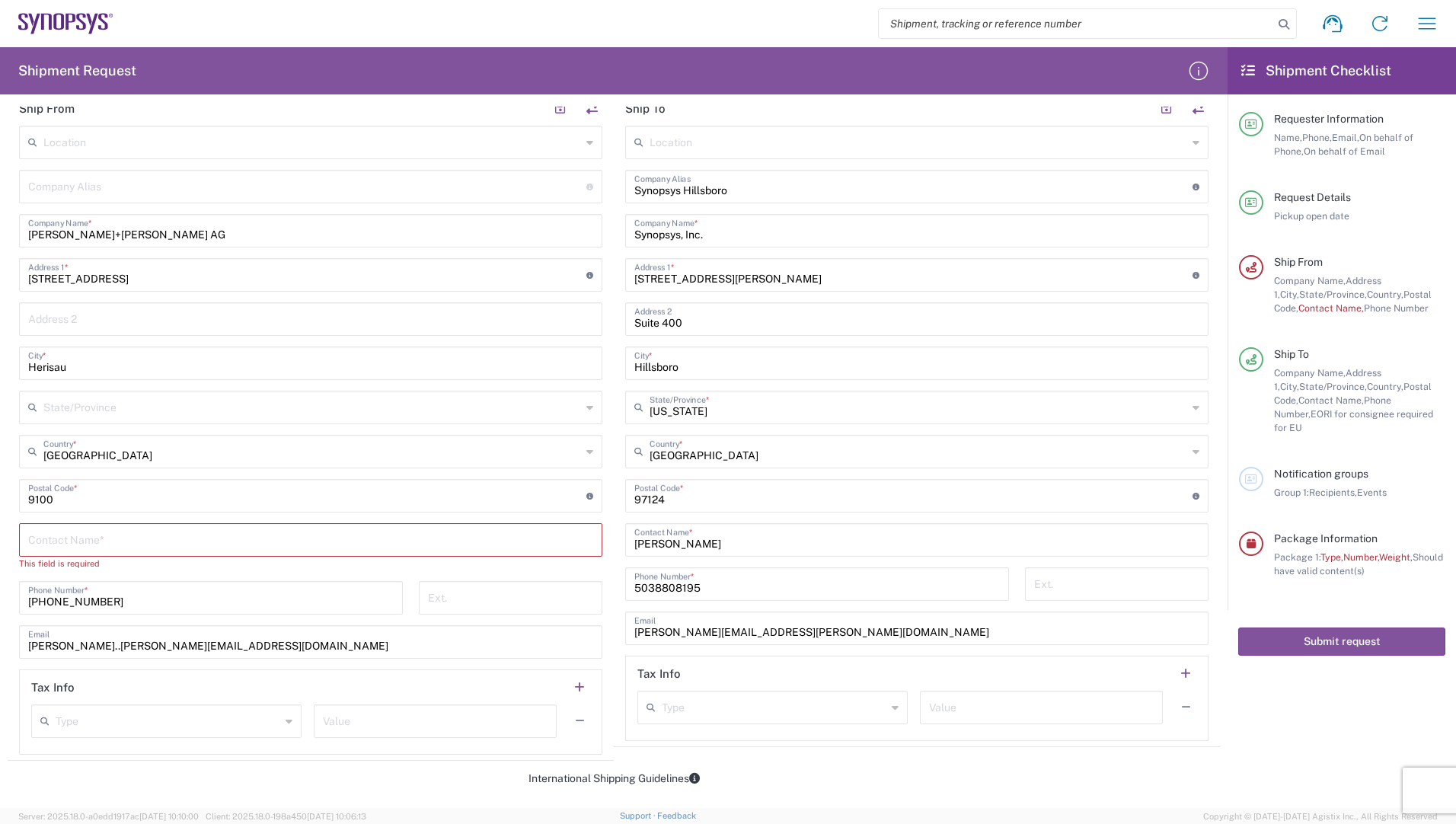
click at [74, 420] on div "State/Province" at bounding box center [310, 407] width 584 height 33
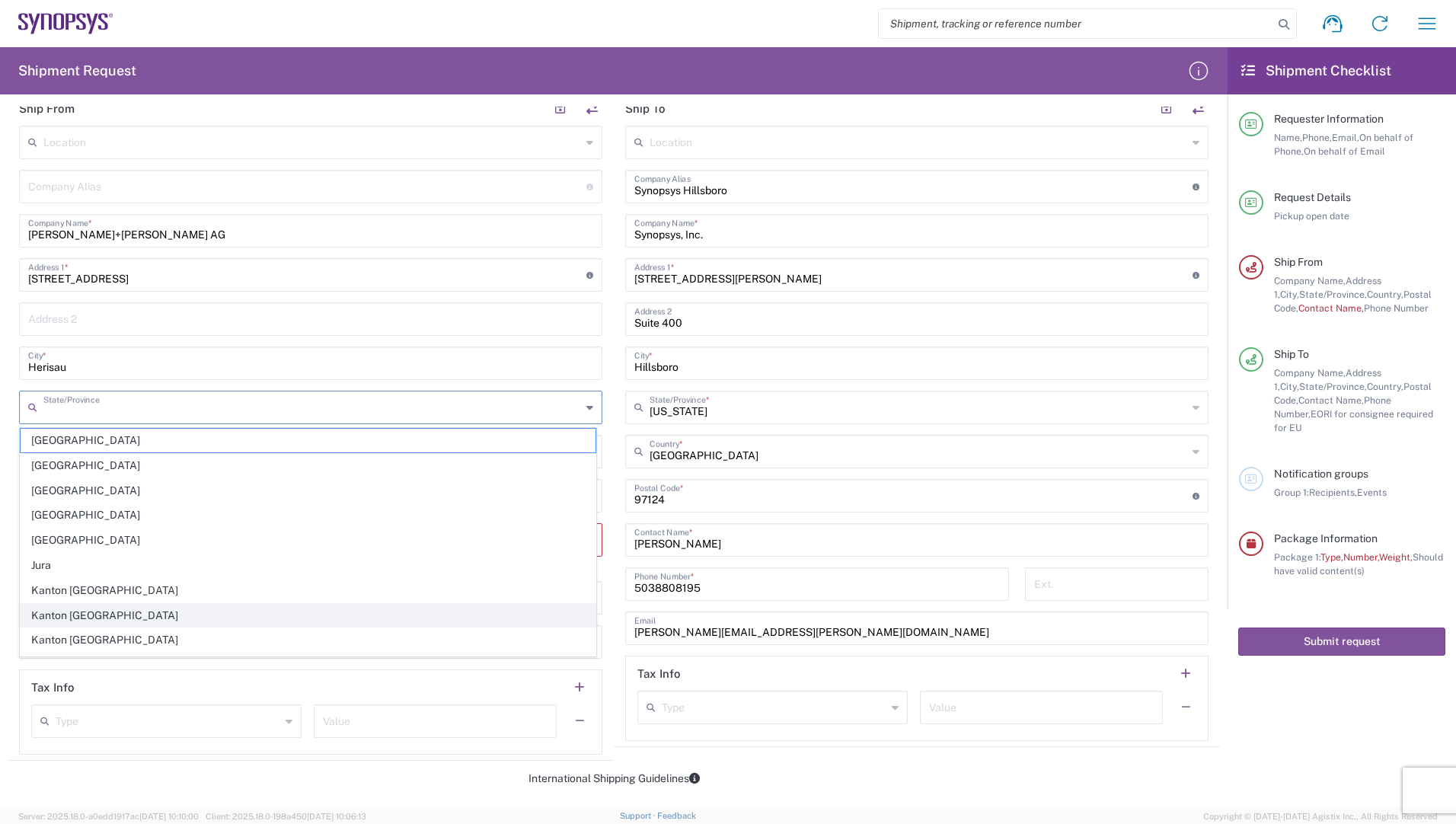
click at [112, 611] on span "Kanton [GEOGRAPHIC_DATA]" at bounding box center [308, 616] width 575 height 24
type input "Kanton [GEOGRAPHIC_DATA]"
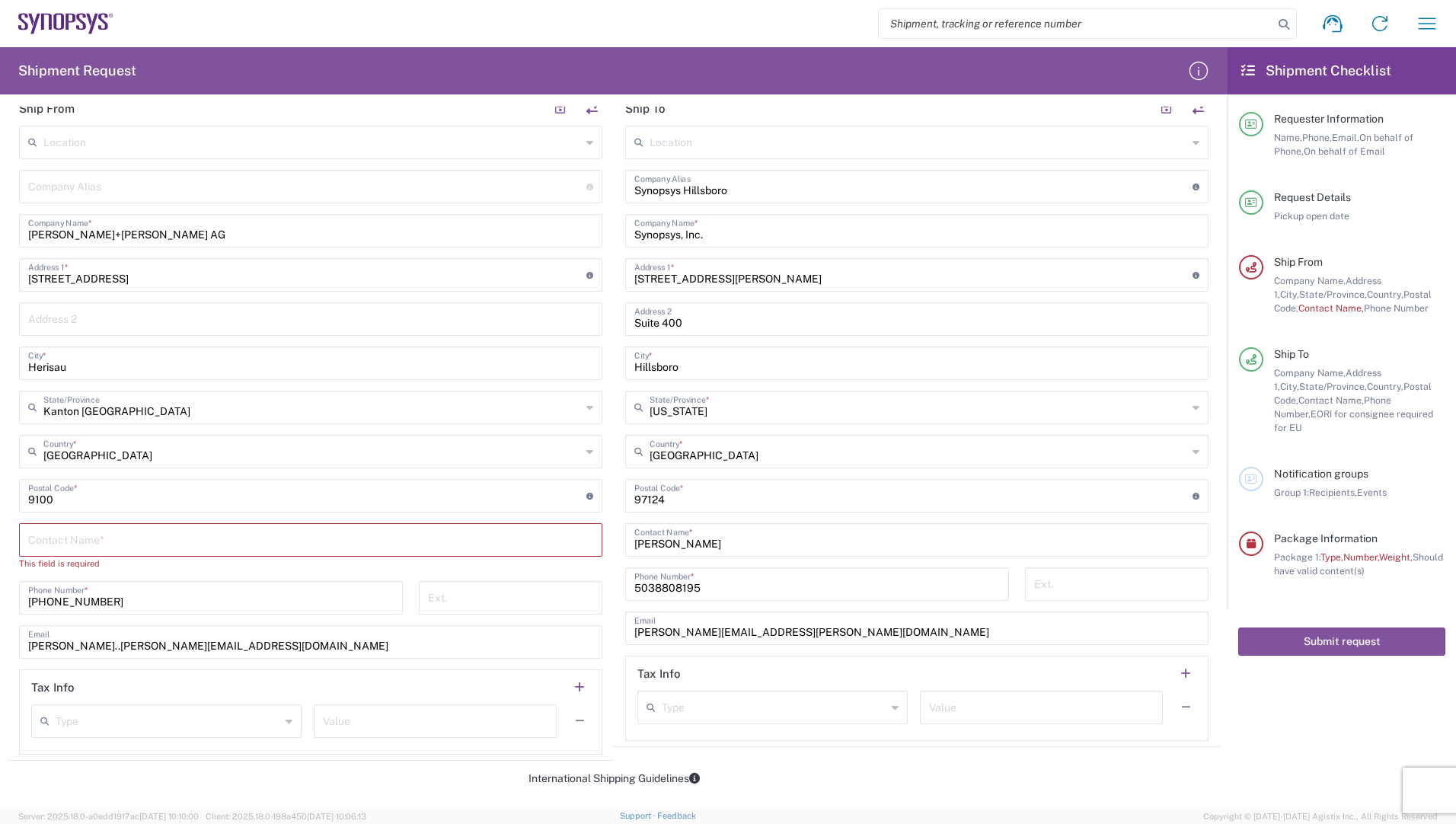
click at [116, 550] on input "text" at bounding box center [311, 539] width 565 height 27
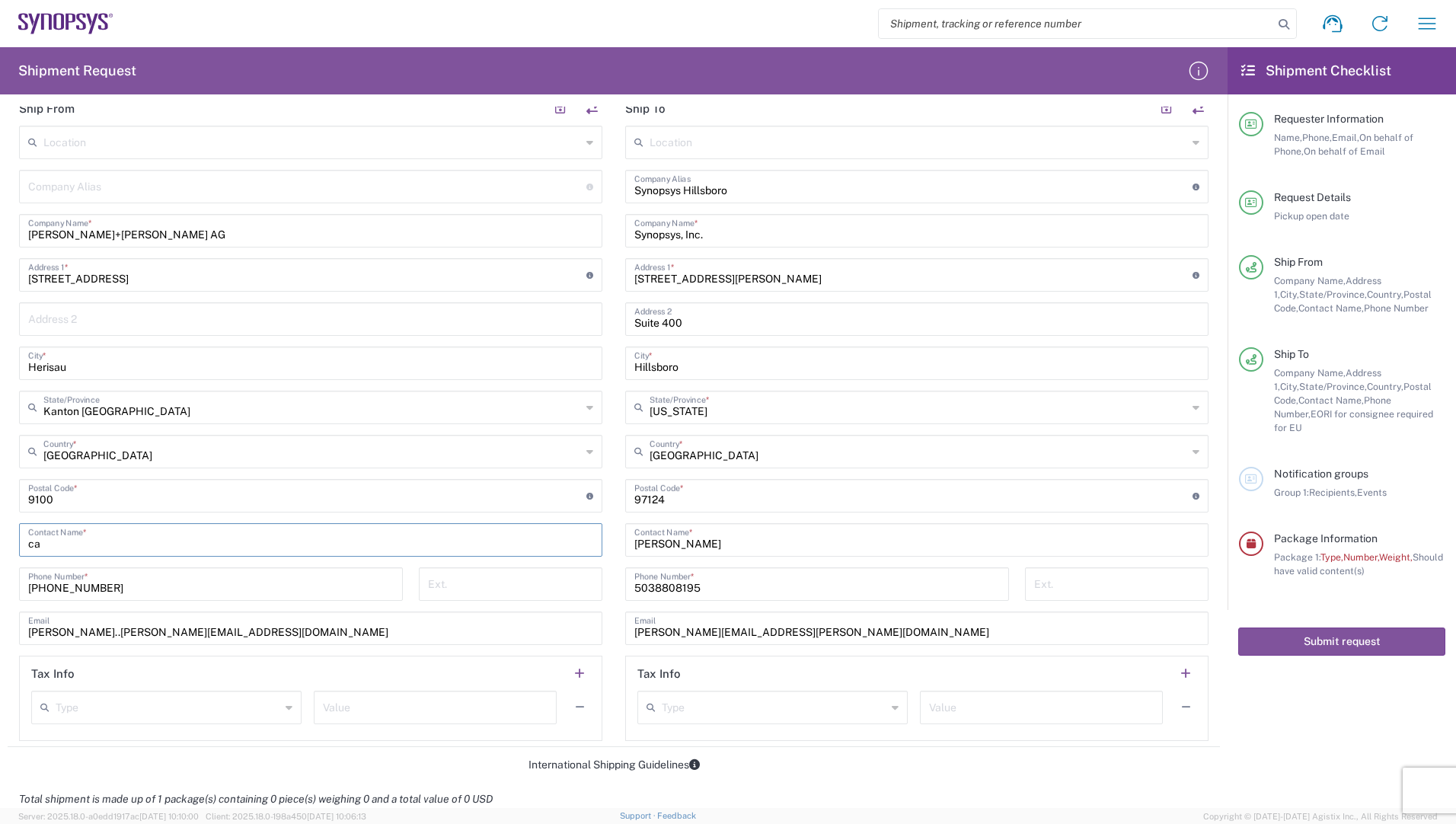
drag, startPoint x: 103, startPoint y: 542, endPoint x: -136, endPoint y: 544, distance: 239.0
click at [0, 544] on html "Shipment request Shipment tracking Employee non-product shipment request My shi…" at bounding box center [728, 412] width 1456 height 824
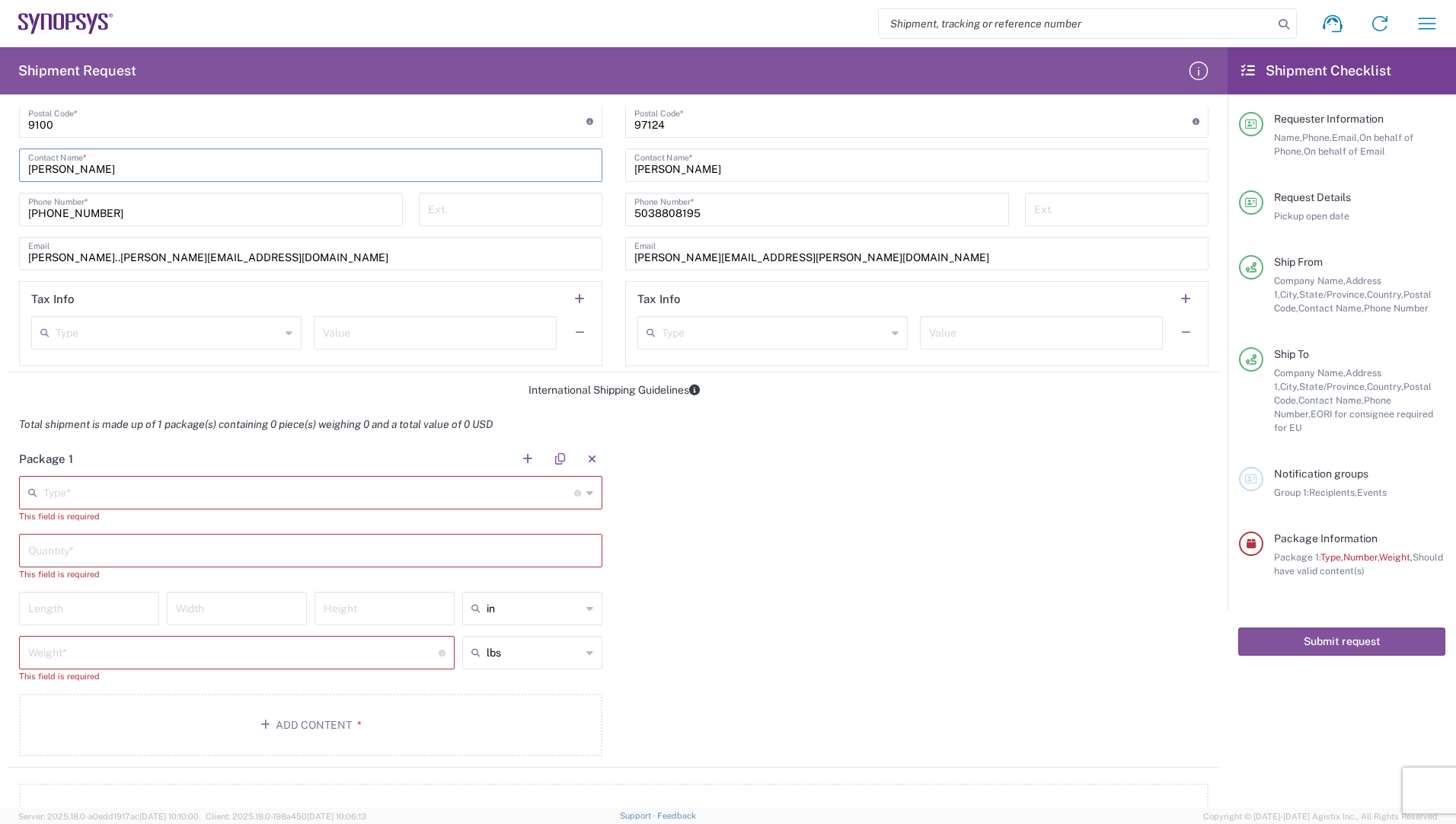
scroll to position [914, 0]
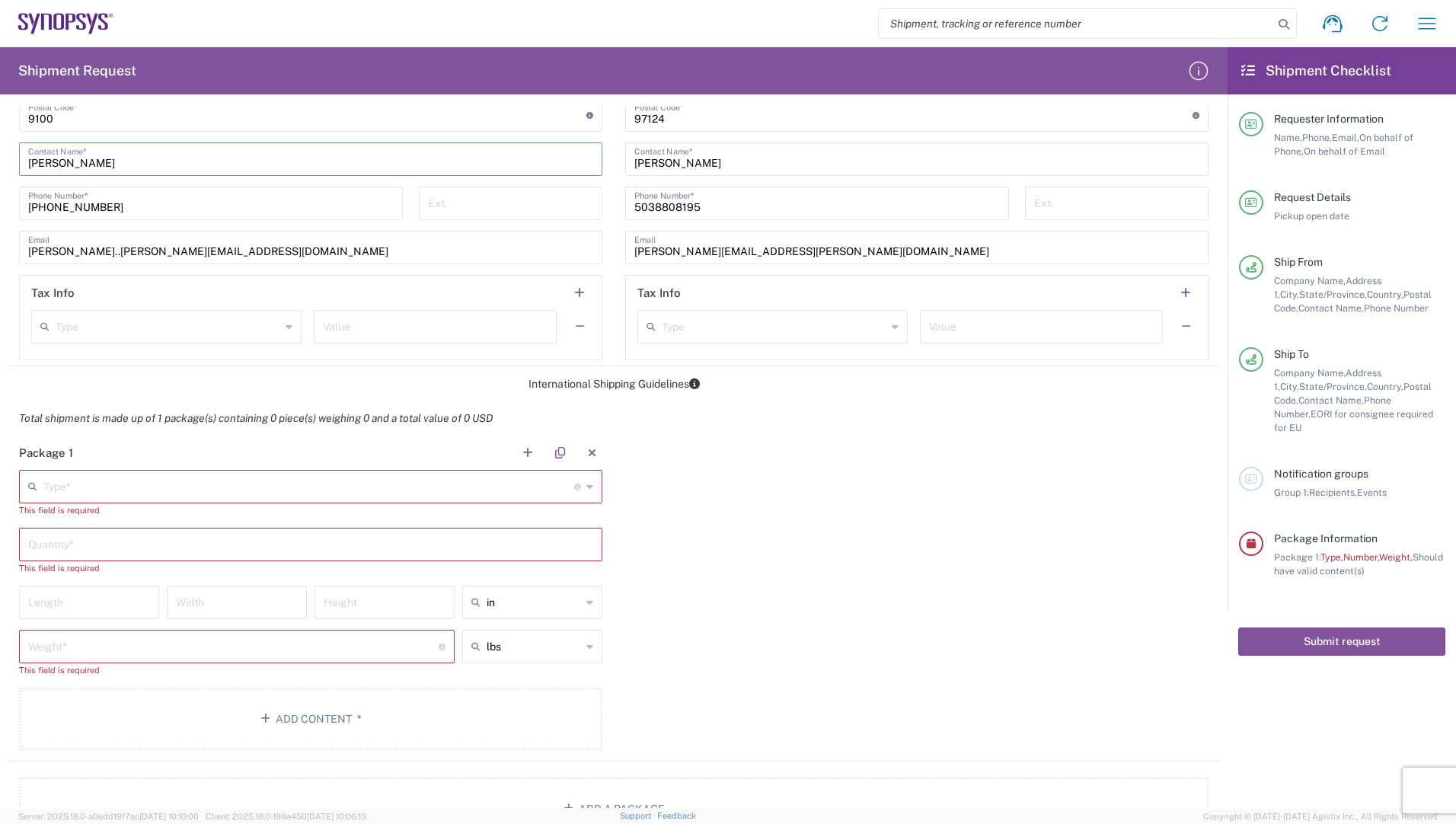
type input "[PERSON_NAME]"
click at [181, 485] on input "text" at bounding box center [308, 485] width 531 height 27
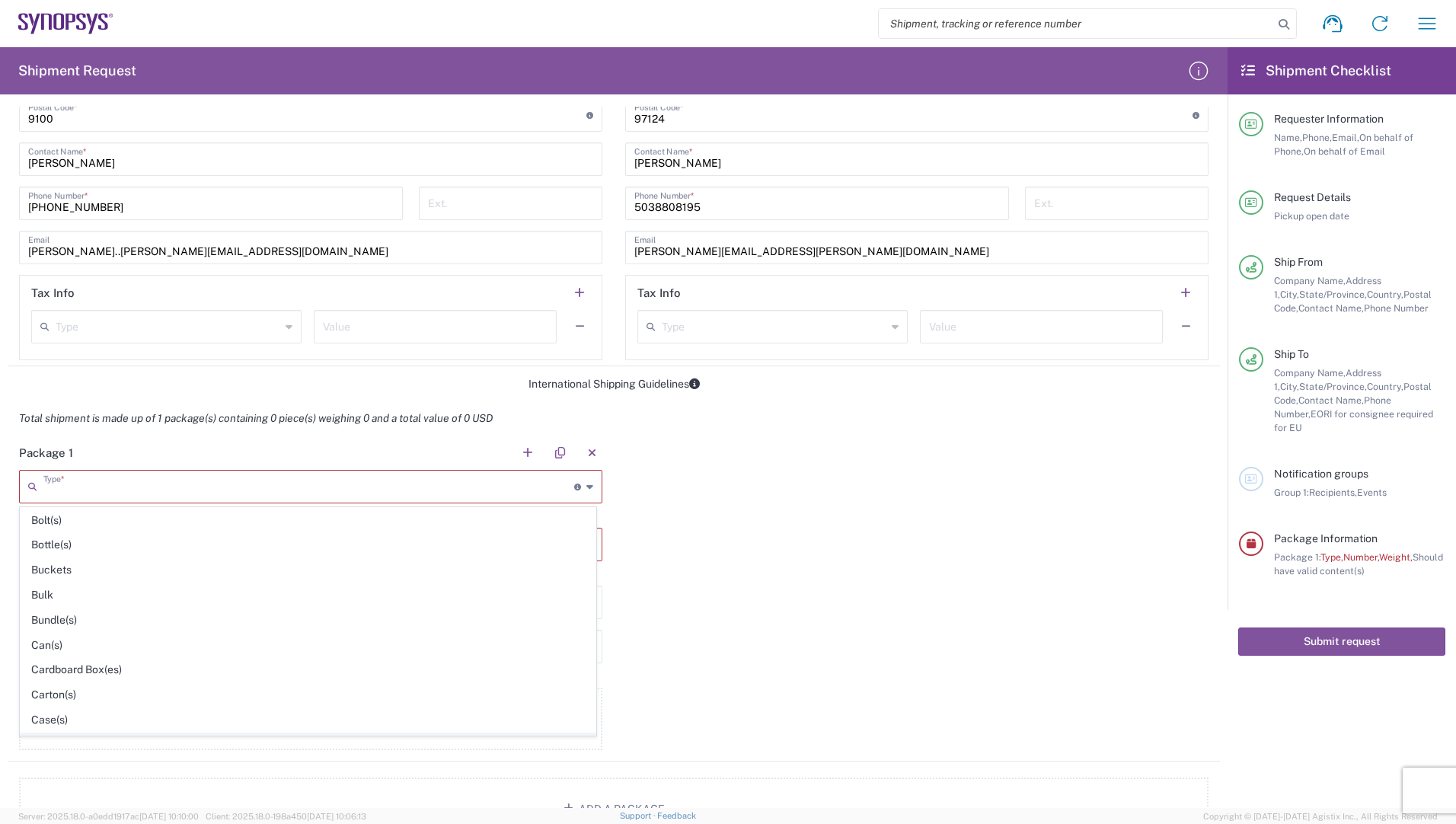
scroll to position [77, 0]
click at [71, 668] on span "Carton(s)" at bounding box center [308, 668] width 575 height 24
type input "Carton(s)"
click at [321, 537] on input "text" at bounding box center [311, 529] width 565 height 27
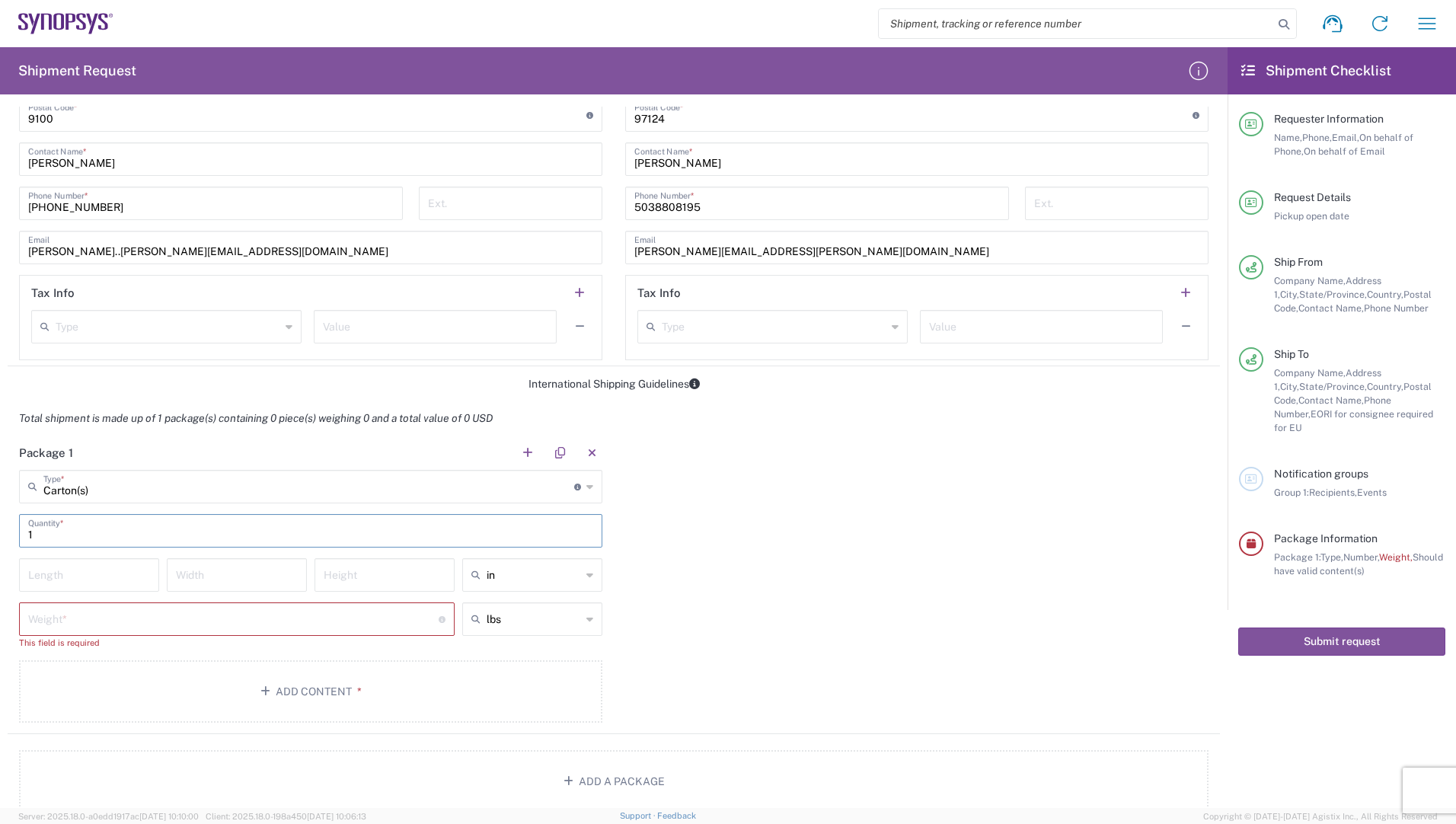
type input "1"
click at [496, 579] on input "text" at bounding box center [534, 575] width 94 height 24
click at [490, 632] on span "cm" at bounding box center [527, 633] width 136 height 24
type input "cm"
click at [63, 572] on input "number" at bounding box center [90, 574] width 122 height 27
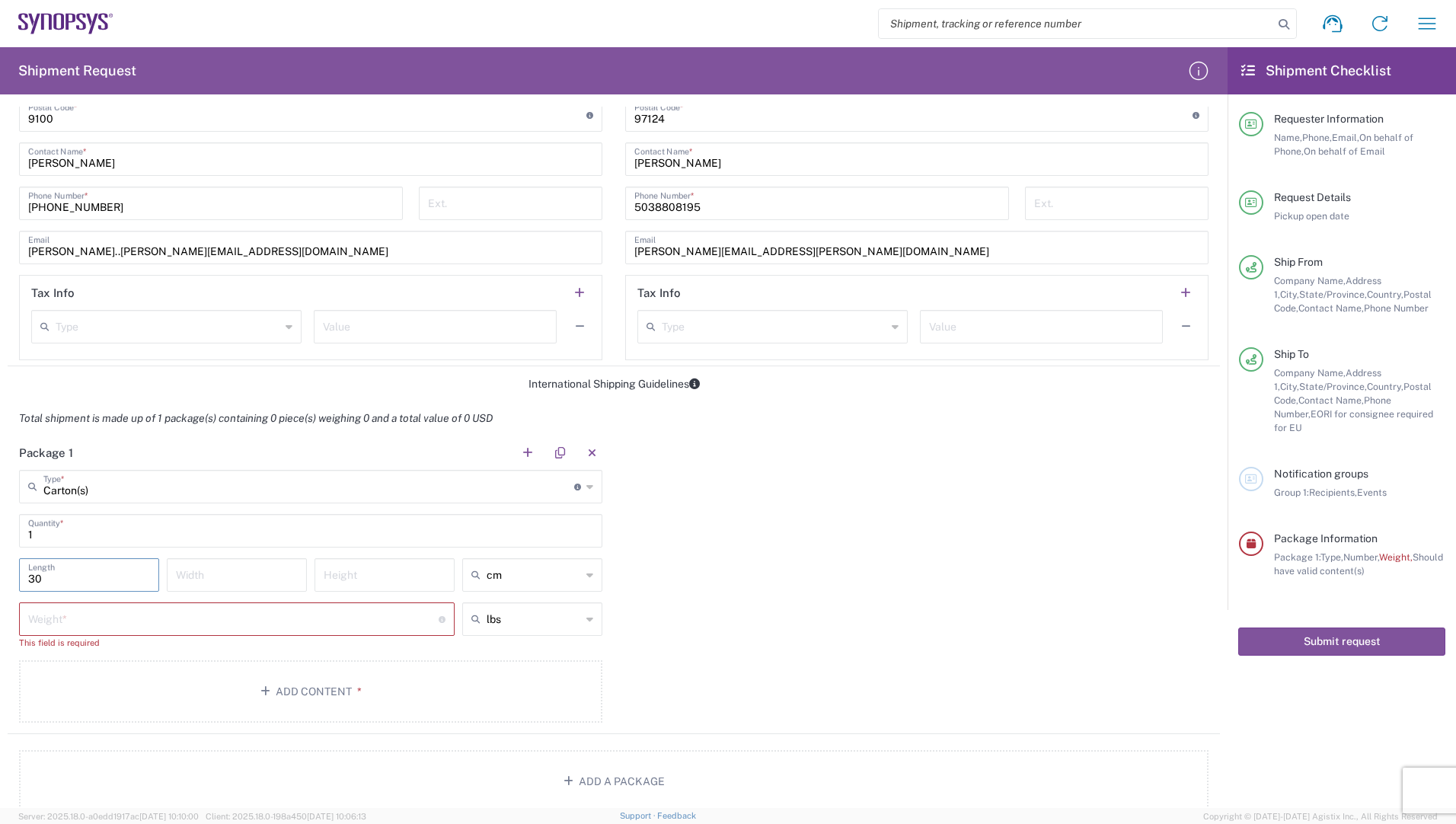
type input "30"
type input "24"
type input "23"
click at [502, 620] on input "text" at bounding box center [534, 620] width 94 height 24
drag, startPoint x: 499, startPoint y: 679, endPoint x: 321, endPoint y: 638, distance: 182.7
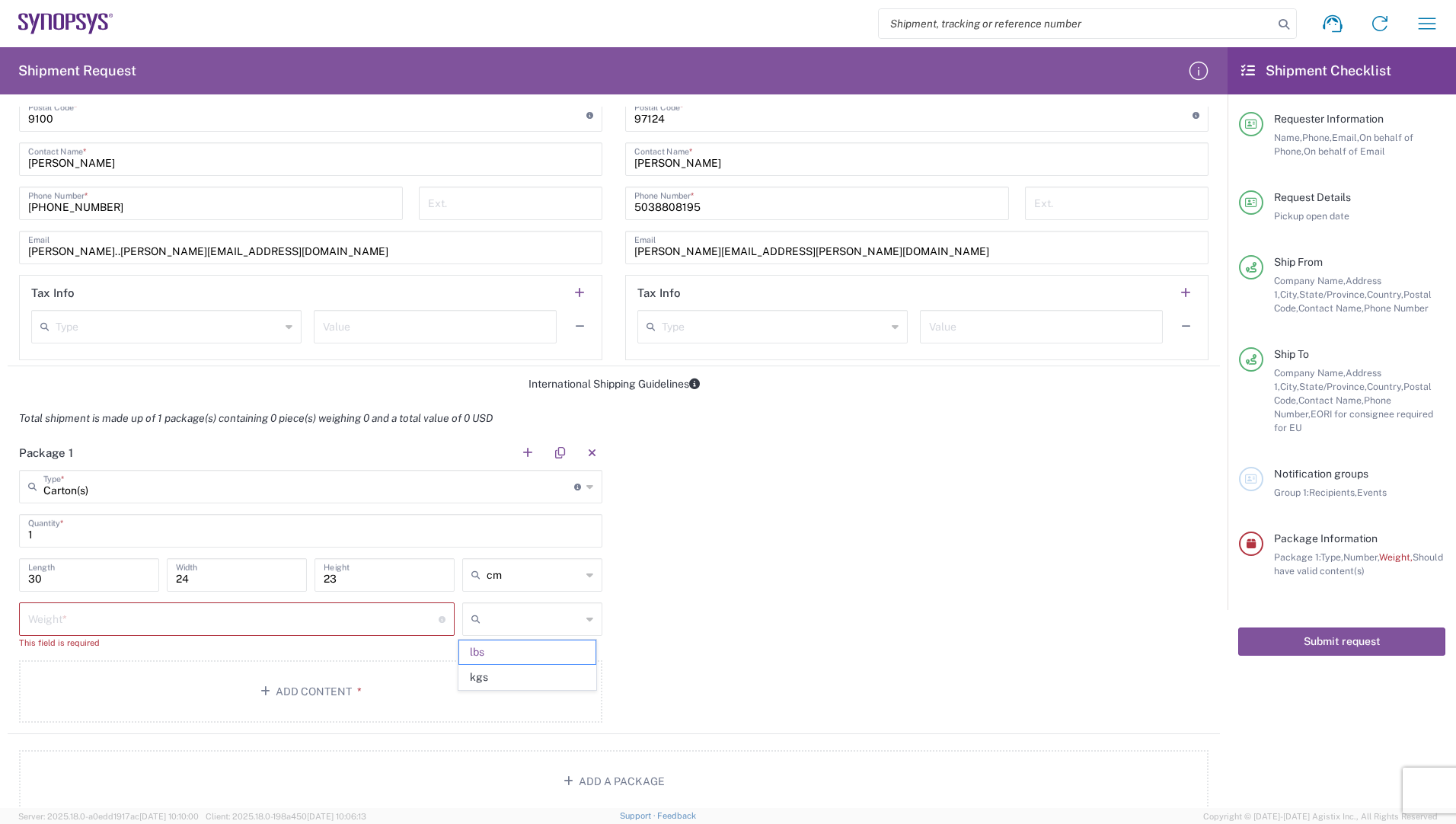
click at [498, 679] on span "kgs" at bounding box center [527, 677] width 136 height 24
type input "kgs"
click at [306, 624] on input "number" at bounding box center [234, 618] width 410 height 27
type input "1"
type input "kgs"
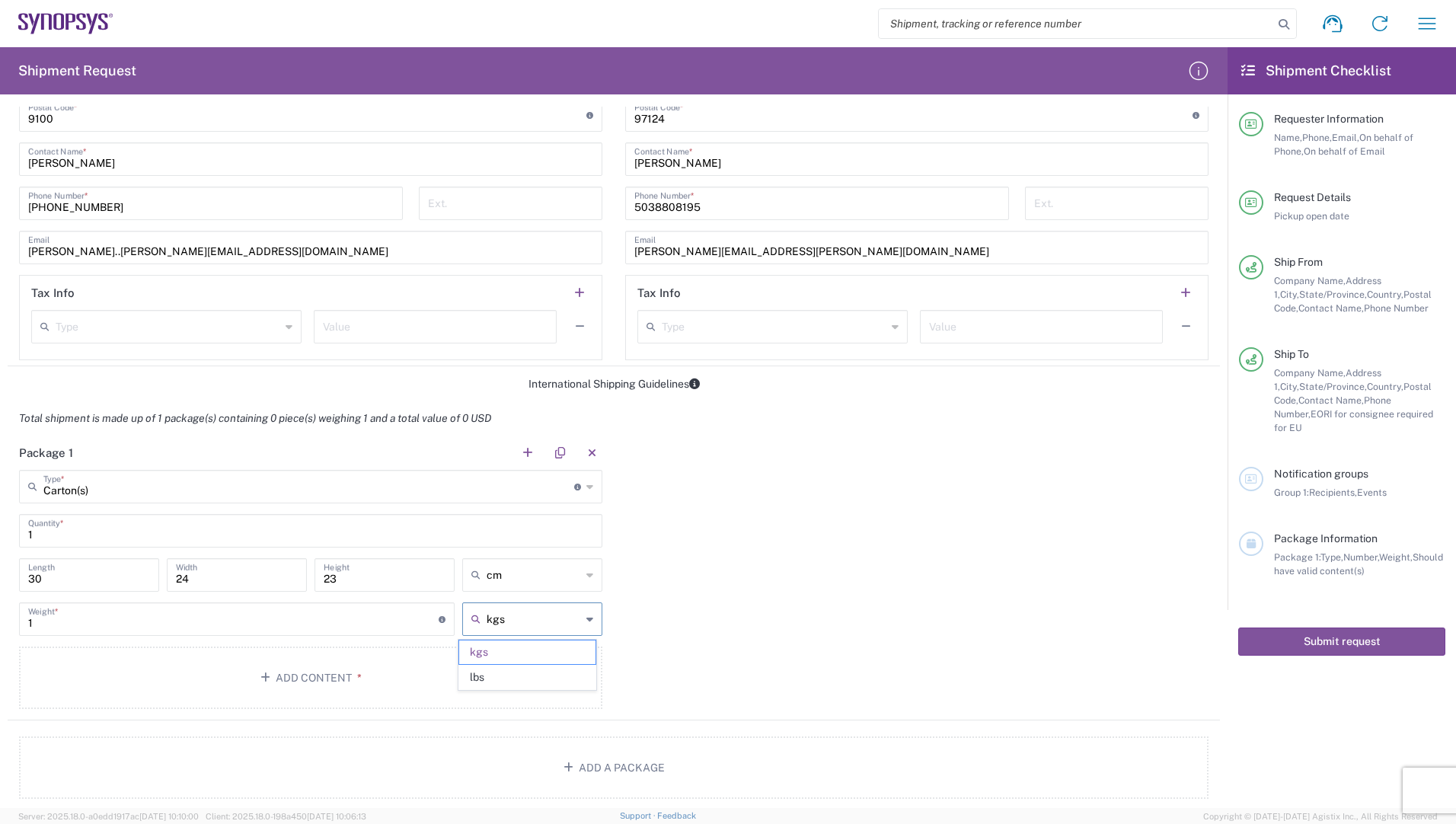
click at [768, 595] on div "Package 1 Carton(s) Type * Material used to package goods Bale(s) Basket(s) Bol…" at bounding box center [614, 578] width 1213 height 285
click at [286, 677] on button "Add Content *" at bounding box center [310, 677] width 584 height 63
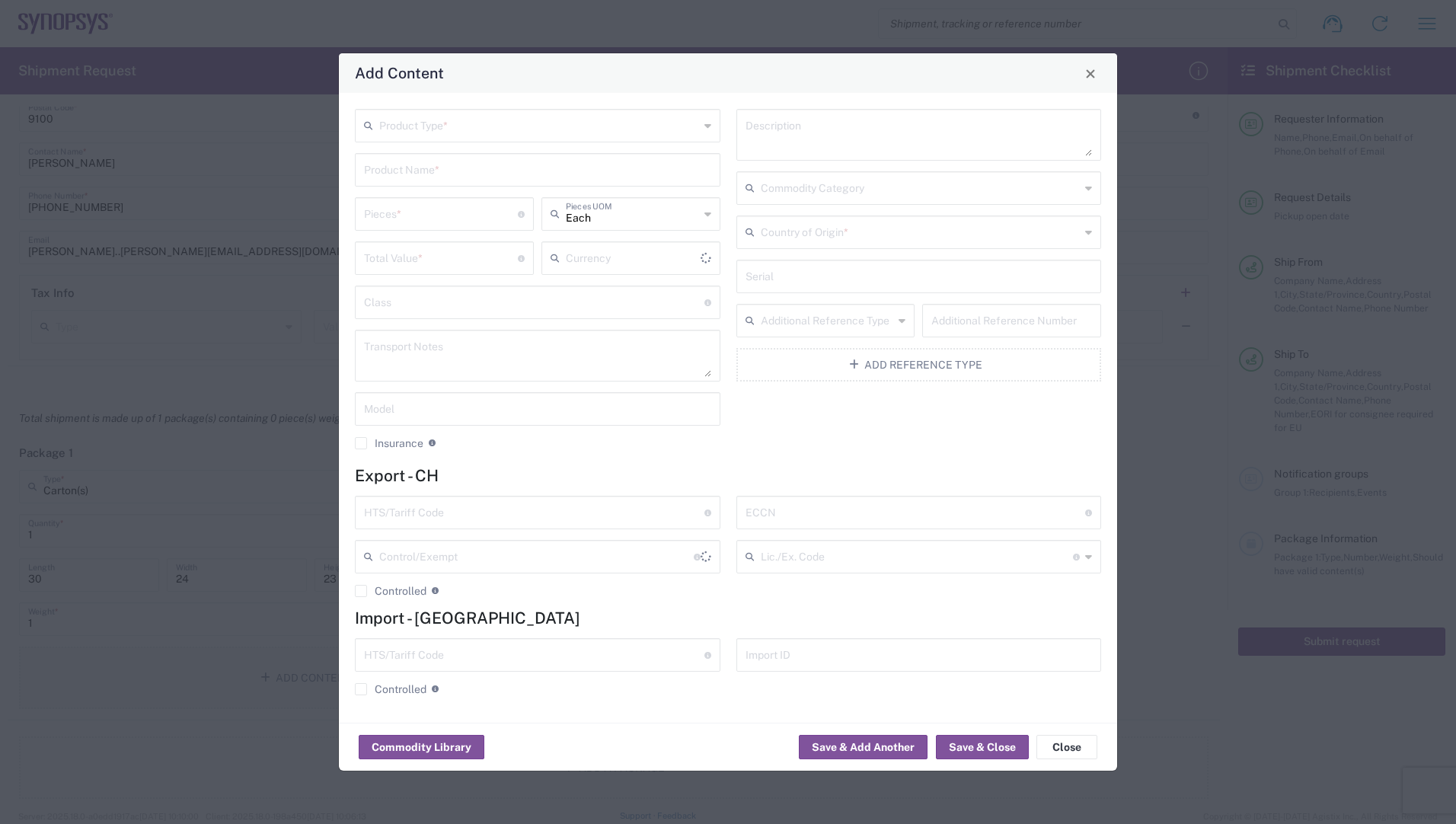
type input "US Dollar"
click at [441, 134] on input "text" at bounding box center [539, 125] width 320 height 27
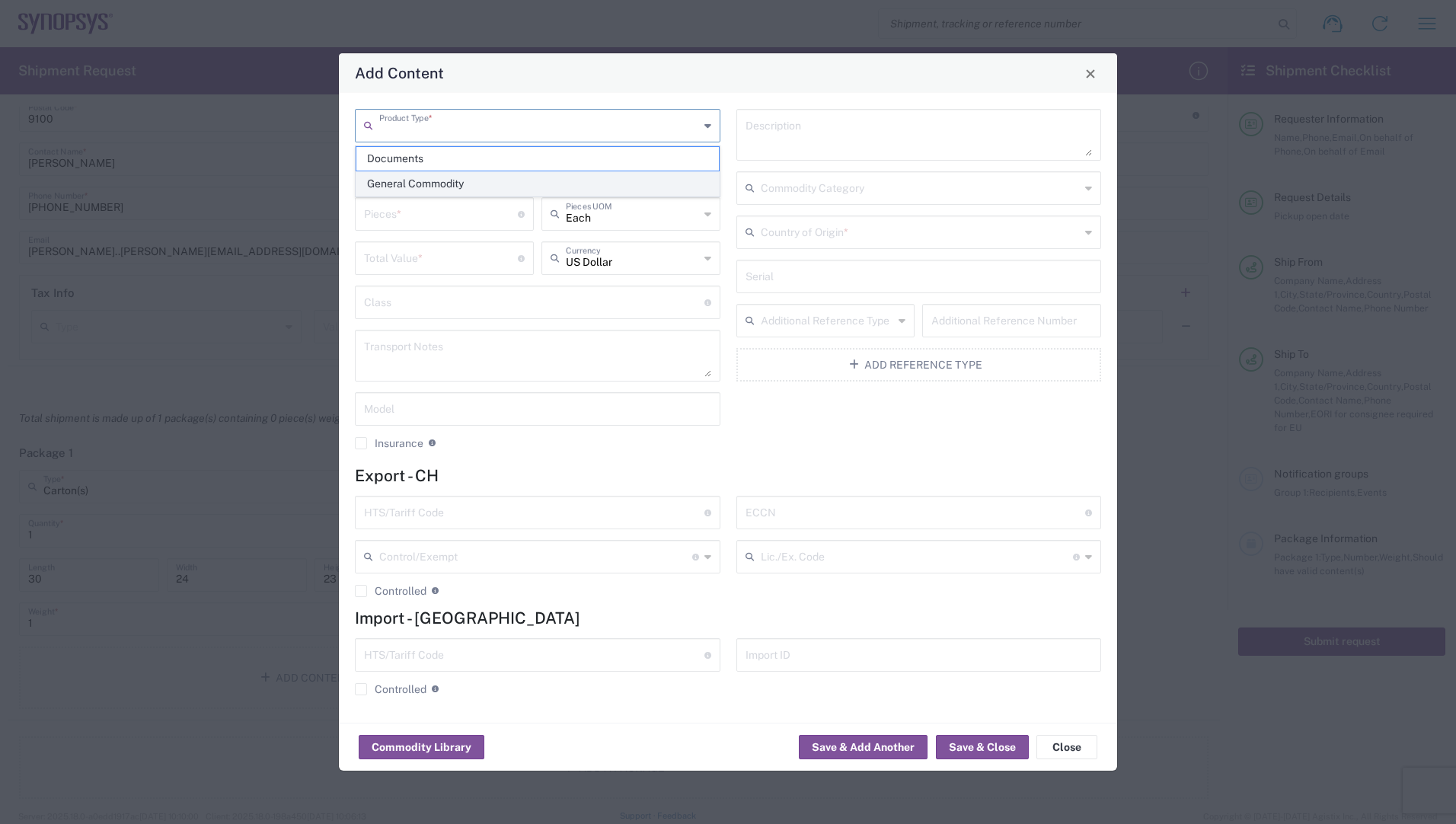
click at [395, 194] on span "General Commodity" at bounding box center [537, 183] width 362 height 24
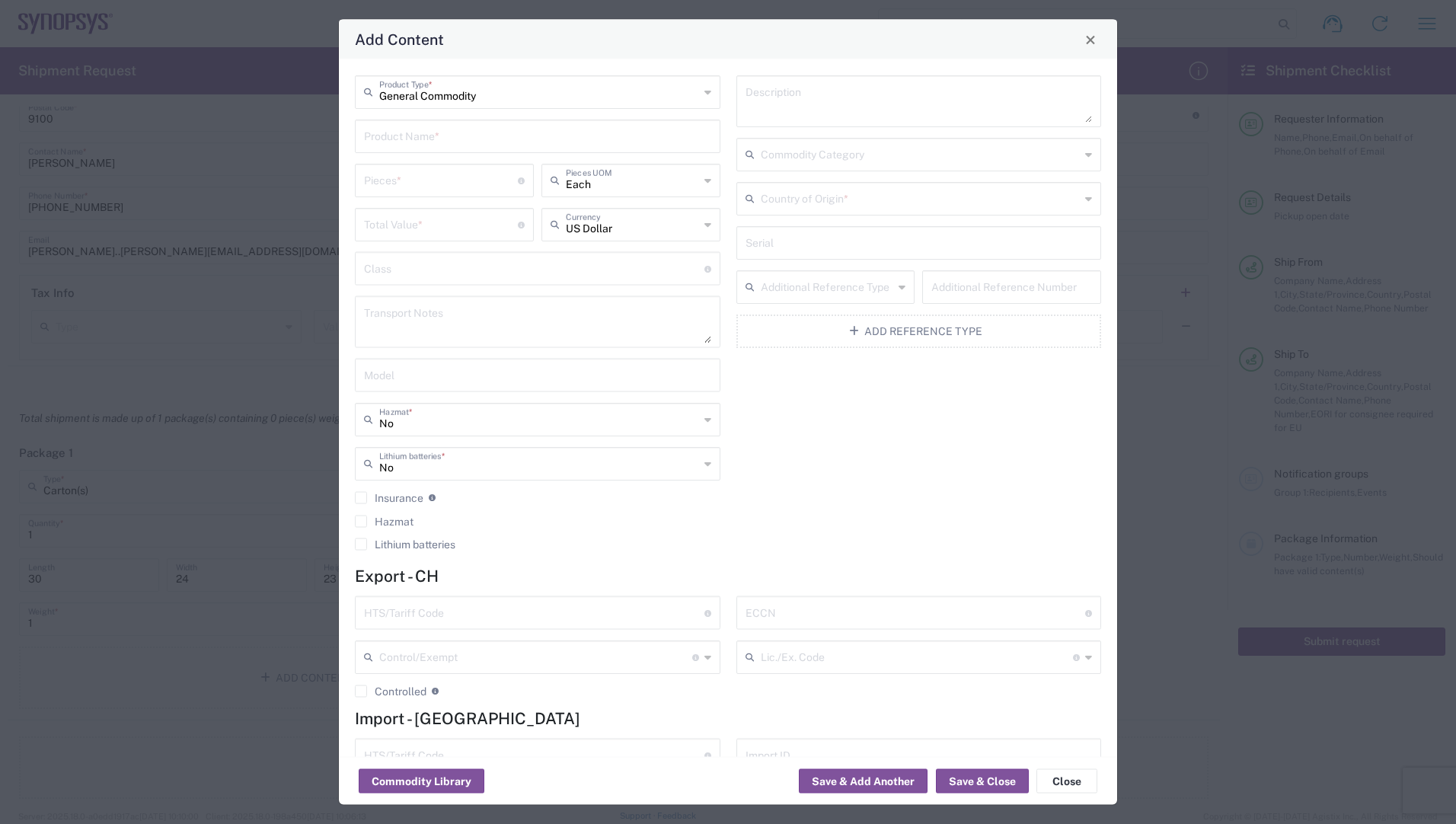
type input "General Commodity"
click at [426, 99] on input "General Commodity" at bounding box center [539, 90] width 320 height 27
click at [599, 89] on input "General Commodity" at bounding box center [539, 90] width 320 height 27
click at [444, 186] on input "number" at bounding box center [440, 179] width 154 height 27
type input "16"
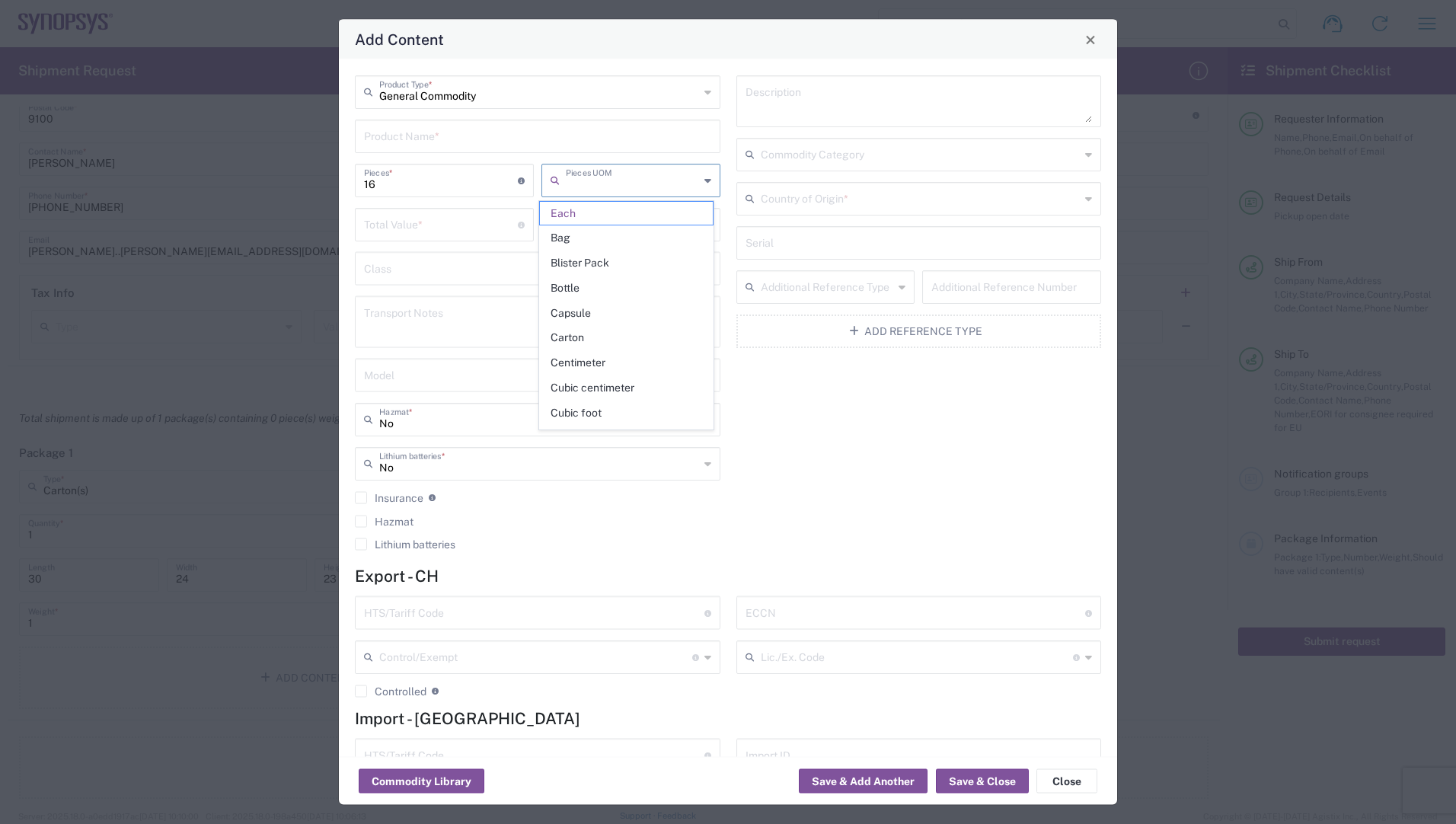
type input "Each"
click at [422, 231] on input "number" at bounding box center [440, 223] width 154 height 27
type input "3556.32"
click at [767, 96] on textarea at bounding box center [919, 101] width 348 height 42
type input "US Dollar"
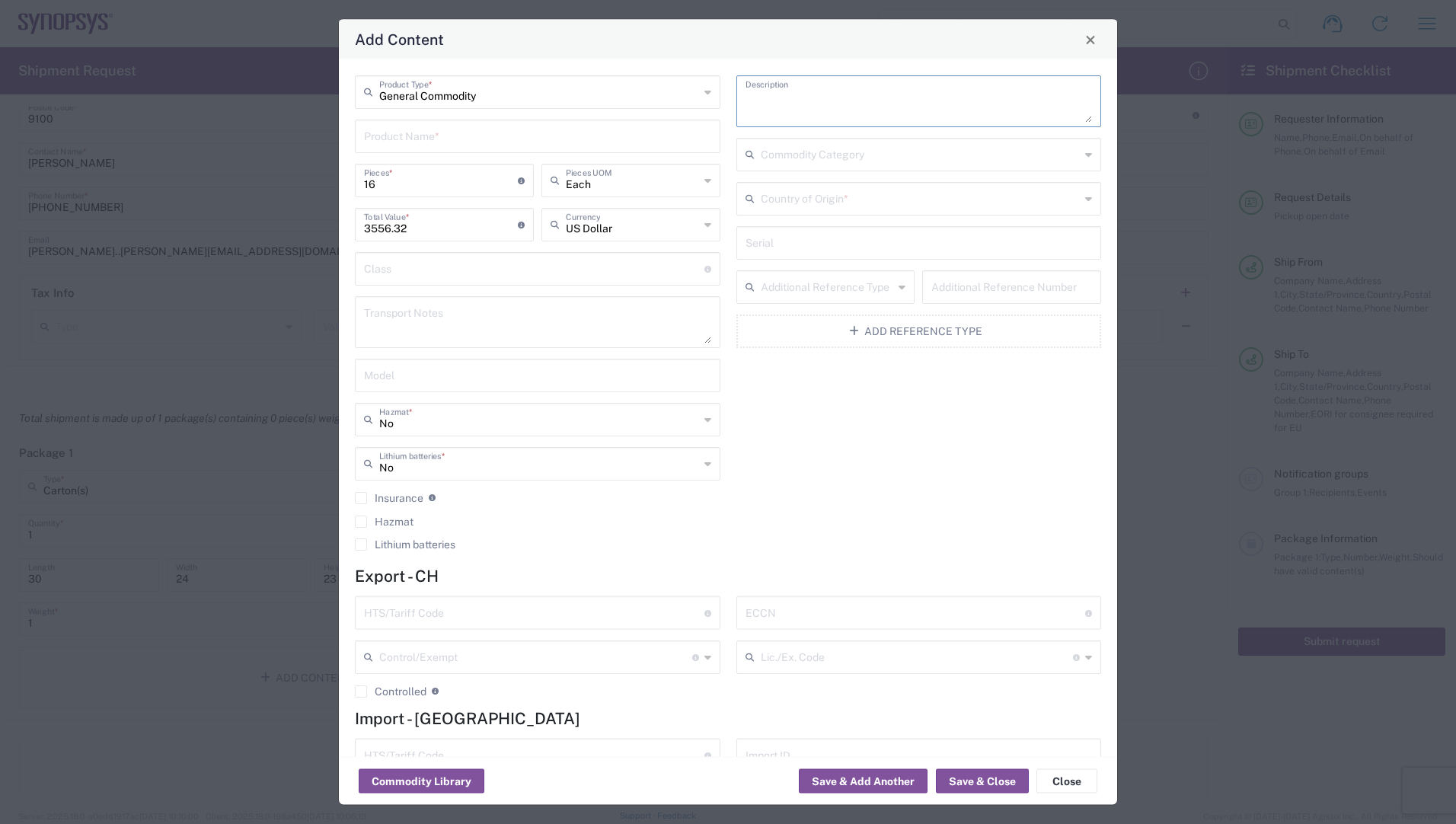
click at [758, 106] on textarea at bounding box center [919, 101] width 348 height 42
paste textarea "co-axial cable and other co-axial electr"
type textarea "co-axial cable and other co-axial electr"
click at [775, 191] on input "text" at bounding box center [920, 197] width 320 height 27
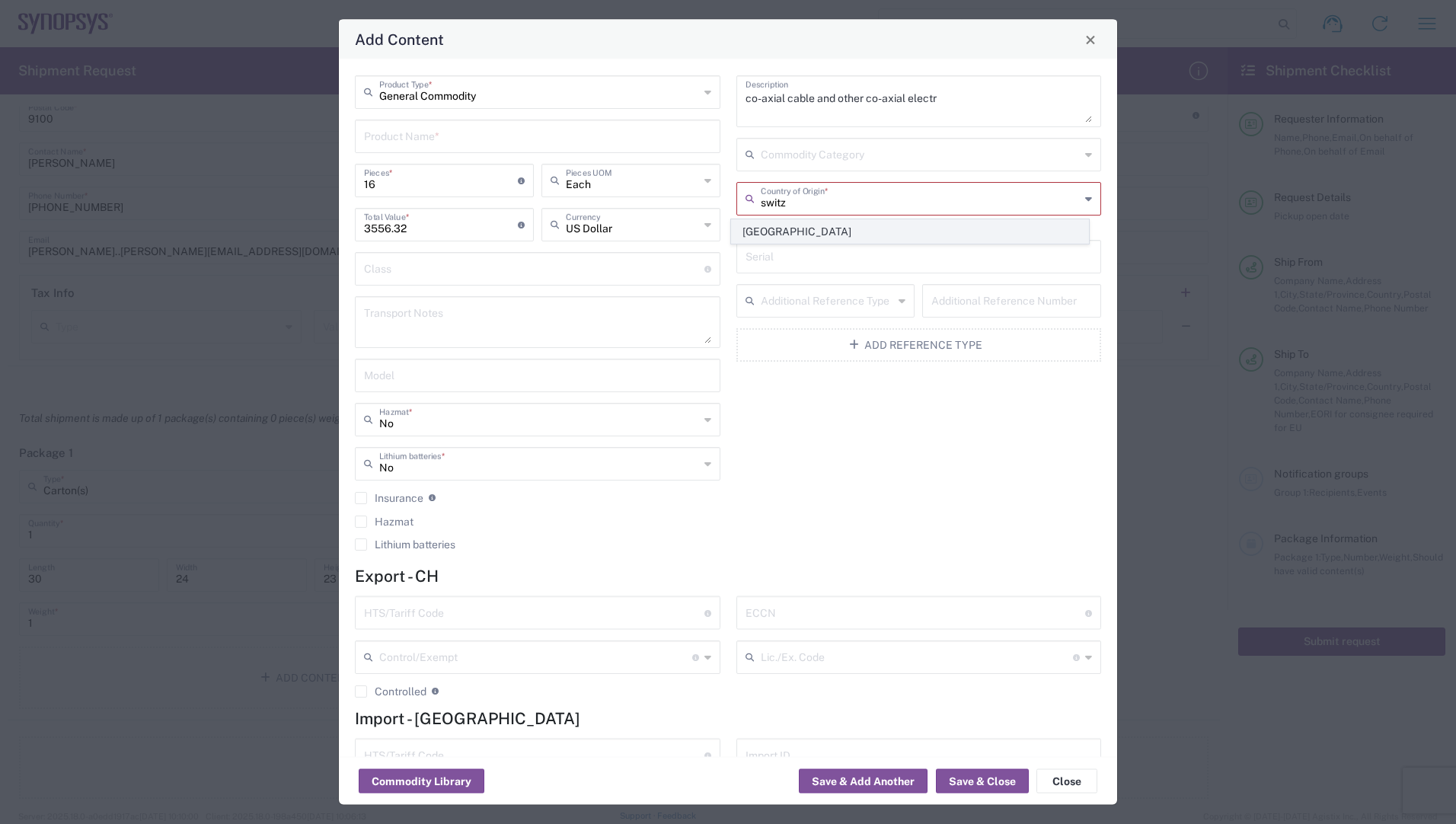
click at [788, 234] on span "[GEOGRAPHIC_DATA]" at bounding box center [910, 231] width 356 height 24
type input "[GEOGRAPHIC_DATA]"
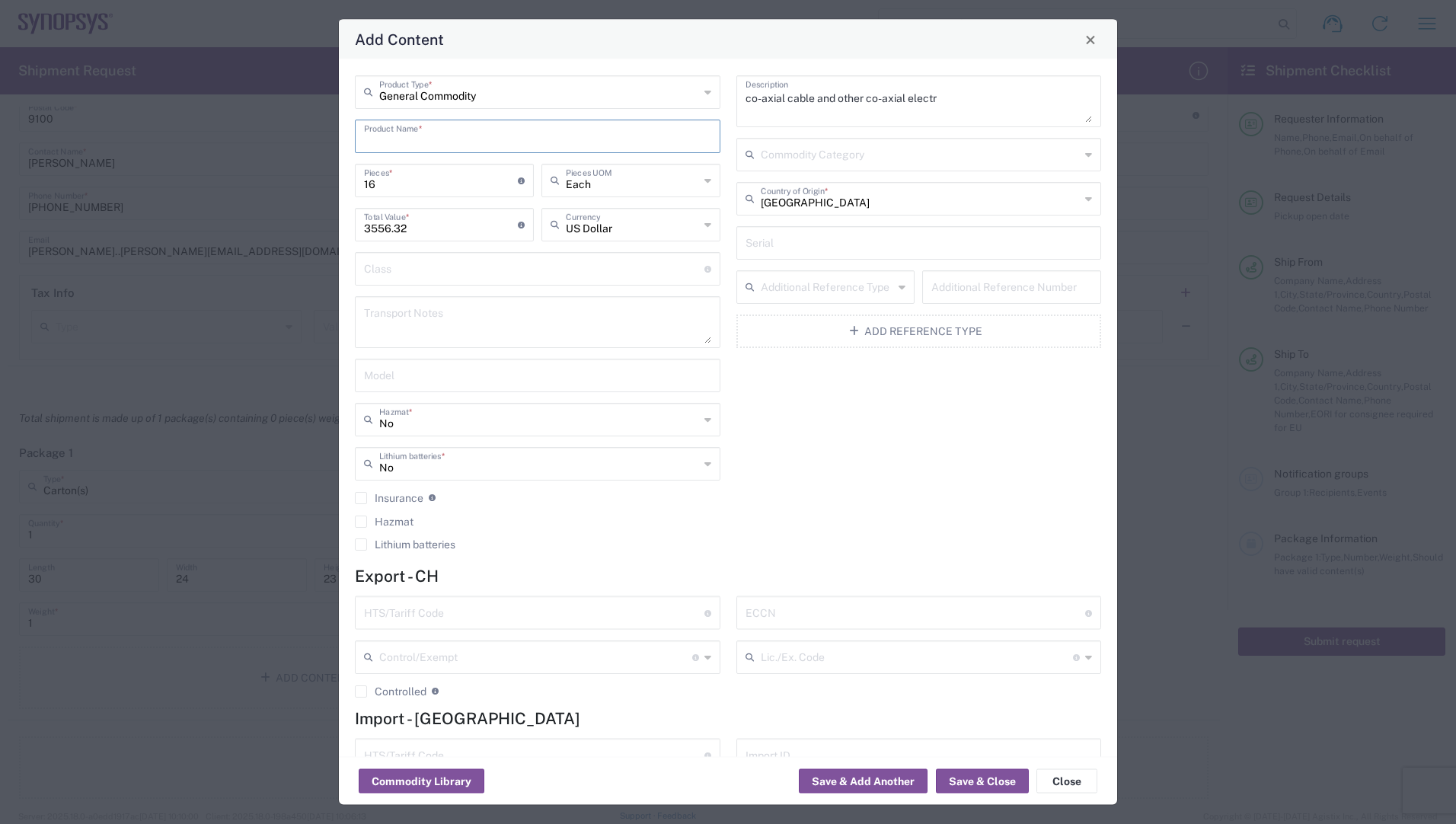
click at [530, 142] on input "text" at bounding box center [537, 135] width 348 height 27
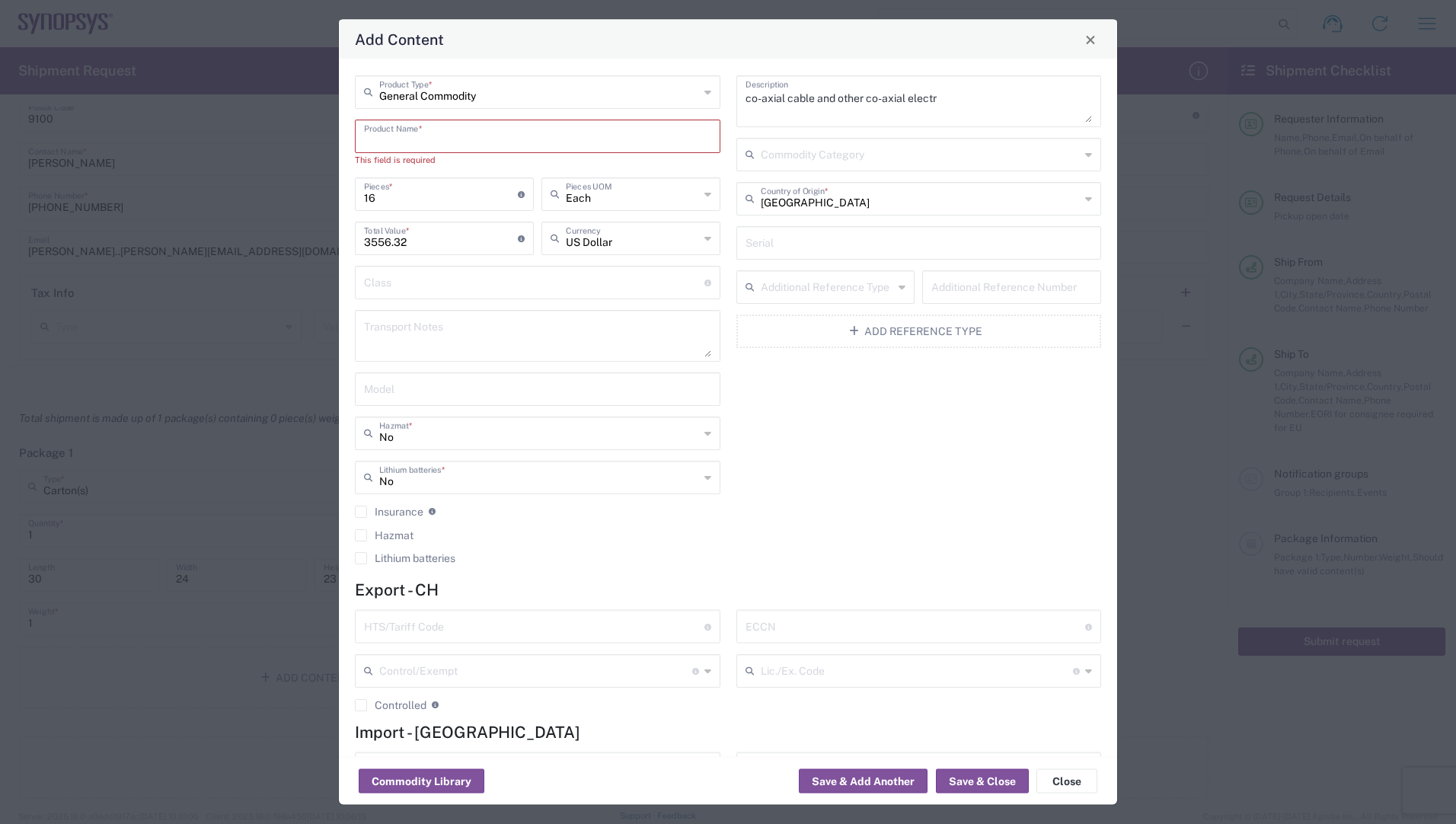
drag, startPoint x: 416, startPoint y: 142, endPoint x: 409, endPoint y: 142, distance: 7.0
click at [416, 142] on input "text" at bounding box center [537, 135] width 348 height 27
paste input "84123731 MF86/11MMPX/11PC185/610mm"
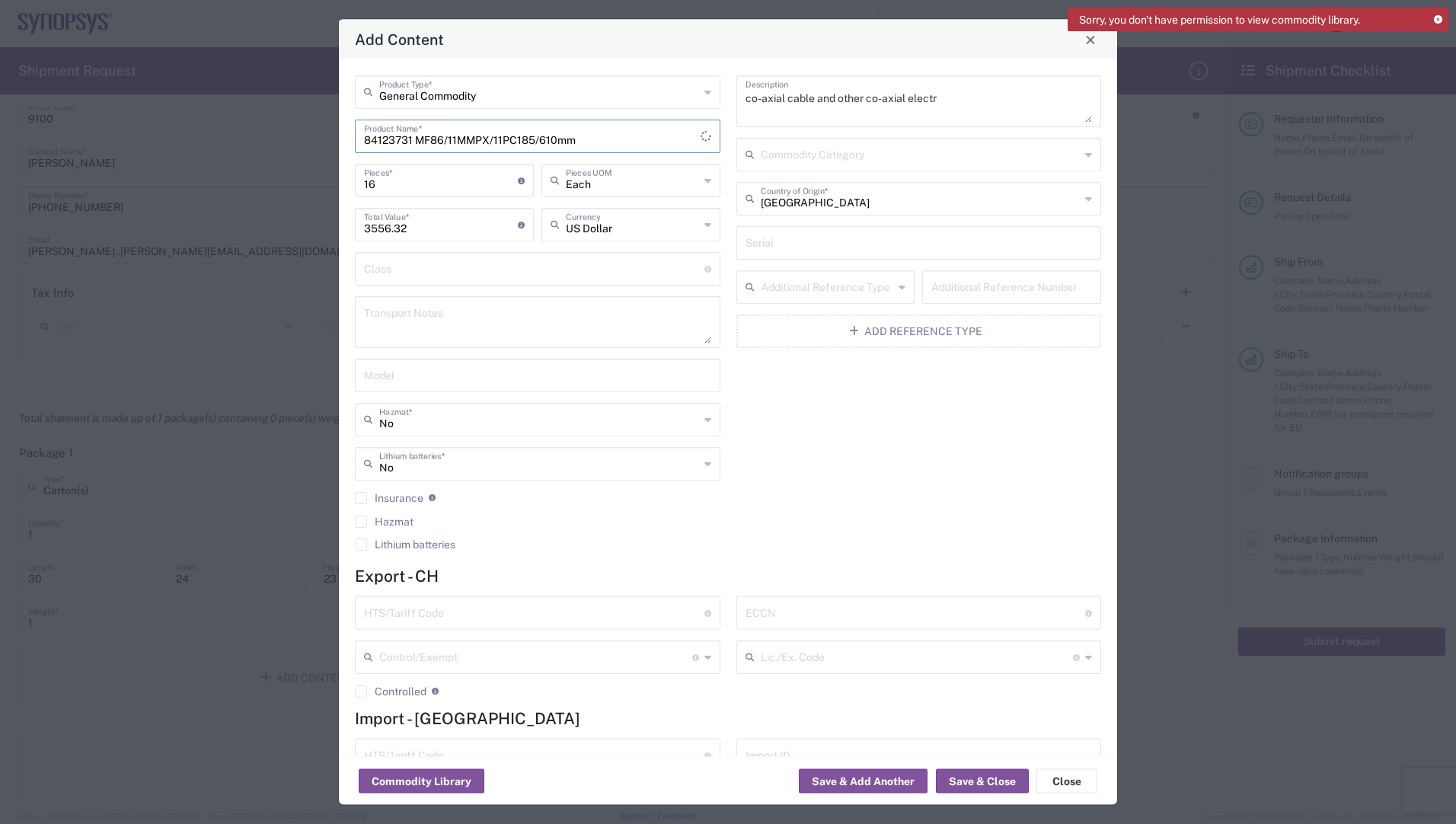
type input "84123731 MF86/11MMPX/11PC185/610mm"
click at [907, 488] on div "co-axial cable and other co-axial electr Description Commodity Category [GEOGRA…" at bounding box center [919, 318] width 382 height 486
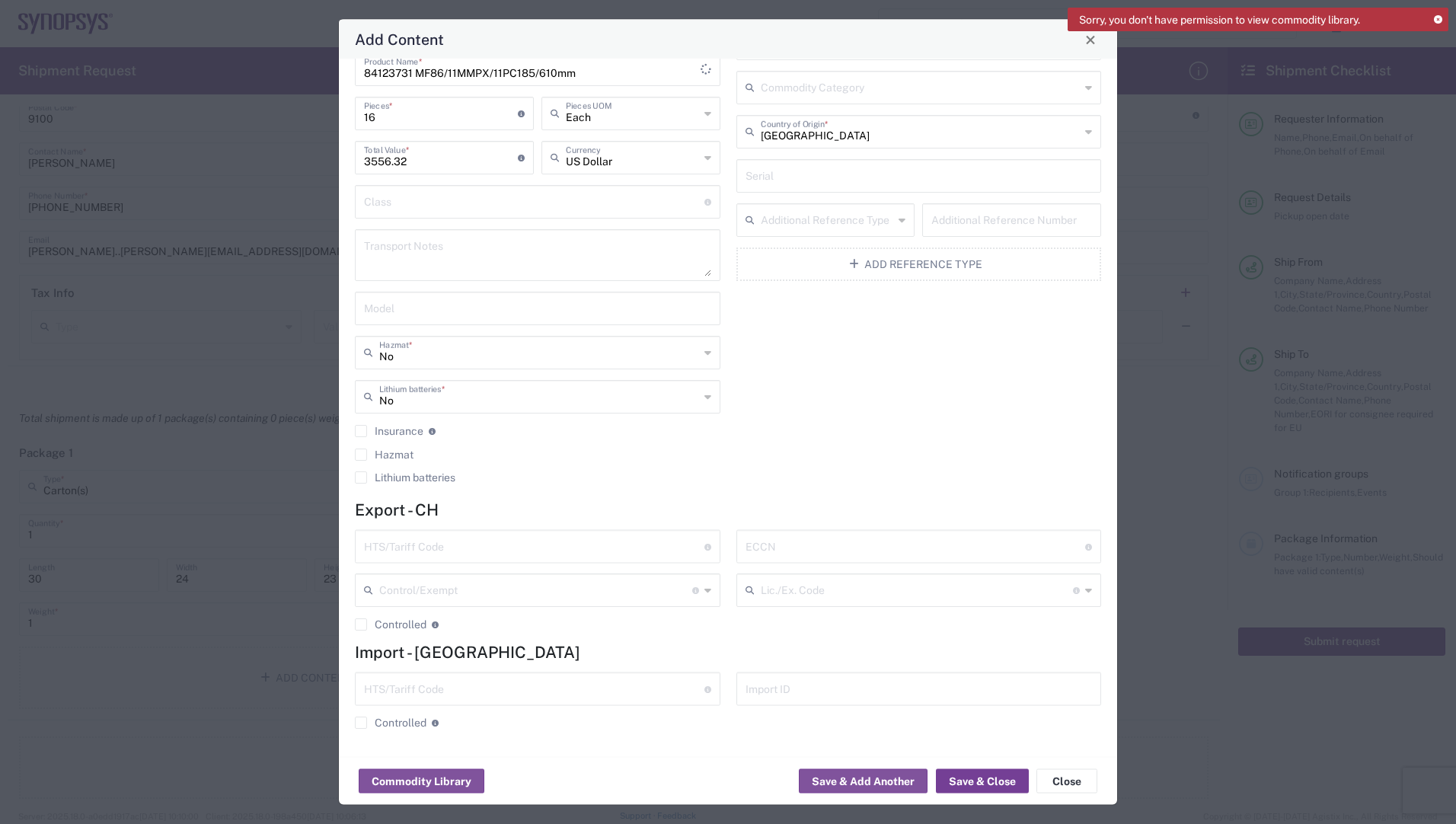
click at [1000, 782] on button "Save & Close" at bounding box center [982, 782] width 93 height 24
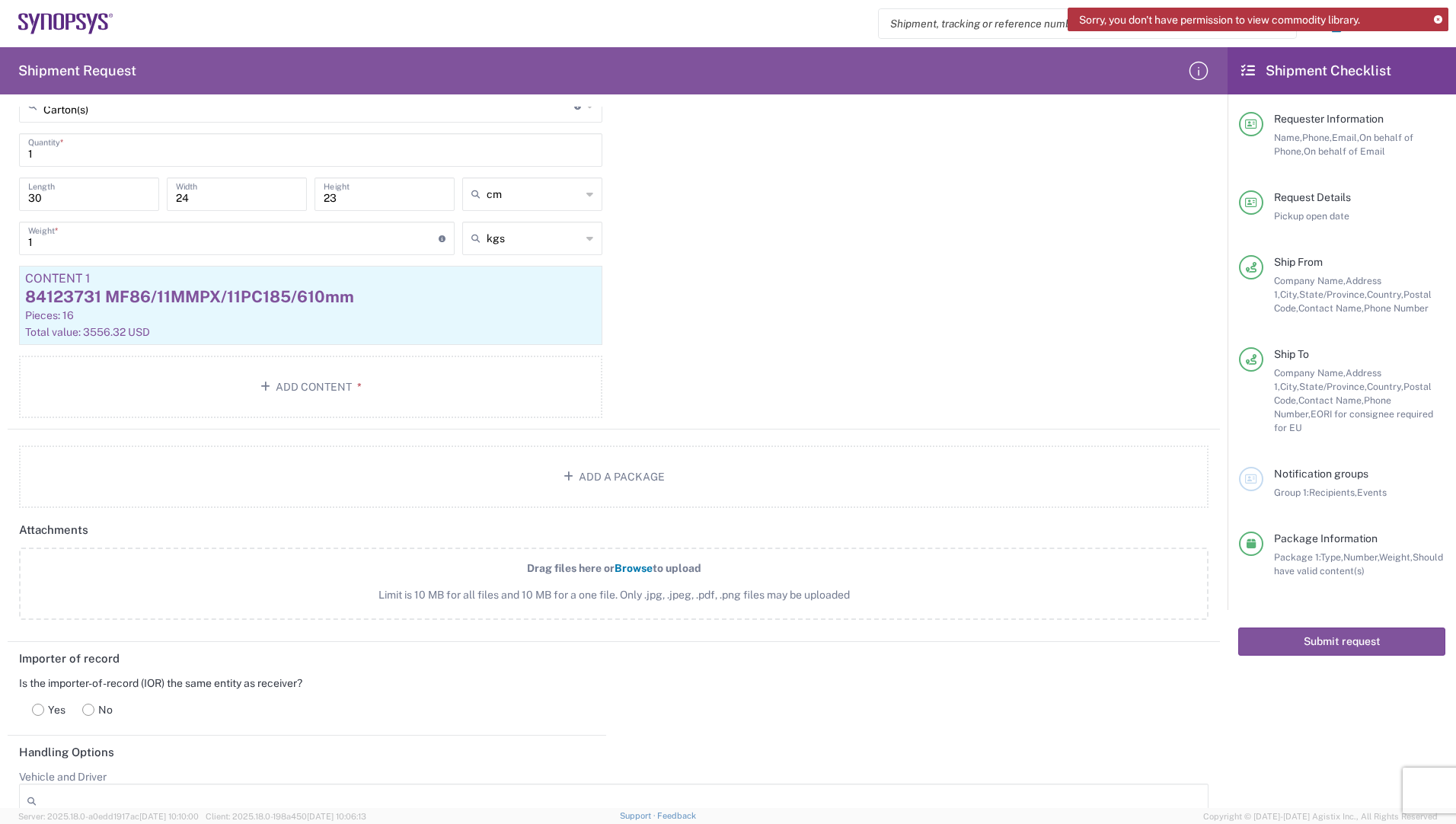
scroll to position [1371, 0]
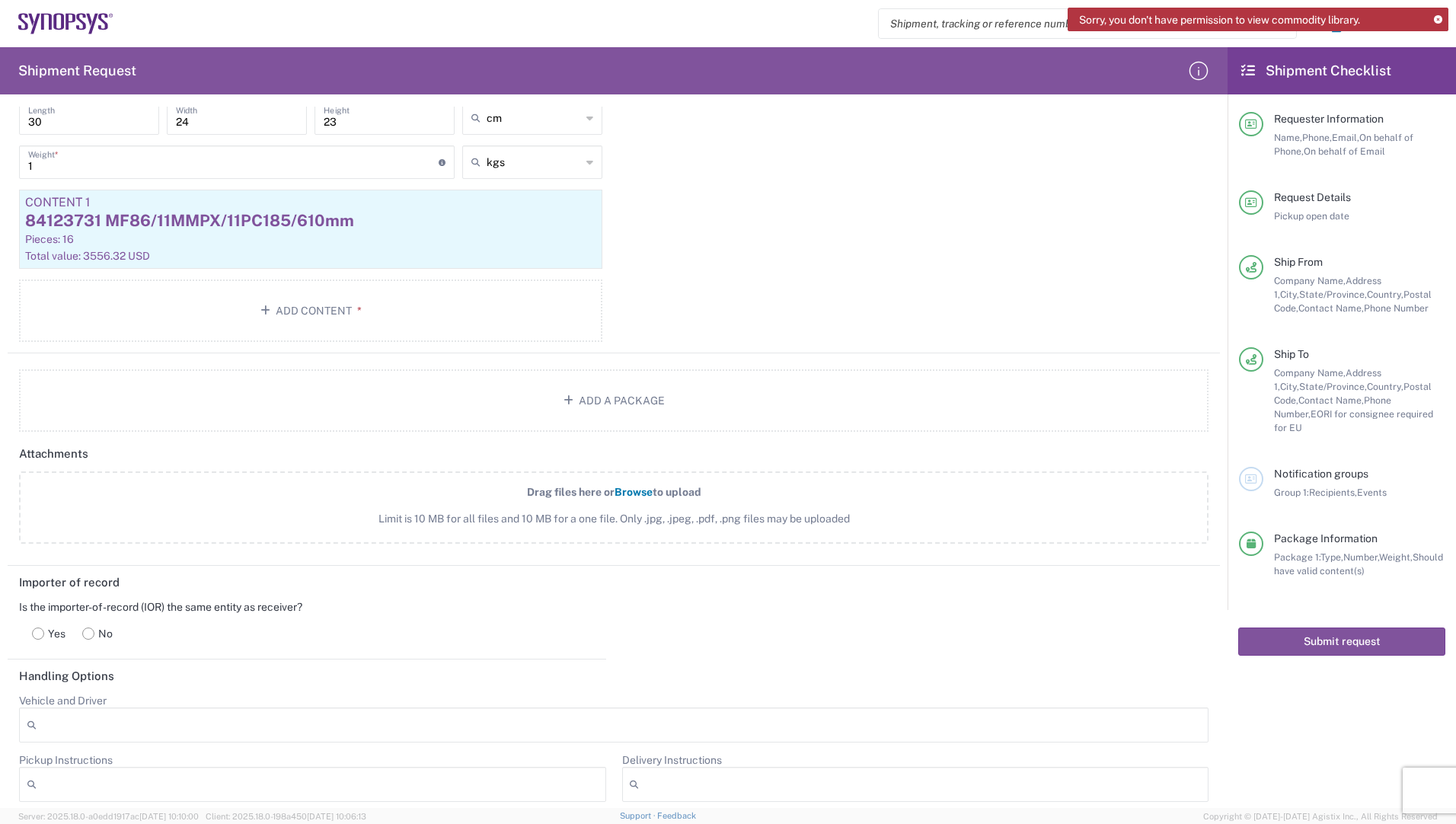
click at [627, 490] on span "Browse" at bounding box center [633, 492] width 38 height 12
click at [0, 0] on input "Drag files here or Browse to upload Limit is 10 MB for all files and 10 MB for …" at bounding box center [0, 0] width 0 height 0
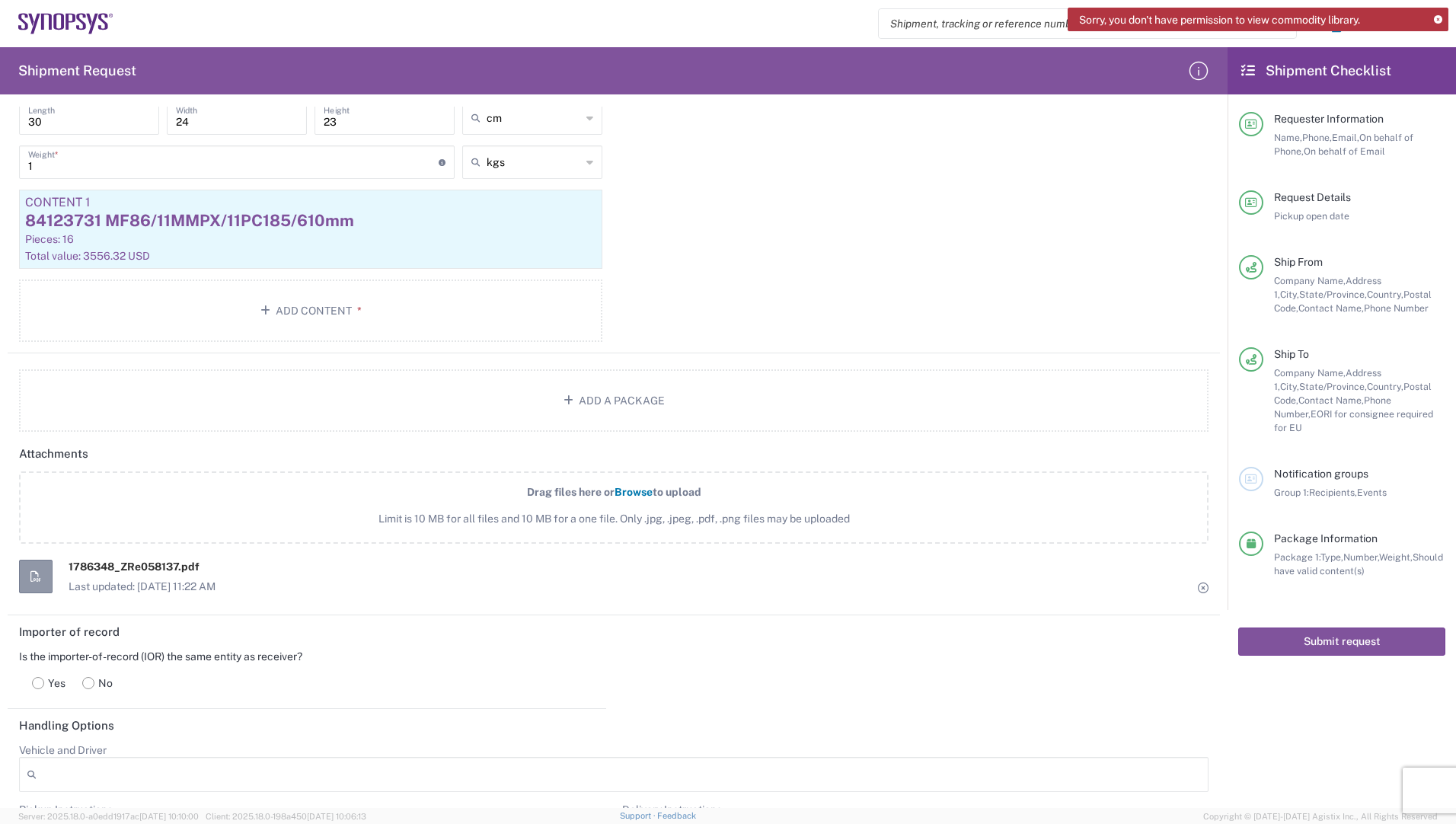
click at [623, 492] on span "Browse" at bounding box center [633, 492] width 38 height 12
click at [0, 0] on input "Drag files here or Browse to upload Limit is 10 MB for all files and 10 MB for …" at bounding box center [0, 0] width 0 height 0
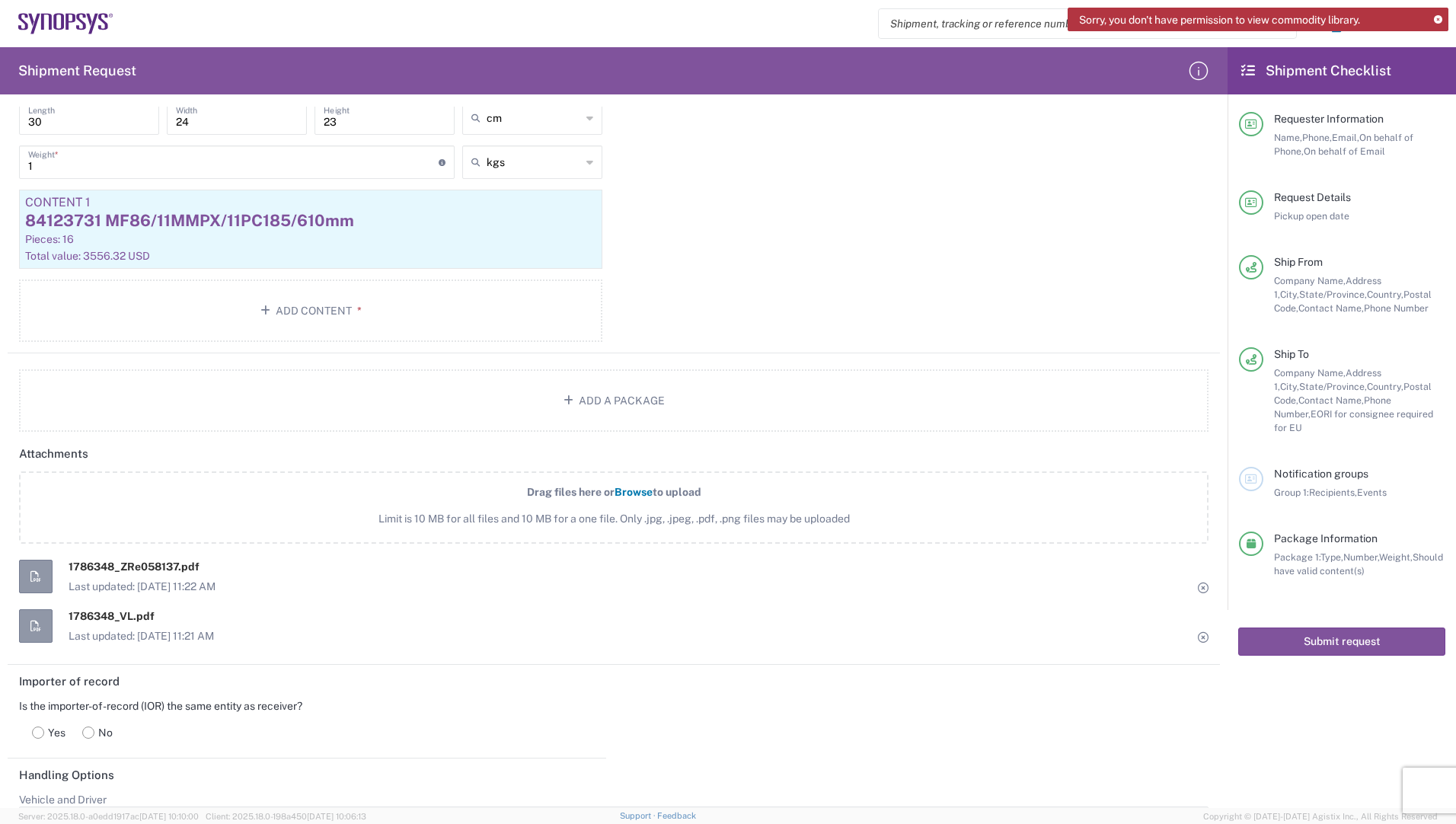
click at [631, 496] on span "Browse" at bounding box center [633, 492] width 38 height 12
click at [0, 0] on input "Drag files here or Browse to upload Limit is 10 MB for all files and 10 MB for …" at bounding box center [0, 0] width 0 height 0
click at [155, 116] on div "30 Length" at bounding box center [89, 117] width 140 height 33
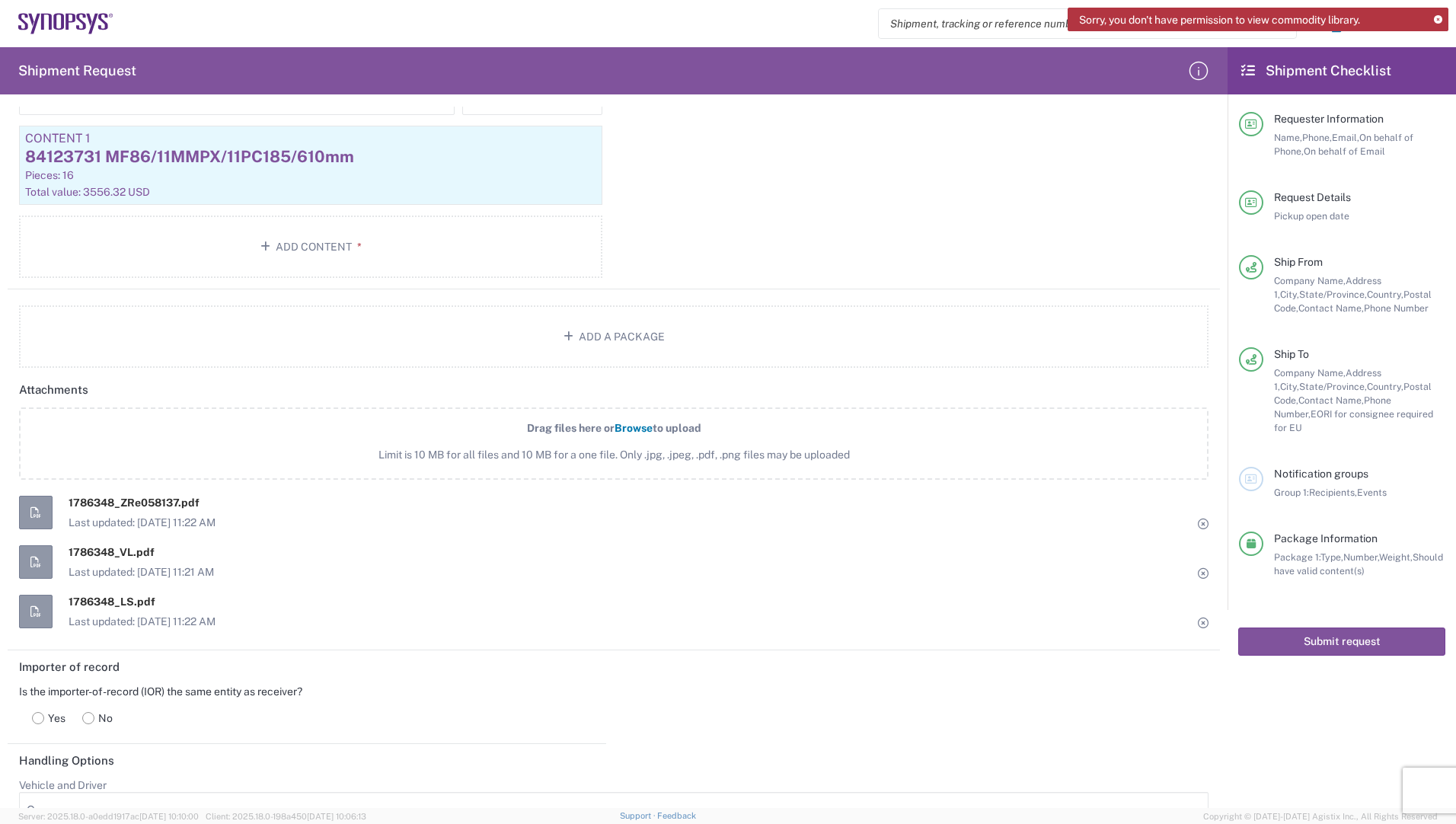
scroll to position [1521, 0]
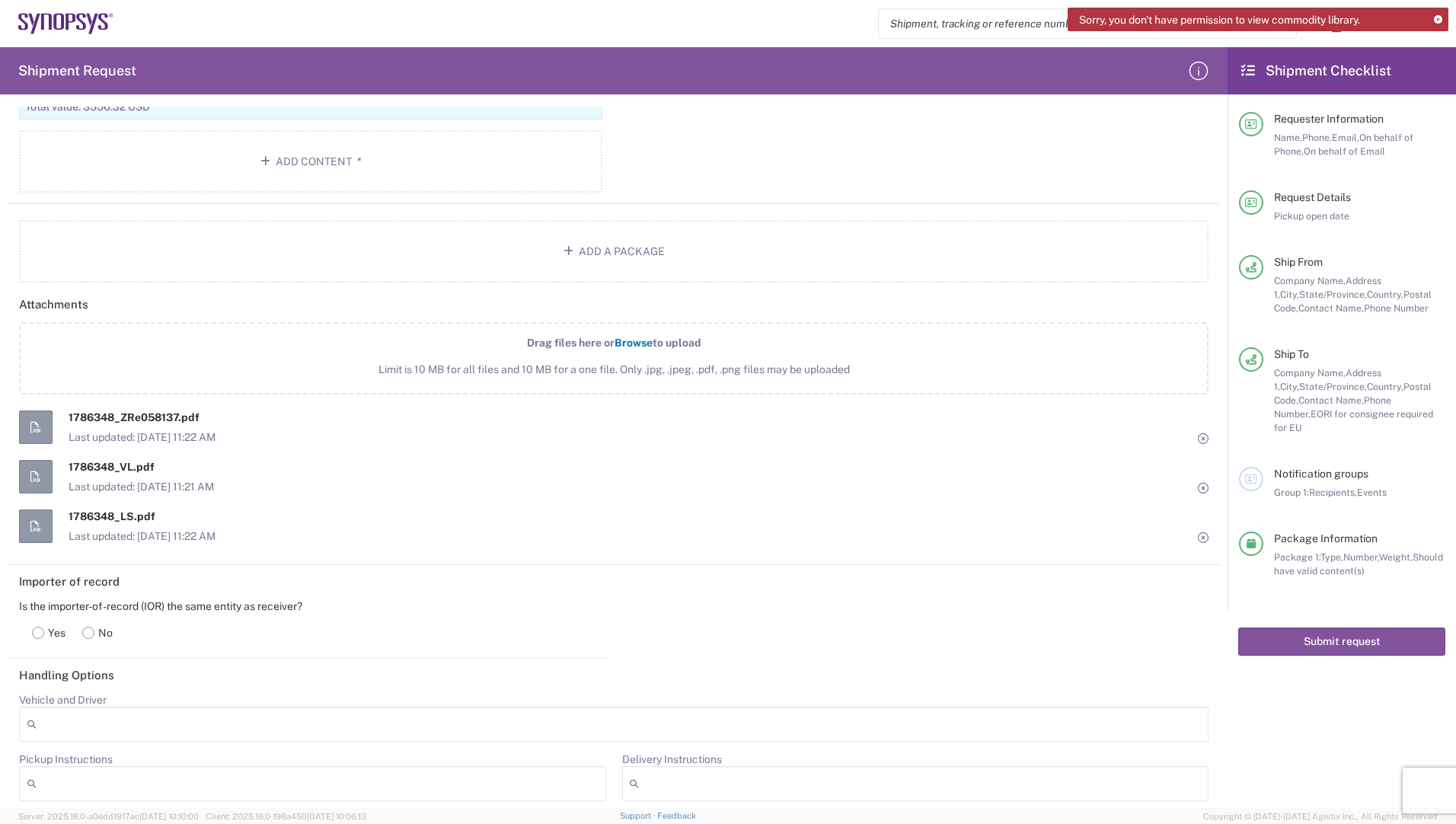
click at [45, 633] on label "Yes" at bounding box center [49, 633] width 50 height 30
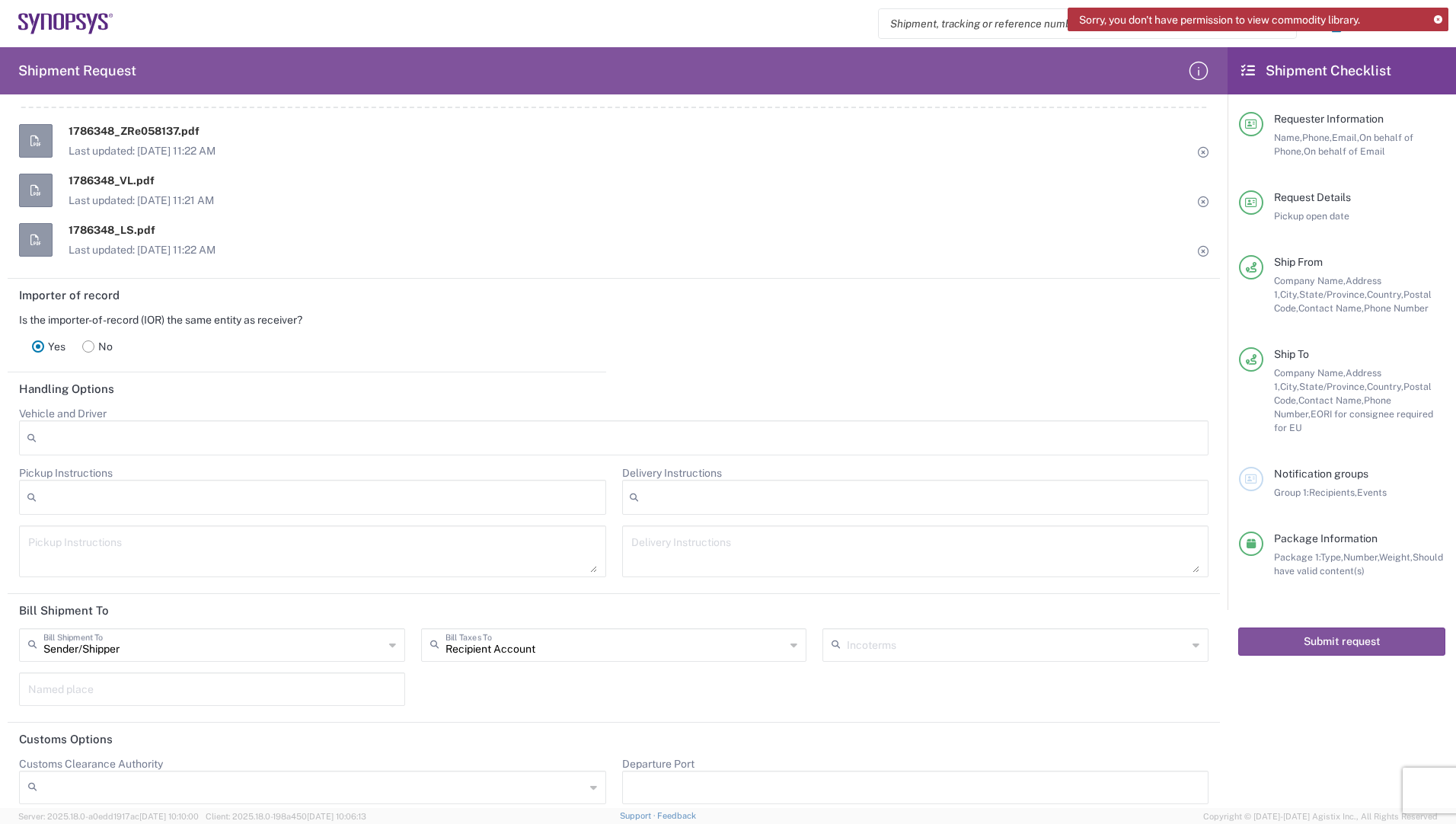
scroll to position [1820, 0]
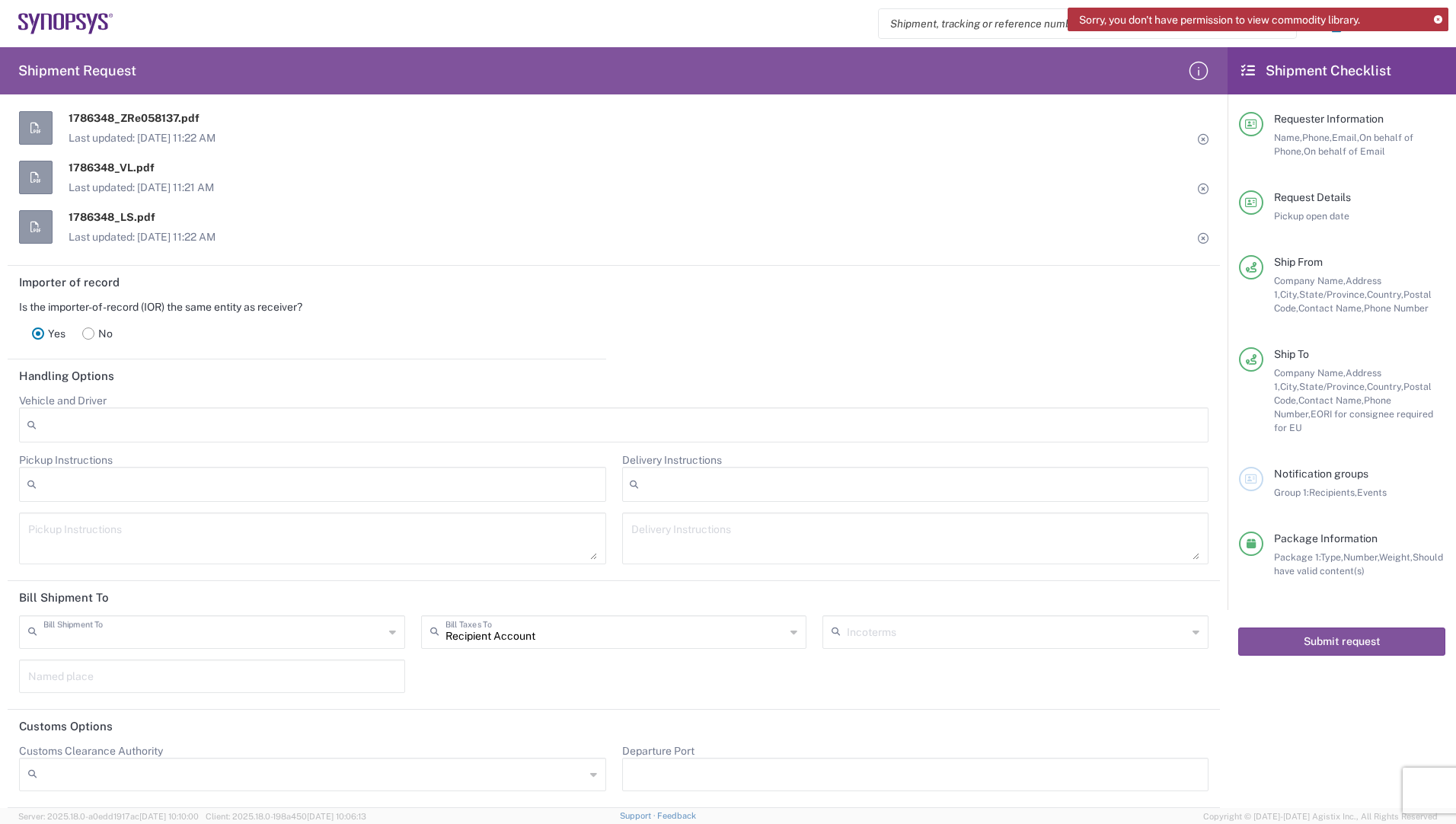
click at [247, 633] on input "text" at bounding box center [213, 631] width 340 height 27
click at [143, 693] on span "Recipient Account" at bounding box center [210, 690] width 379 height 24
type input "Recipient Account"
type input "[US_STATE]"
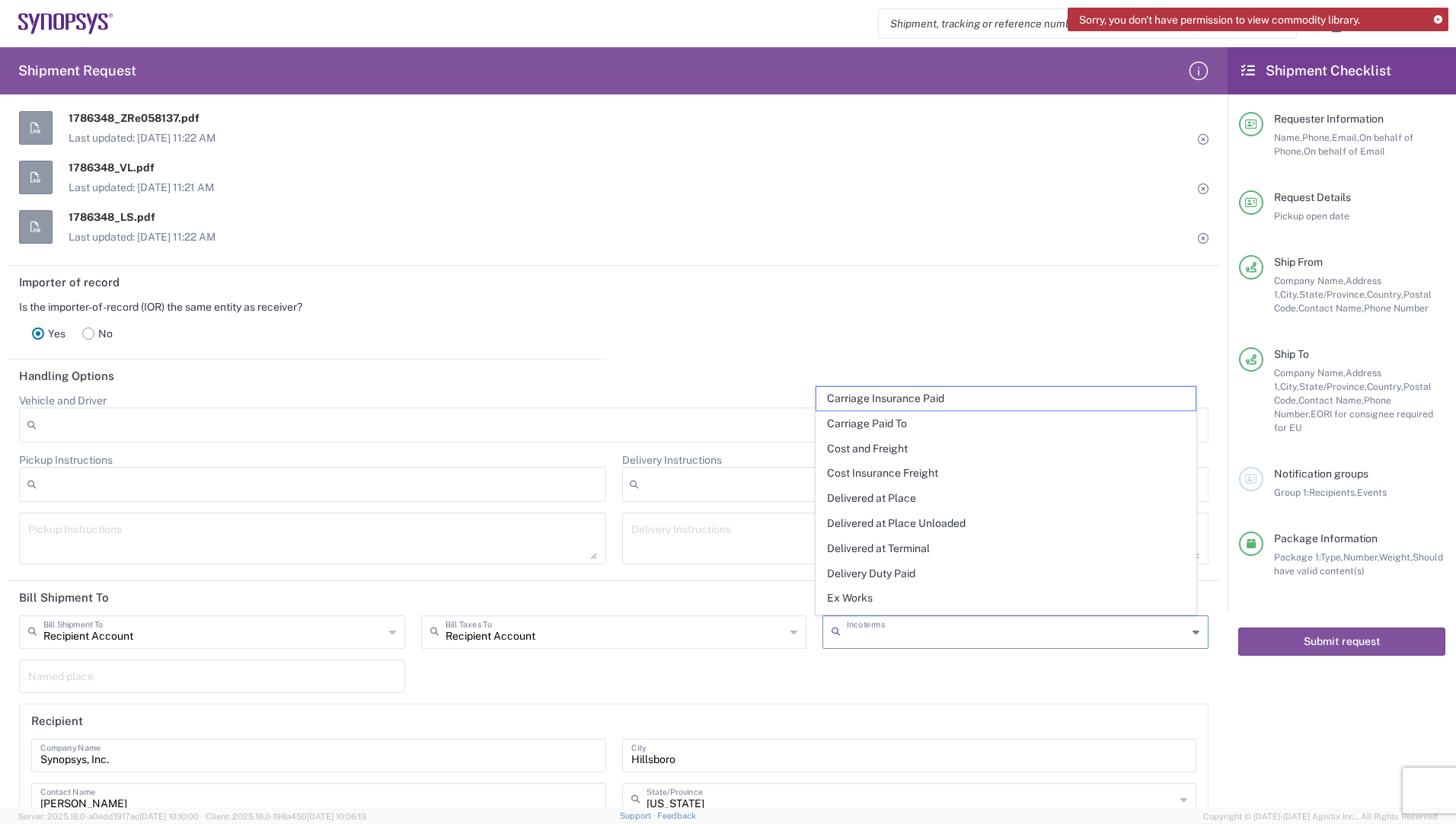
click at [864, 638] on input "text" at bounding box center [1017, 631] width 340 height 27
click at [870, 576] on span "Free Carrier" at bounding box center [1006, 576] width 379 height 24
type input "Sender/Shipper"
type input "Free Carrier"
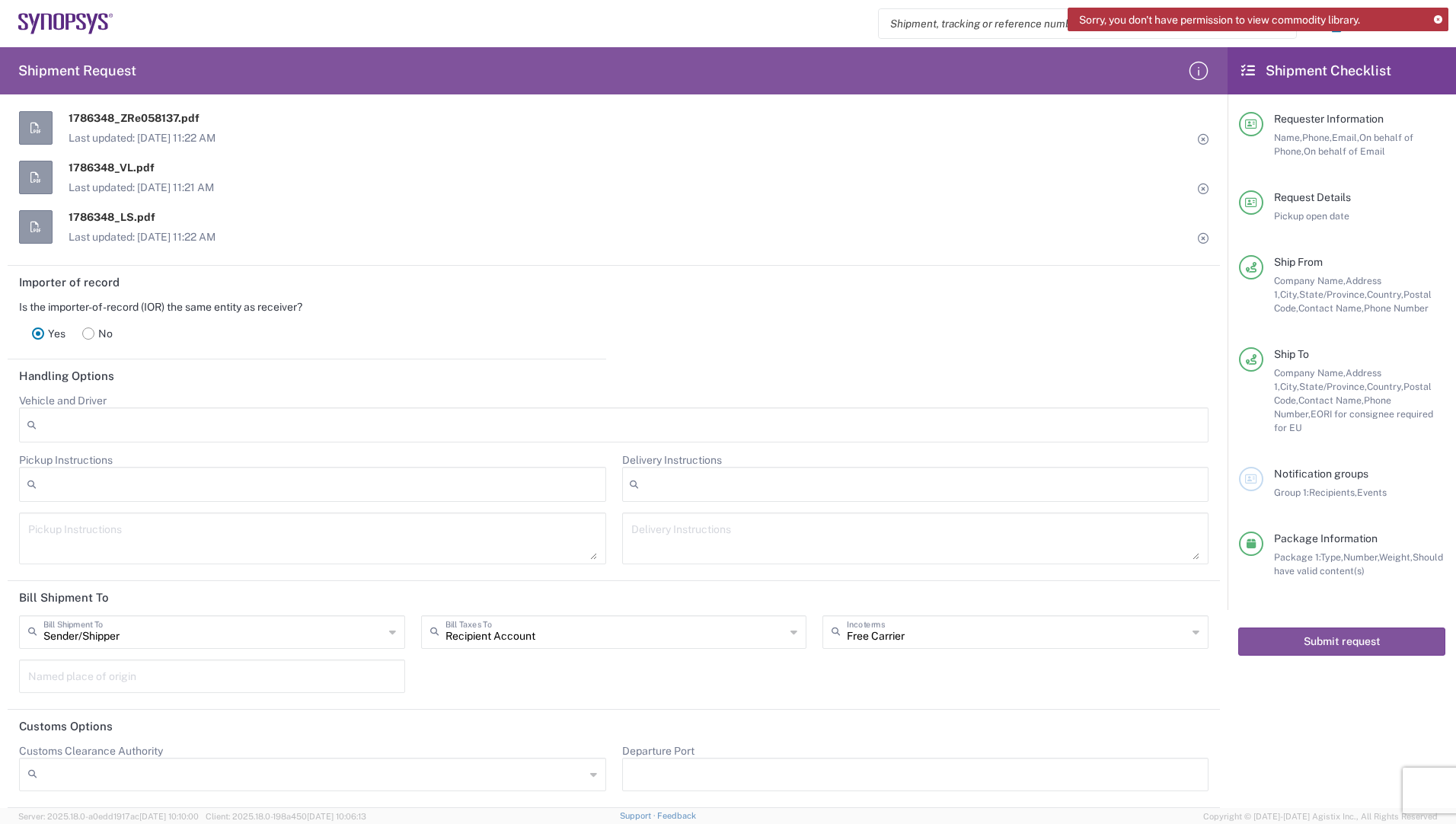
click at [833, 691] on div "Sender/Shipper Bill Shipment To Sender/Shipper Recipient Account Third Party Ac…" at bounding box center [614, 660] width 1205 height 89
drag, startPoint x: 95, startPoint y: 677, endPoint x: 91, endPoint y: 669, distance: 8.9
click at [94, 677] on input "text" at bounding box center [212, 675] width 368 height 27
type input "Herisau"
click at [742, 677] on div "Sender/[PERSON_NAME] Shipment To Sender/Shipper Recipient Account Third Party A…" at bounding box center [614, 660] width 1205 height 89
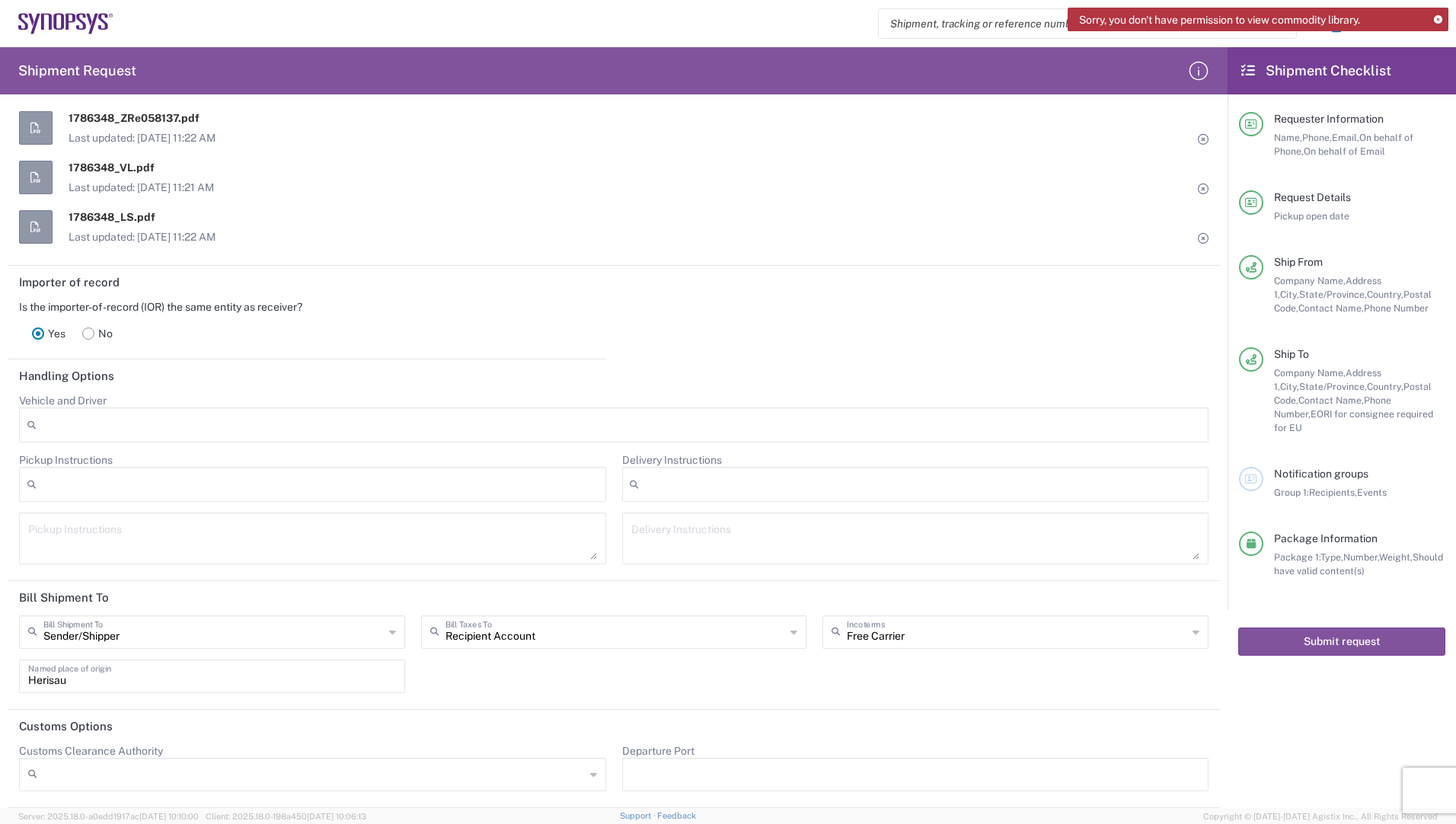
click at [997, 674] on div "Sender/[PERSON_NAME] Shipment To Sender/Shipper Recipient Account Third Party A…" at bounding box center [614, 660] width 1205 height 89
click at [1441, 20] on icon at bounding box center [1438, 20] width 8 height 8
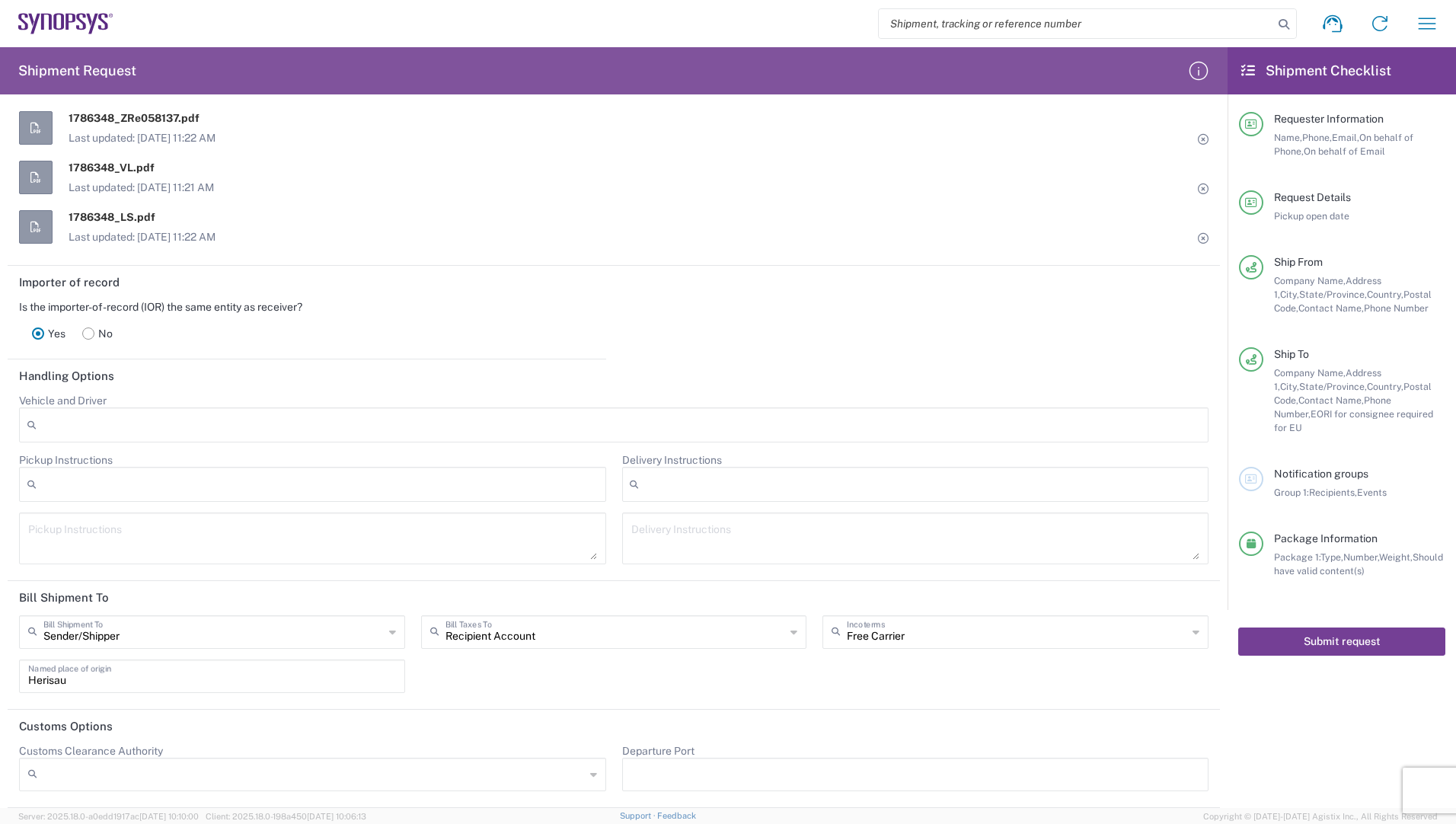
click at [1340, 628] on button "Submit request" at bounding box center [1341, 642] width 208 height 28
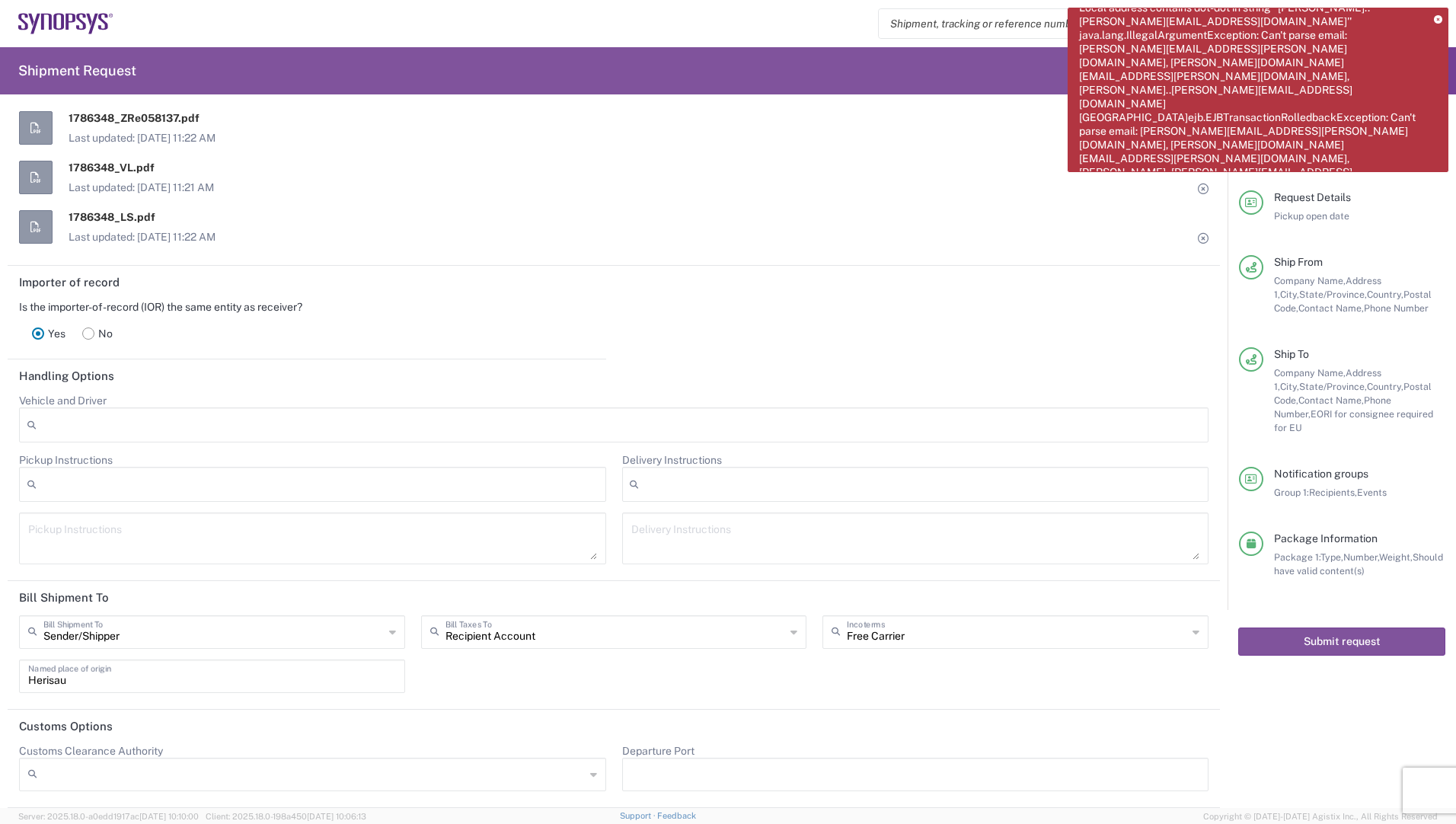
click at [1438, 18] on icon at bounding box center [1438, 20] width 8 height 8
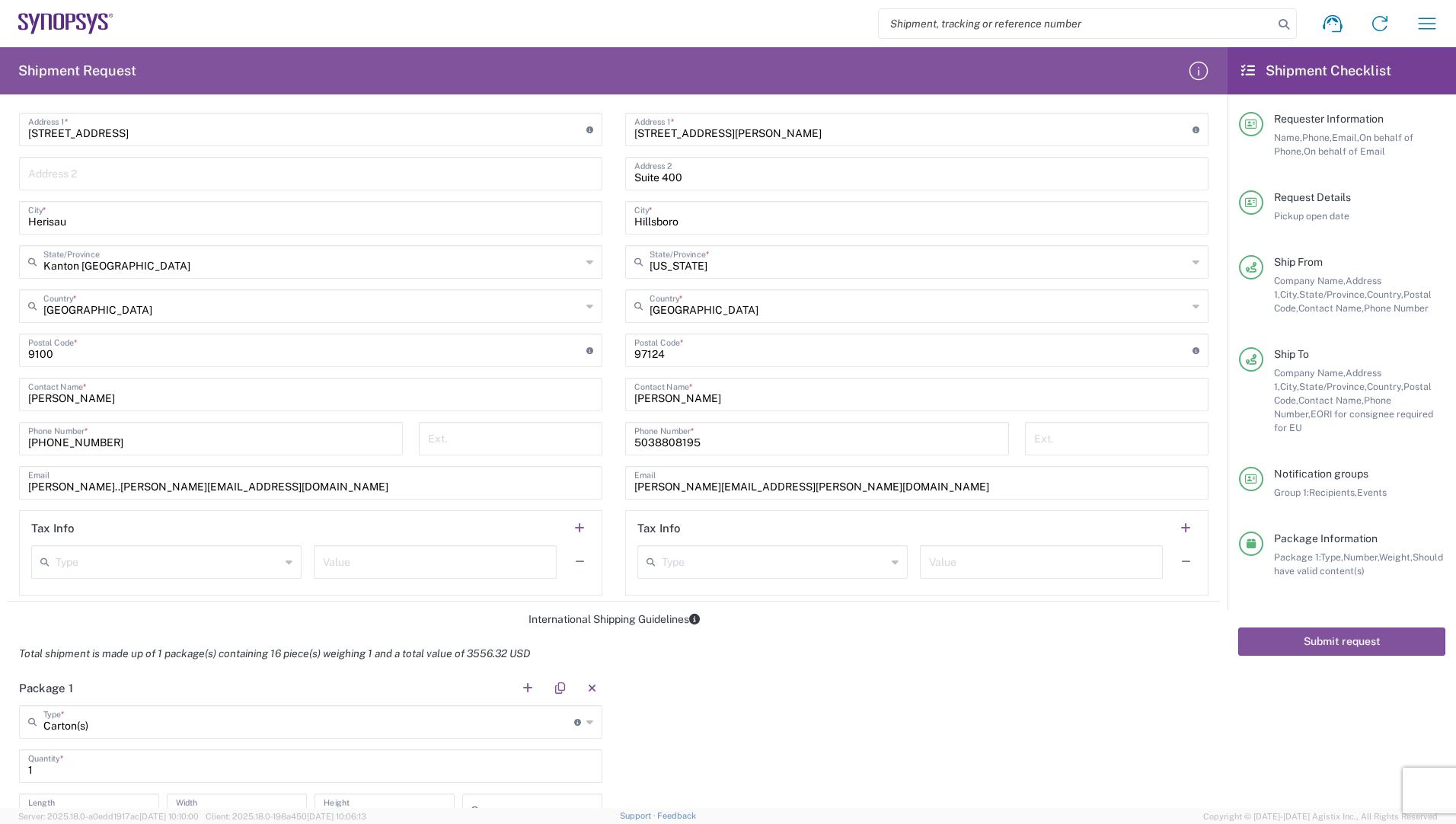
scroll to position [677, 0]
click at [77, 489] on input "[PERSON_NAME]..[PERSON_NAME][EMAIL_ADDRESS][DOMAIN_NAME]" at bounding box center [311, 483] width 565 height 27
click at [77, 489] on input "[PERSON_NAME]..[PERSON_NAME][EMAIL_ADDRESS][DOMAIN_NAME]" at bounding box center [311, 483] width 565 height 27
type input "[PERSON_NAME][EMAIL_ADDRESS][PERSON_NAME][DOMAIN_NAME]"
click at [864, 668] on div "Total shipment is made up of 1 package(s) containing 16 piece(s) weighing 1 and…" at bounding box center [614, 655] width 1228 height 34
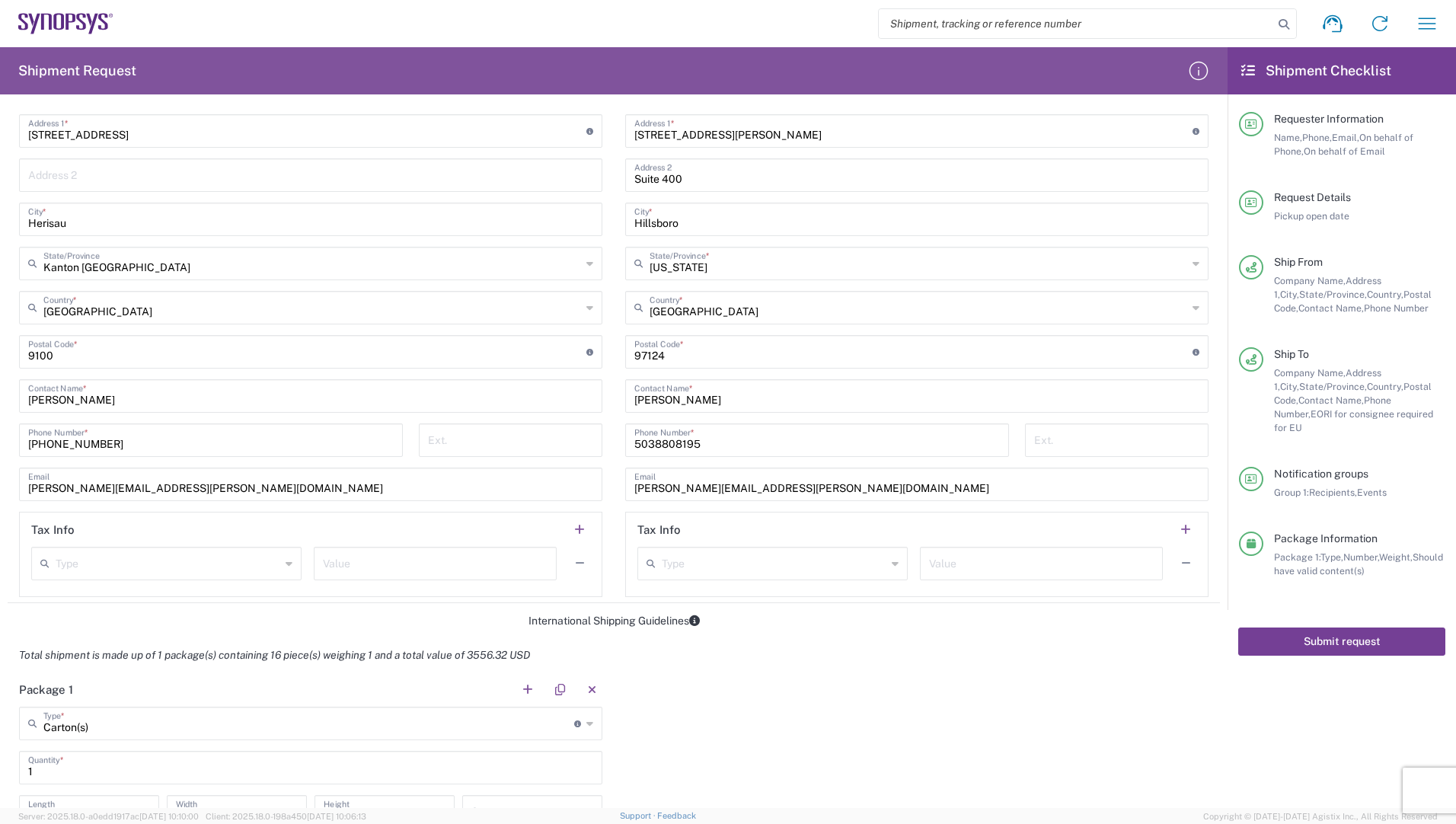
click at [1327, 630] on button "Submit request" at bounding box center [1341, 642] width 208 height 28
click at [1327, 629] on button "Submit request" at bounding box center [1341, 642] width 208 height 28
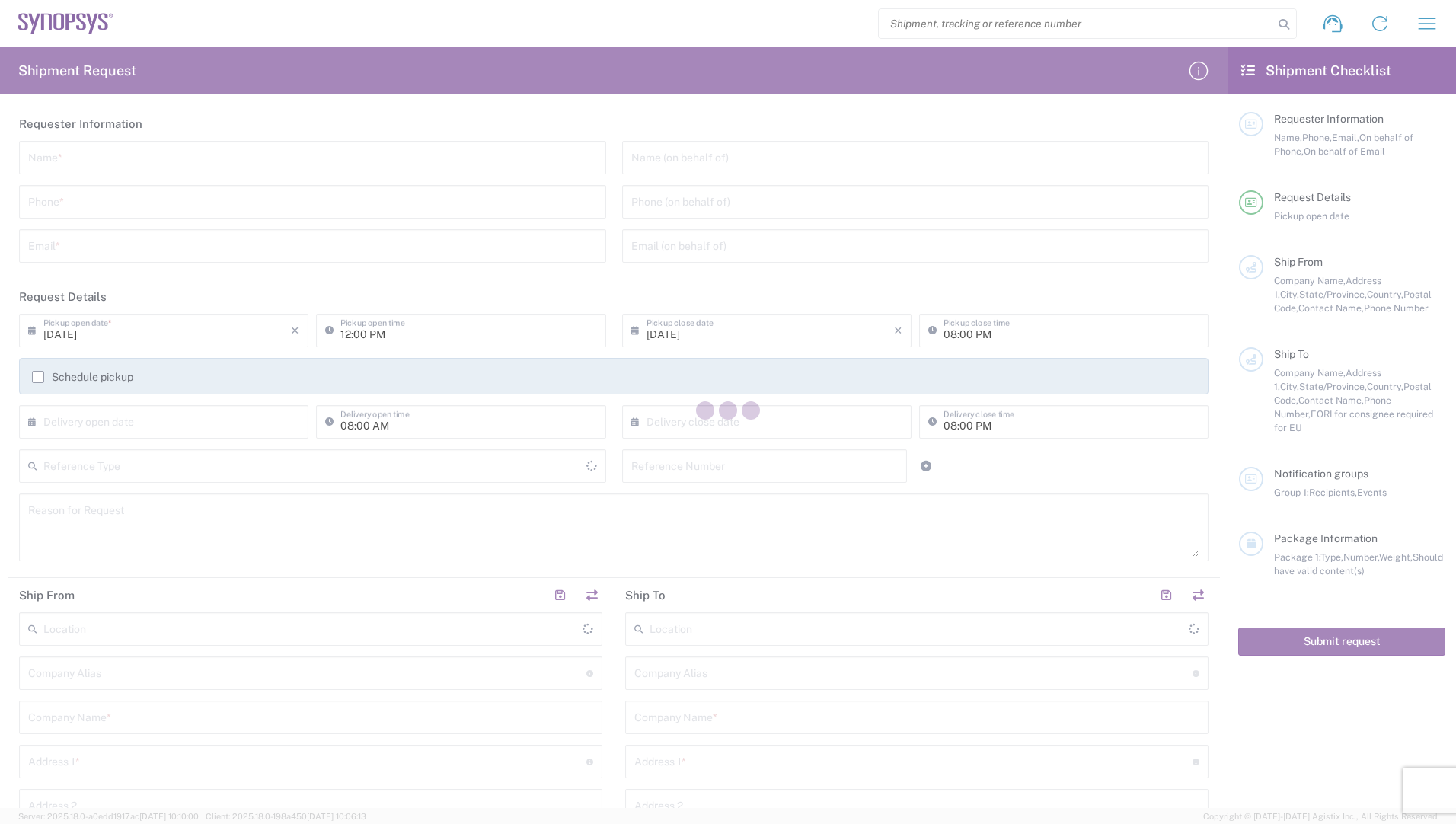
type input "[GEOGRAPHIC_DATA]"
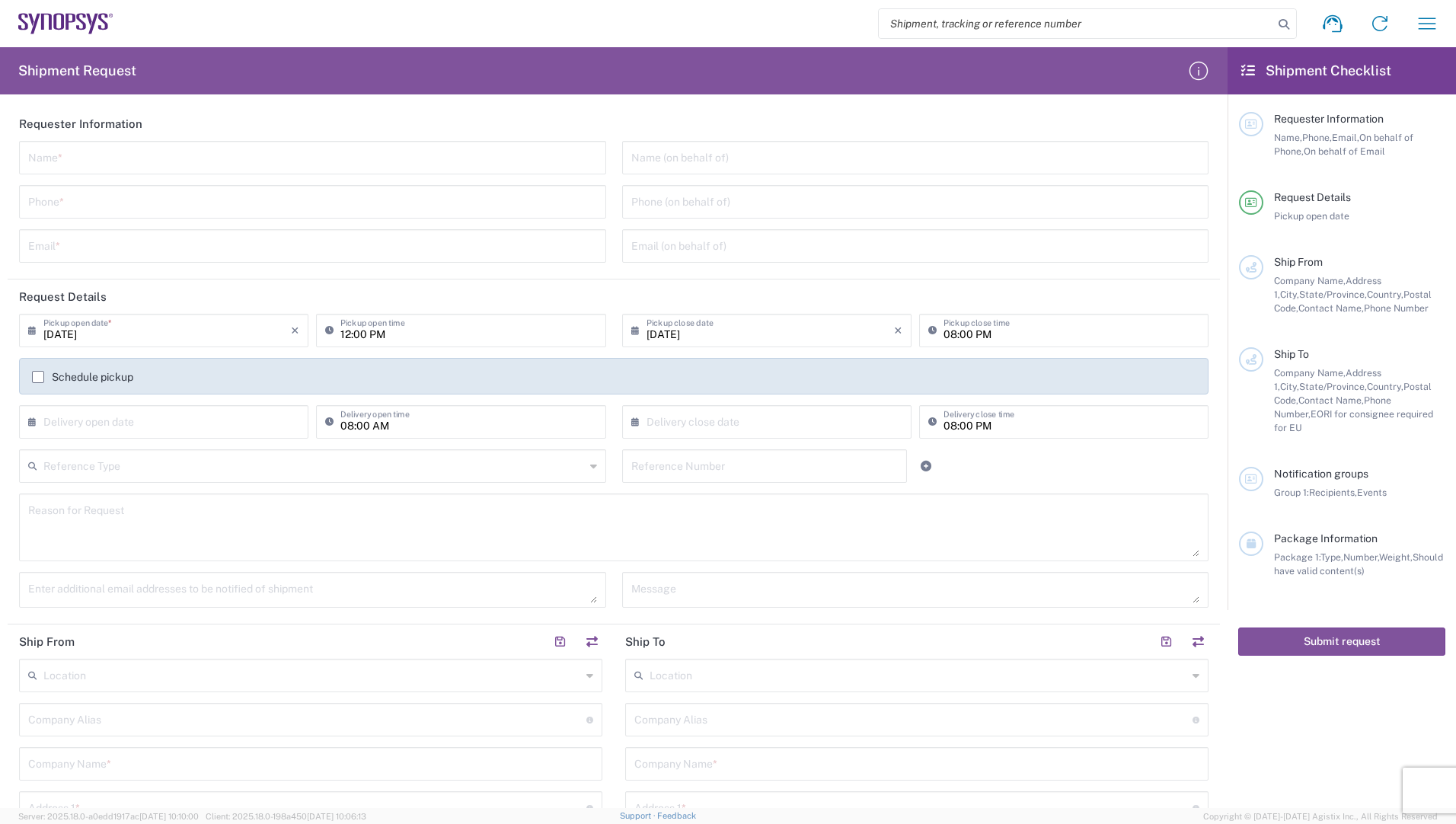
click at [120, 158] on input "text" at bounding box center [313, 156] width 569 height 27
type input "[PERSON_NAME]"
type input "[PHONE_NUMBER]"
type input "[PERSON_NAME][EMAIL_ADDRESS][PERSON_NAME][DOMAIN_NAME]"
type input "[PERSON_NAME]+[PERSON_NAME] AG"
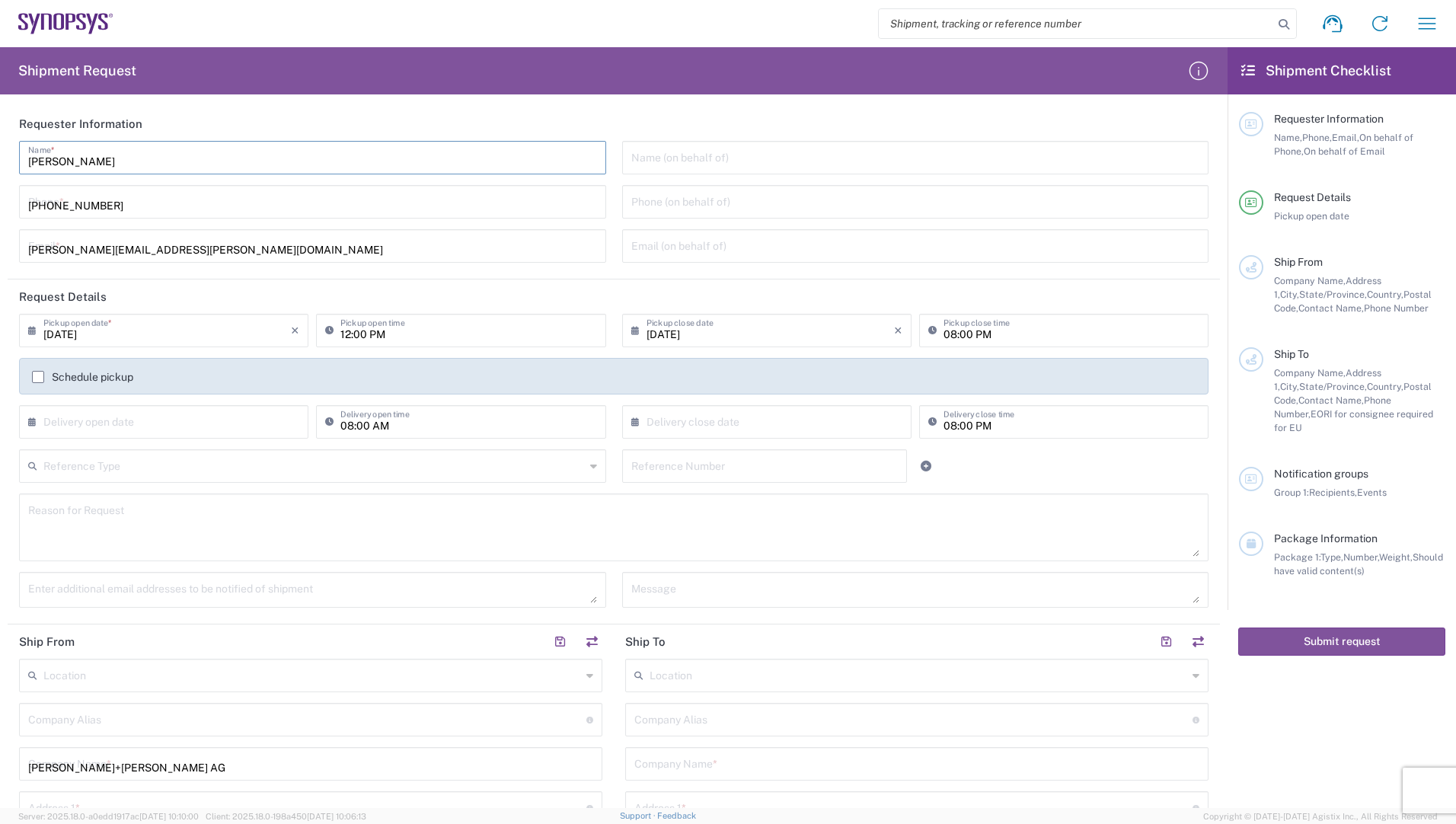
type input "[STREET_ADDRESS]"
type input "Herisau"
type input "Kanton [GEOGRAPHIC_DATA]"
type input "9100"
type input "[PHONE_NUMBER]"
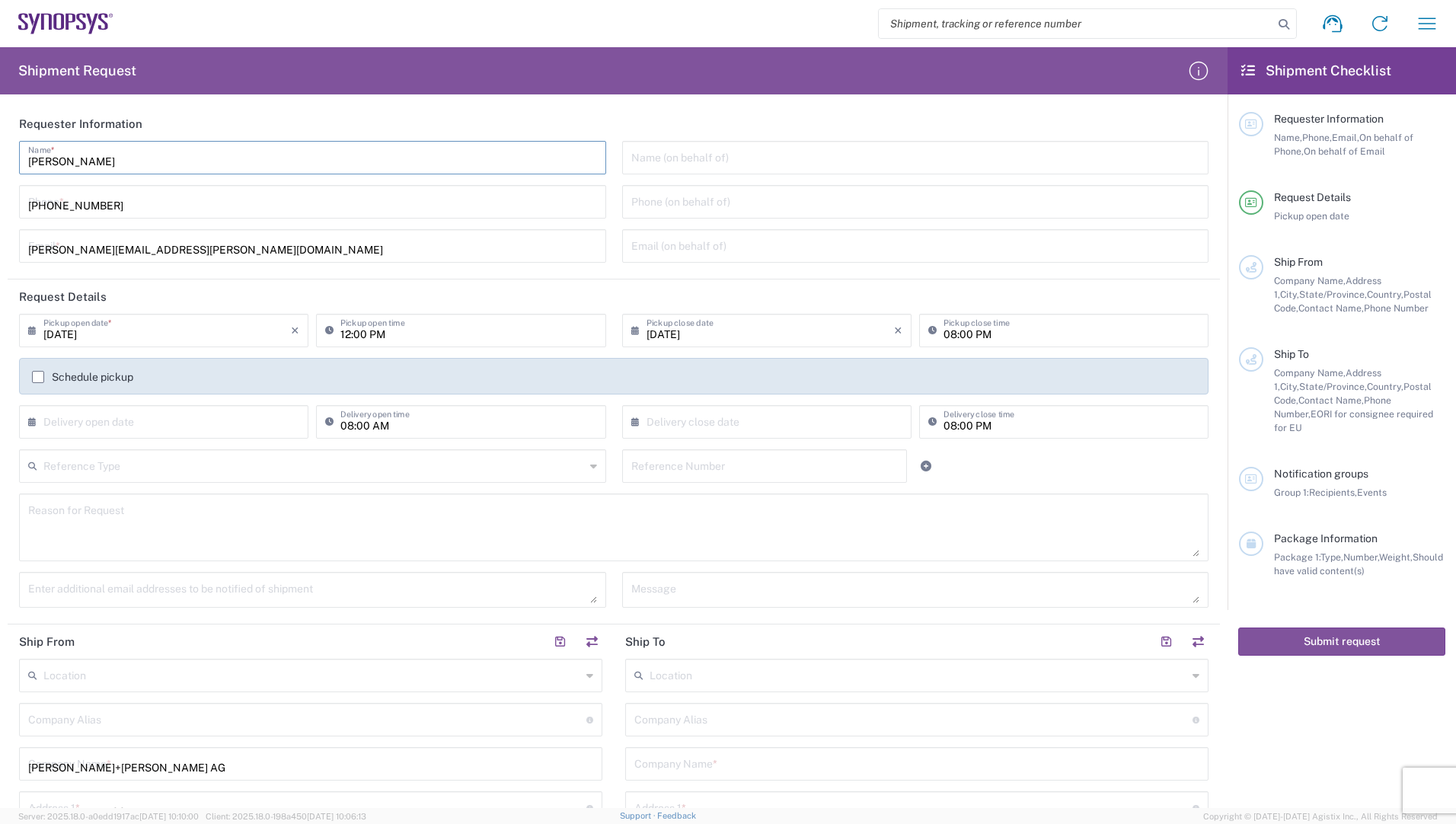
type input "[PERSON_NAME]..[PERSON_NAME][EMAIL_ADDRESS][DOMAIN_NAME]"
type input "Synopsys Hillsboro"
type input "Synopsys, Inc."
type input "[STREET_ADDRESS][PERSON_NAME]"
type input "Suite 400"
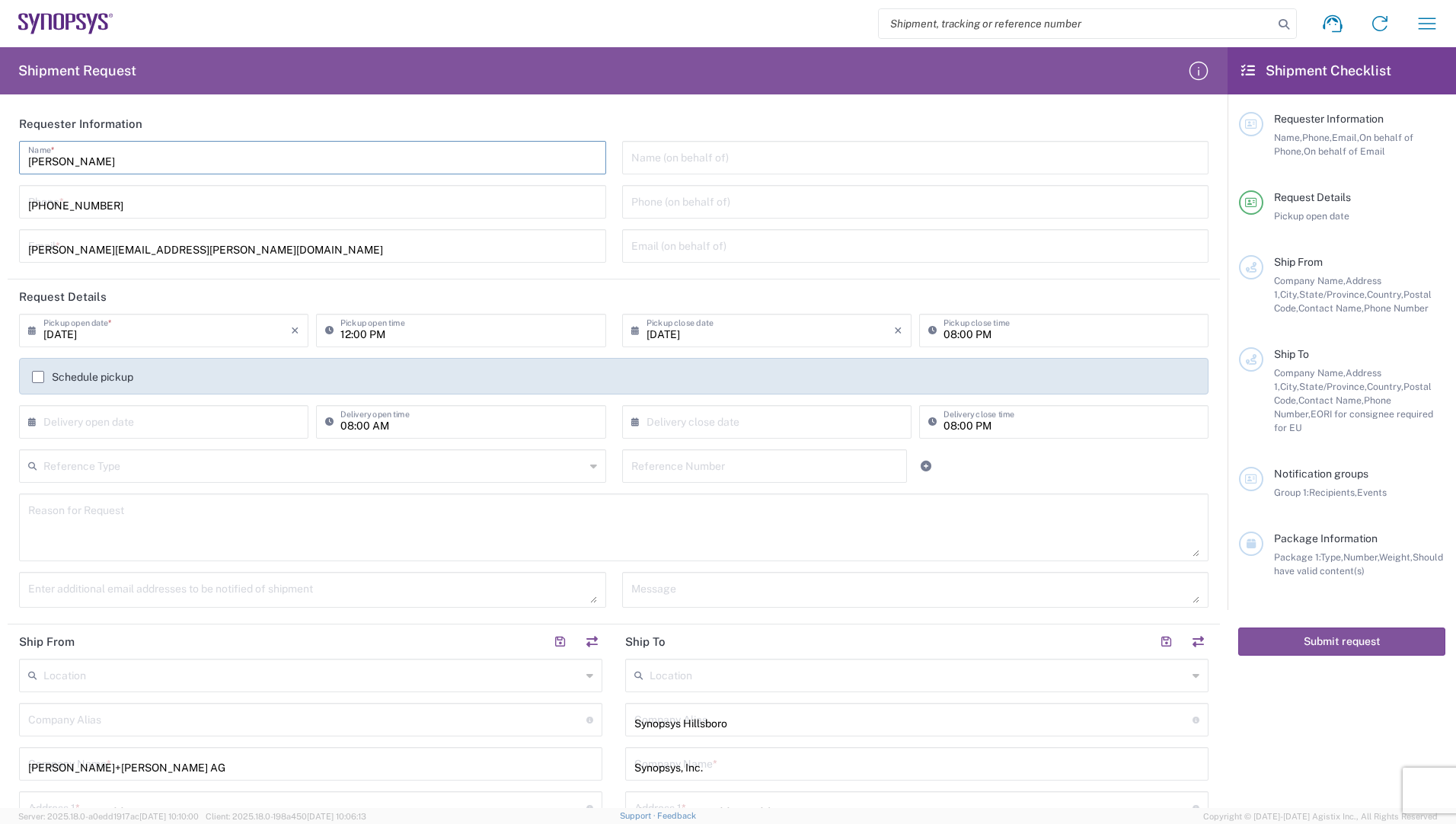
type input "Hillsboro"
type input "[US_STATE]"
type input "97124"
type input "5038808195"
type input "[PERSON_NAME][EMAIL_ADDRESS][PERSON_NAME][DOMAIN_NAME]"
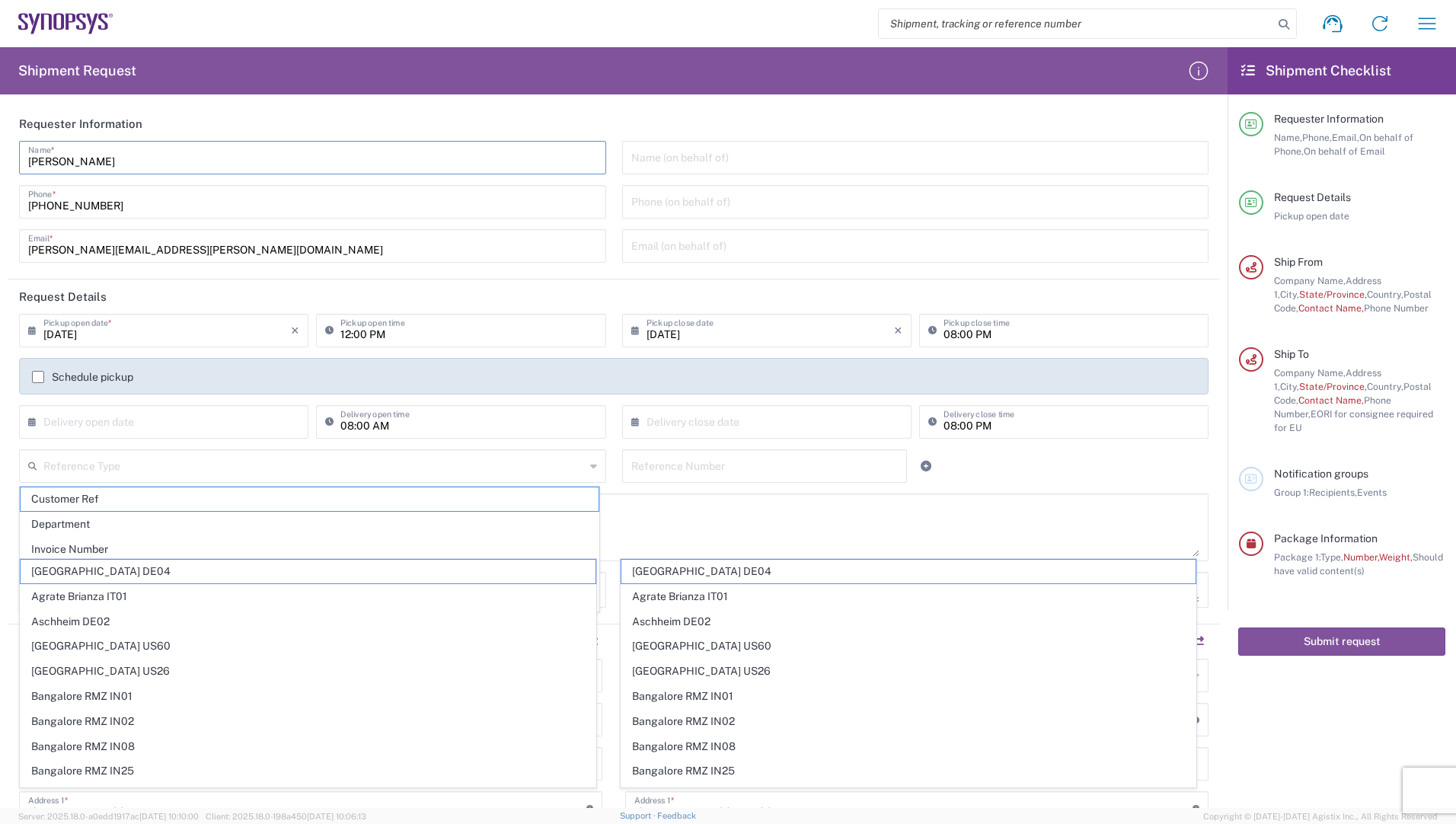
click at [884, 331] on input "[DATE]" at bounding box center [770, 329] width 247 height 27
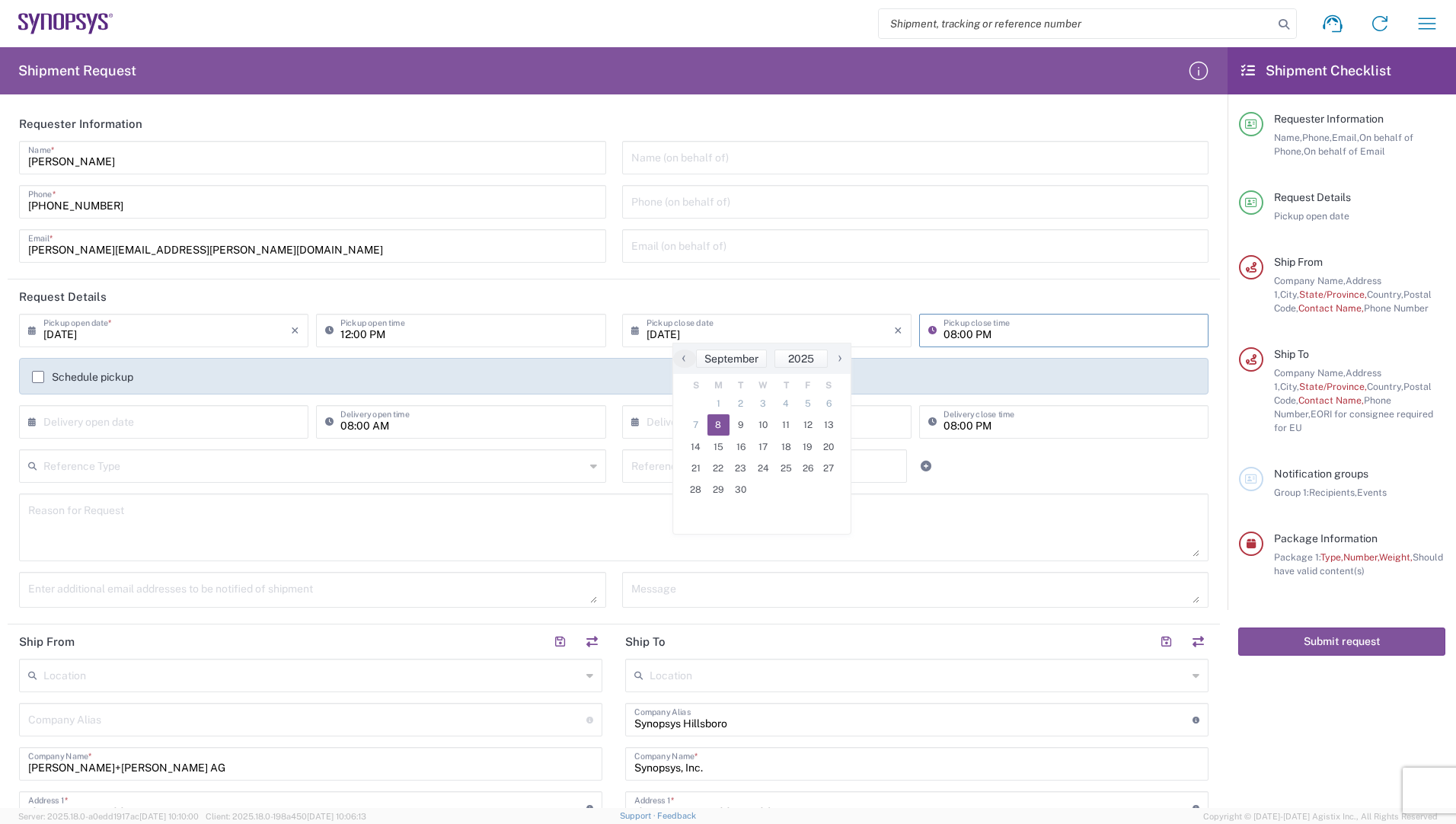
click at [943, 333] on input "08:00 PM" at bounding box center [1071, 329] width 256 height 27
type input "04:00 PM"
click at [894, 331] on icon "×" at bounding box center [898, 331] width 8 height 24
click at [675, 478] on input "text" at bounding box center [765, 465] width 267 height 27
drag, startPoint x: 641, startPoint y: 469, endPoint x: 585, endPoint y: 470, distance: 56.0
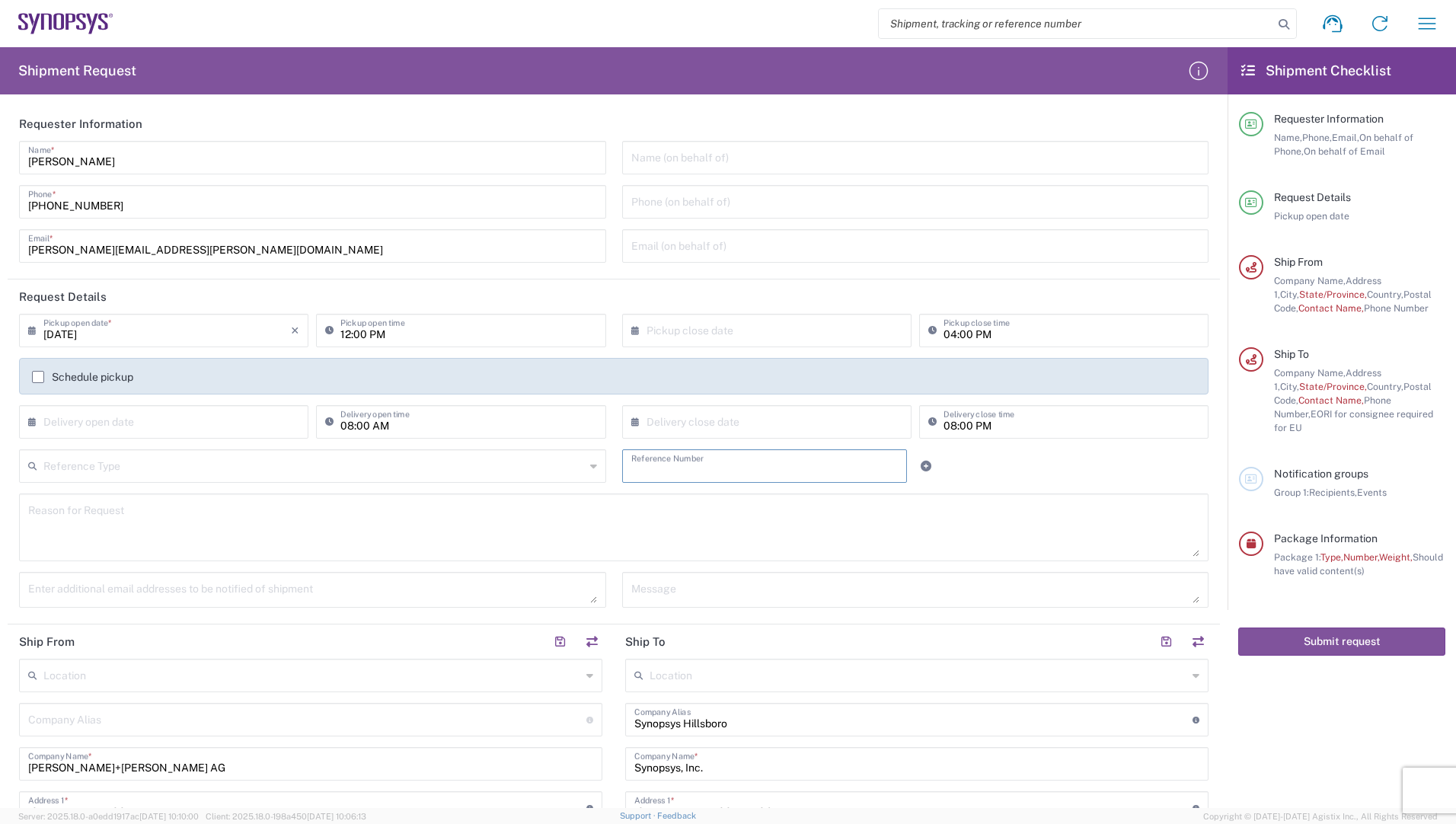
click at [585, 470] on div "Reference Type Customer Ref Department Invoice Number Purchase Order RMA Refere…" at bounding box center [614, 471] width 1205 height 44
type input "4800020731"
click at [590, 470] on icon at bounding box center [593, 467] width 7 height 24
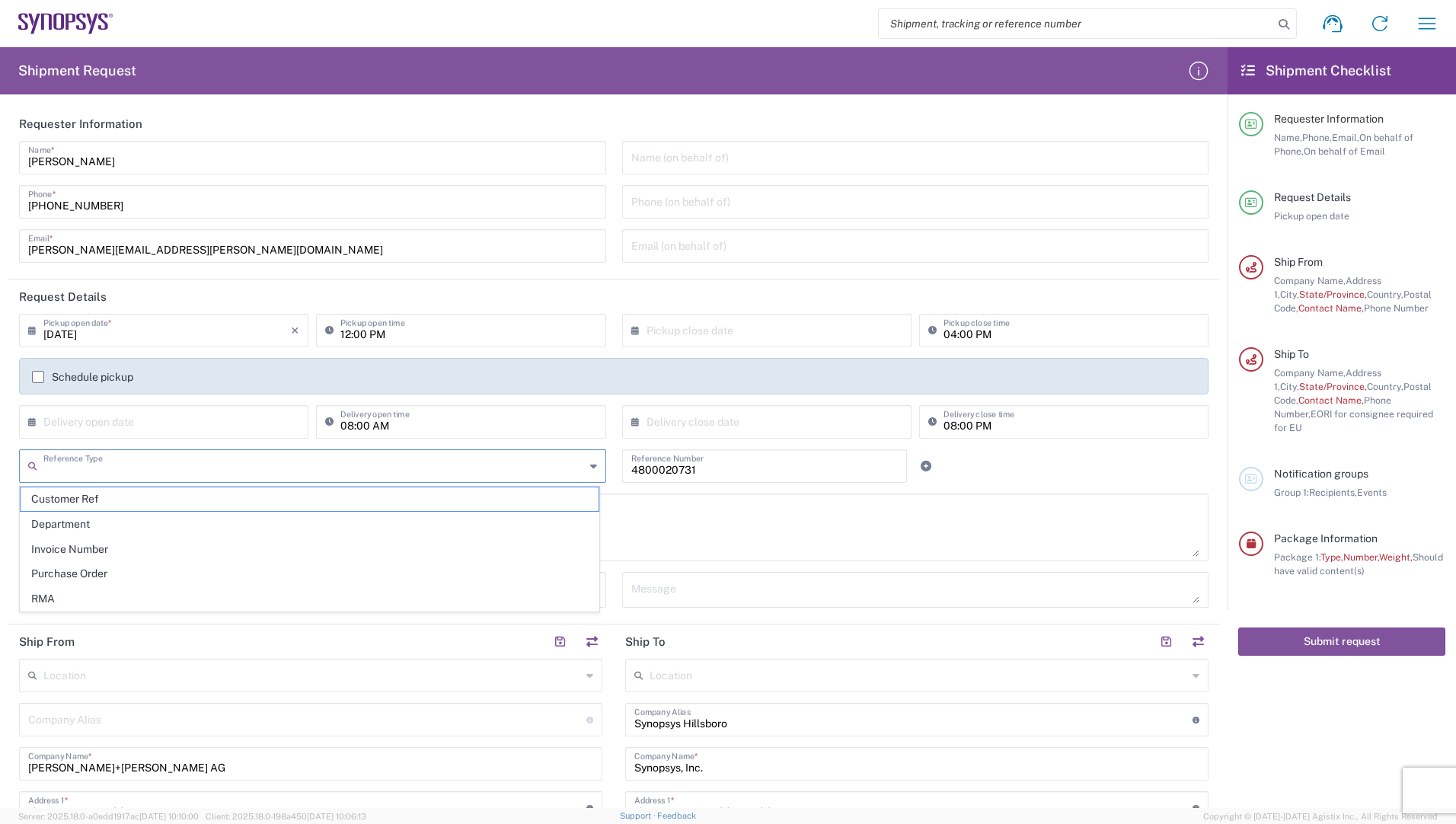
click at [89, 572] on span "Purchase Order" at bounding box center [309, 574] width 578 height 24
type input "Purchase Order"
click at [742, 522] on textarea at bounding box center [614, 528] width 1171 height 59
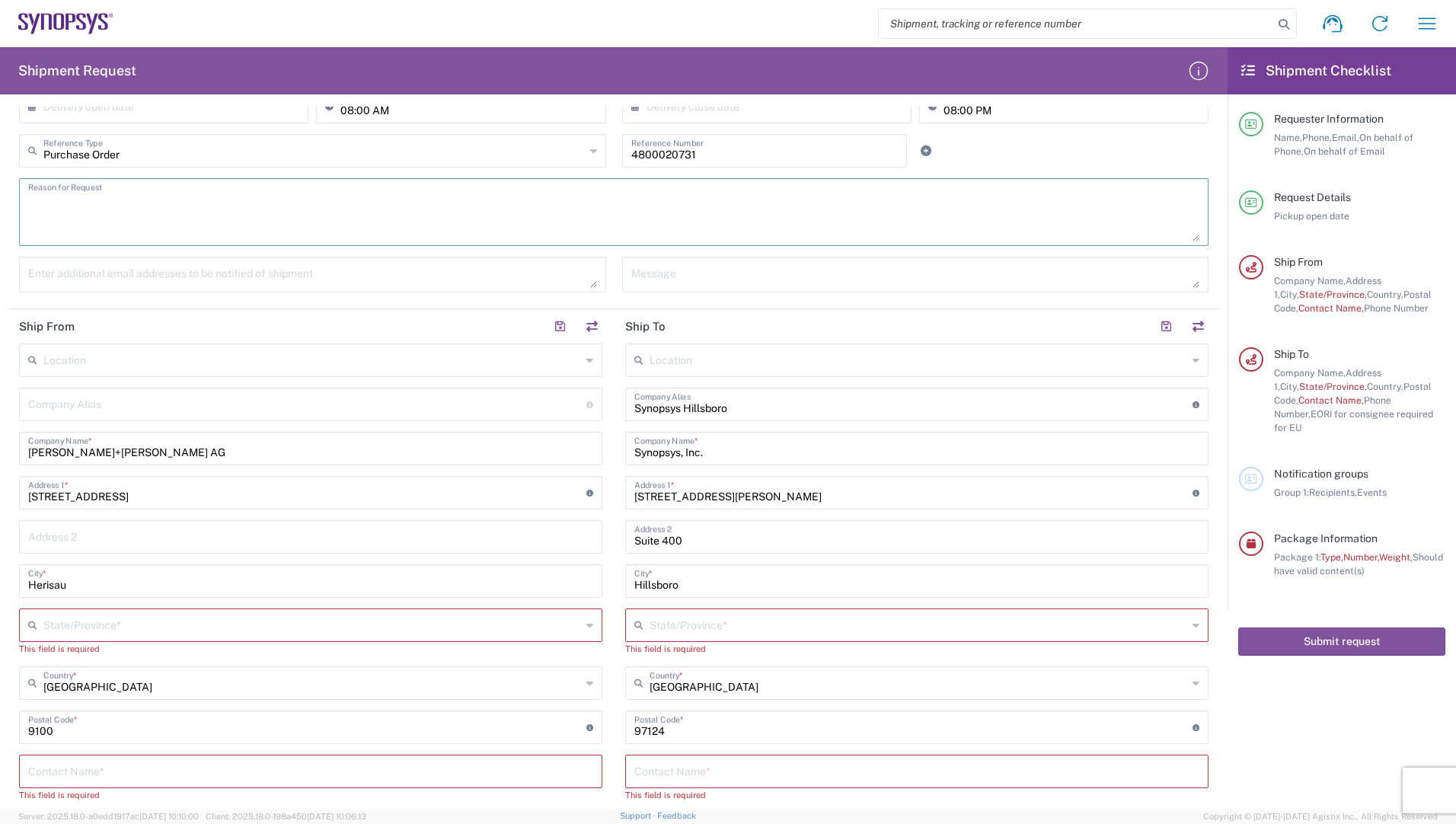
scroll to position [457, 0]
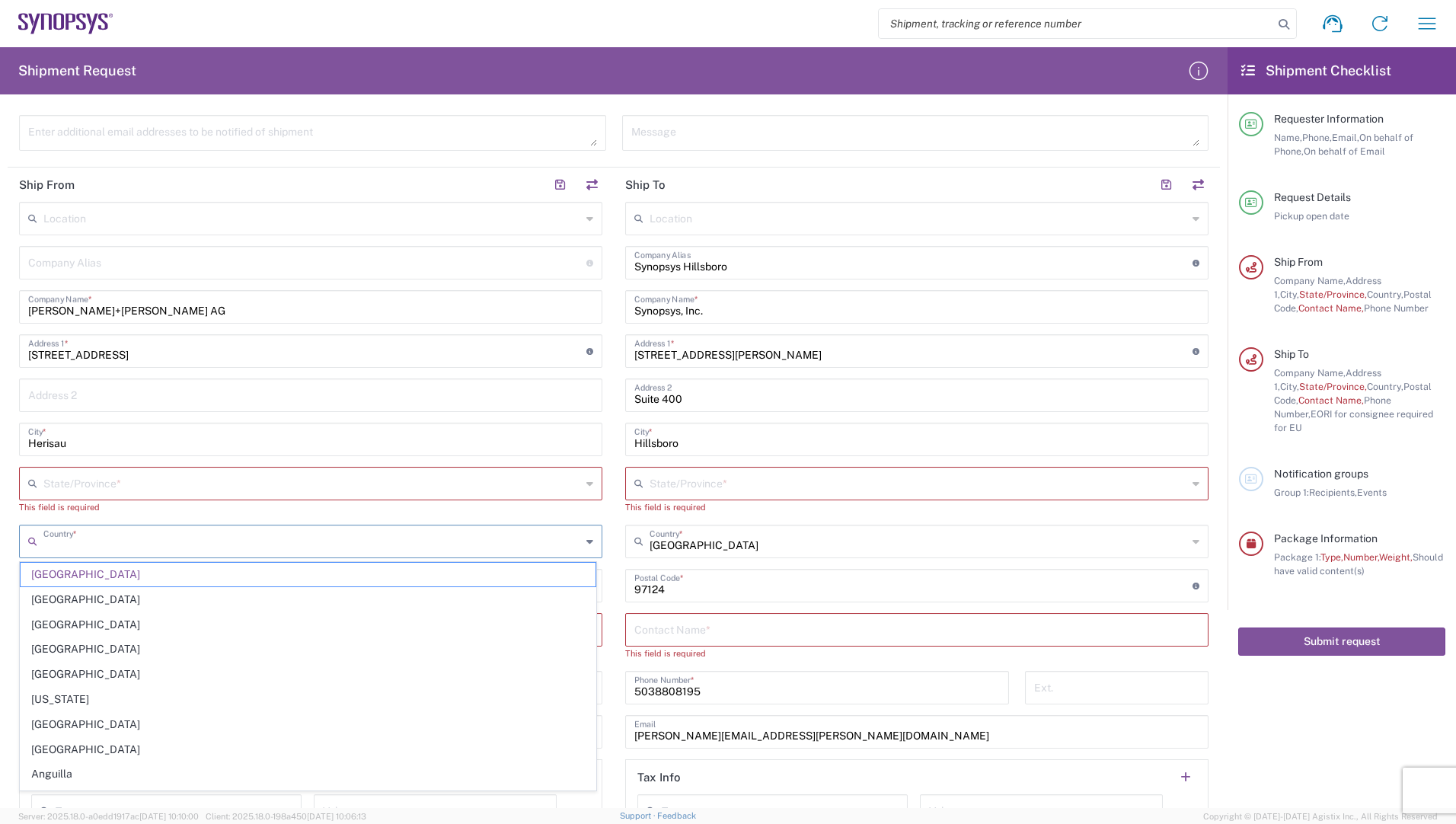
drag, startPoint x: 123, startPoint y: 547, endPoint x: -62, endPoint y: 547, distance: 185.0
click at [0, 547] on html "Shipment request Shipment tracking Employee non-product shipment request My shi…" at bounding box center [728, 412] width 1456 height 824
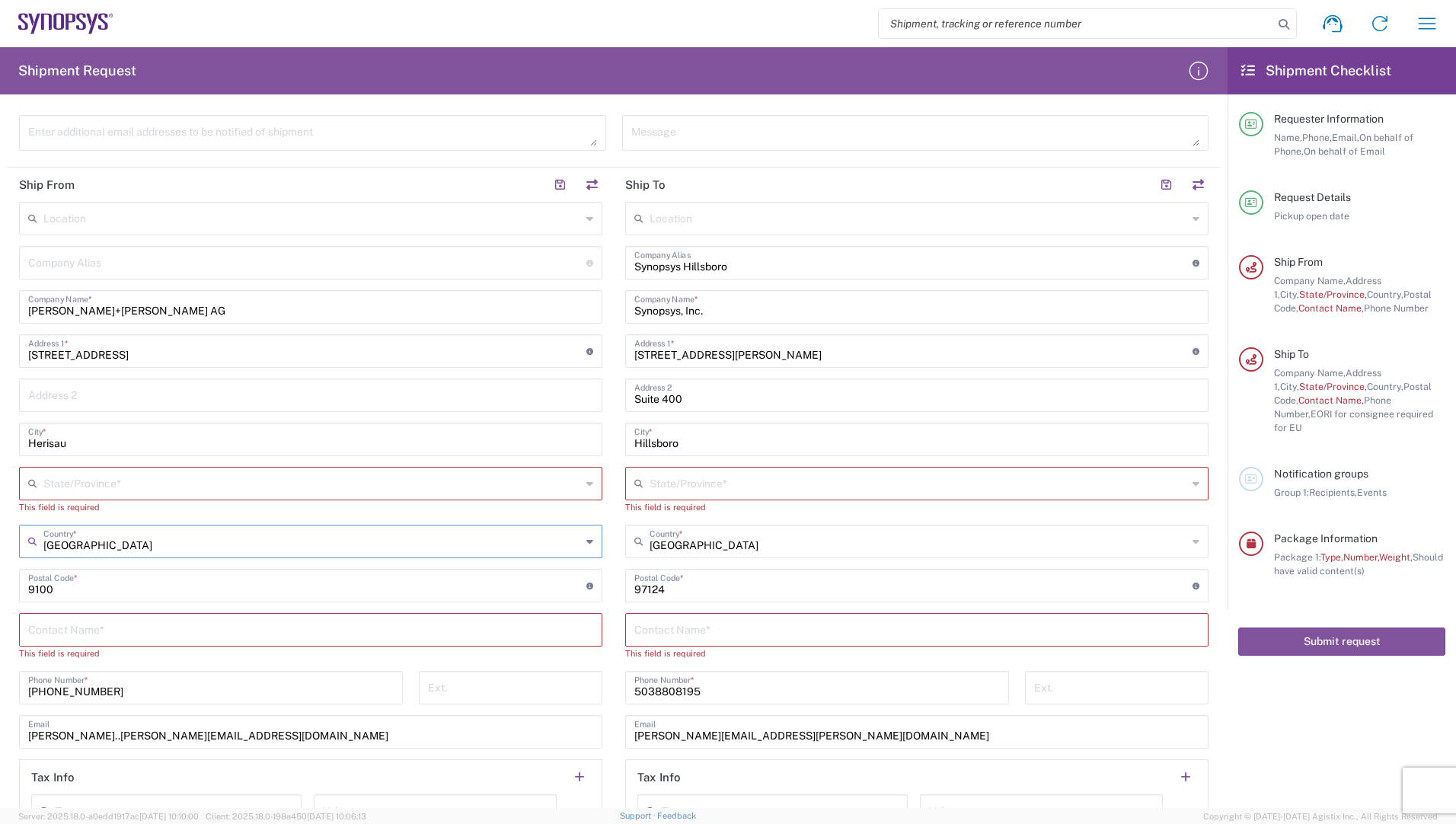
type input "United Statess"
drag, startPoint x: 100, startPoint y: 544, endPoint x: -119, endPoint y: 526, distance: 219.7
click at [0, 526] on html "Shipment request Shipment tracking Employee non-product shipment request My shi…" at bounding box center [728, 412] width 1456 height 824
type input "[GEOGRAPHIC_DATA]"
type input "Kanton [GEOGRAPHIC_DATA]"
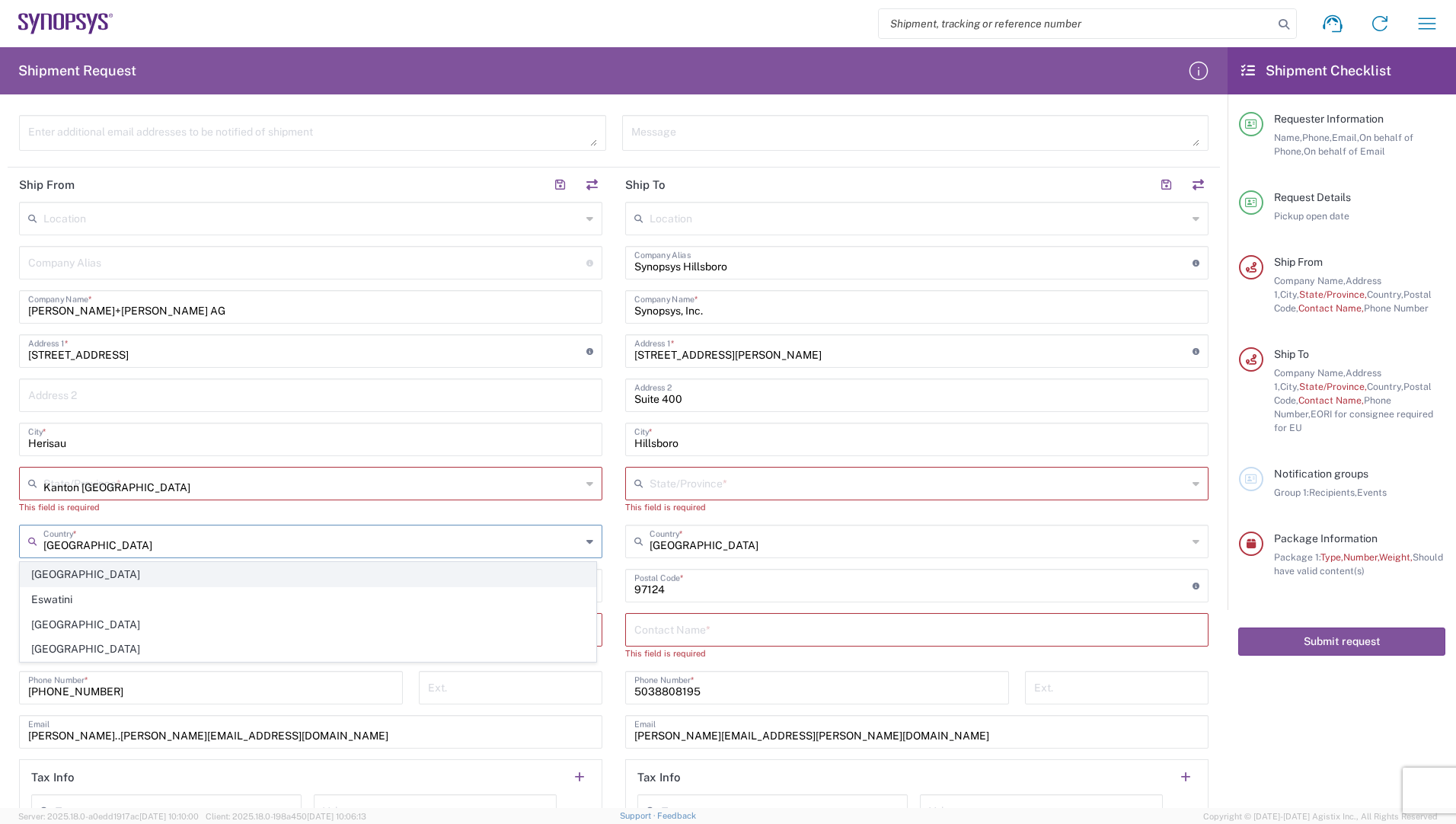
type input "[US_STATE]"
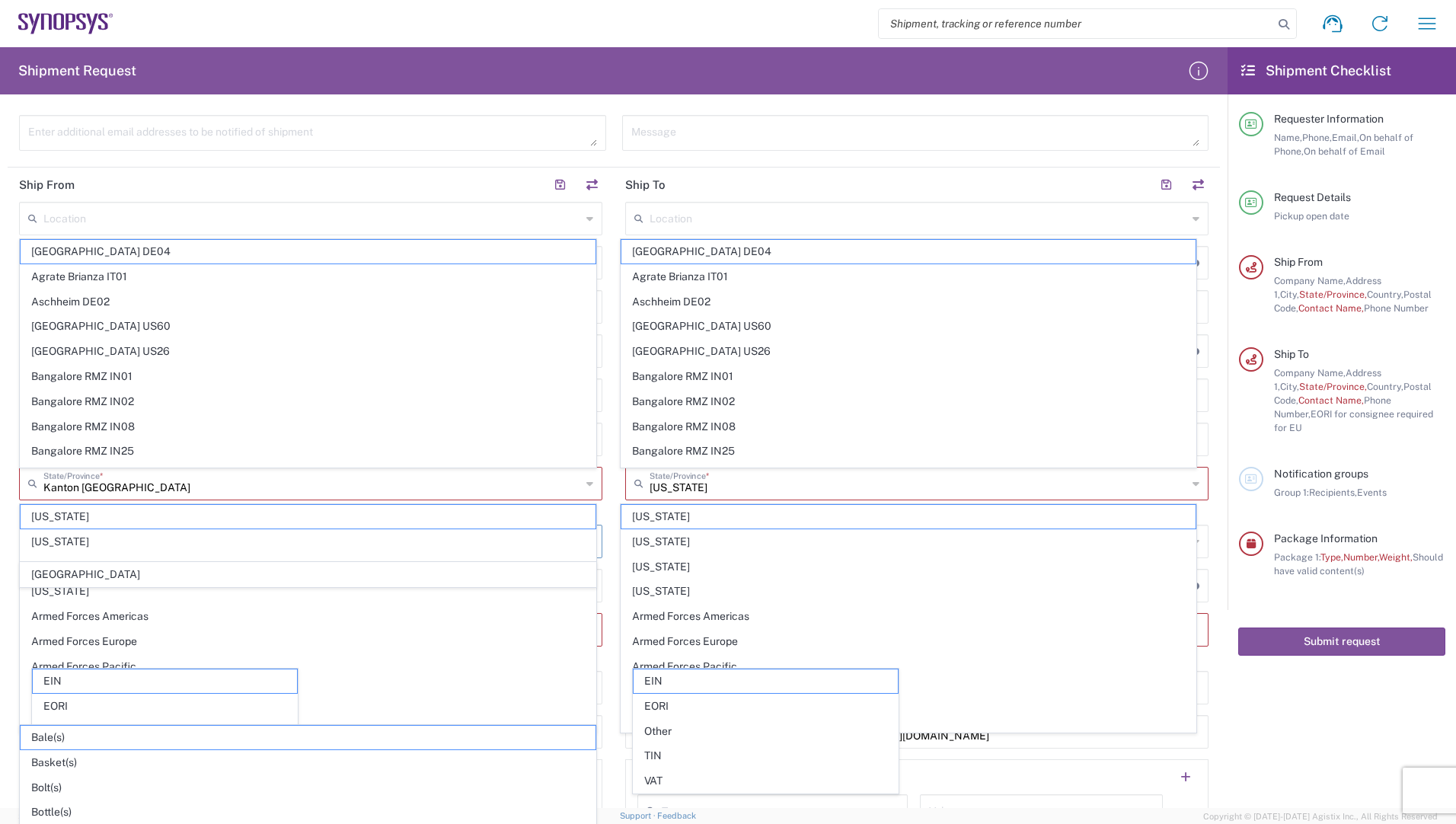
click at [800, 182] on header "Ship To" at bounding box center [916, 185] width 606 height 34
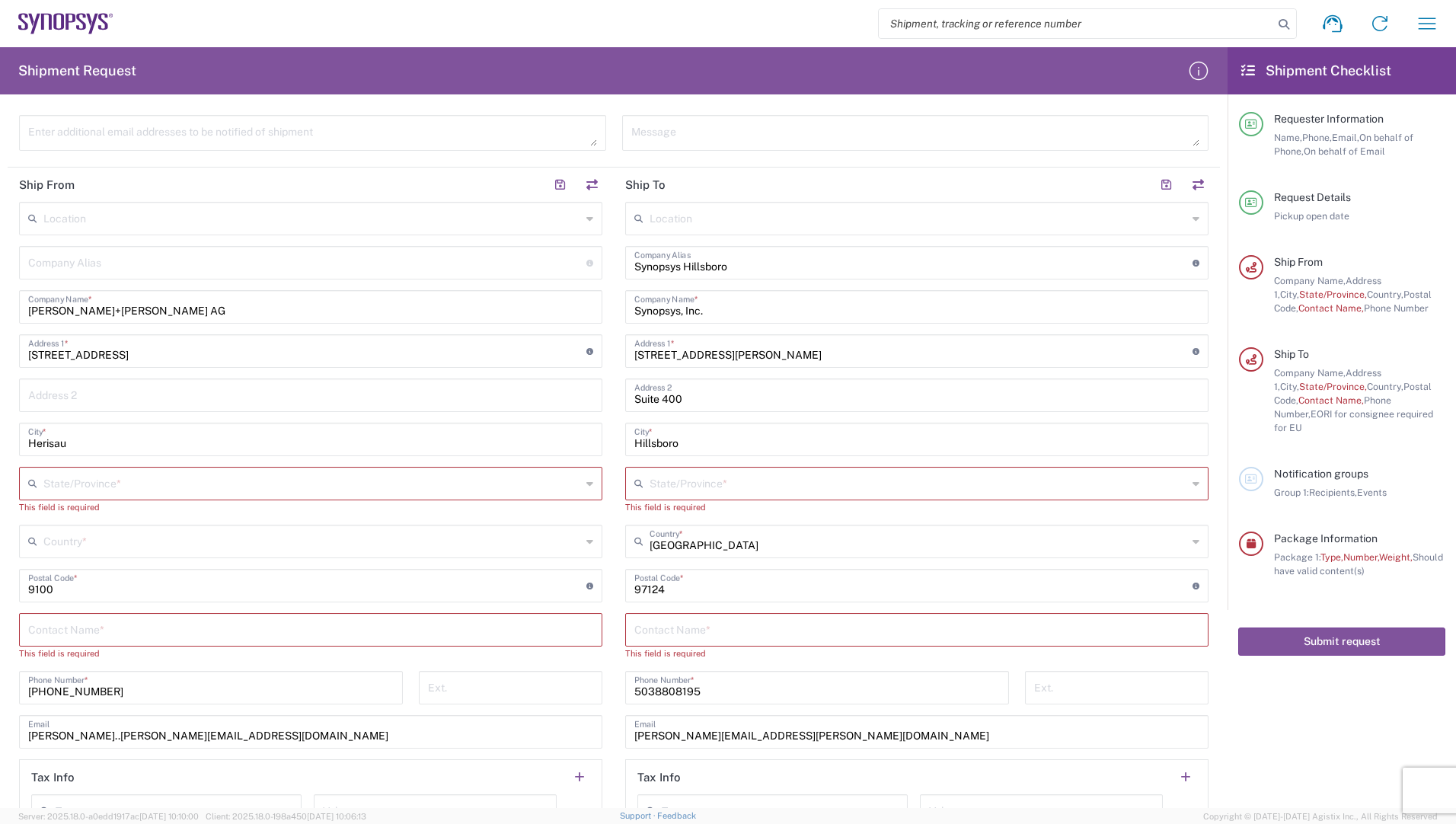
click at [246, 483] on input "text" at bounding box center [312, 482] width 538 height 27
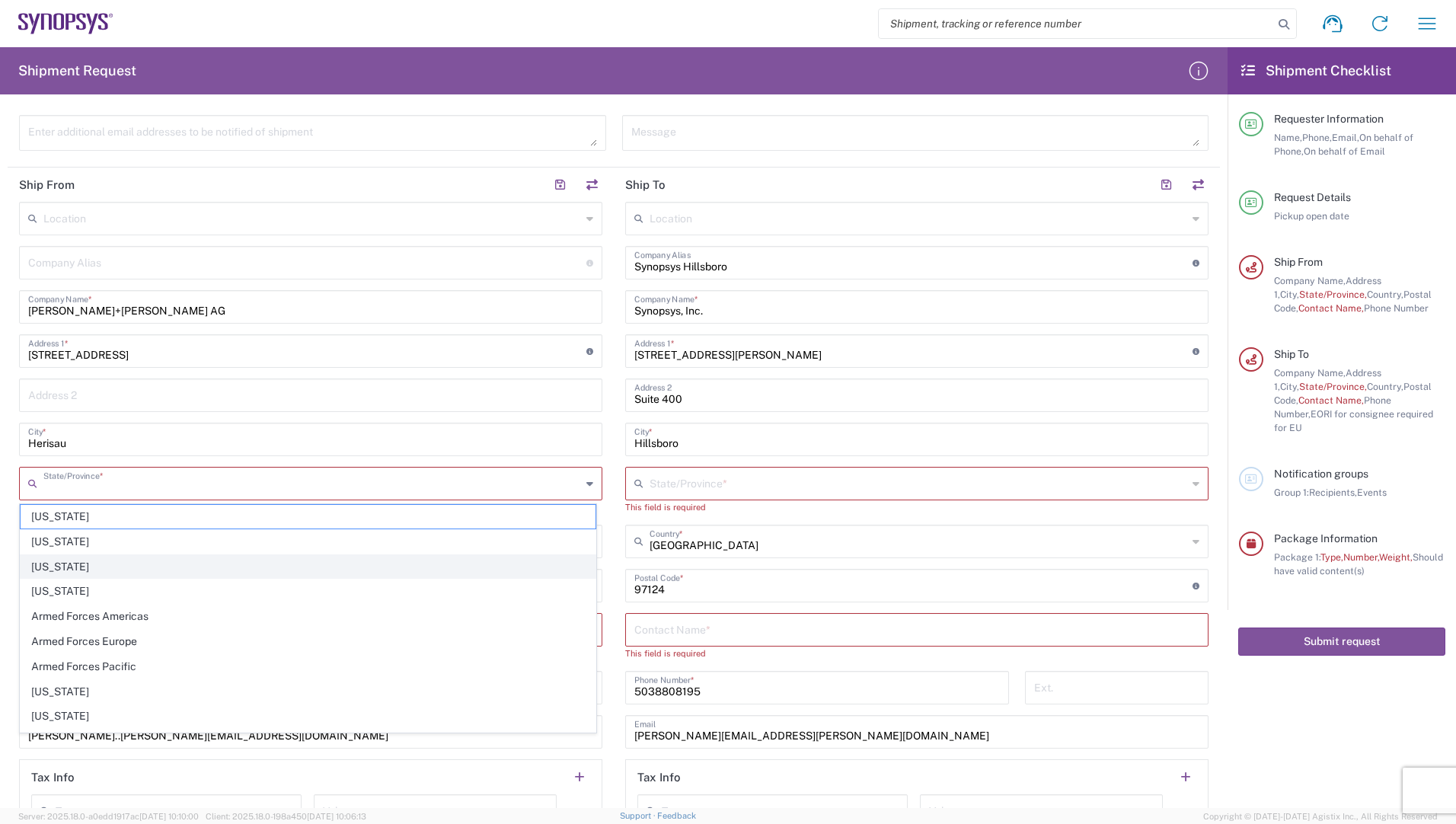
type input "Kanton [GEOGRAPHIC_DATA]"
type input "[GEOGRAPHIC_DATA]"
type input "[US_STATE]"
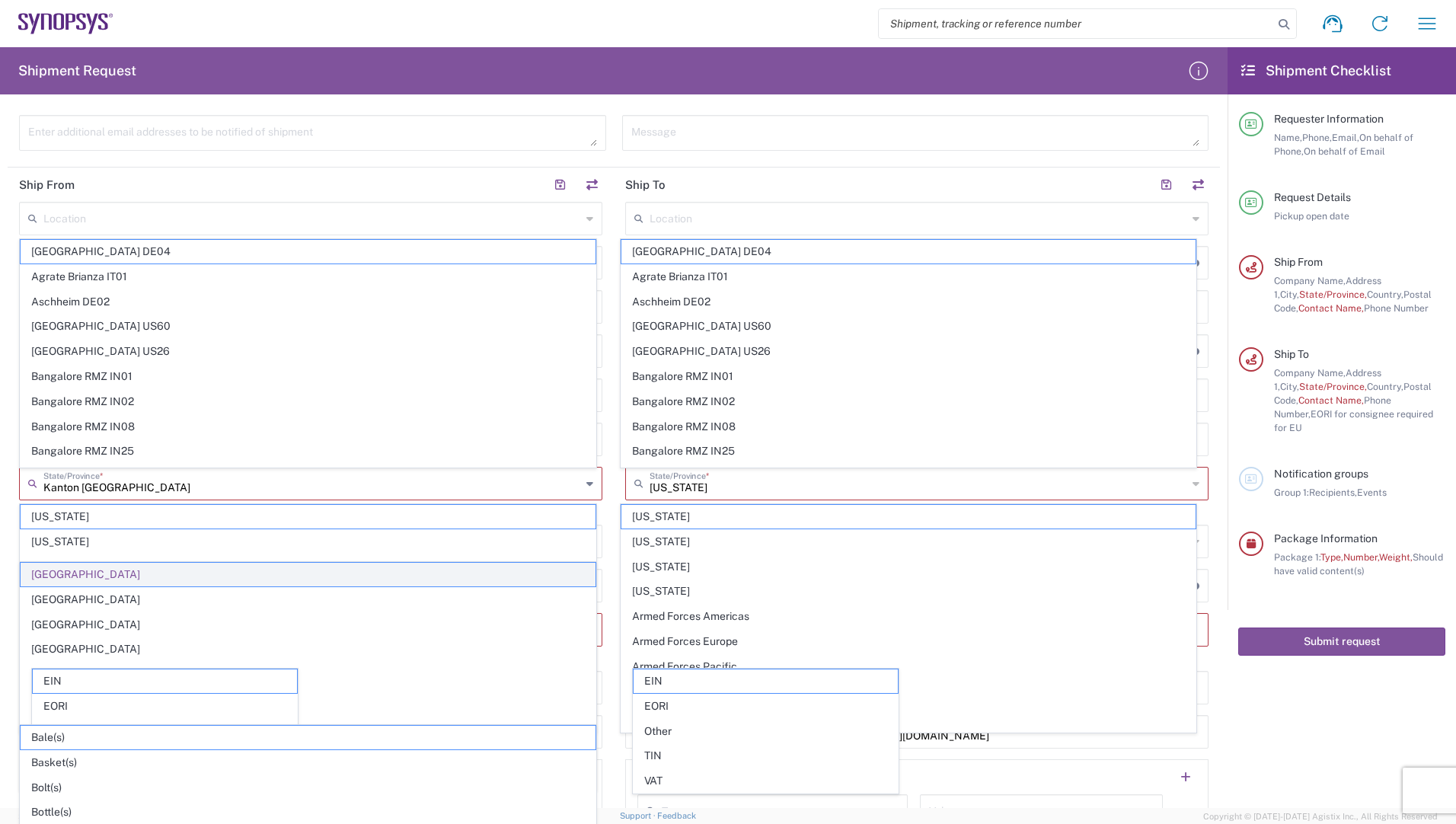
click at [99, 571] on span "[GEOGRAPHIC_DATA]" at bounding box center [308, 574] width 575 height 24
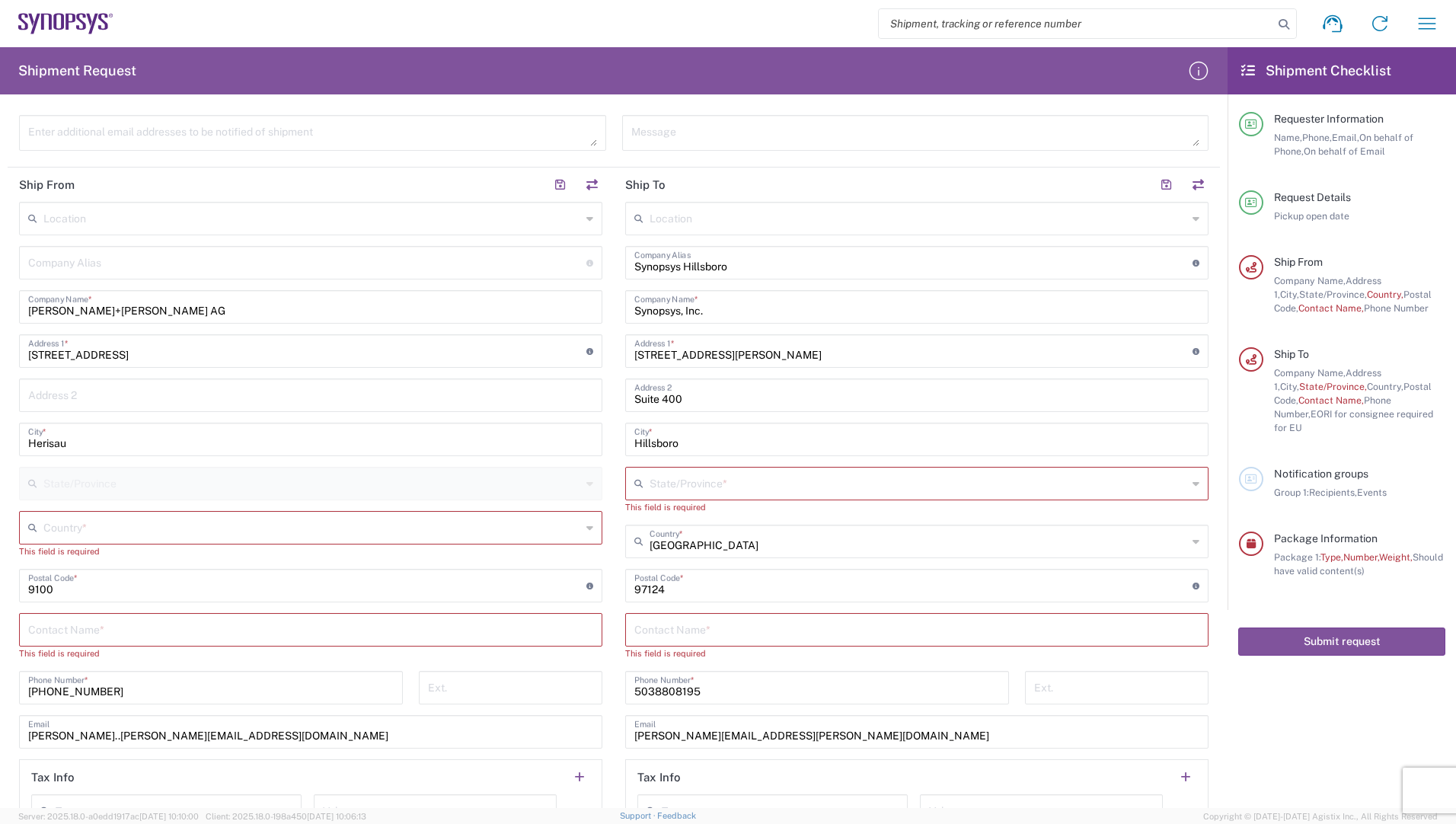
click at [106, 528] on input "text" at bounding box center [312, 527] width 538 height 27
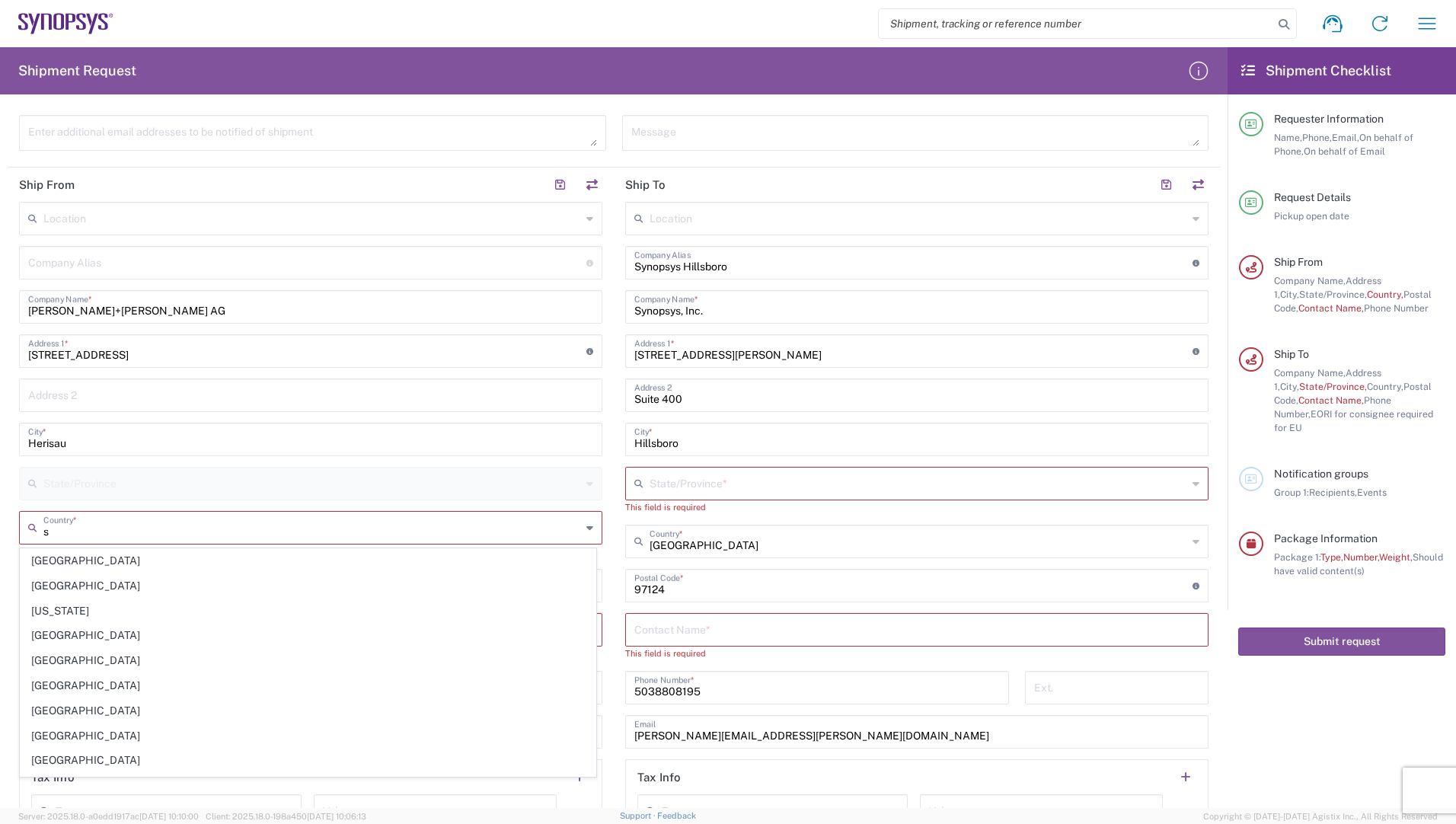
type input "[GEOGRAPHIC_DATA]"
type input "[US_STATE]"
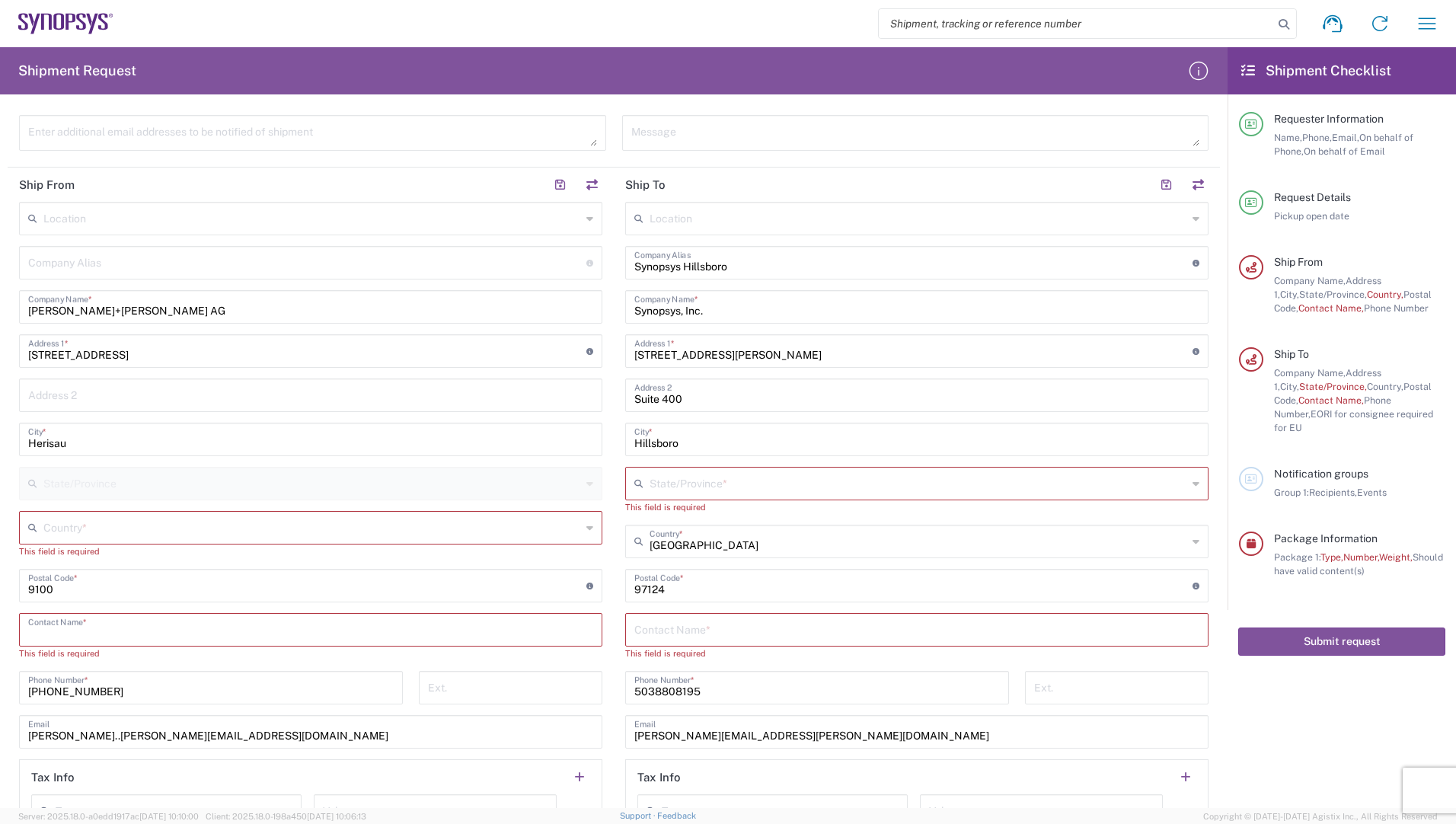
click at [77, 633] on input "text" at bounding box center [311, 629] width 565 height 27
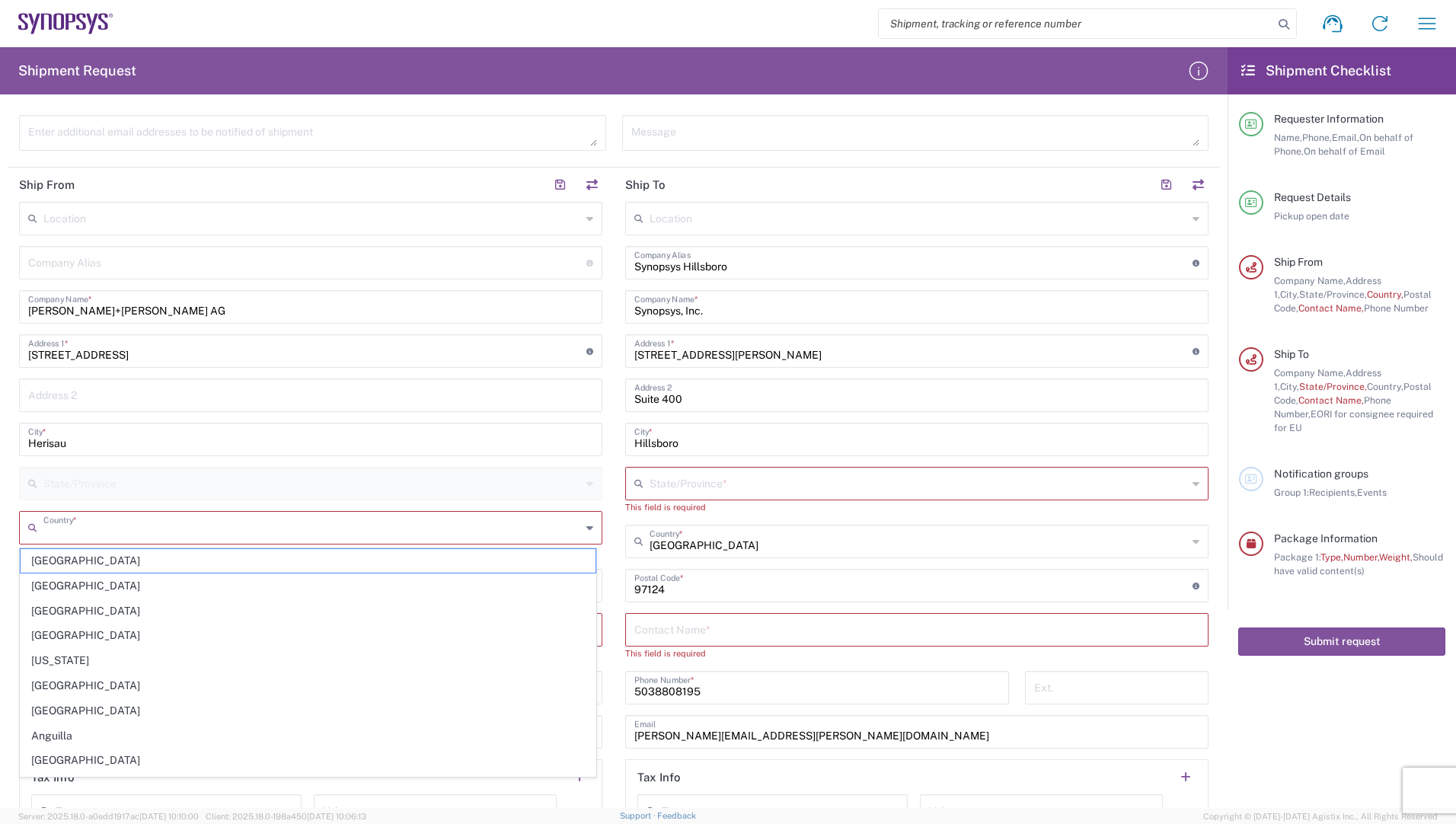
click at [84, 535] on input "text" at bounding box center [312, 527] width 538 height 27
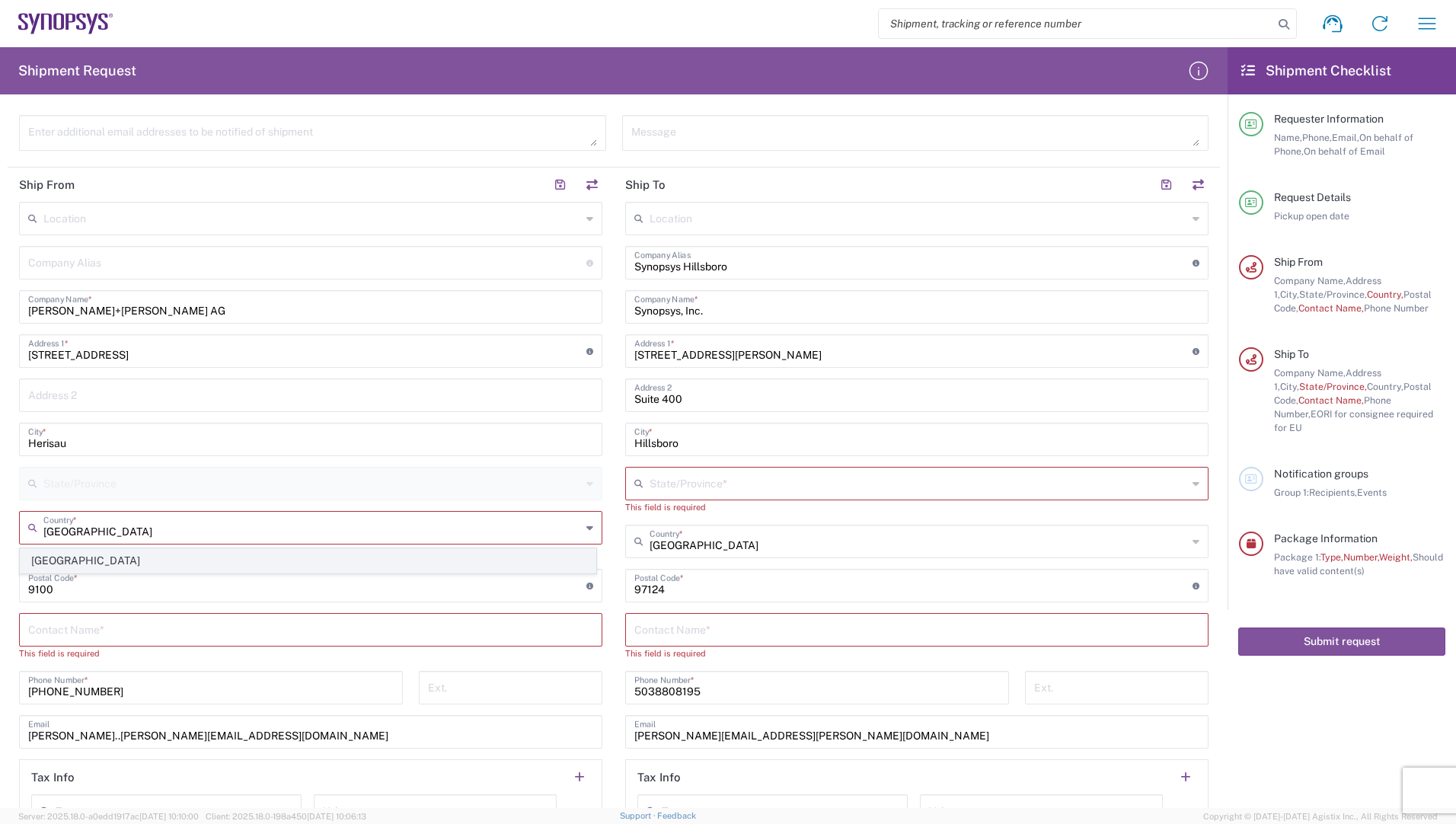
type input "[GEOGRAPHIC_DATA]"
click at [45, 562] on span "[GEOGRAPHIC_DATA]" at bounding box center [308, 561] width 575 height 24
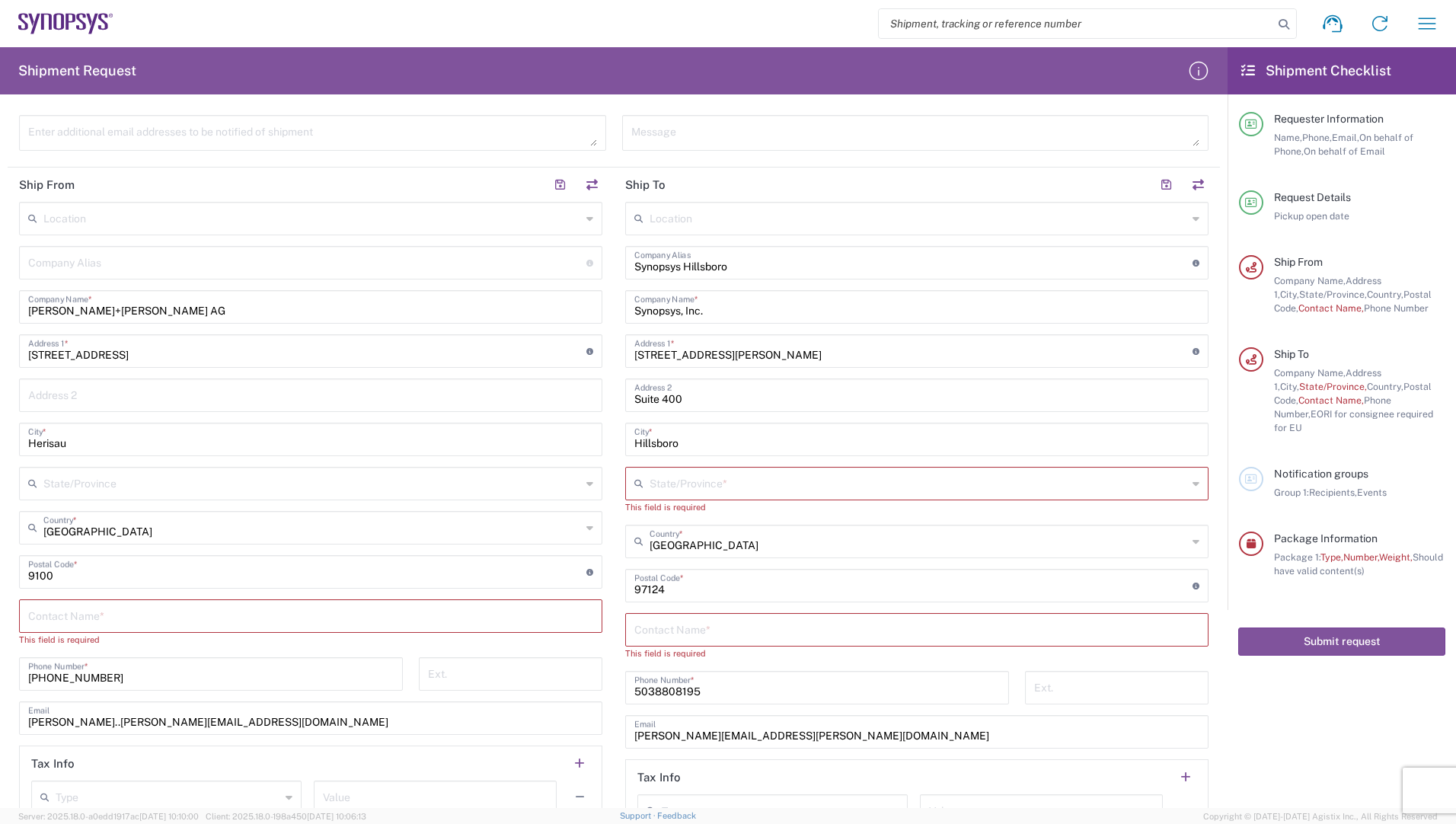
click at [82, 490] on input "text" at bounding box center [312, 482] width 538 height 27
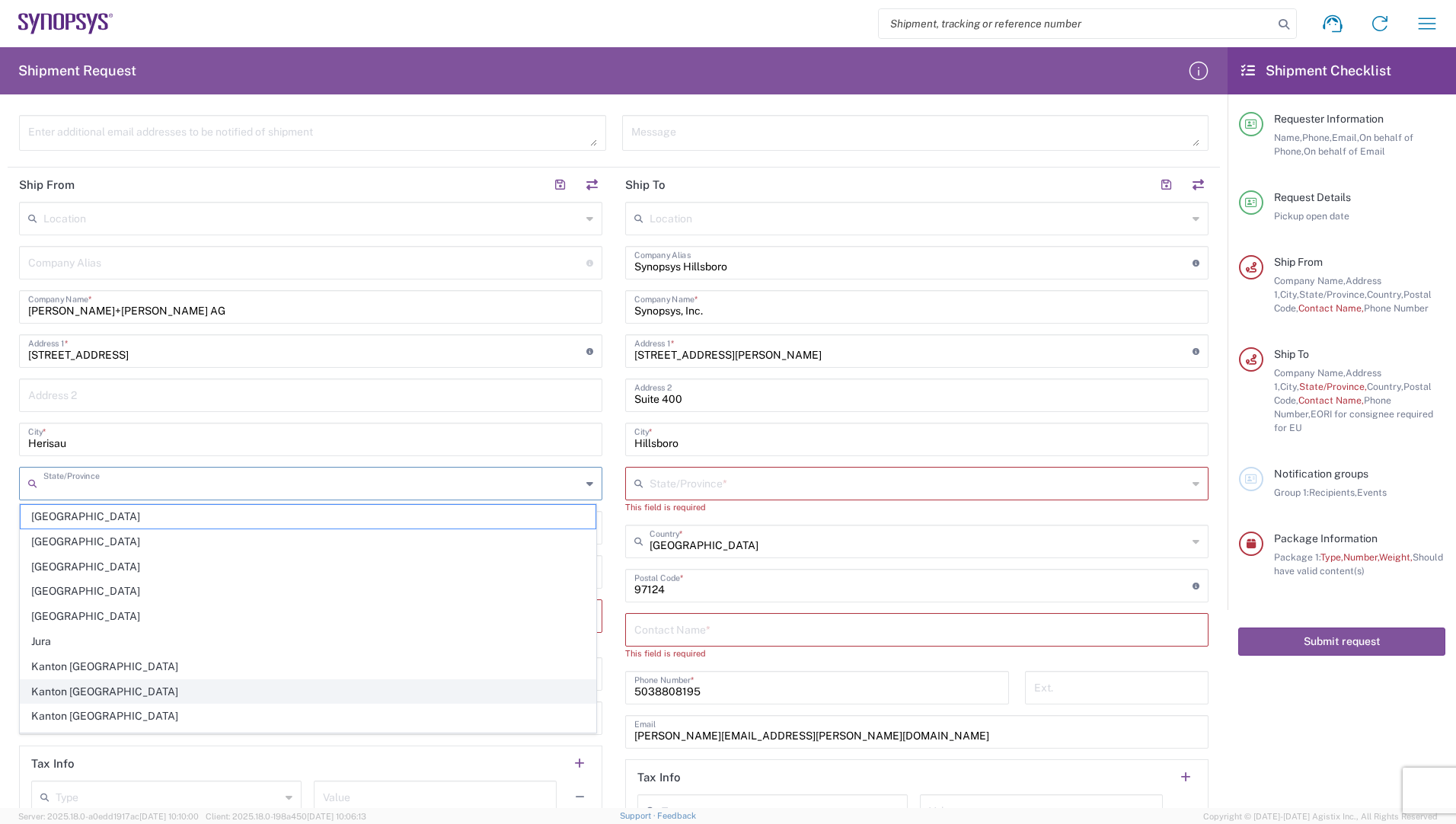
click at [35, 693] on span "Kanton [GEOGRAPHIC_DATA]" at bounding box center [308, 692] width 575 height 24
type input "Kanton [GEOGRAPHIC_DATA]"
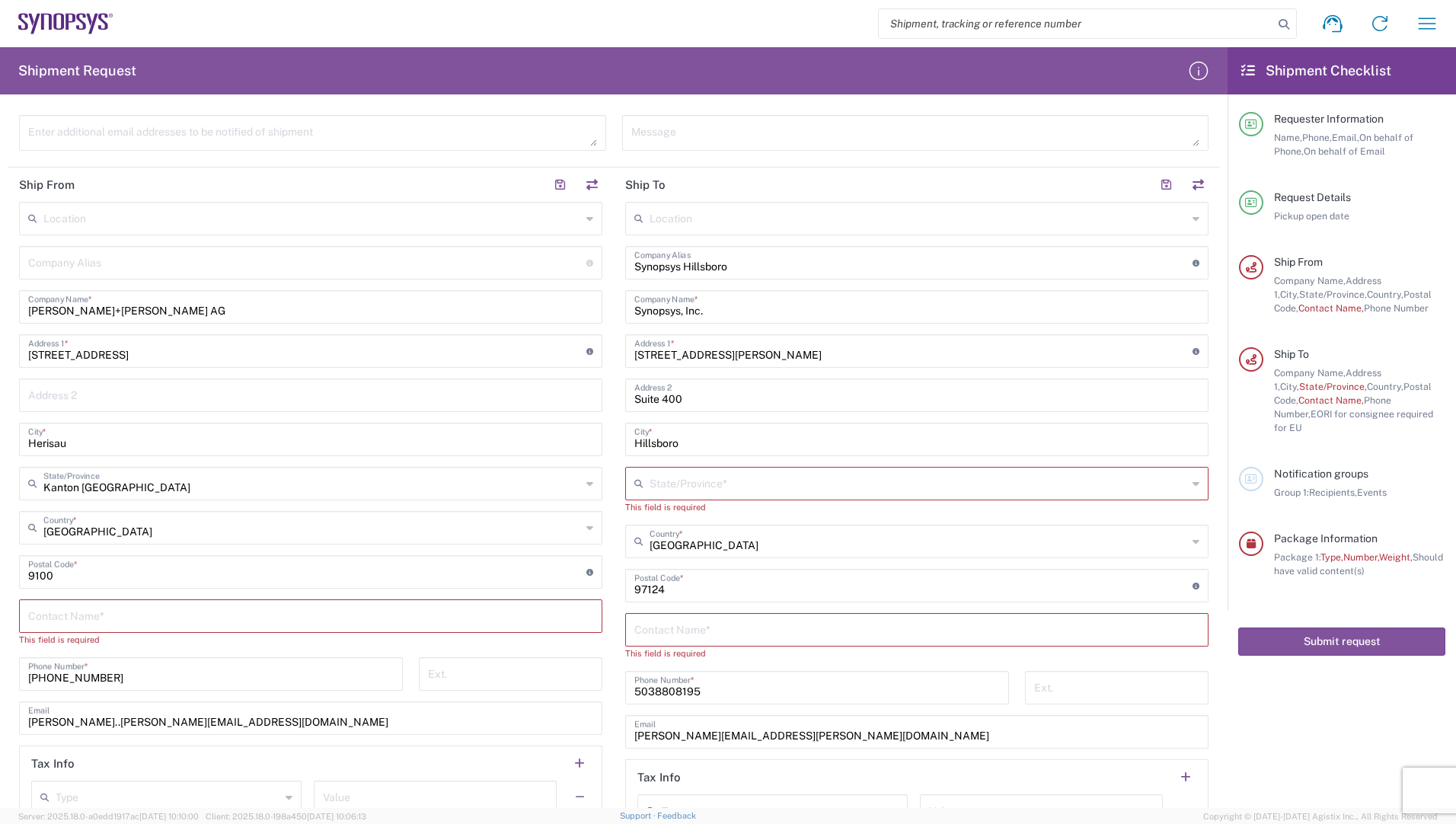
click at [85, 617] on input "text" at bounding box center [311, 615] width 565 height 27
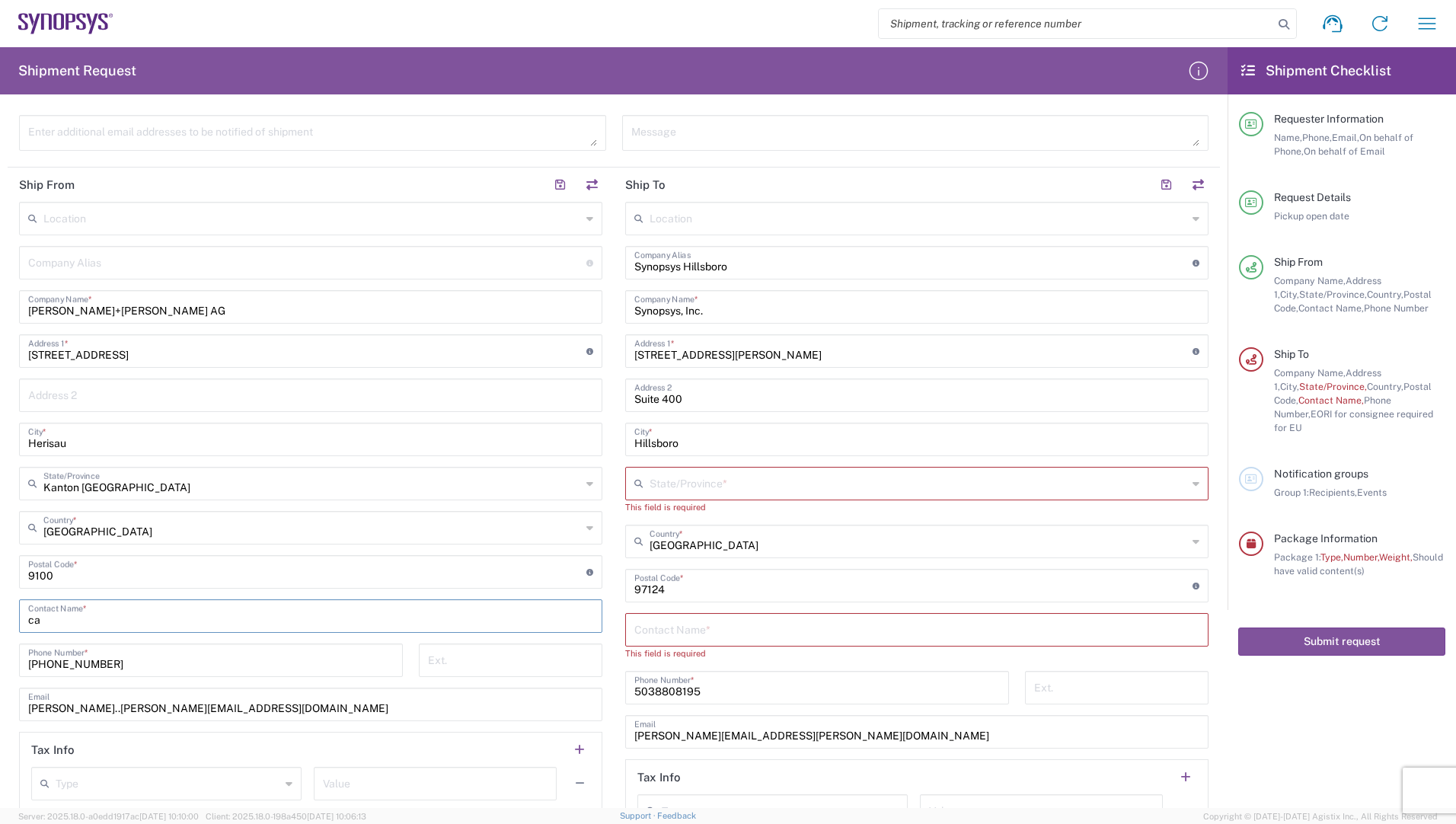
drag, startPoint x: 77, startPoint y: 620, endPoint x: -68, endPoint y: 606, distance: 145.7
click at [0, 606] on html "Shipment request Shipment tracking Employee non-product shipment request My shi…" at bounding box center [728, 412] width 1456 height 824
type input "[PERSON_NAME]"
click at [79, 712] on input "[PERSON_NAME]..[PERSON_NAME][EMAIL_ADDRESS][DOMAIN_NAME]" at bounding box center [311, 703] width 565 height 27
type input "[PERSON_NAME][EMAIL_ADDRESS][PERSON_NAME][DOMAIN_NAME]"
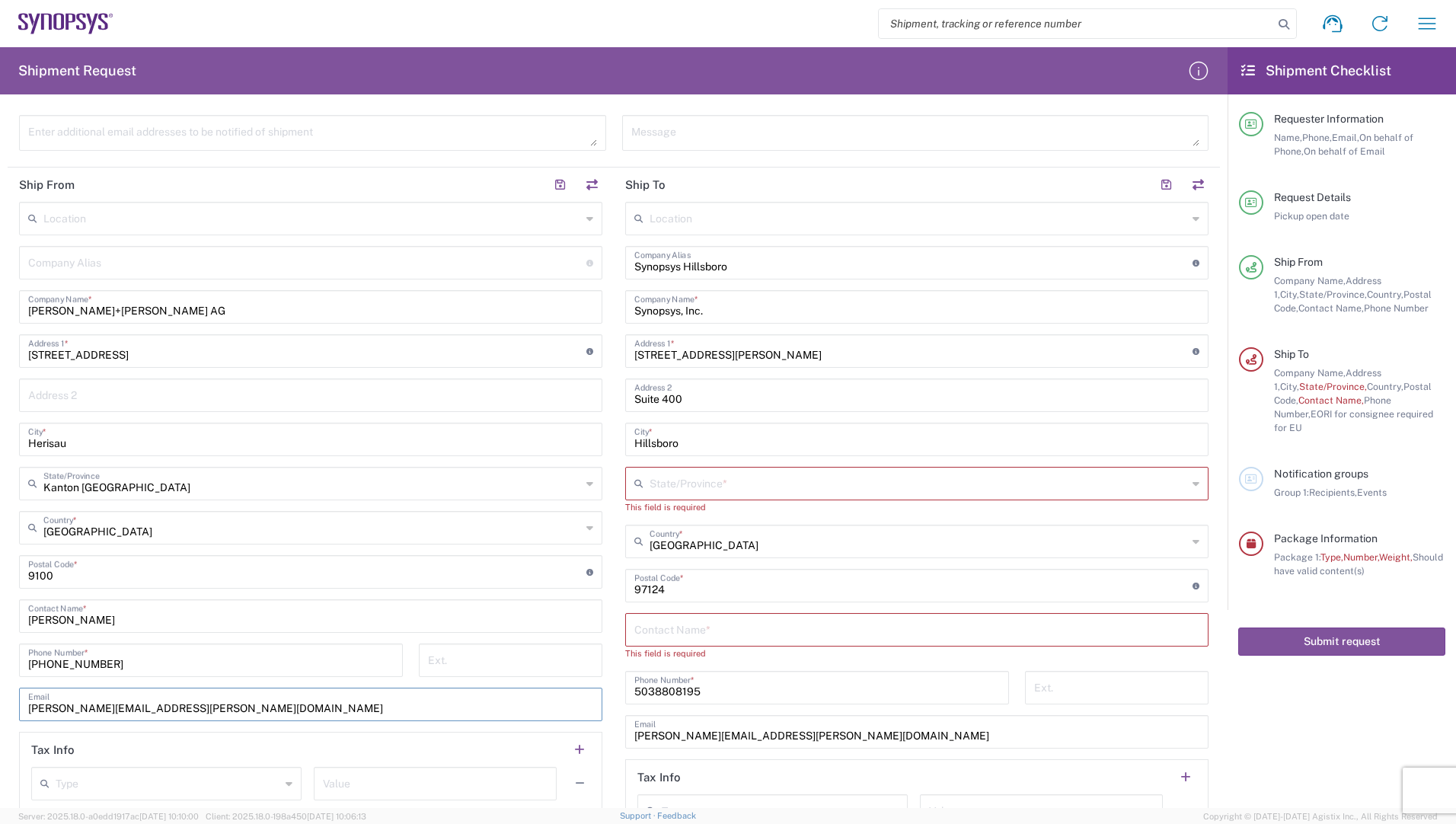
click at [666, 487] on input "text" at bounding box center [918, 482] width 538 height 27
click at [661, 515] on span "[US_STATE]" at bounding box center [909, 516] width 575 height 24
type input "[US_STATE]"
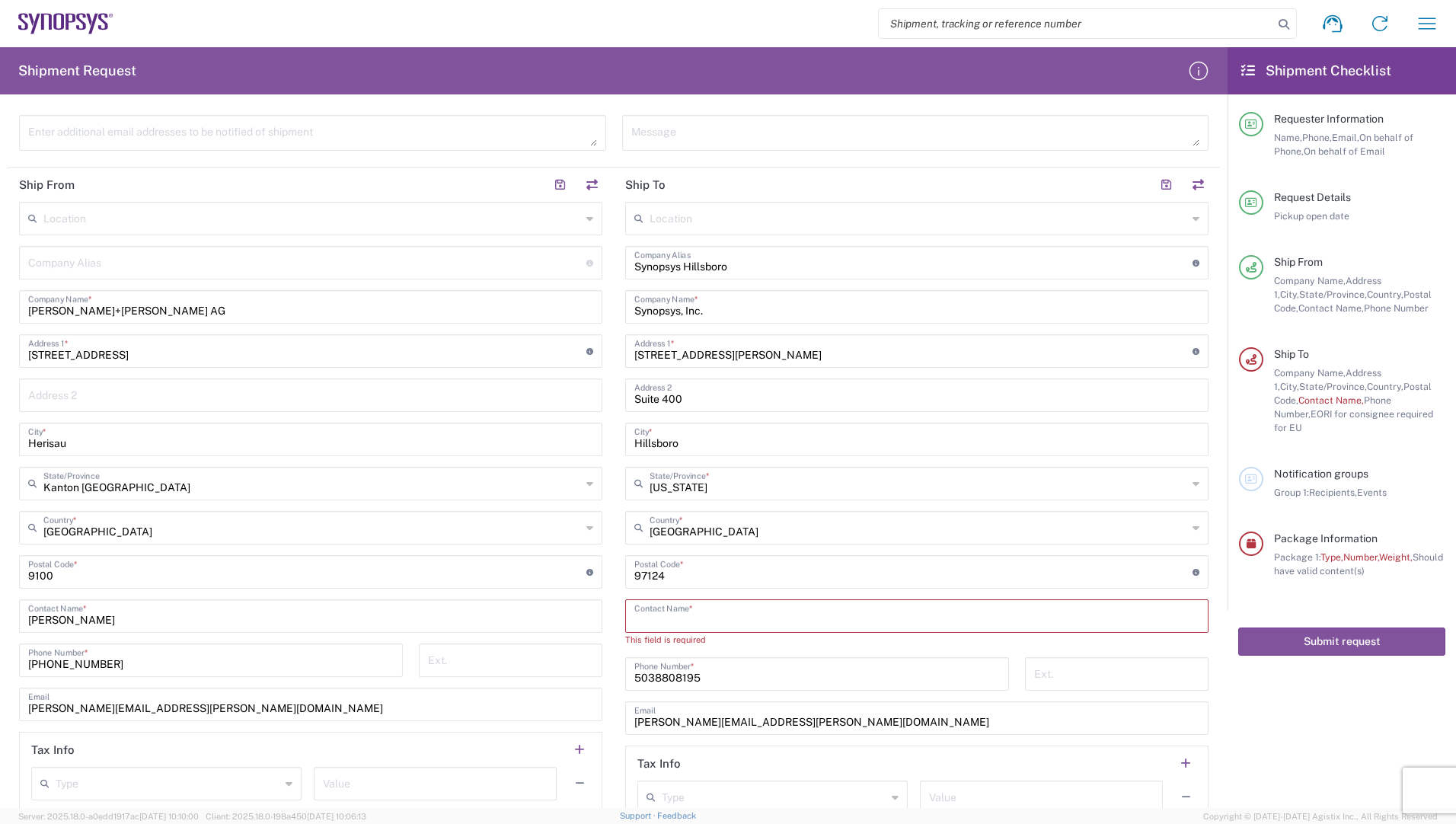
click at [658, 625] on input "text" at bounding box center [916, 615] width 565 height 27
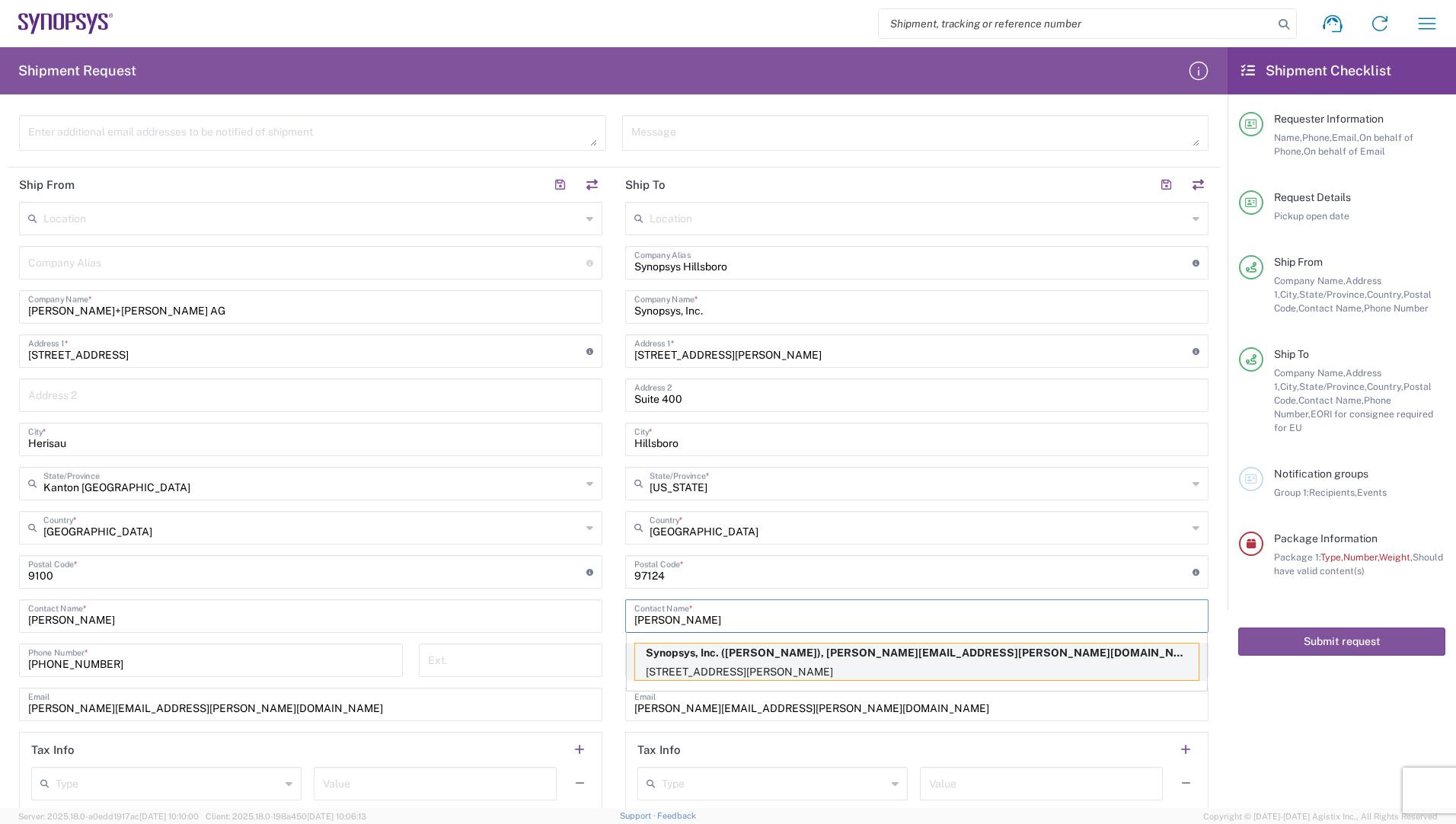
type input "[PERSON_NAME]"
click at [686, 668] on p "[STREET_ADDRESS][PERSON_NAME]" at bounding box center [916, 672] width 563 height 19
type input "[US_STATE]"
type input "[PERSON_NAME]"
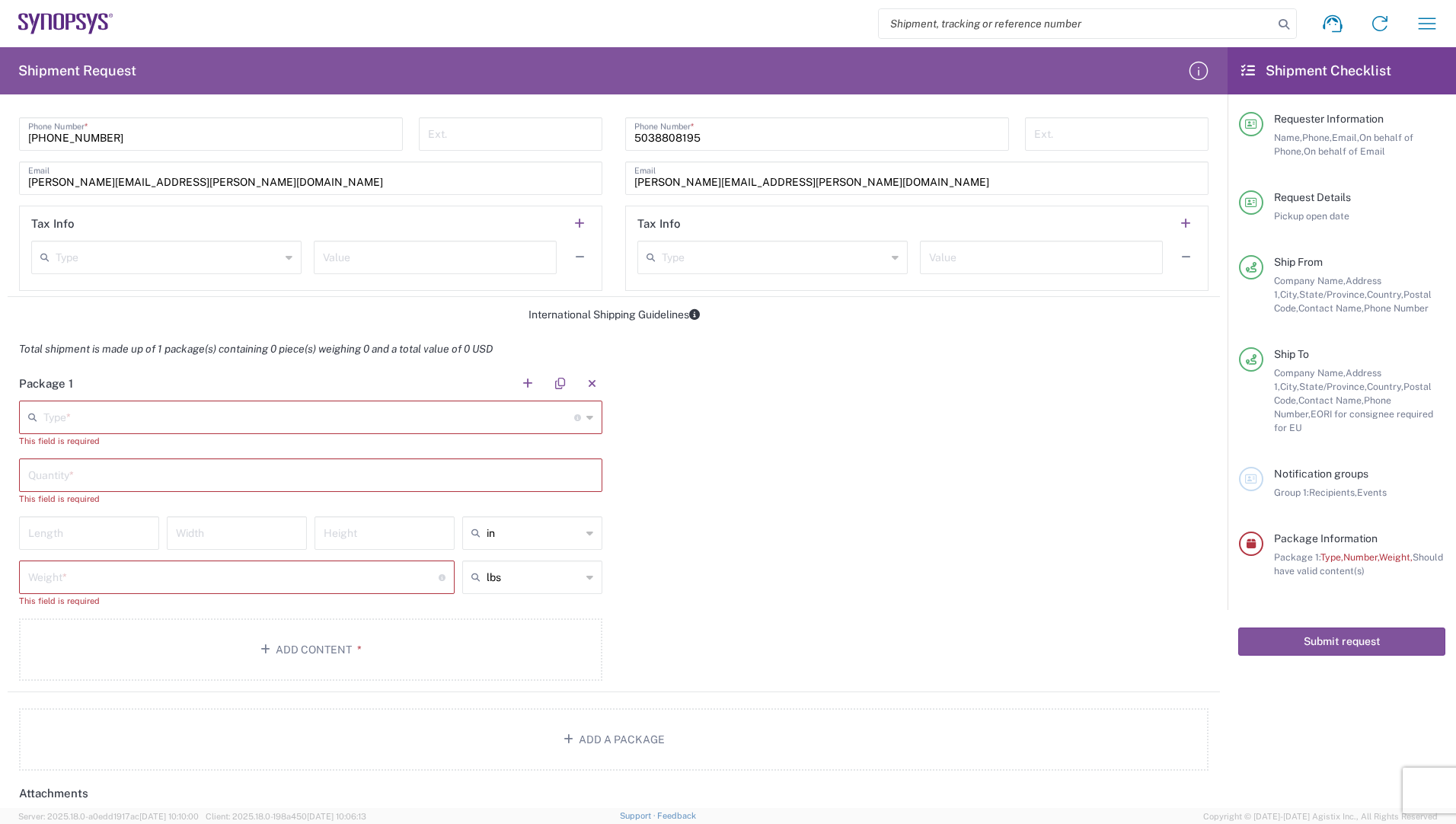
scroll to position [1067, 0]
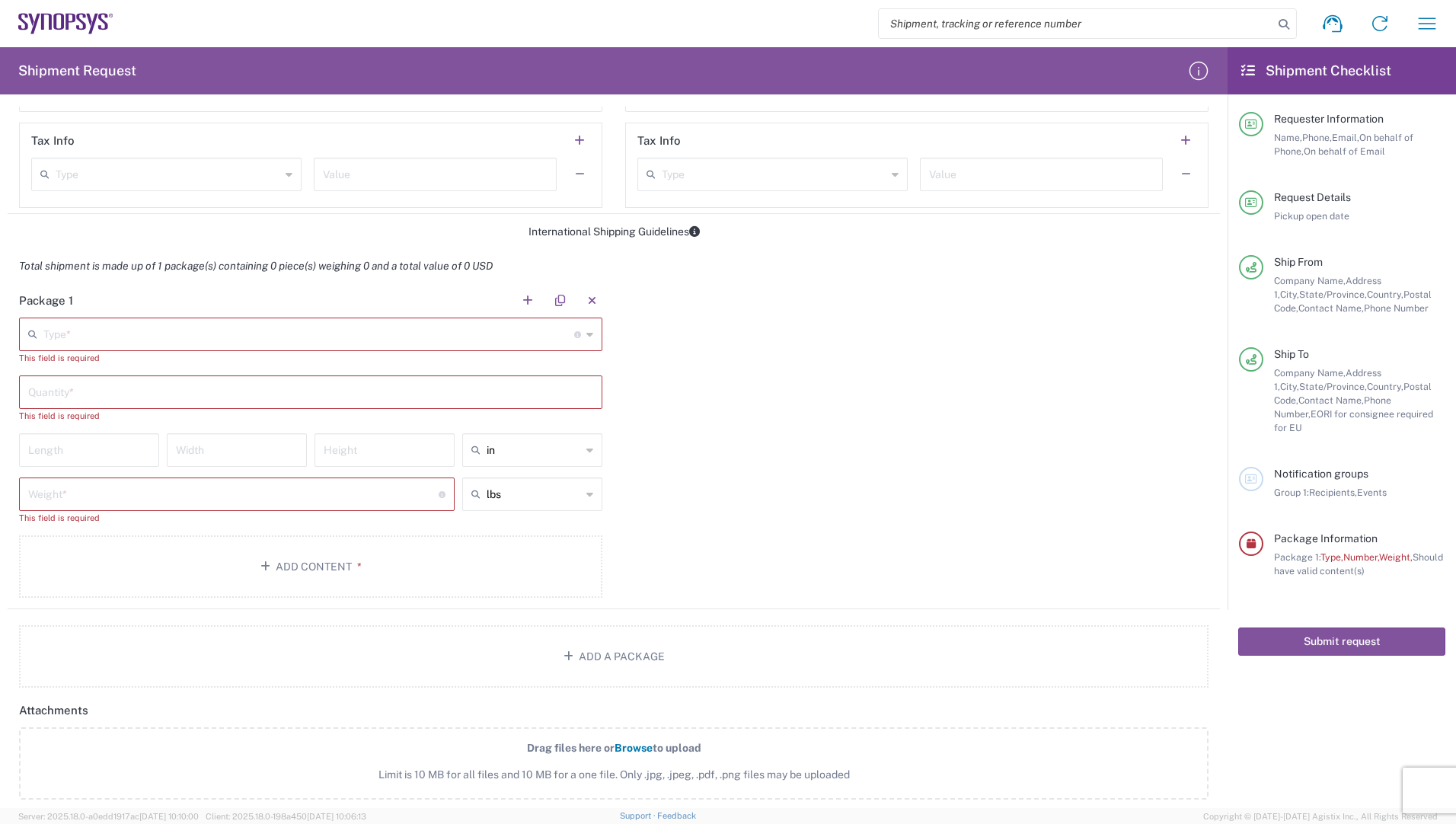
click at [90, 338] on input "text" at bounding box center [308, 333] width 531 height 27
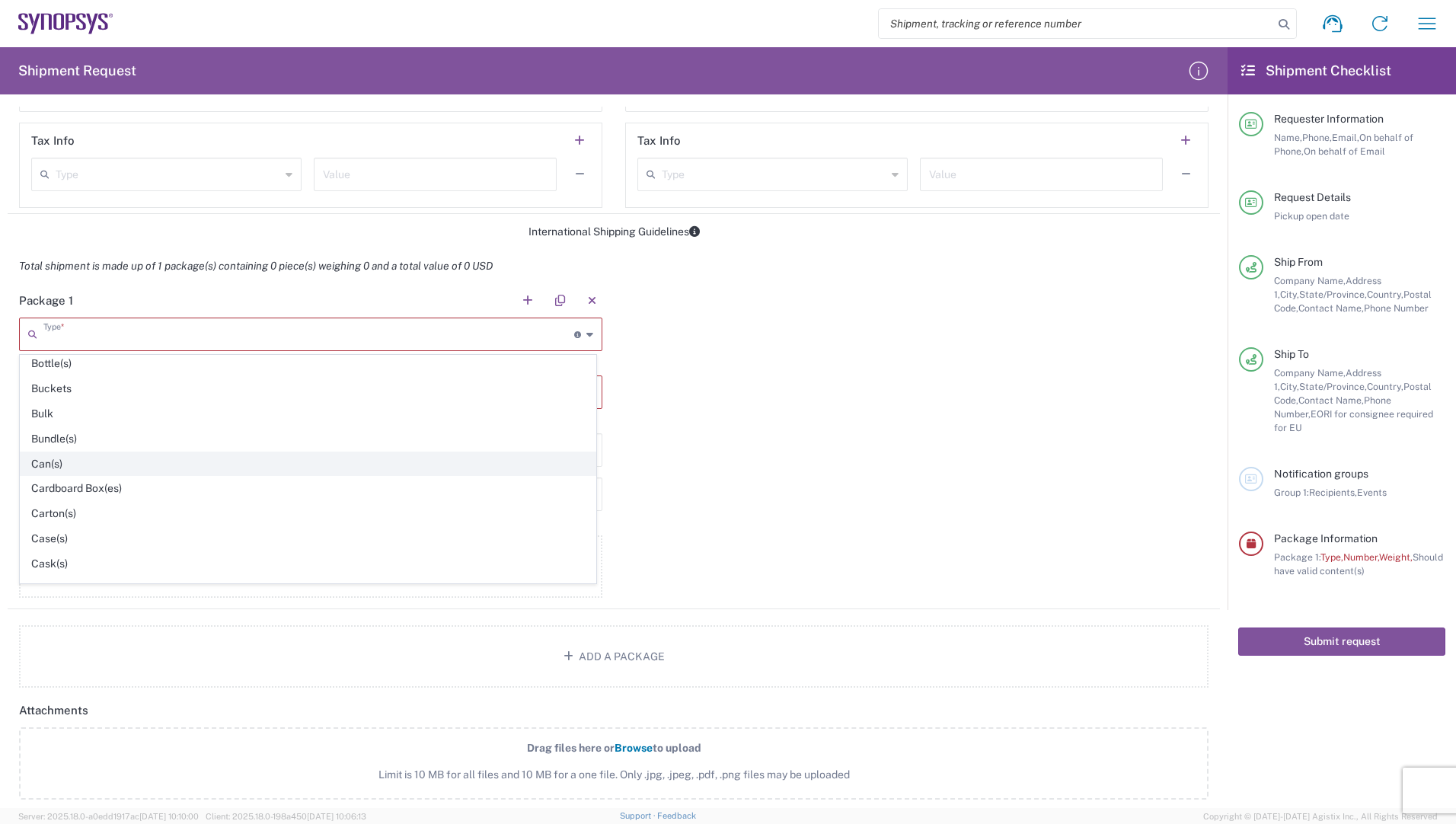
scroll to position [152, 0]
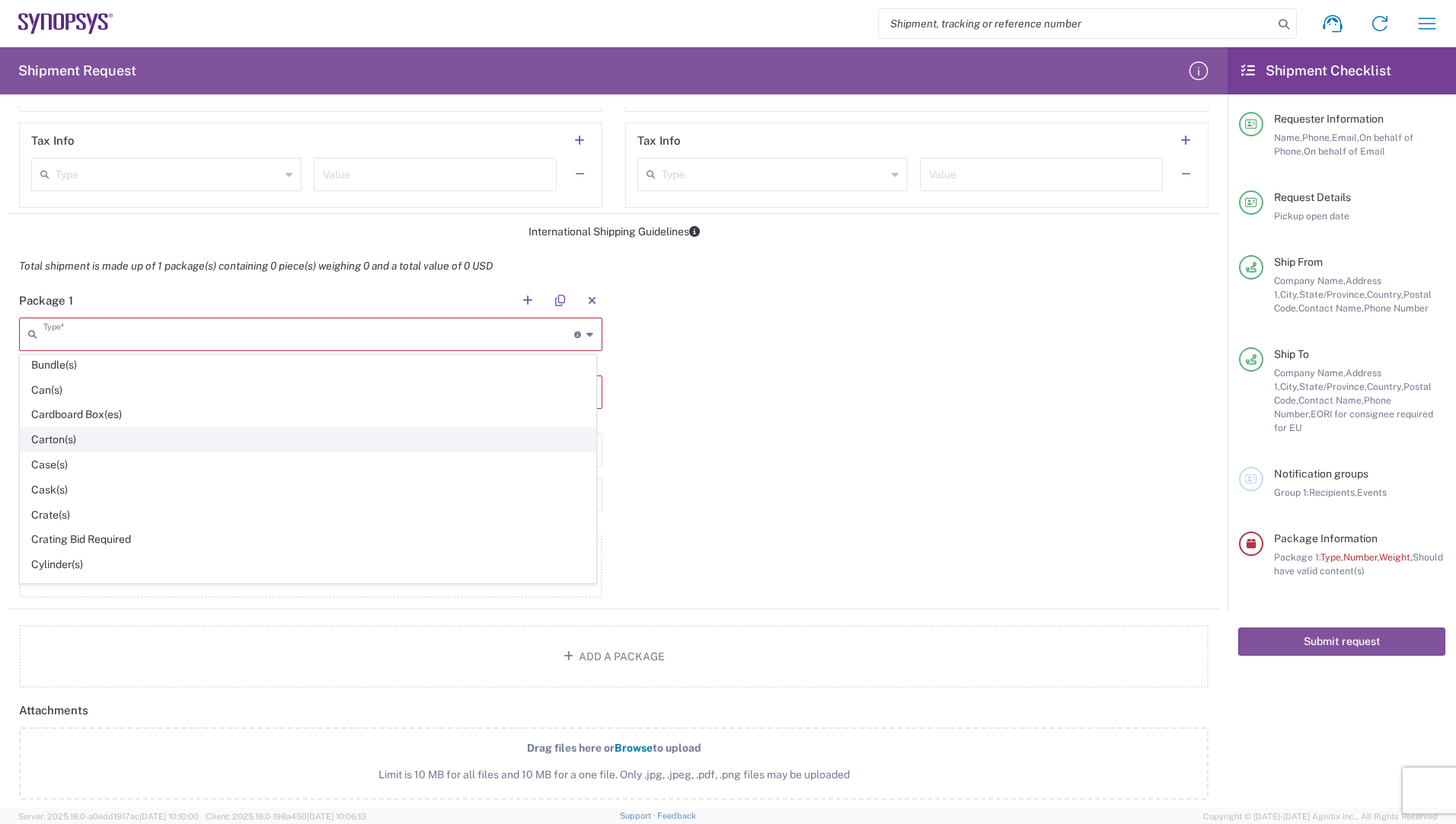
click at [66, 446] on span "Carton(s)" at bounding box center [308, 440] width 575 height 24
type input "Carton(s)"
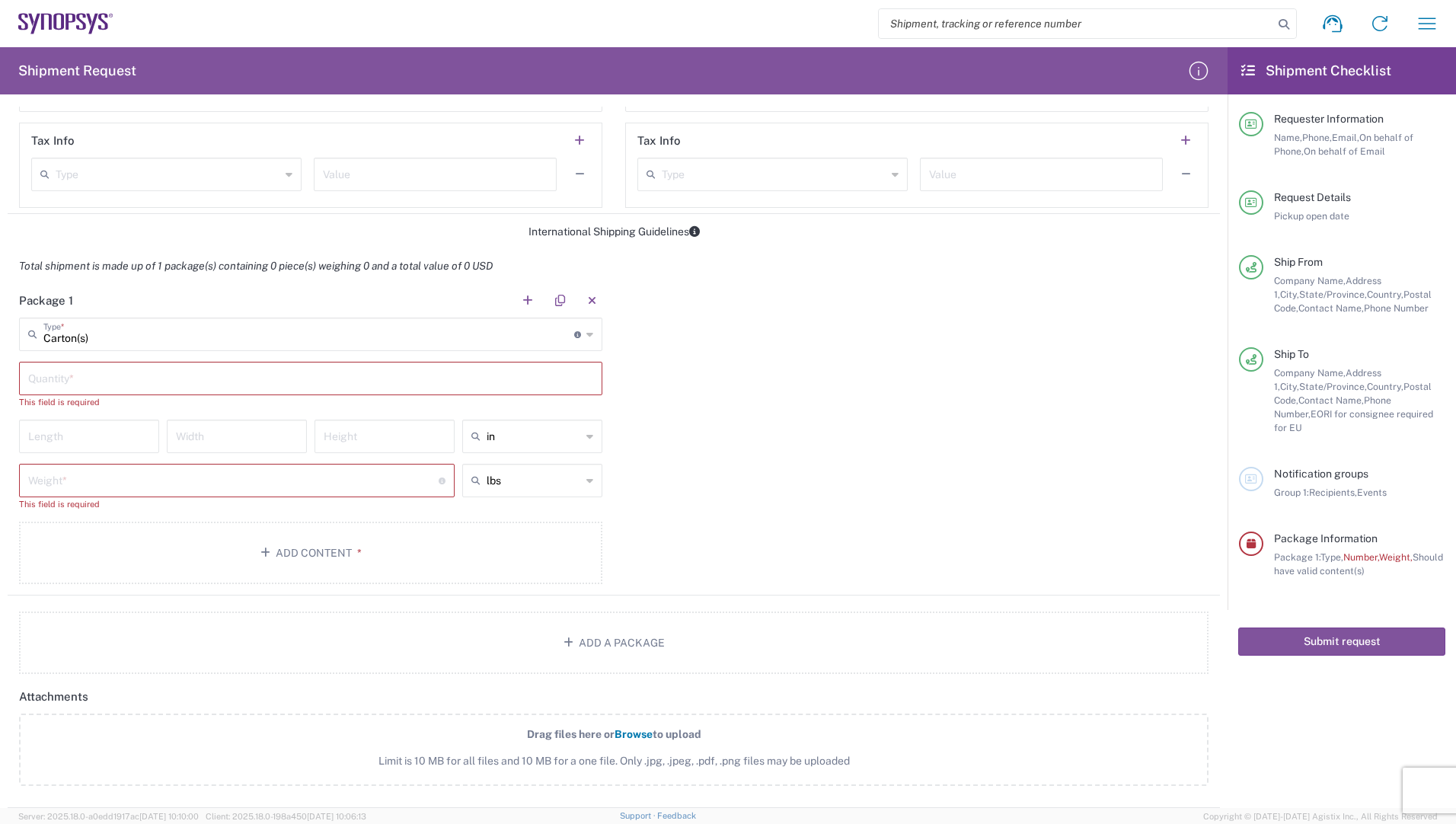
click at [83, 373] on input "text" at bounding box center [311, 377] width 565 height 27
click at [96, 383] on input "text" at bounding box center [311, 377] width 565 height 27
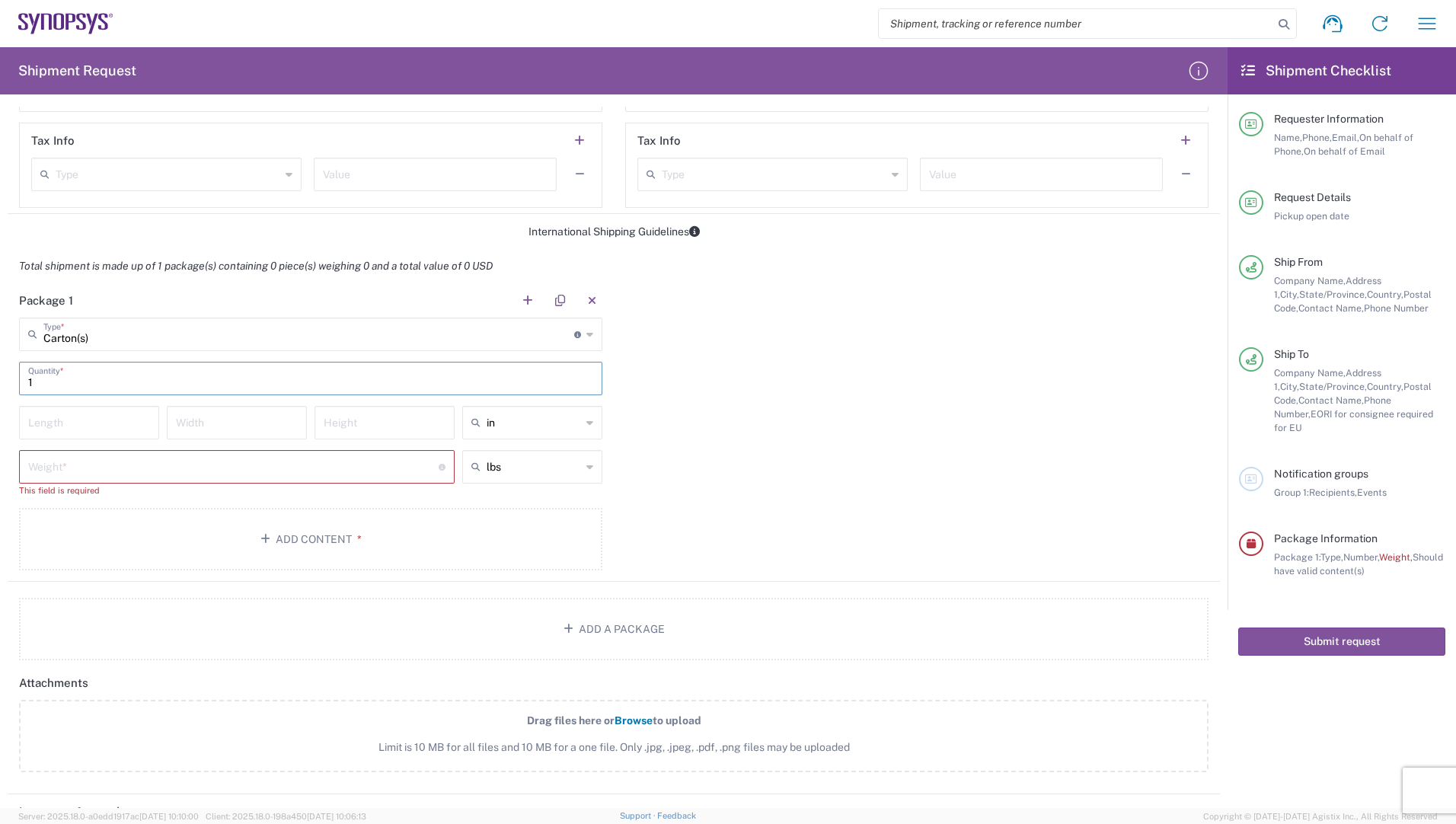
type input "1"
drag, startPoint x: 70, startPoint y: 426, endPoint x: 334, endPoint y: 428, distance: 264.0
click at [70, 425] on input "number" at bounding box center [90, 422] width 122 height 27
click at [493, 427] on input "text" at bounding box center [534, 423] width 94 height 24
drag, startPoint x: 483, startPoint y: 476, endPoint x: 439, endPoint y: 470, distance: 44.4
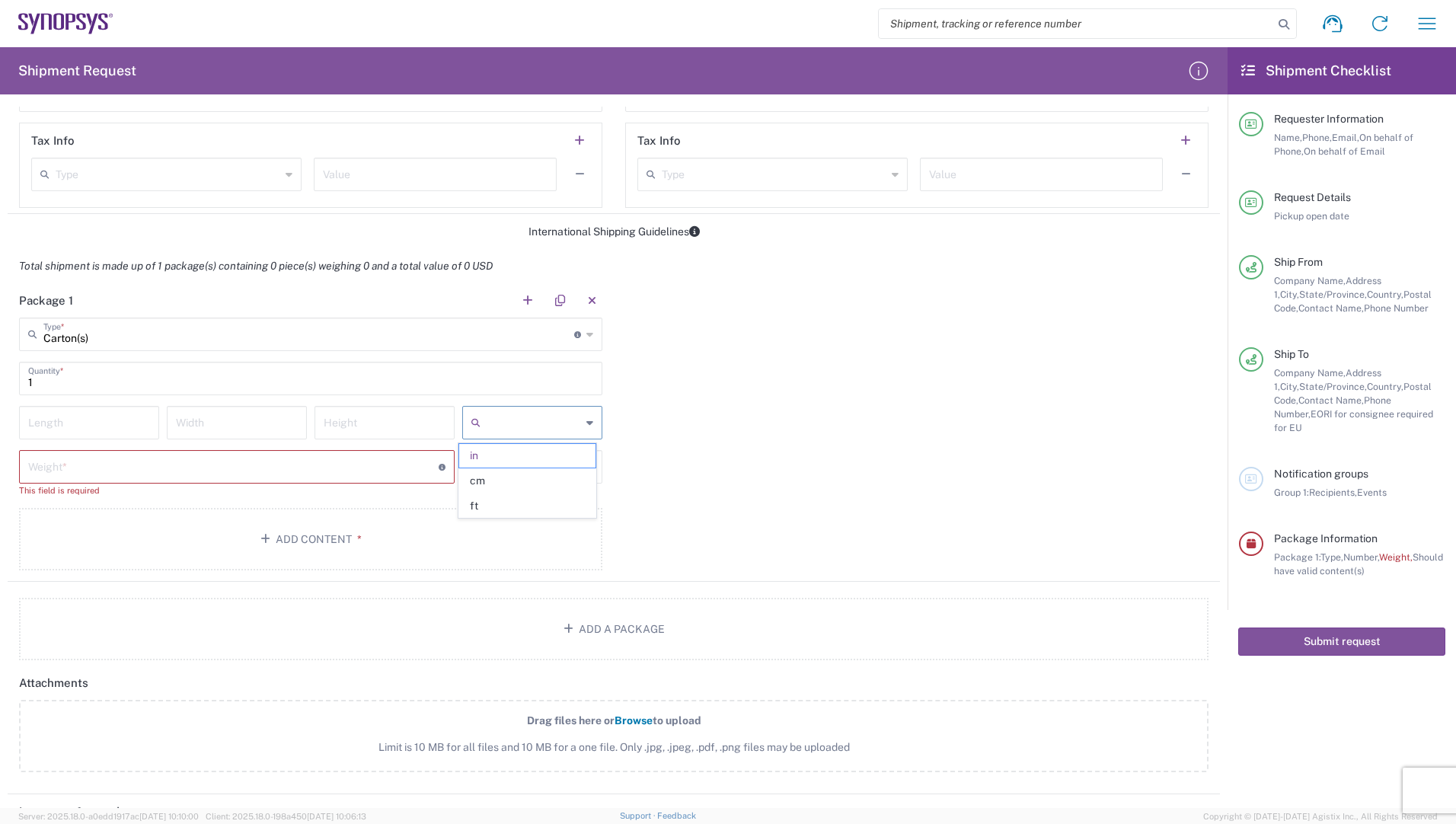
click at [483, 477] on span "cm" at bounding box center [527, 480] width 136 height 24
type input "cm"
click at [68, 426] on input "number" at bounding box center [90, 422] width 122 height 27
type input "30"
type input "24"
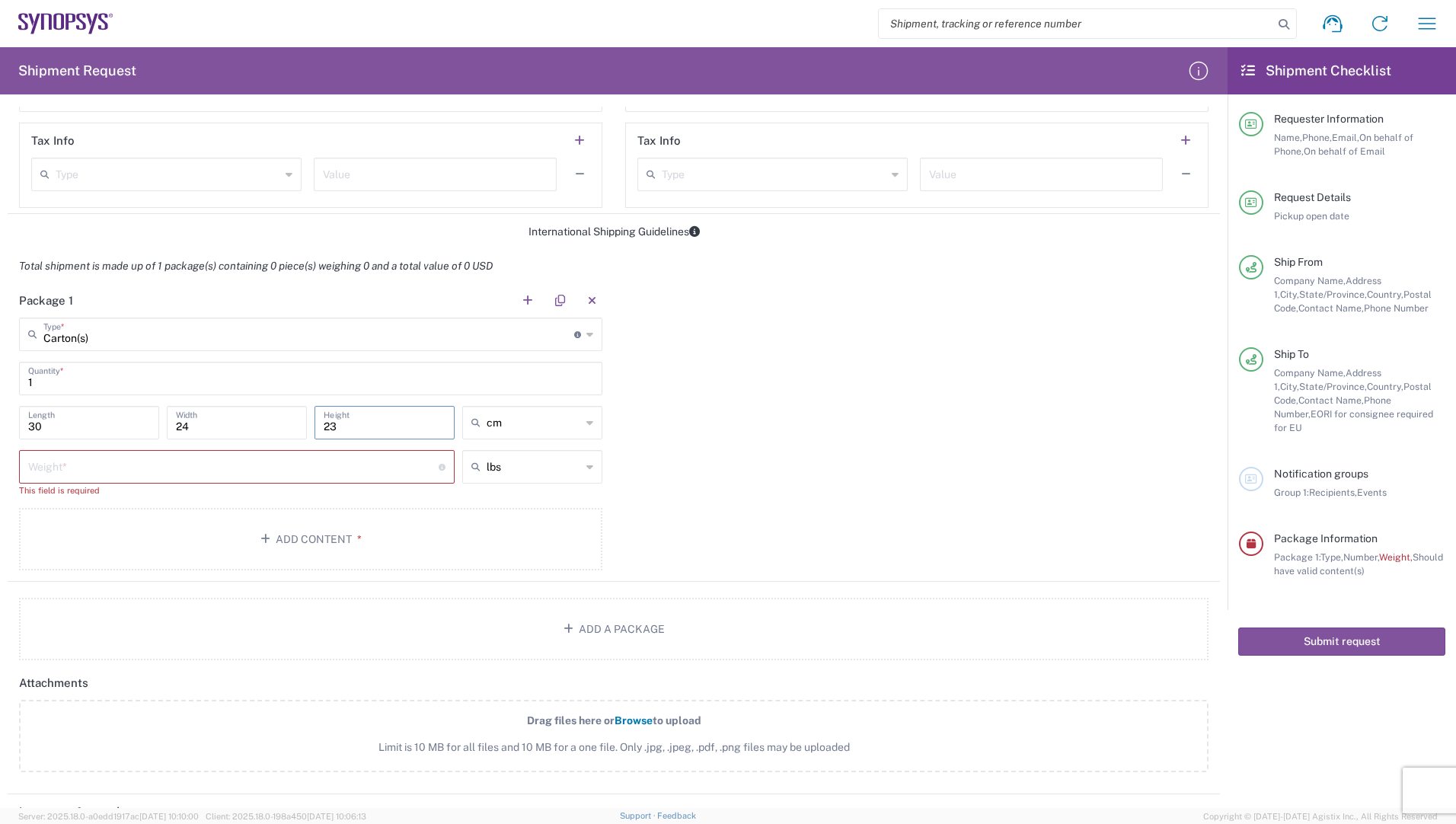
type input "23"
type input "cm"
click at [508, 475] on input "lbs" at bounding box center [534, 467] width 94 height 24
click at [502, 526] on span "kgs" at bounding box center [527, 525] width 136 height 24
type input "kgs"
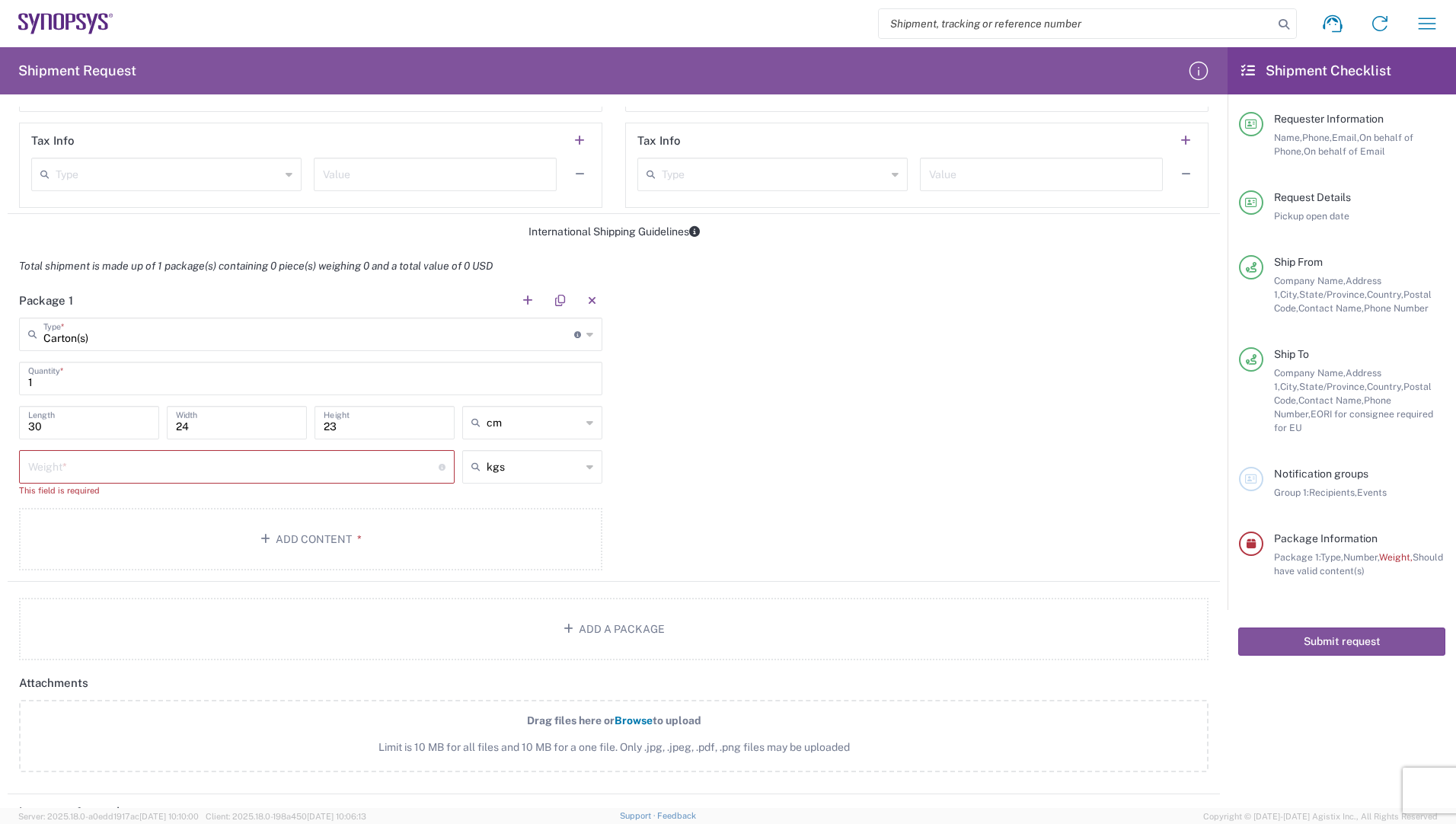
click at [222, 465] on input "number" at bounding box center [234, 466] width 410 height 27
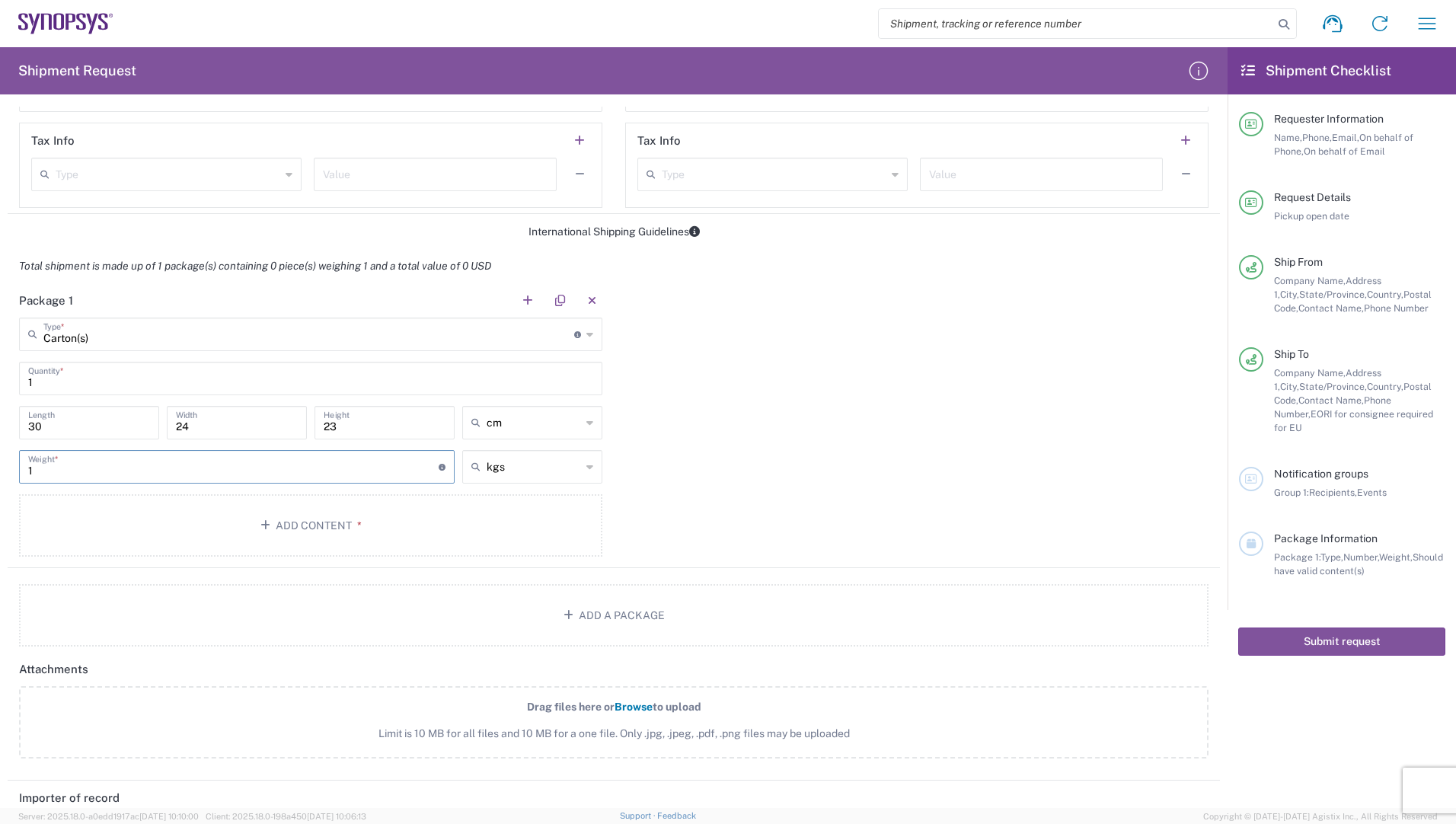
type input "1"
type input "kgs"
click at [322, 529] on button "Add Content *" at bounding box center [310, 525] width 584 height 63
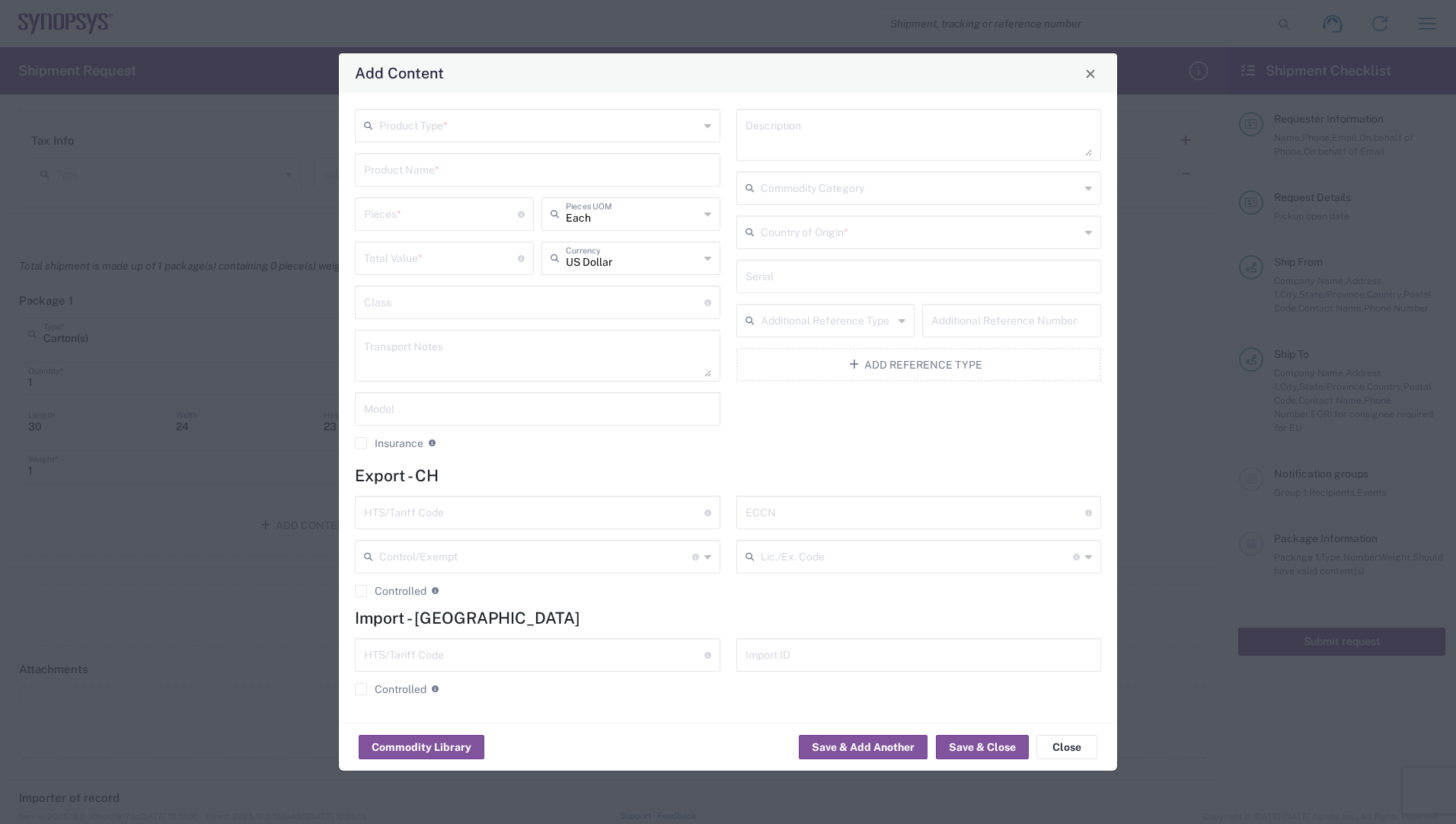
click at [707, 127] on icon at bounding box center [708, 125] width 7 height 24
click at [440, 180] on span "General Commodity" at bounding box center [537, 183] width 362 height 24
type input "General Commodity"
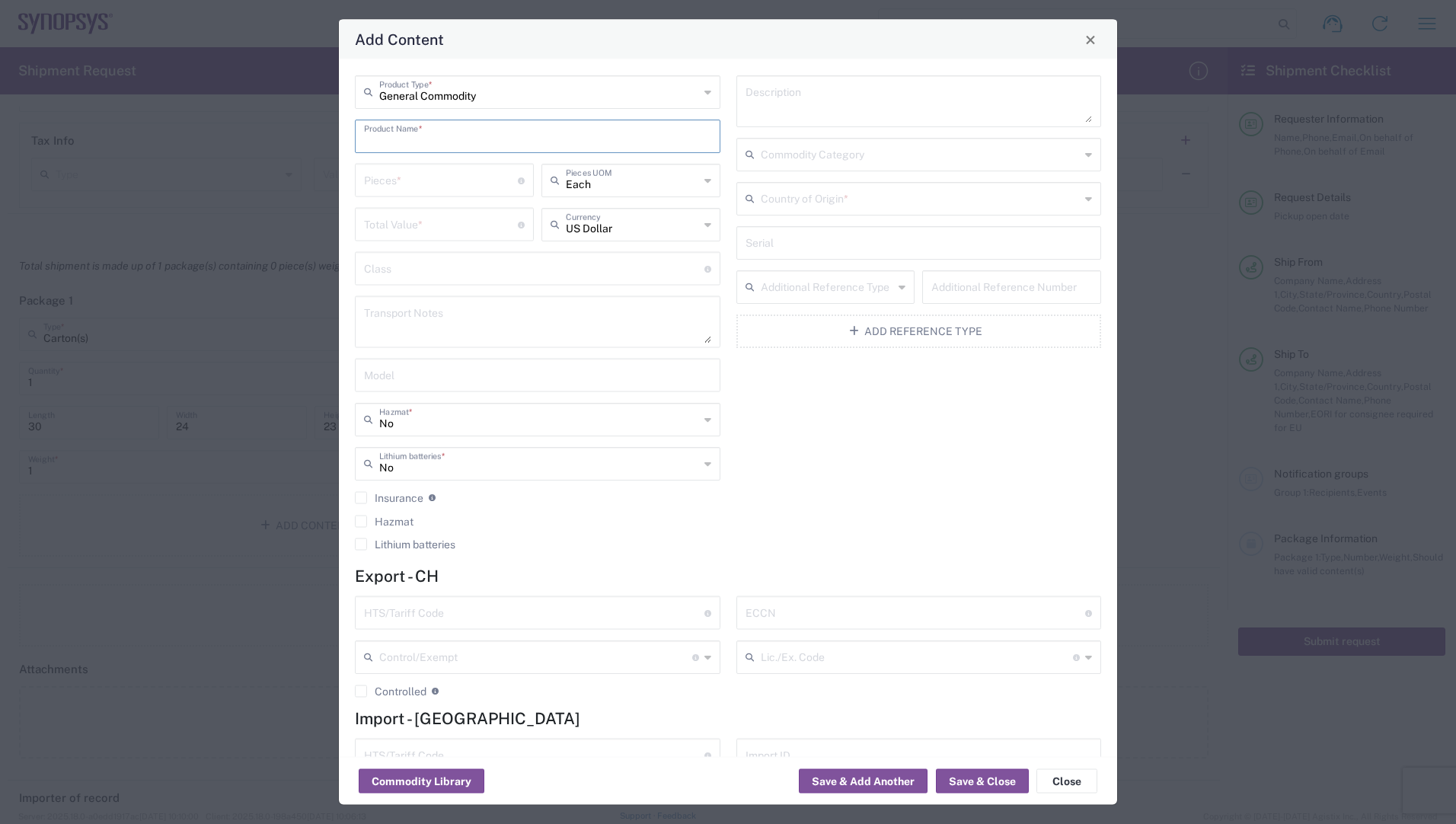
click at [397, 144] on input "text" at bounding box center [537, 135] width 348 height 27
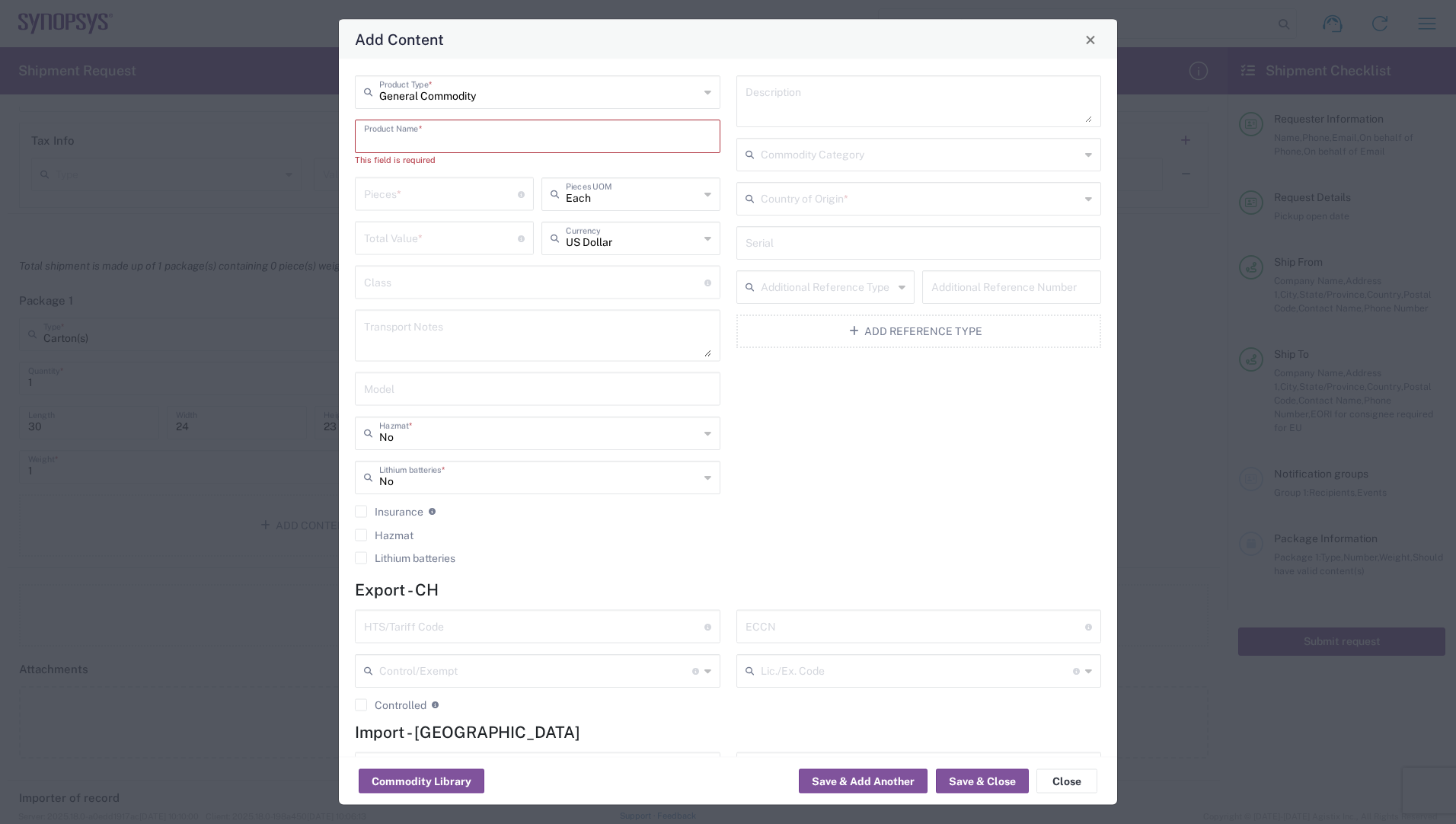
click at [465, 133] on input "text" at bounding box center [537, 135] width 348 height 27
paste input "84123731 MF86/11MMPX/11PC185/610mm"
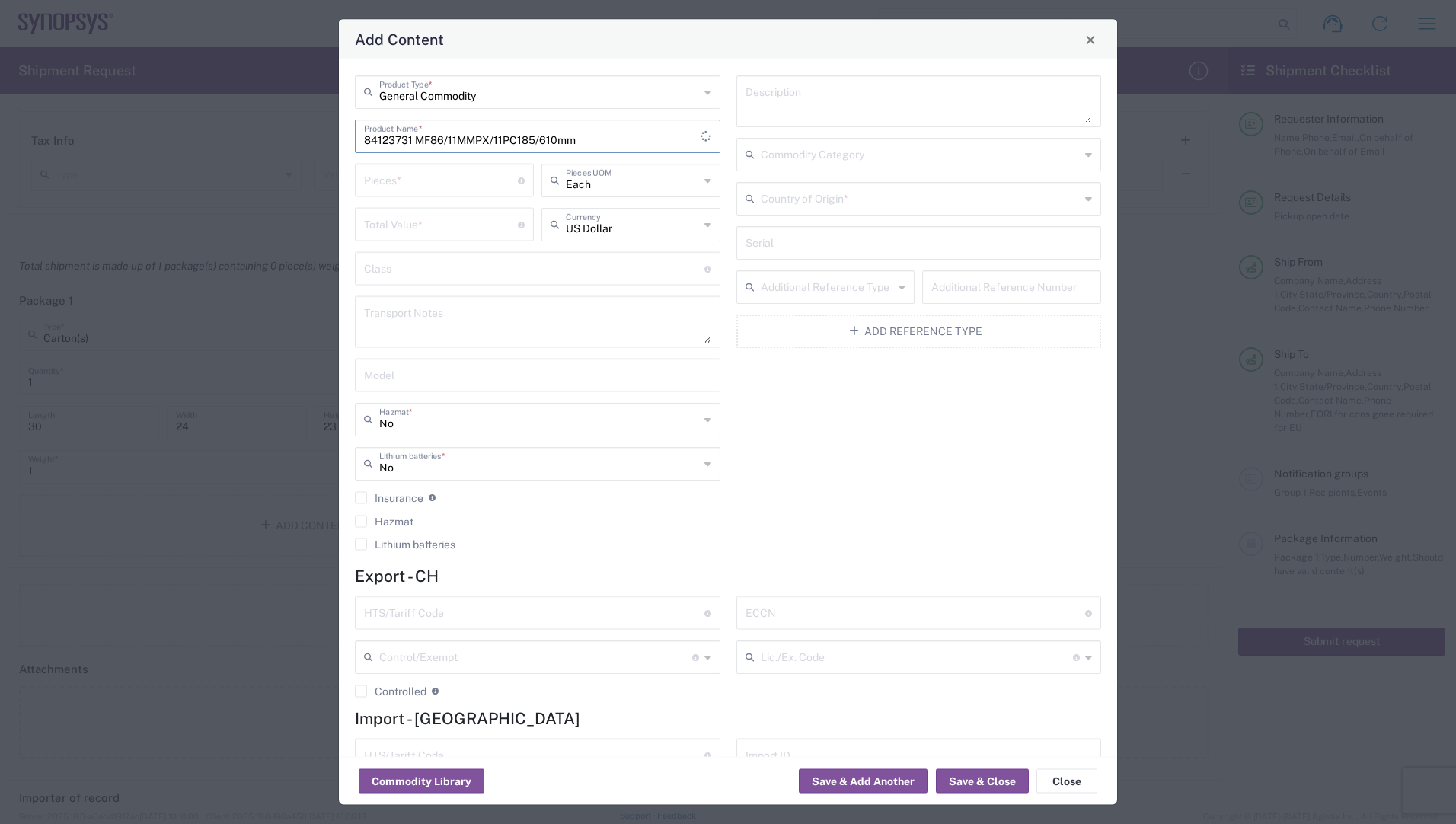
type input "84123731 MF86/11MMPX/11PC185/610mm"
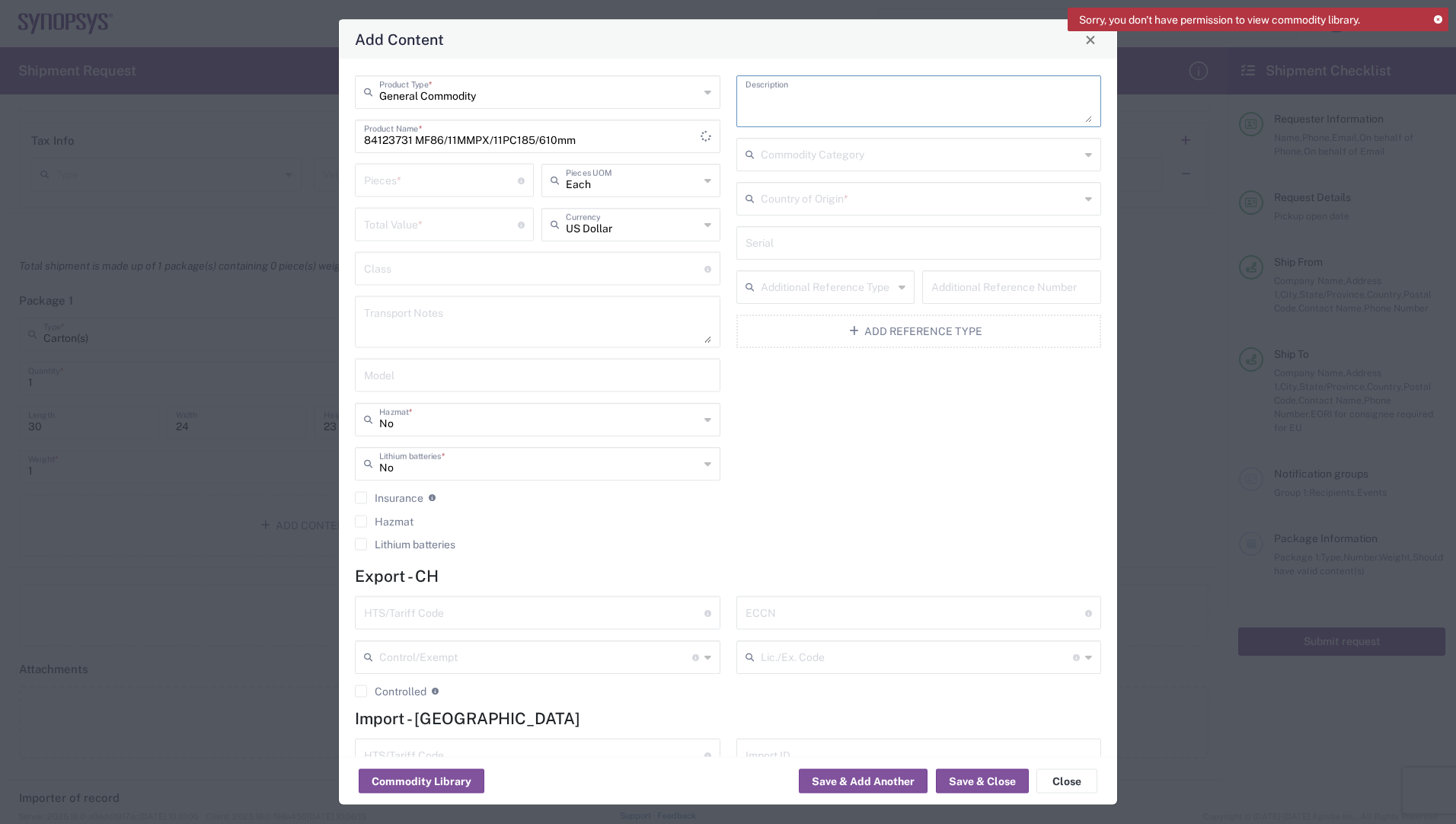
click at [832, 94] on textarea at bounding box center [919, 101] width 348 height 42
click at [422, 186] on input "number" at bounding box center [440, 179] width 154 height 27
type input "16"
type input "Each"
type input "3556.32"
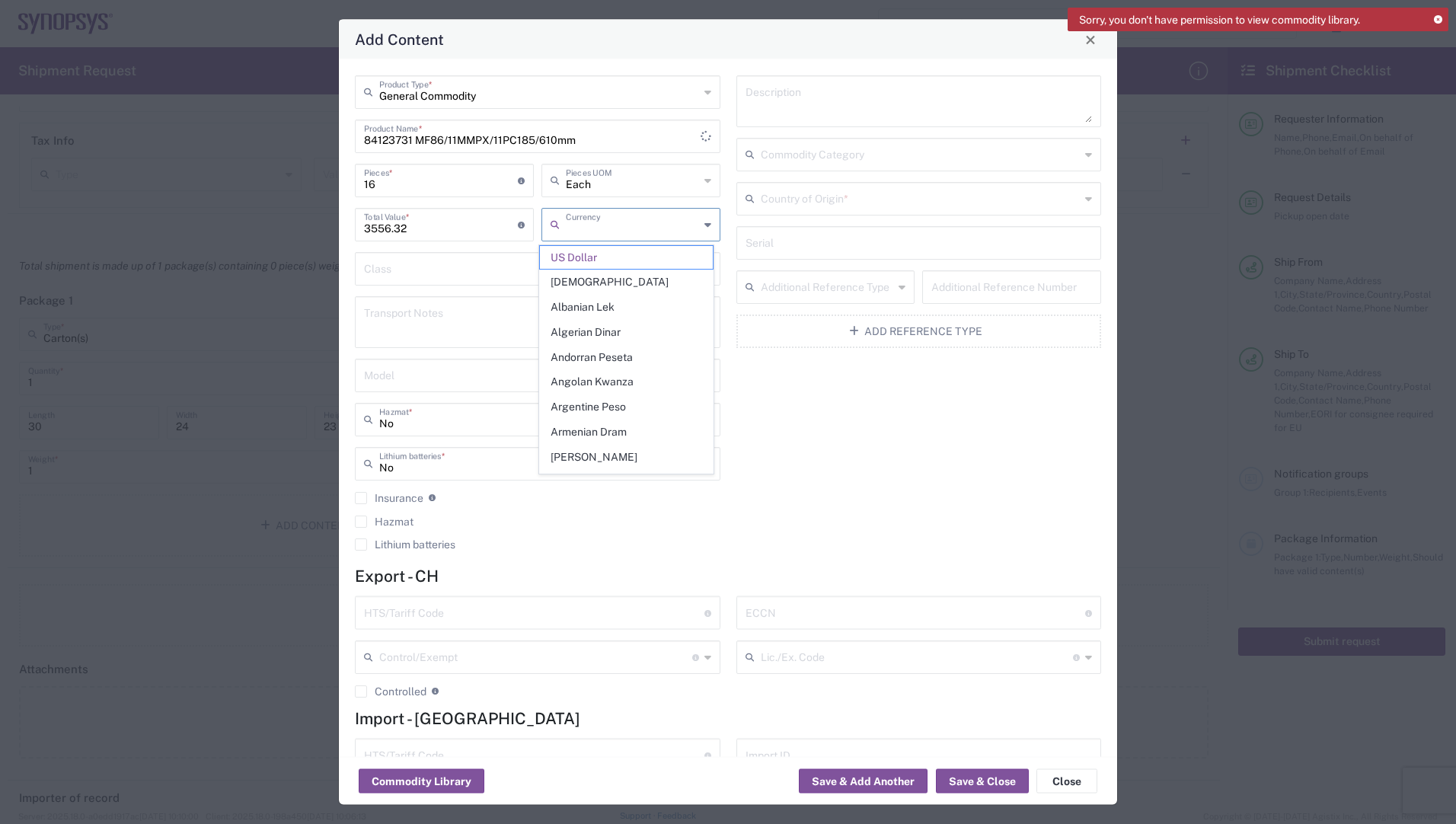
type input "US Dollar"
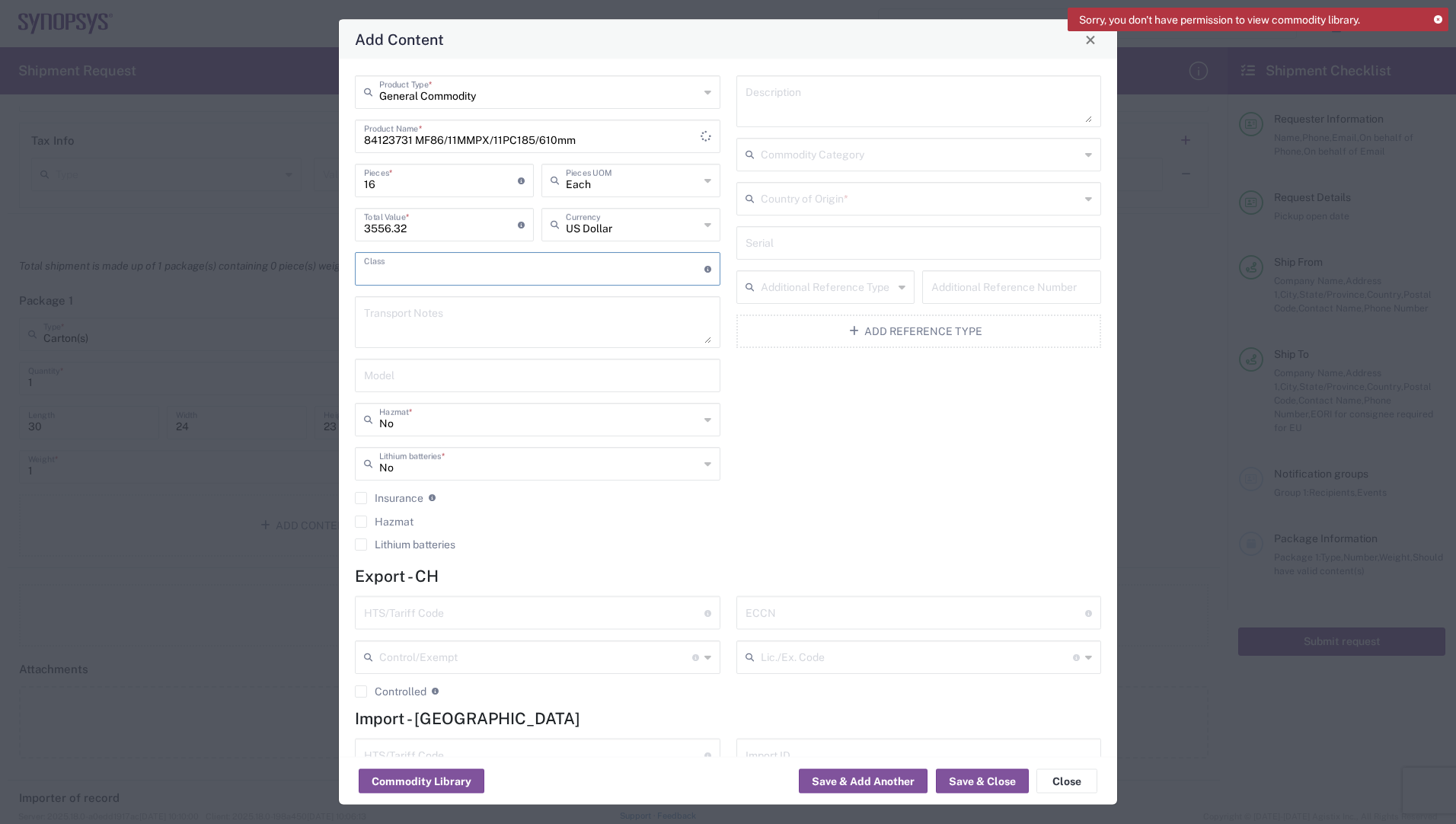
scroll to position [66, 0]
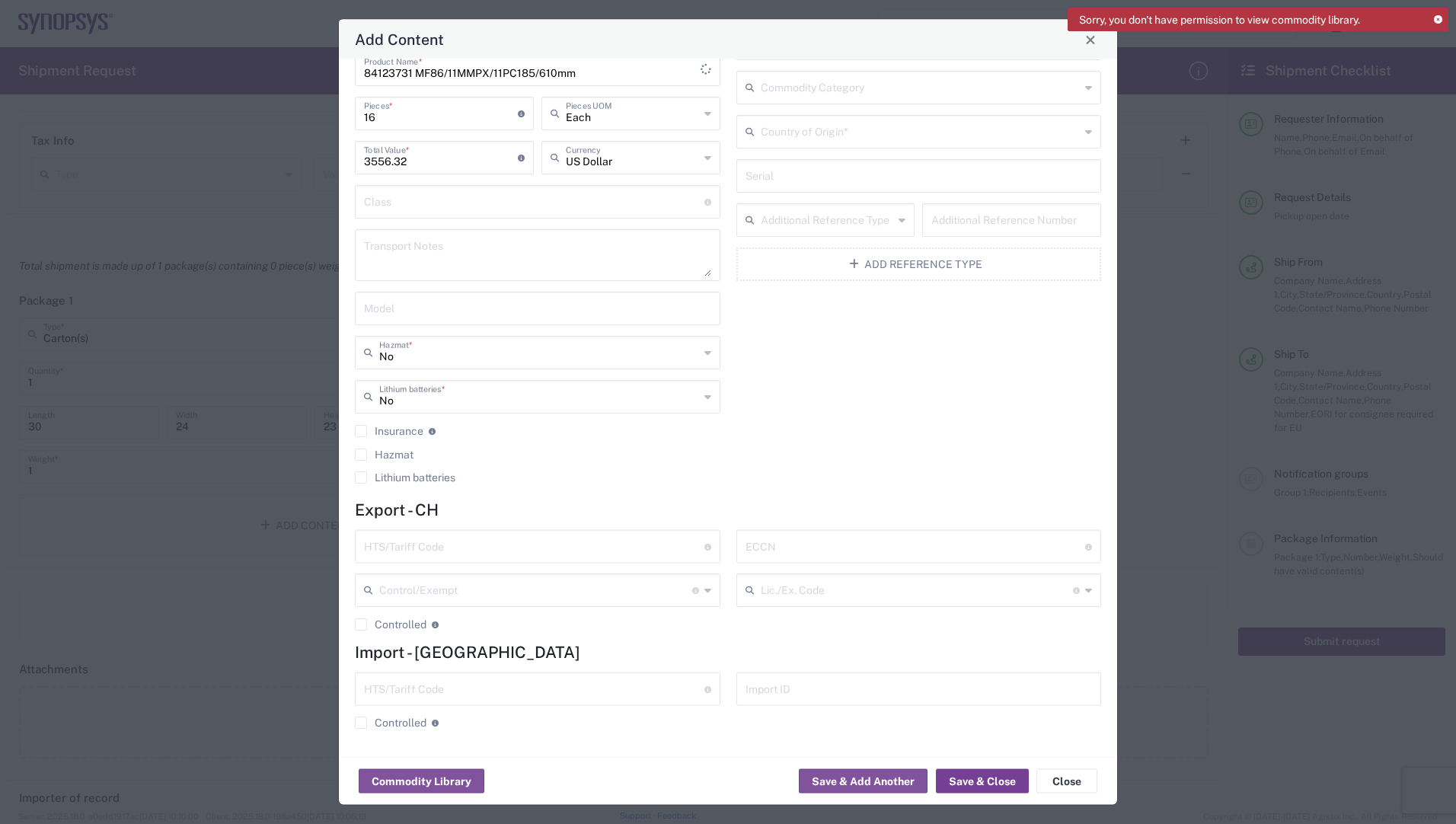
click at [961, 780] on button "Save & Close" at bounding box center [982, 782] width 93 height 24
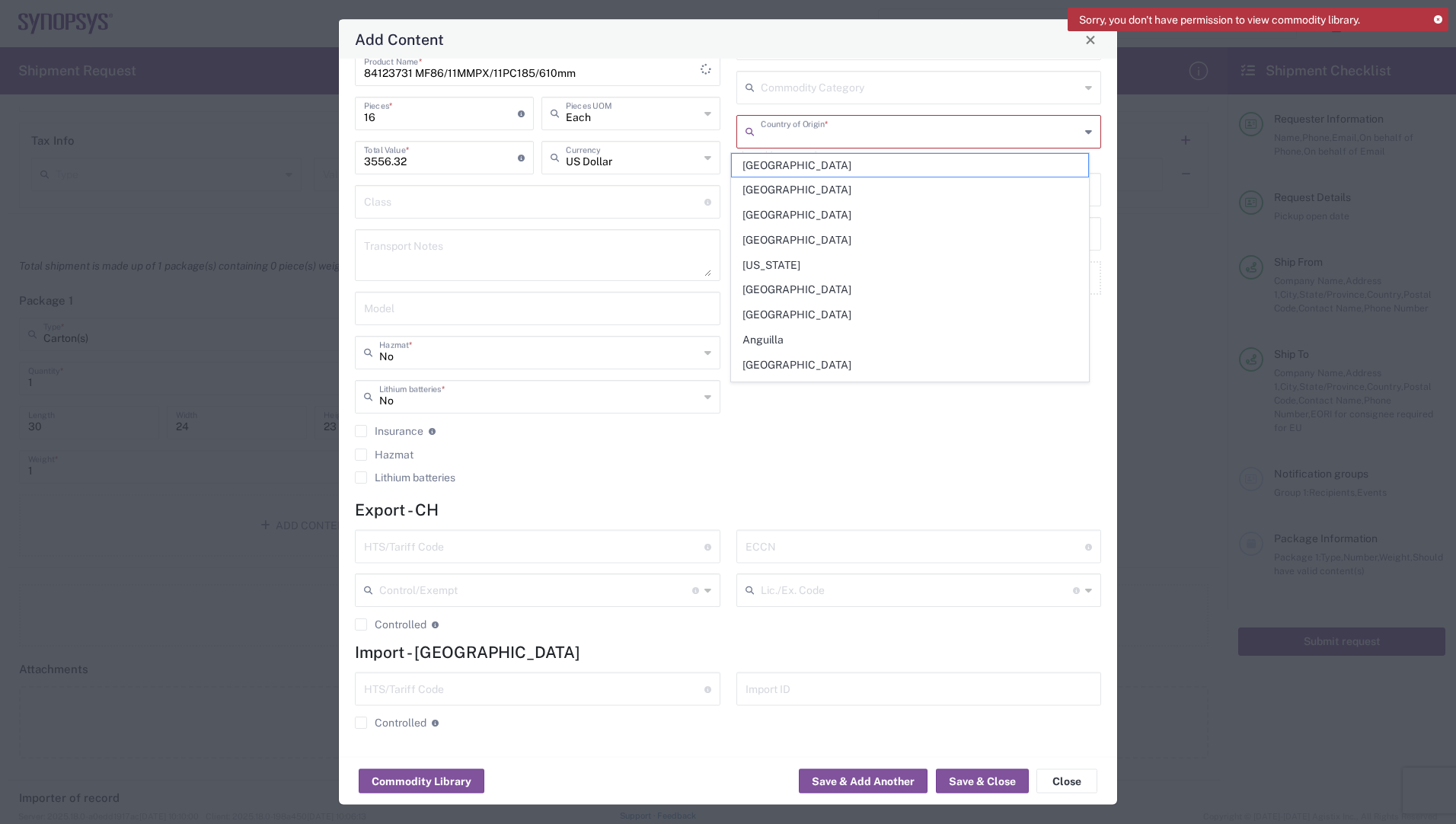
click at [927, 138] on input "text" at bounding box center [920, 131] width 320 height 27
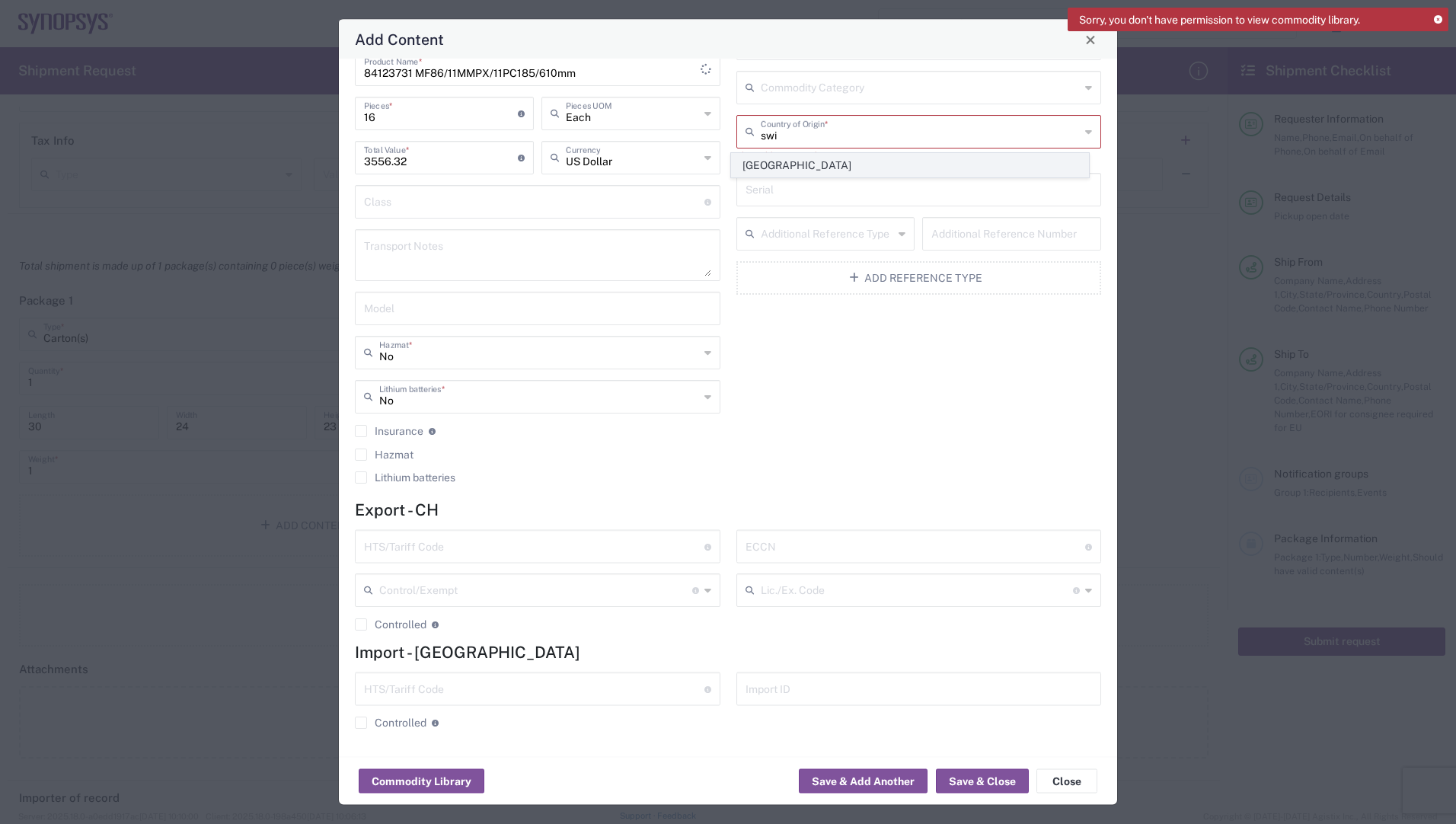
click at [811, 156] on span "[GEOGRAPHIC_DATA]" at bounding box center [910, 165] width 356 height 24
type input "[GEOGRAPHIC_DATA]"
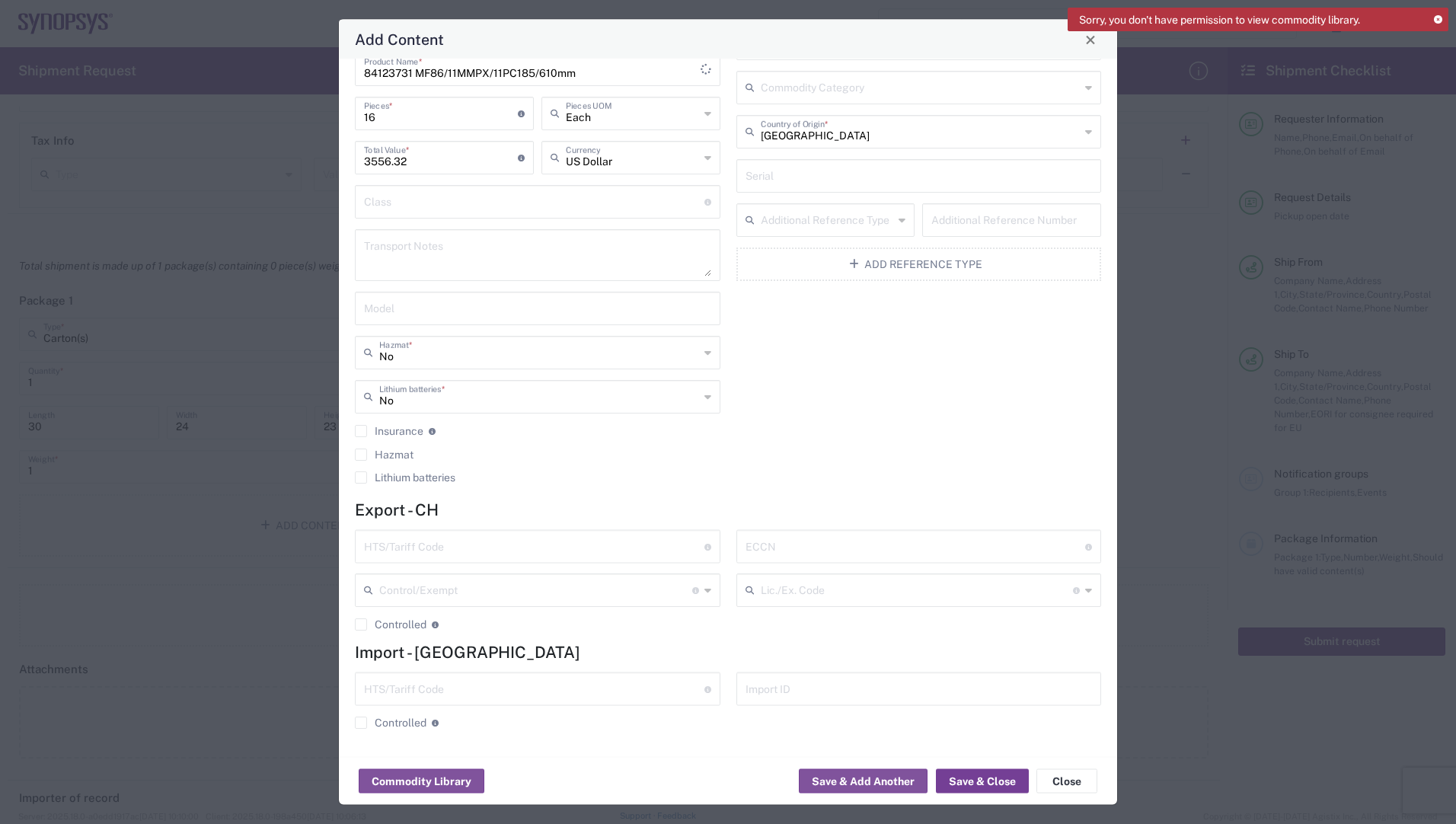
click at [982, 788] on button "Save & Close" at bounding box center [982, 782] width 93 height 24
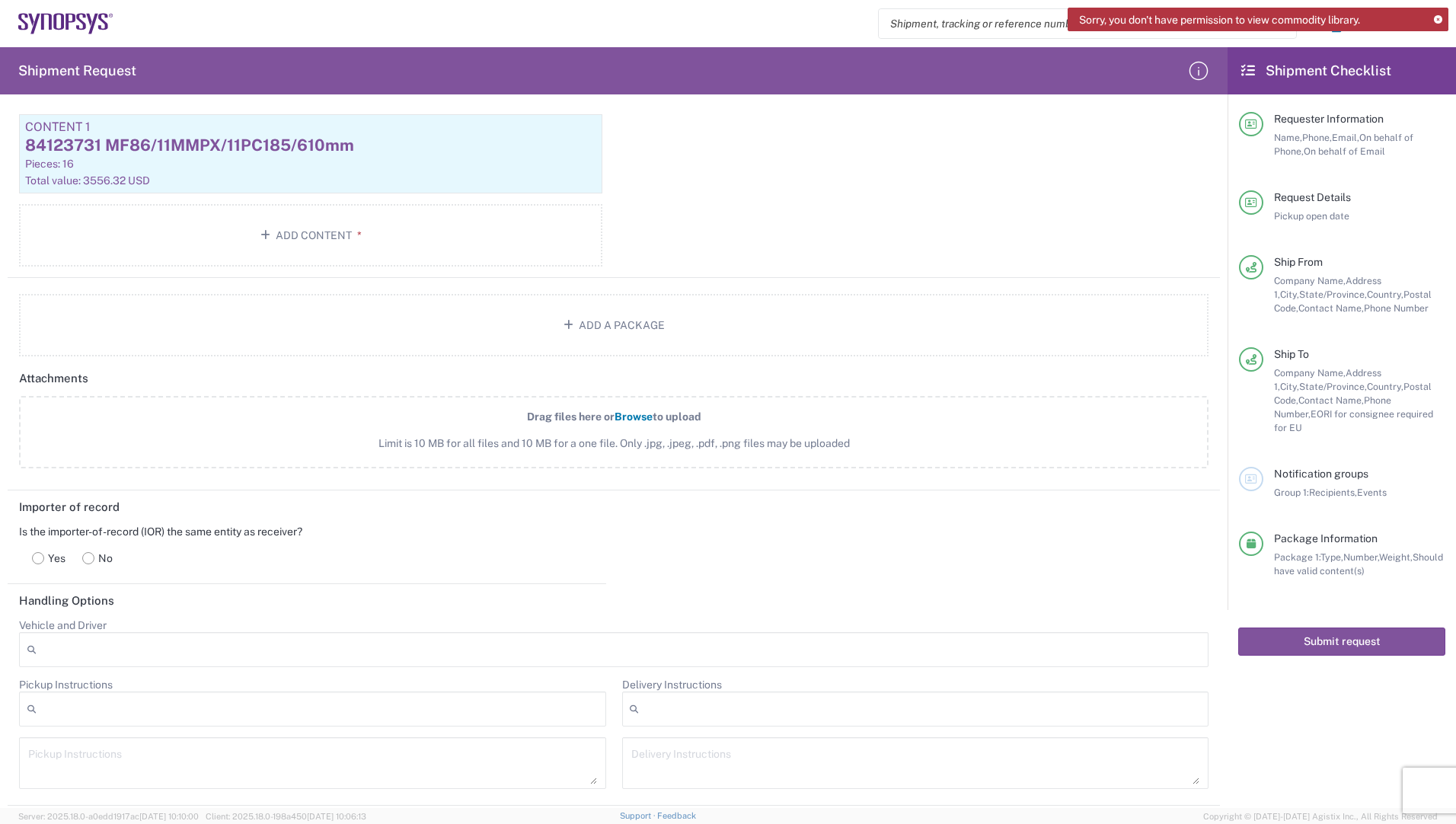
scroll to position [1448, 0]
click at [633, 416] on span "Browse" at bounding box center [633, 415] width 38 height 12
click at [0, 0] on input "Drag files here or Browse to upload Limit is 10 MB for all files and 10 MB for …" at bounding box center [0, 0] width 0 height 0
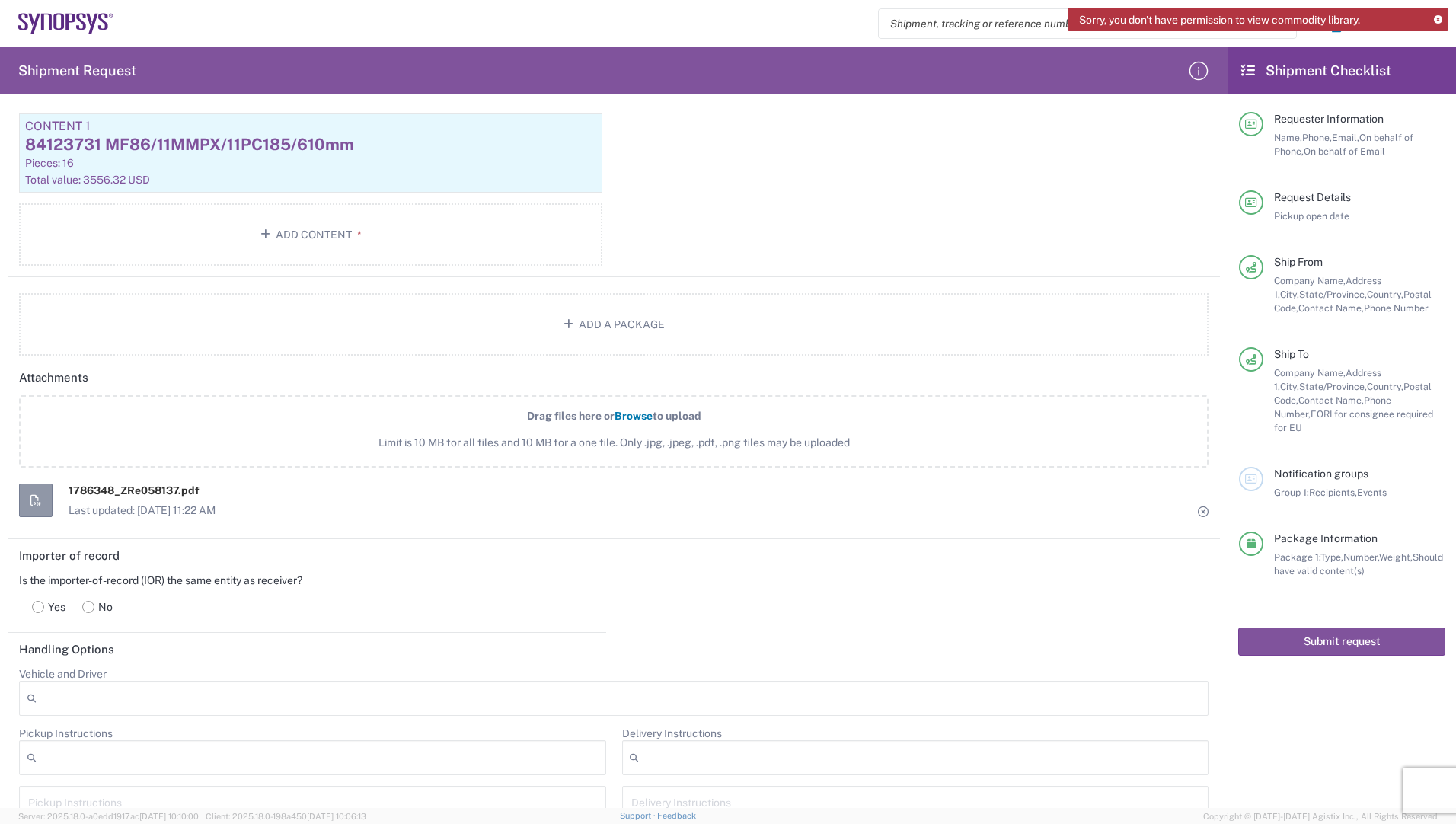
click at [628, 415] on span "Browse" at bounding box center [633, 415] width 38 height 12
click at [0, 0] on input "Drag files here or Browse to upload Limit is 10 MB for all files and 10 MB for …" at bounding box center [0, 0] width 0 height 0
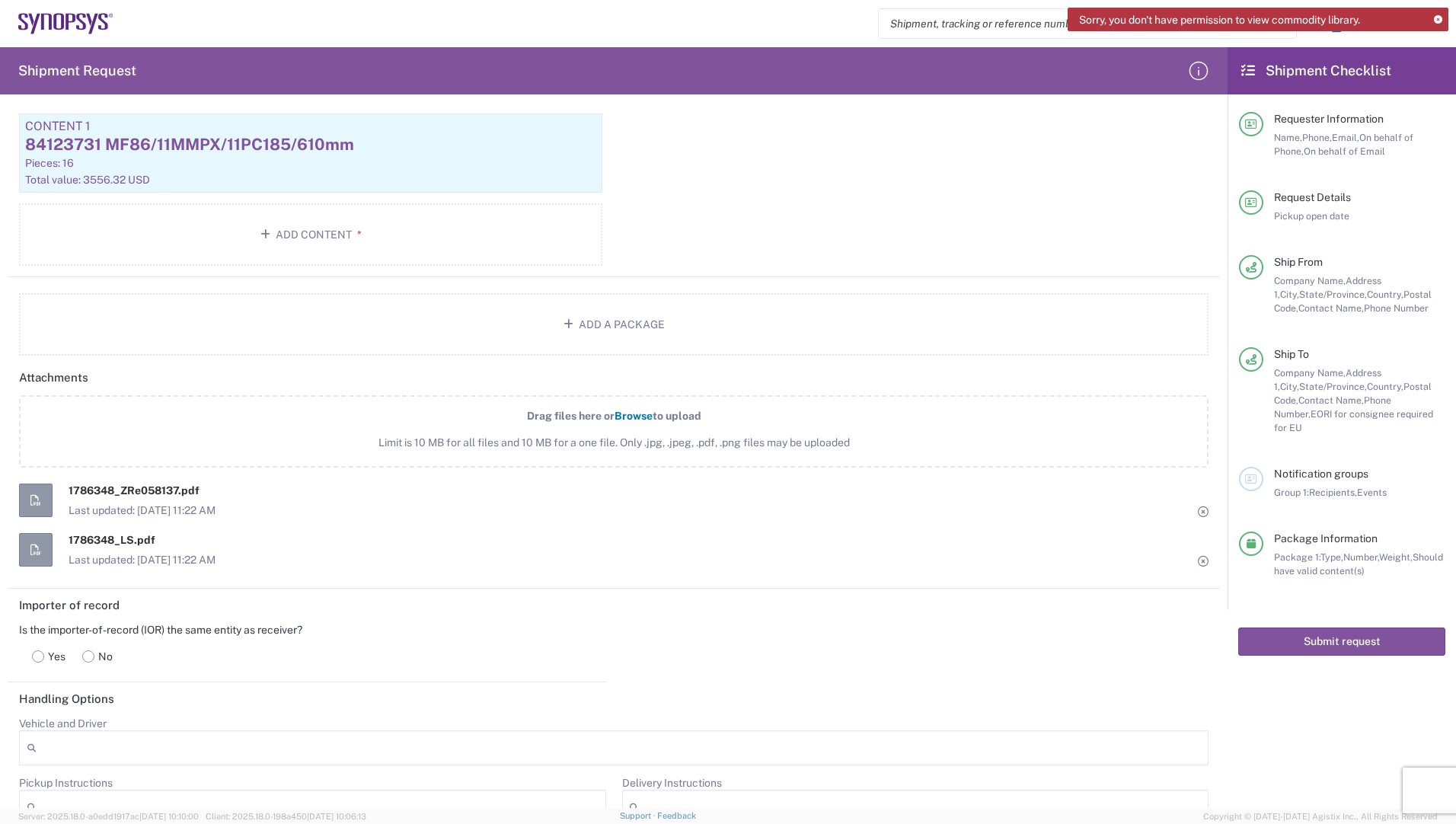
click at [627, 416] on span "Browse" at bounding box center [633, 415] width 38 height 12
click at [0, 0] on input "Drag files here or Browse to upload Limit is 10 MB for all files and 10 MB for …" at bounding box center [0, 0] width 0 height 0
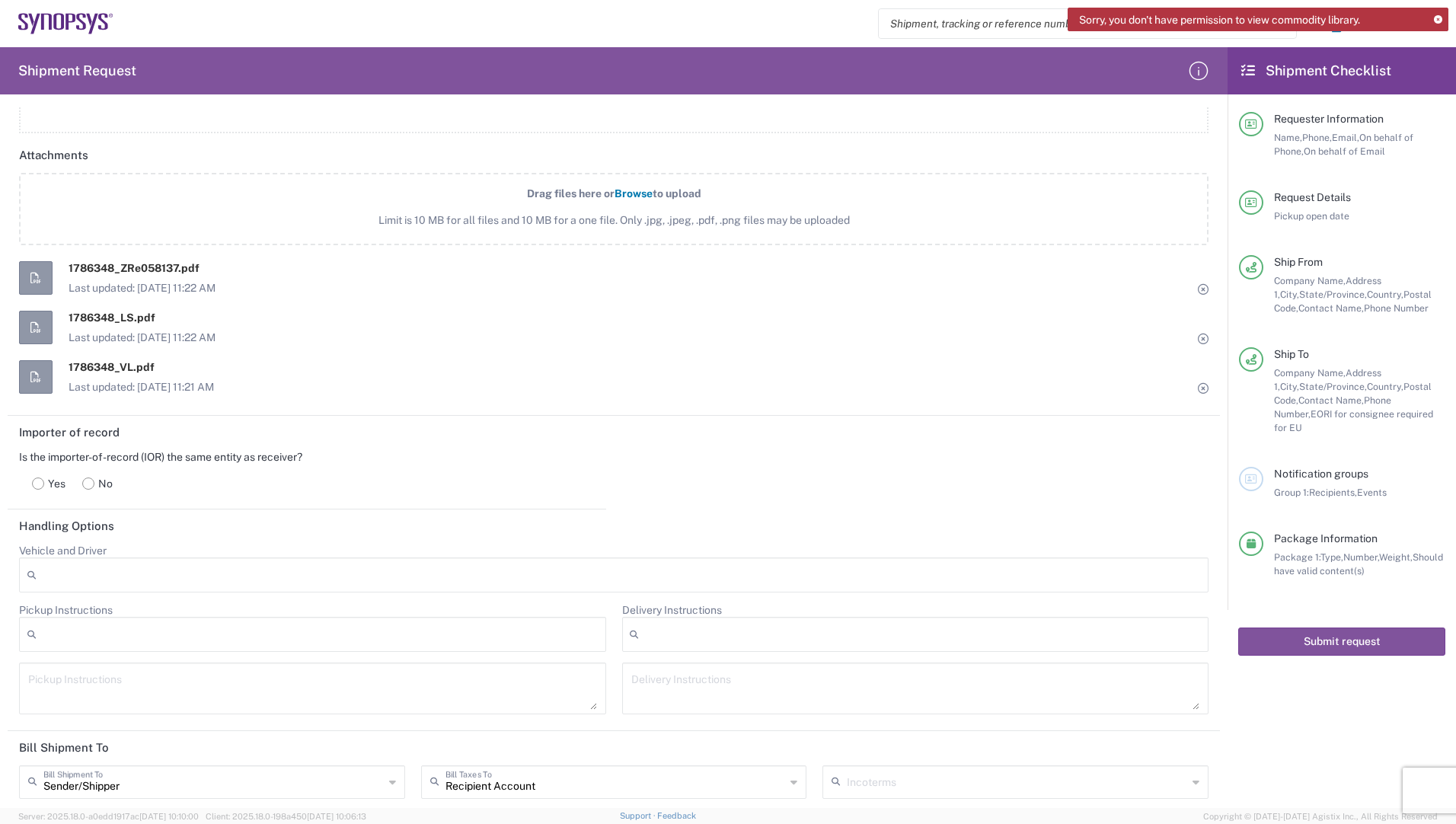
scroll to position [1676, 0]
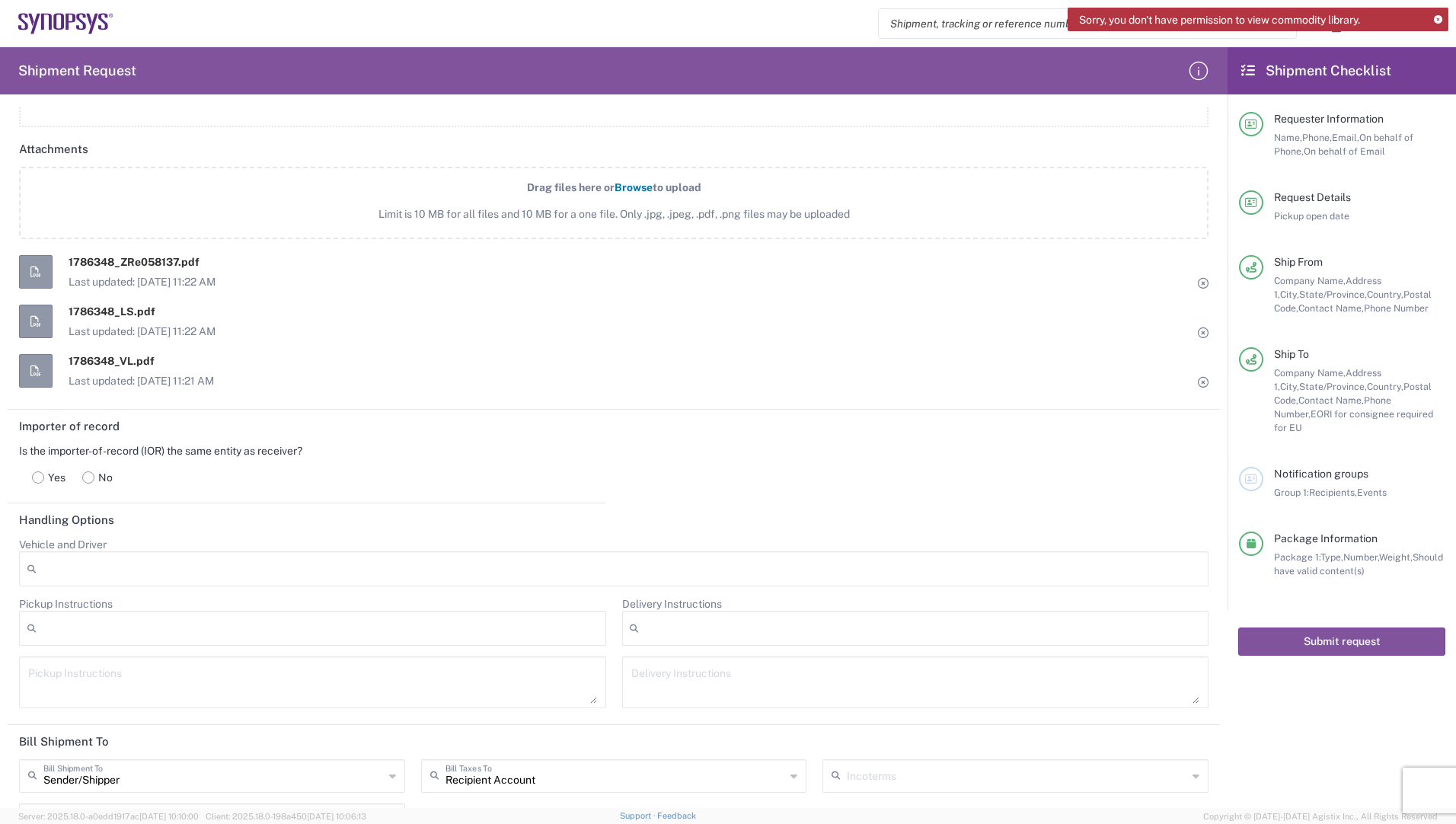
click at [46, 481] on label "Yes" at bounding box center [49, 477] width 50 height 30
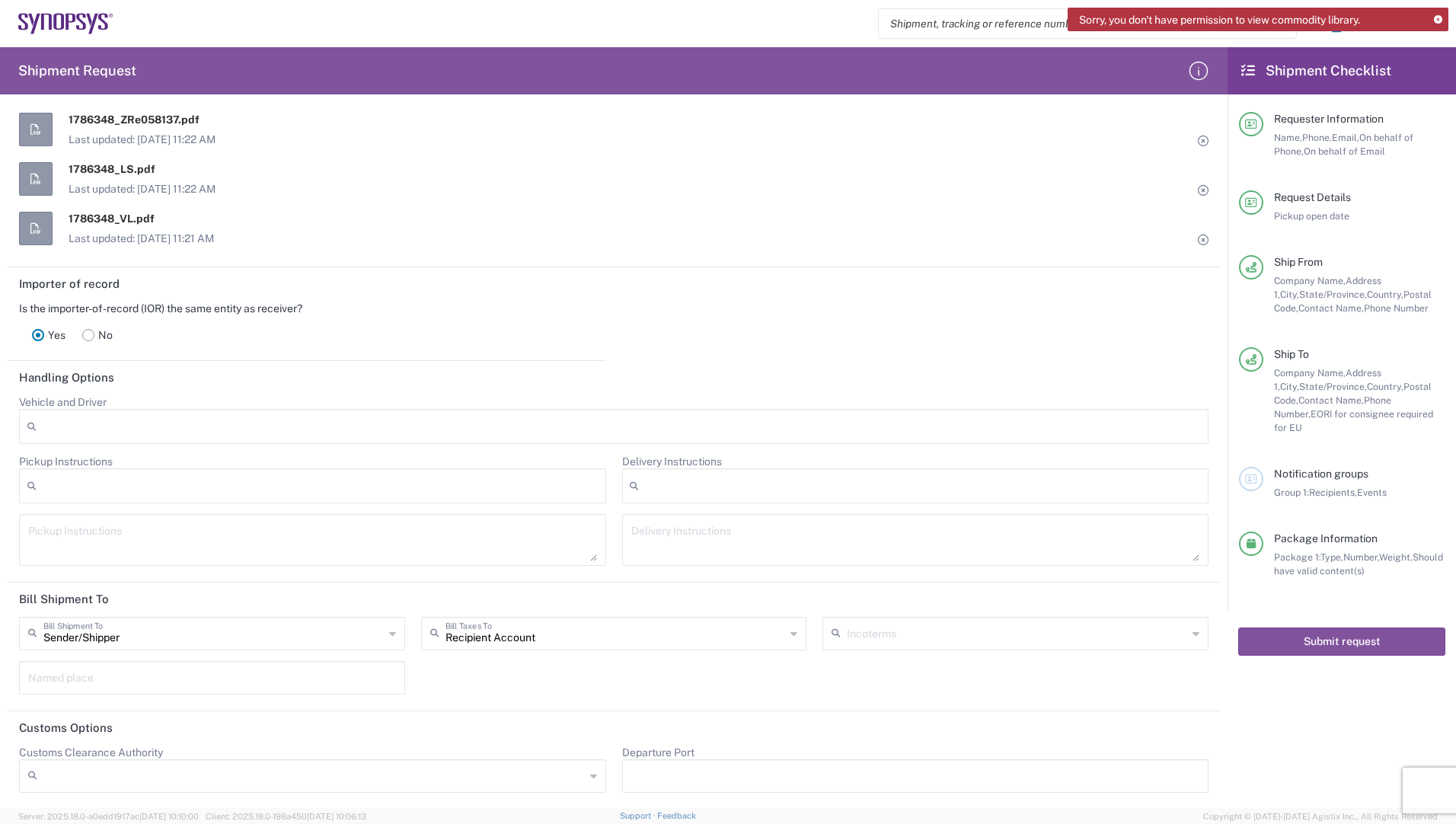
scroll to position [1820, 0]
click at [279, 630] on input "text" at bounding box center [213, 631] width 340 height 27
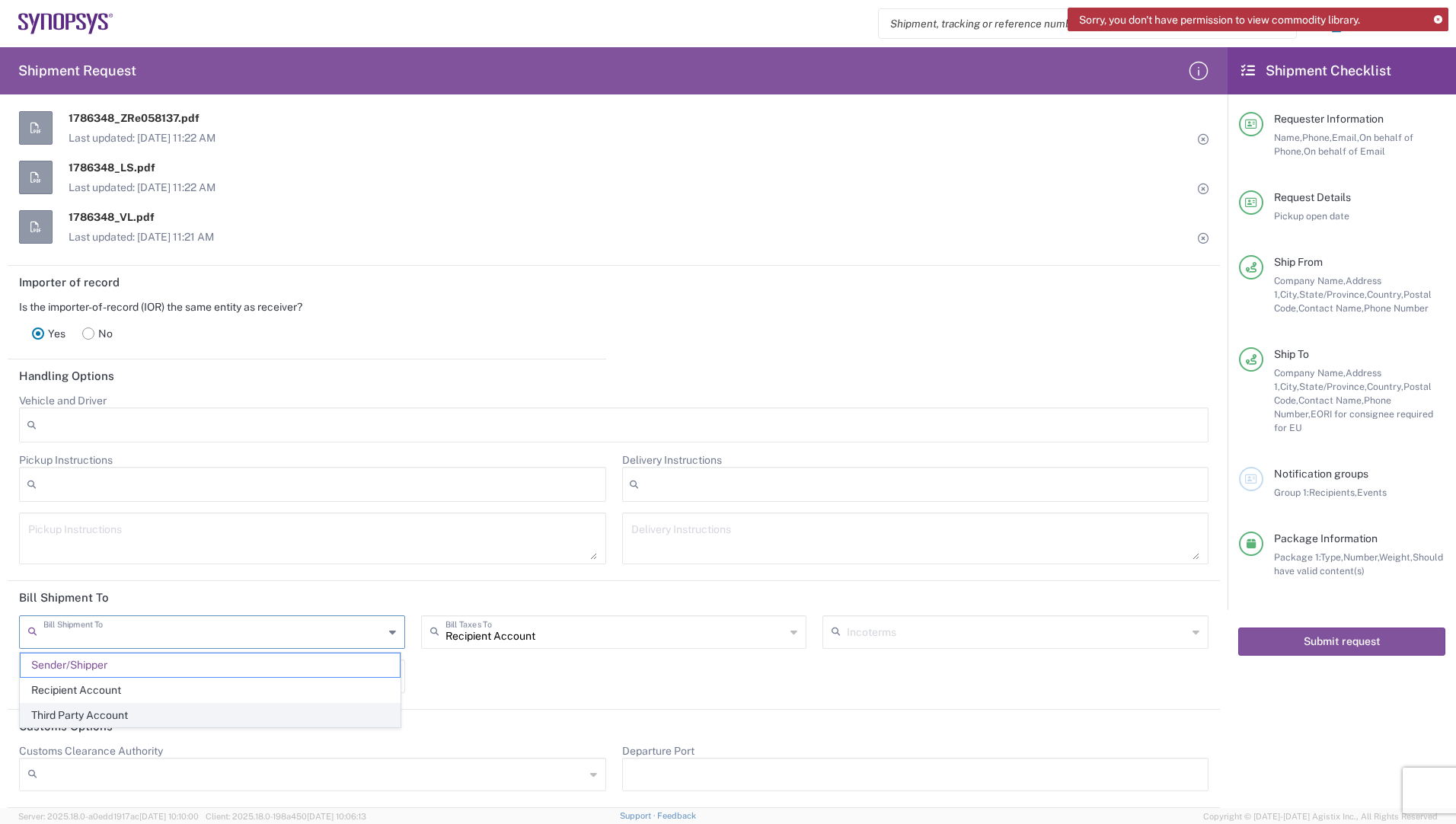
click at [81, 717] on span "Third Party Account" at bounding box center [210, 716] width 379 height 24
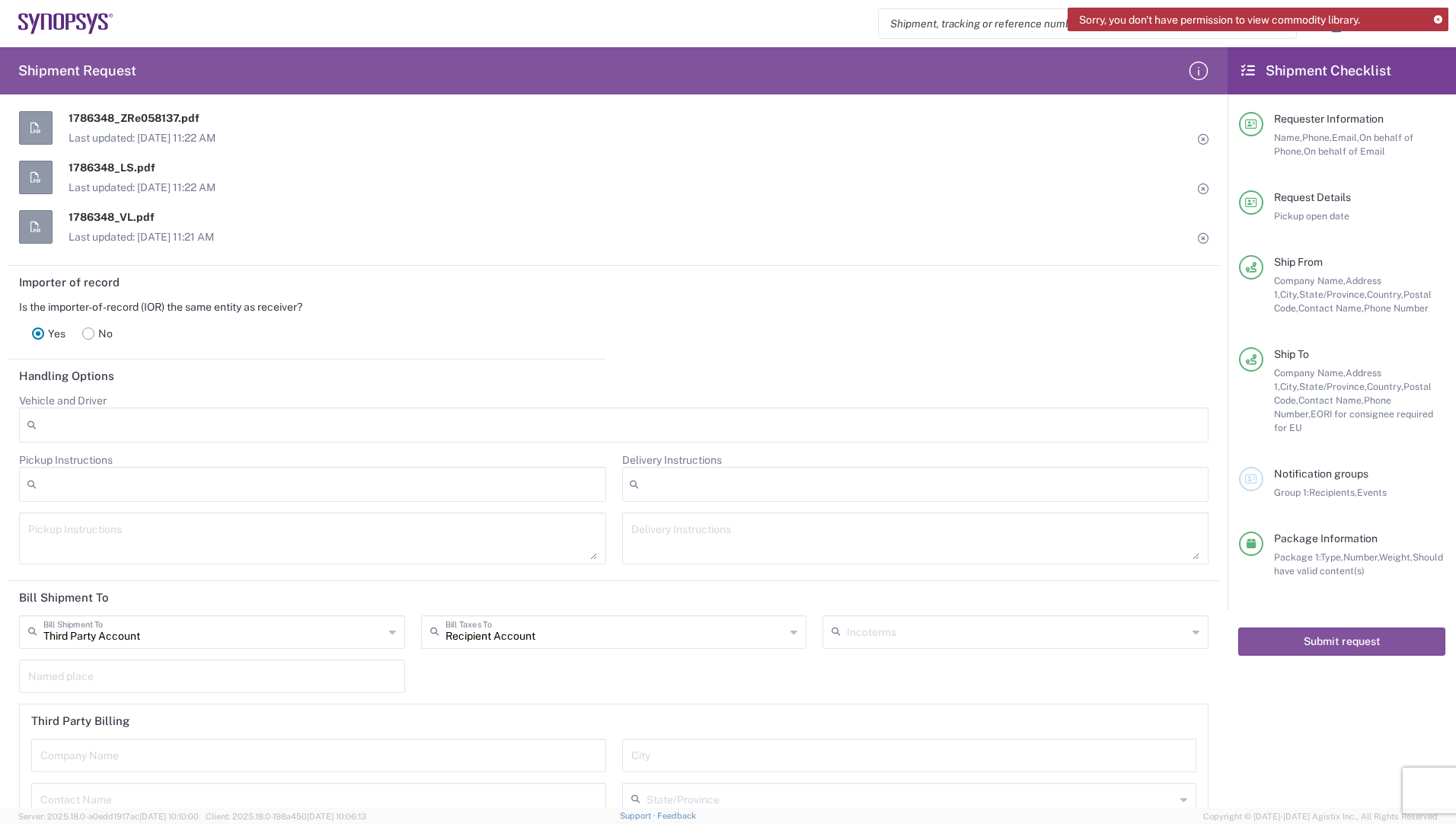
click at [110, 646] on div "Third Party Account Bill Shipment To" at bounding box center [212, 632] width 386 height 33
type input "Third Party Account"
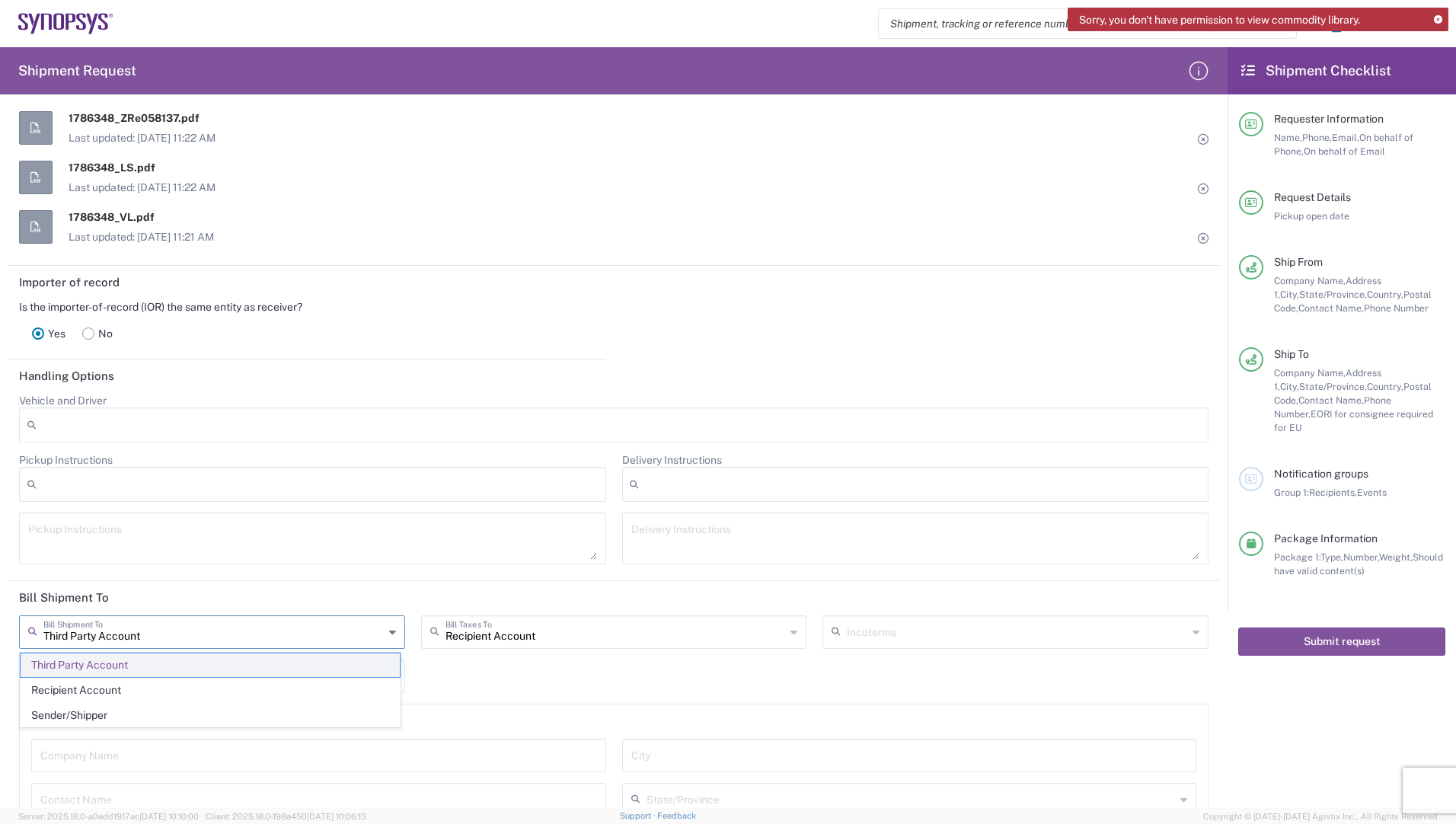
click at [105, 663] on span "Third Party Account" at bounding box center [210, 665] width 379 height 24
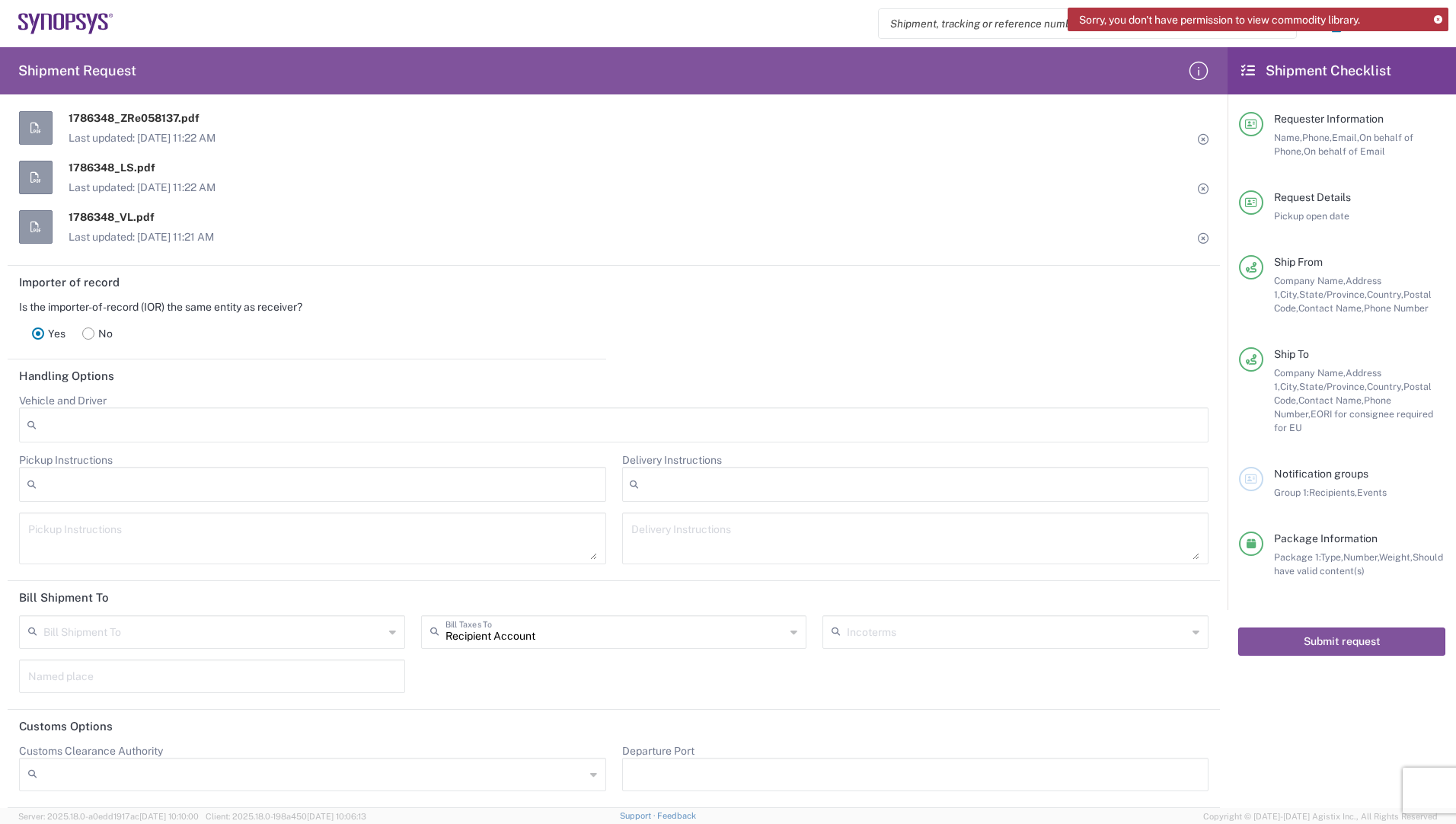
click at [125, 632] on input "text" at bounding box center [213, 631] width 340 height 27
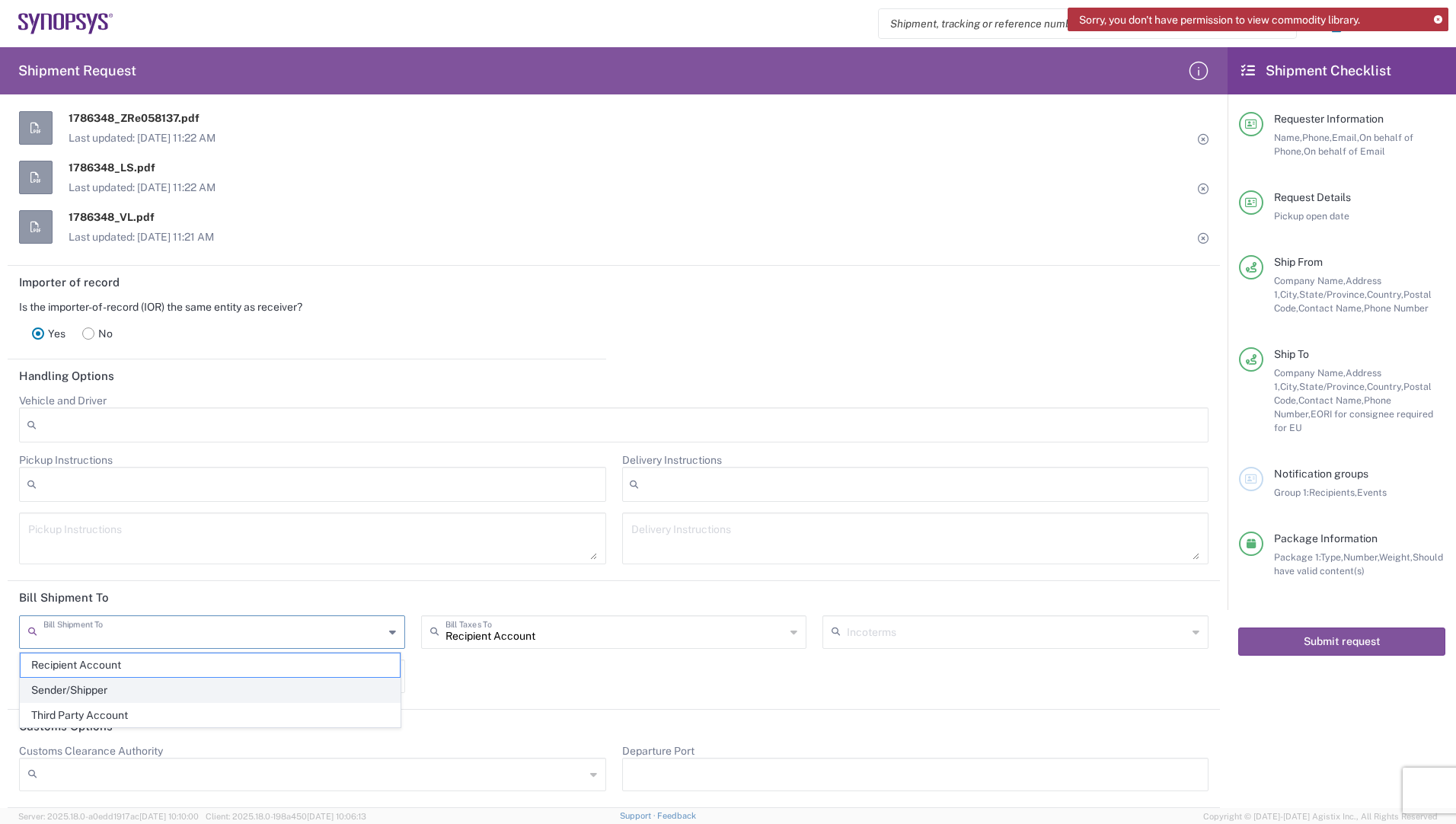
click at [101, 692] on span "Sender/Shipper" at bounding box center [210, 690] width 379 height 24
click at [104, 682] on input "text" at bounding box center [212, 675] width 368 height 27
click at [885, 630] on input "text" at bounding box center [1017, 631] width 340 height 27
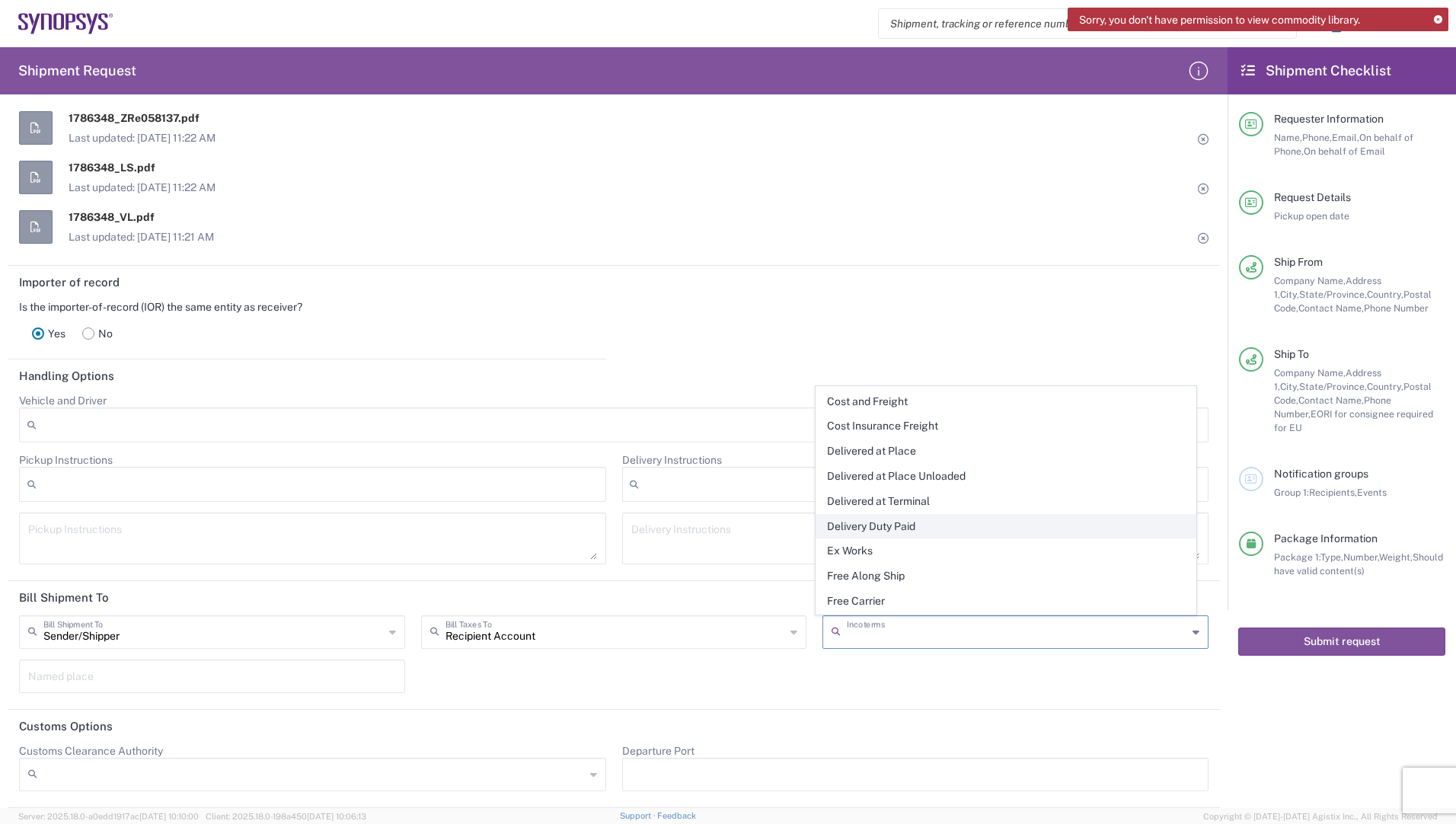
scroll to position [72, 0]
click at [862, 574] on span "Free Carrier" at bounding box center [1006, 576] width 379 height 24
type input "Sender/Shipper"
type input "Free Carrier"
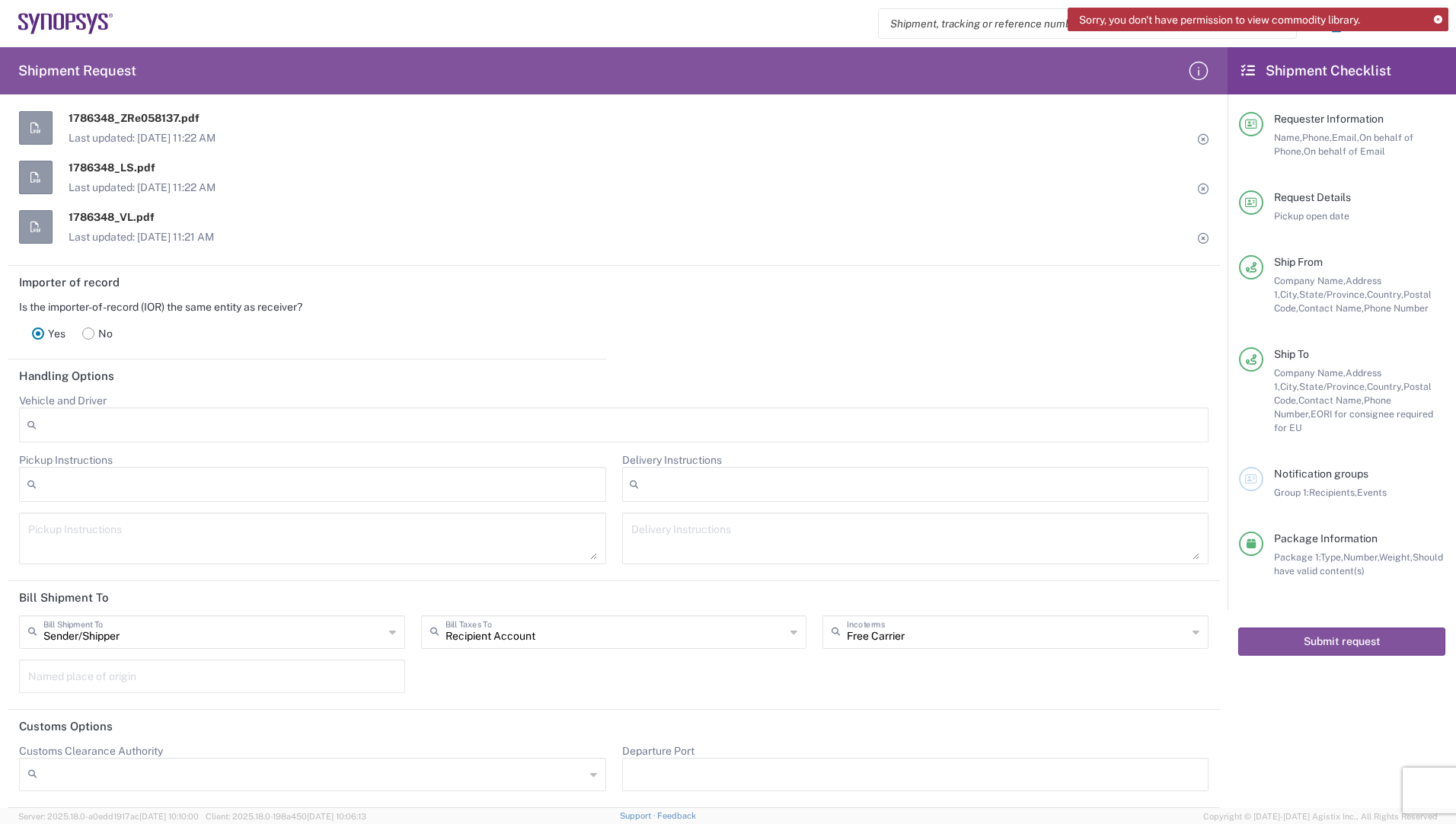
click at [287, 675] on input "text" at bounding box center [212, 675] width 368 height 27
type input "Herisau"
click at [847, 669] on div "Sender/[PERSON_NAME] Shipment To Sender/Shipper Recipient Account Third Party A…" at bounding box center [614, 660] width 1205 height 89
click at [1437, 18] on icon at bounding box center [1438, 20] width 8 height 8
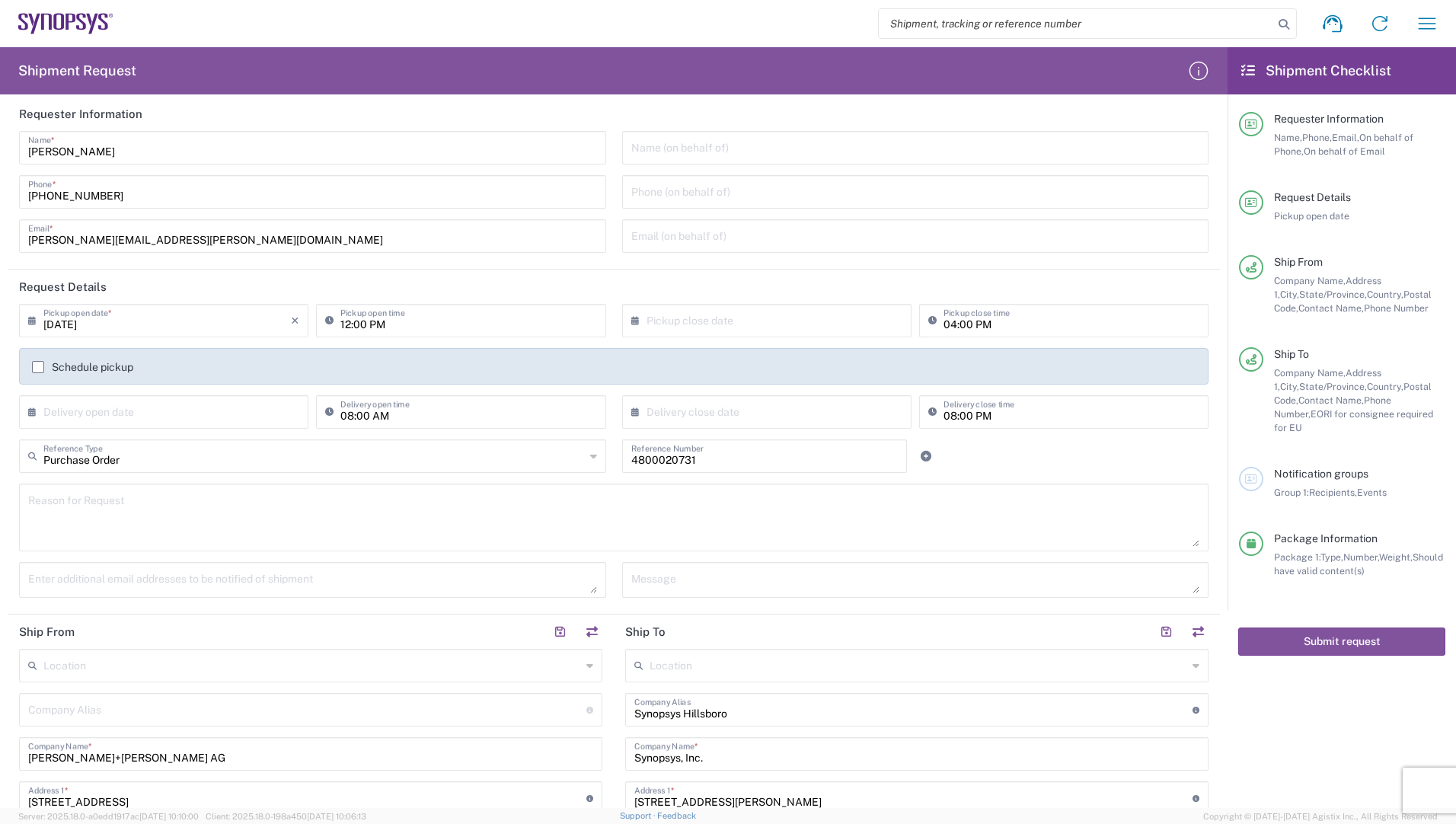
scroll to position [0, 0]
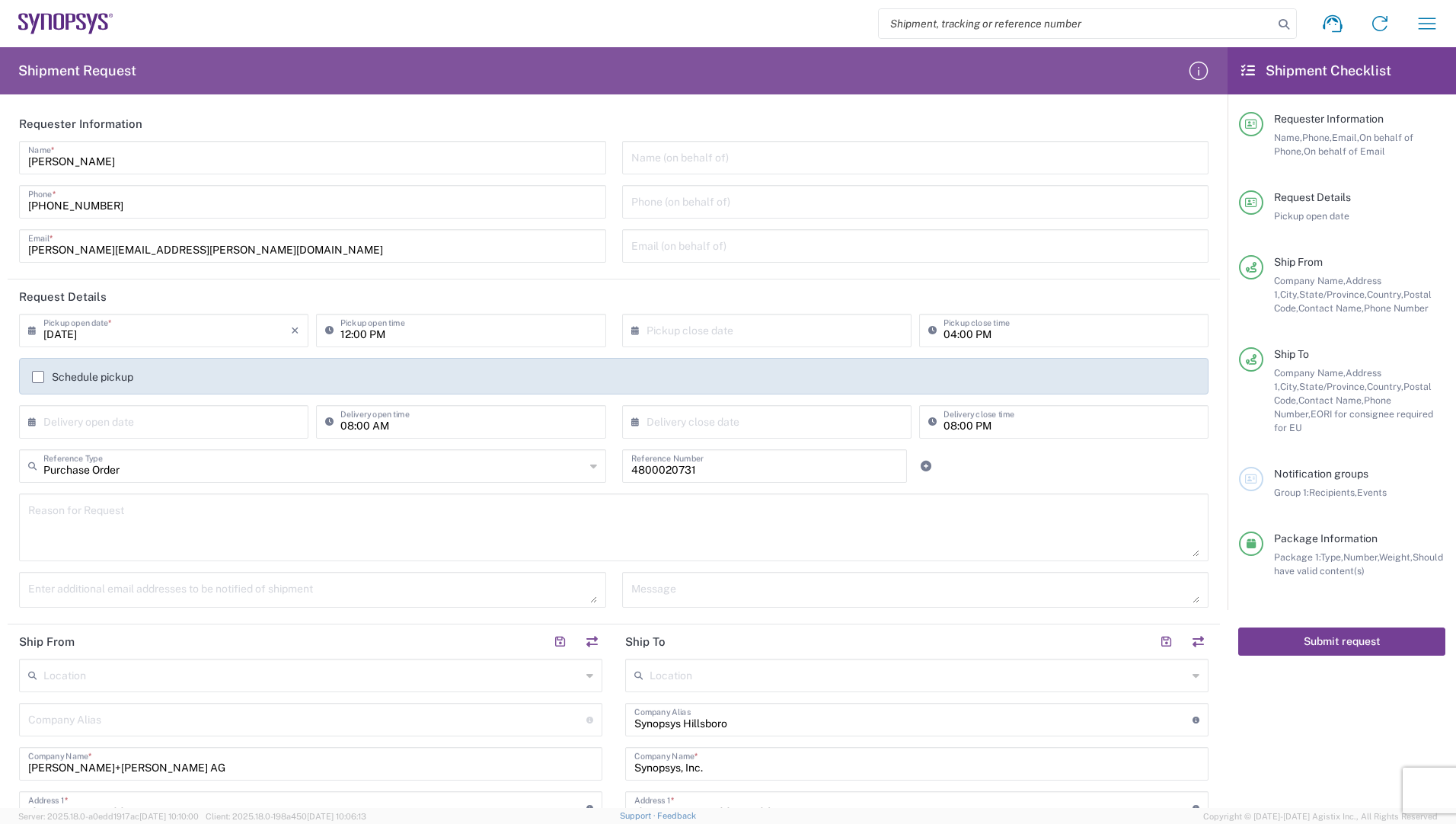
click at [1320, 628] on button "Submit request" at bounding box center [1341, 642] width 208 height 28
